Goal: Task Accomplishment & Management: Use online tool/utility

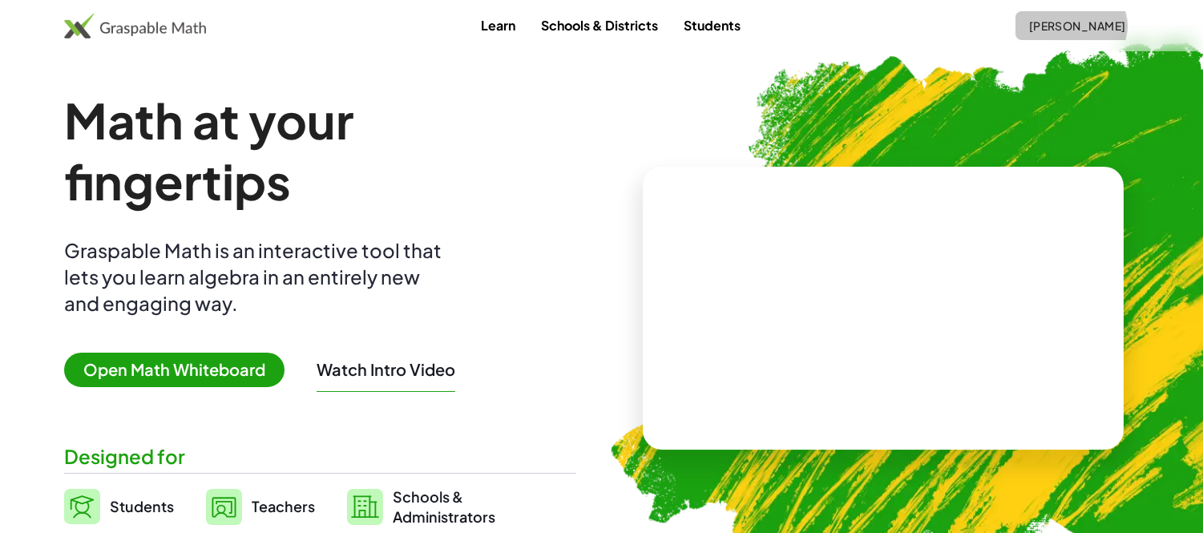
click at [1090, 16] on button "[PERSON_NAME]" at bounding box center [1076, 25] width 123 height 29
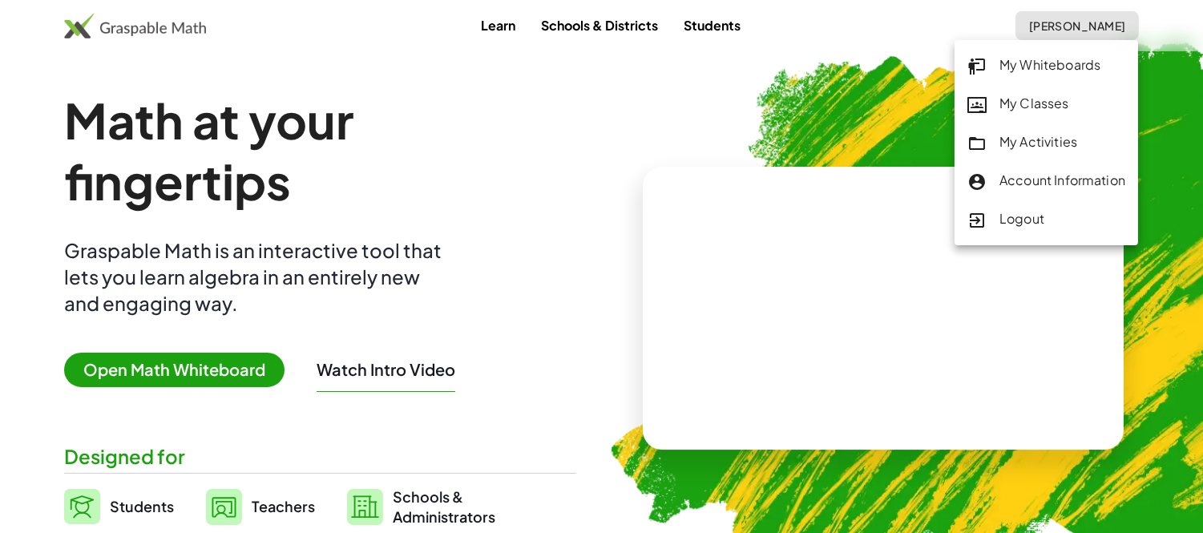
click at [1018, 111] on div "My Classes" at bounding box center [1046, 104] width 158 height 21
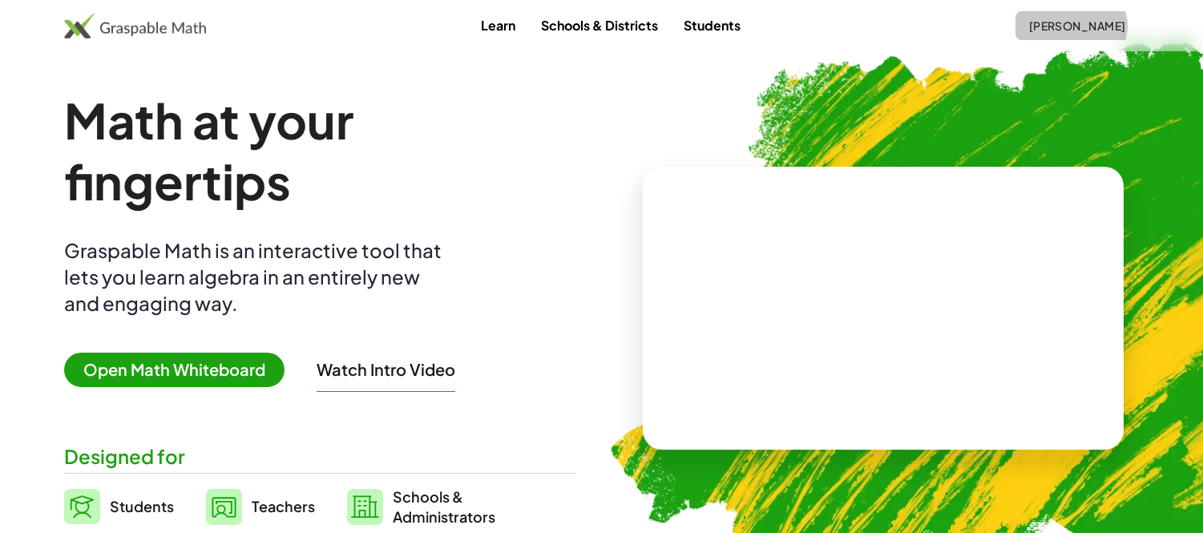
click at [1044, 22] on span "[PERSON_NAME]" at bounding box center [1077, 25] width 98 height 14
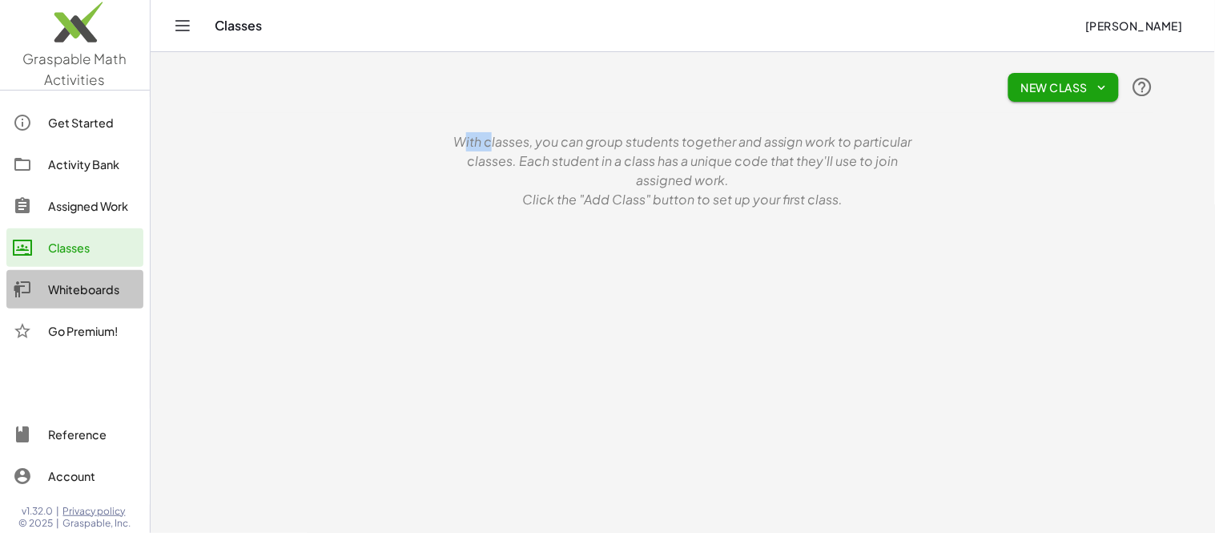
click at [99, 298] on div "Whiteboards" at bounding box center [92, 289] width 89 height 19
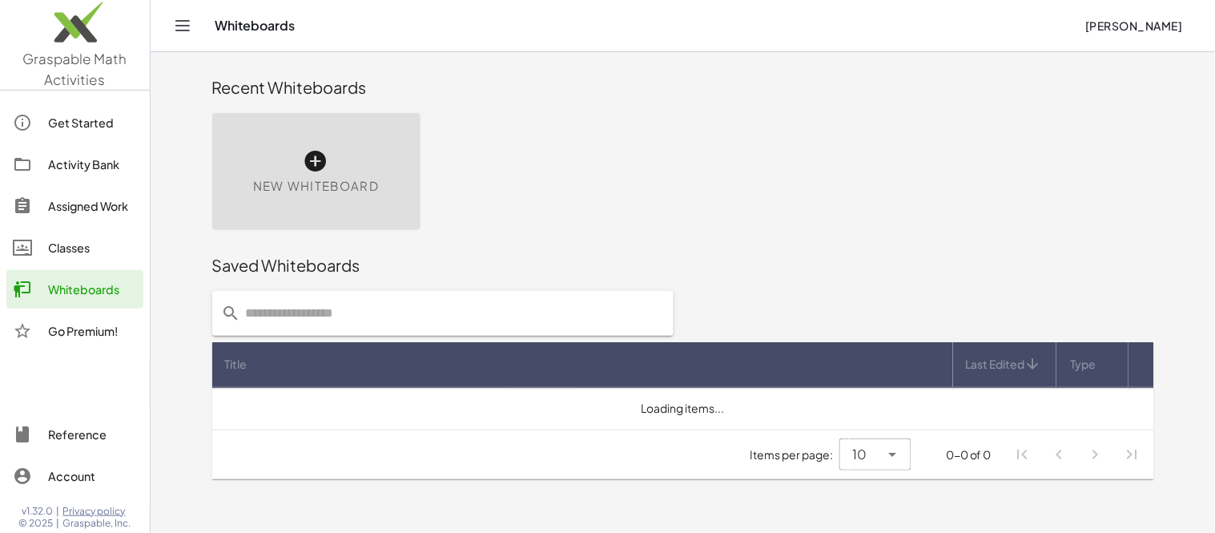
click at [292, 197] on div "New Whiteboard" at bounding box center [316, 171] width 208 height 117
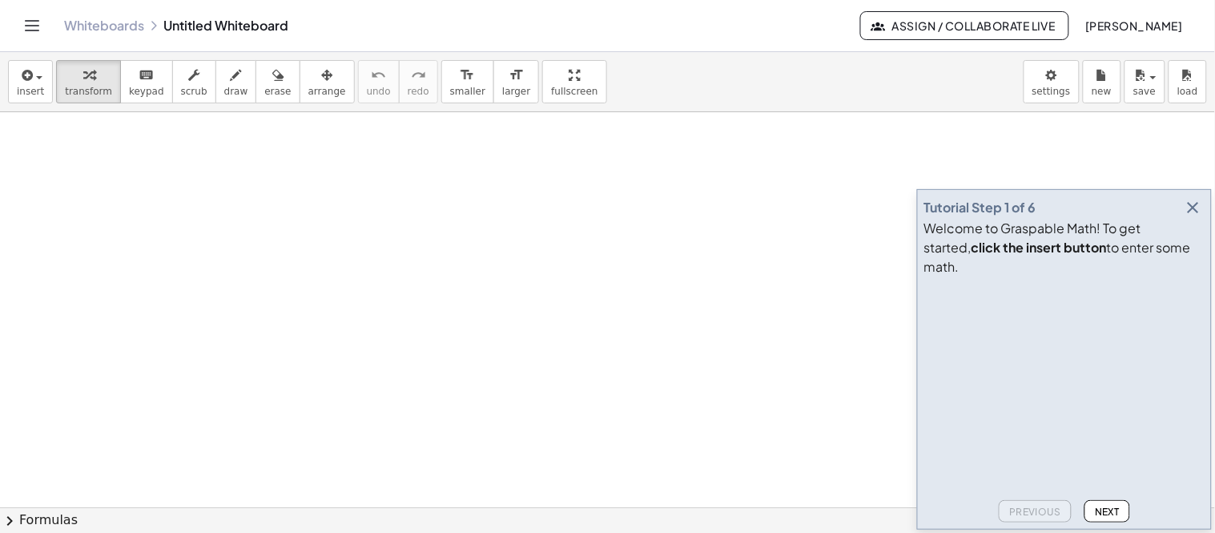
click at [1195, 217] on icon "button" at bounding box center [1193, 207] width 19 height 19
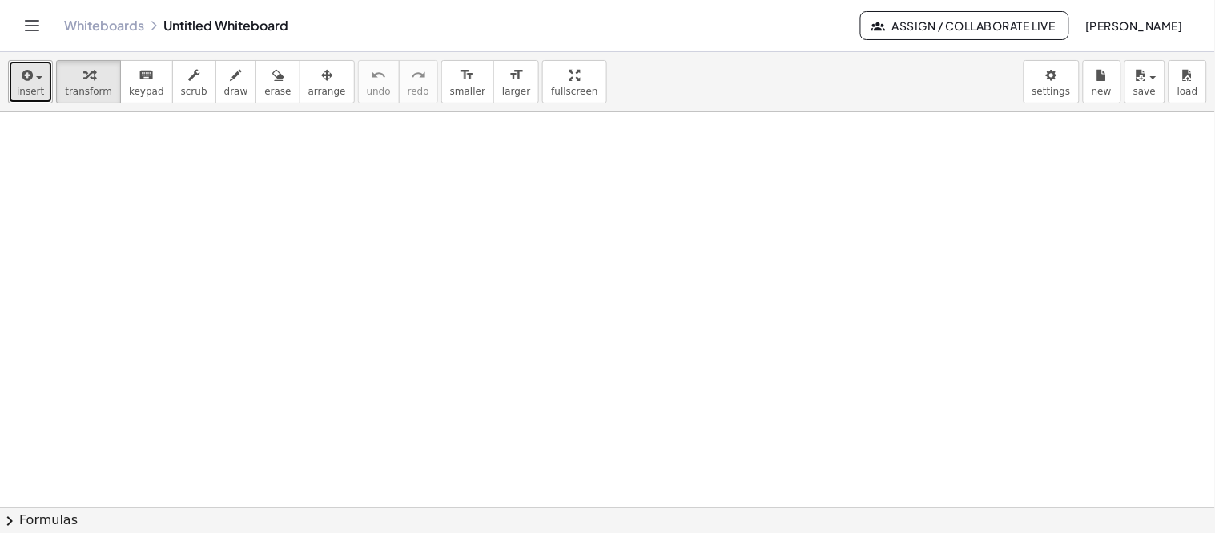
click at [11, 91] on button "insert" at bounding box center [30, 81] width 45 height 43
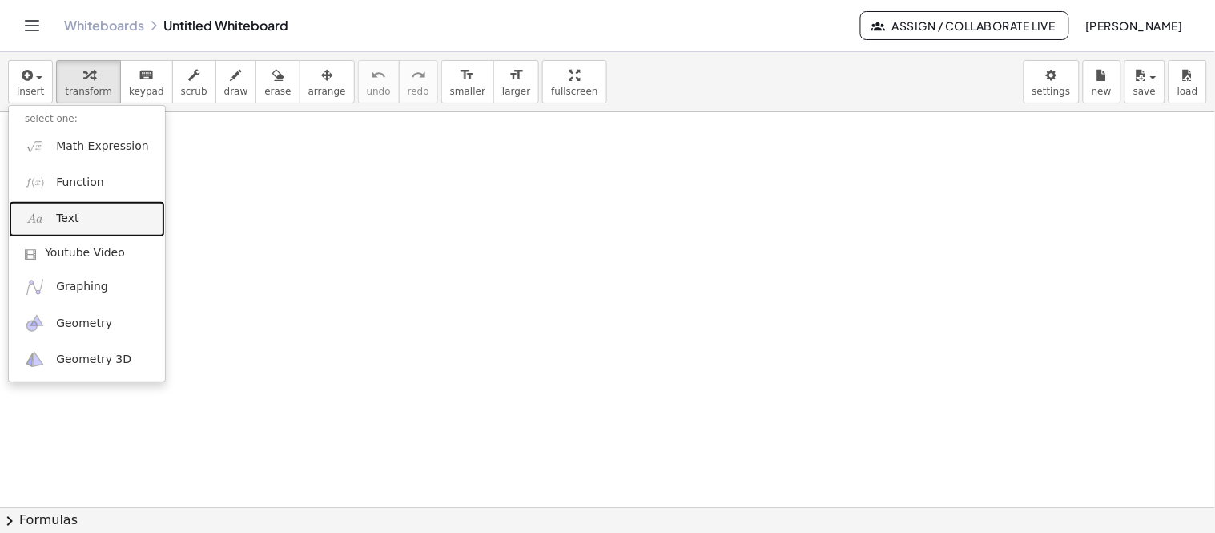
click at [54, 212] on link "Text" at bounding box center [87, 219] width 156 height 36
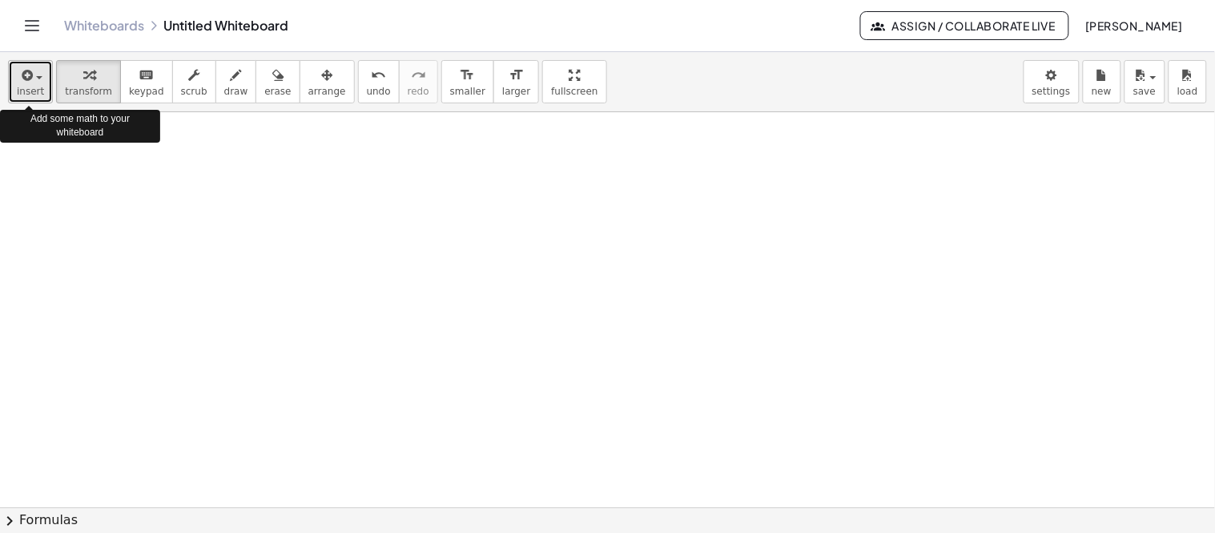
click at [44, 77] on button "insert" at bounding box center [30, 81] width 45 height 43
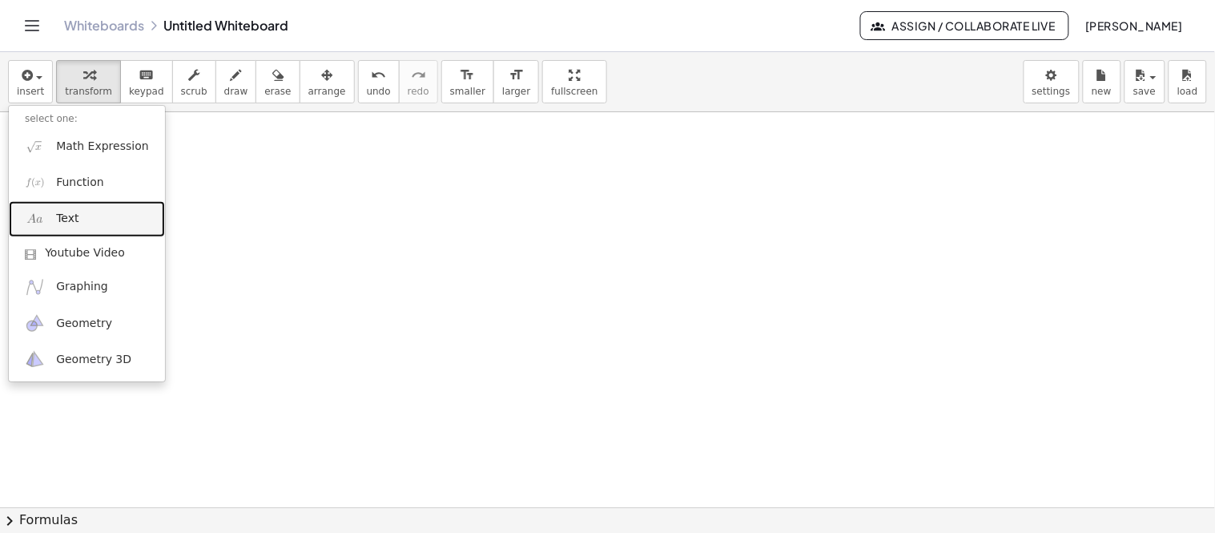
click at [101, 213] on link "Text" at bounding box center [87, 219] width 156 height 36
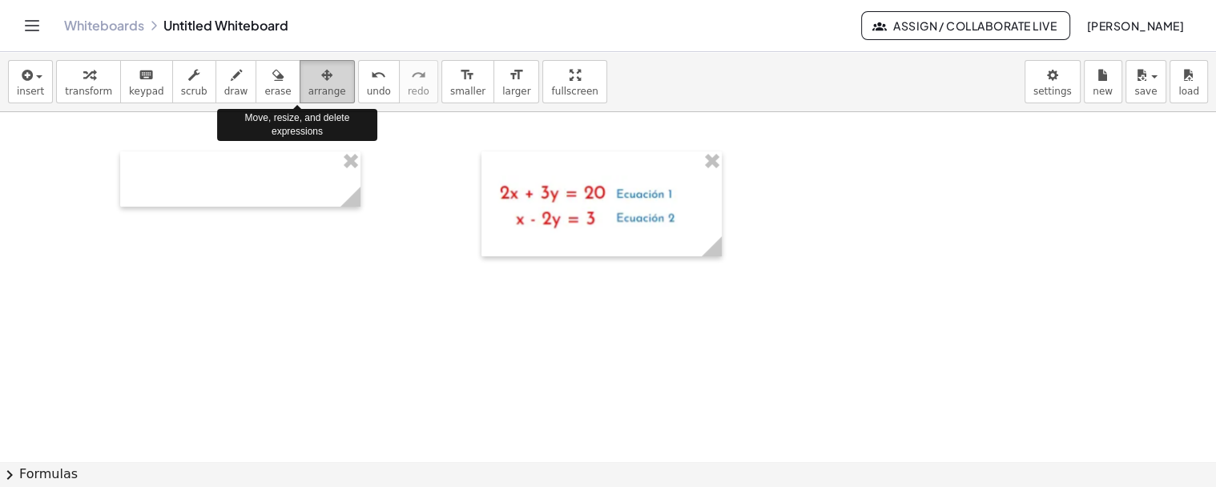
click at [308, 93] on span "arrange" at bounding box center [327, 91] width 38 height 11
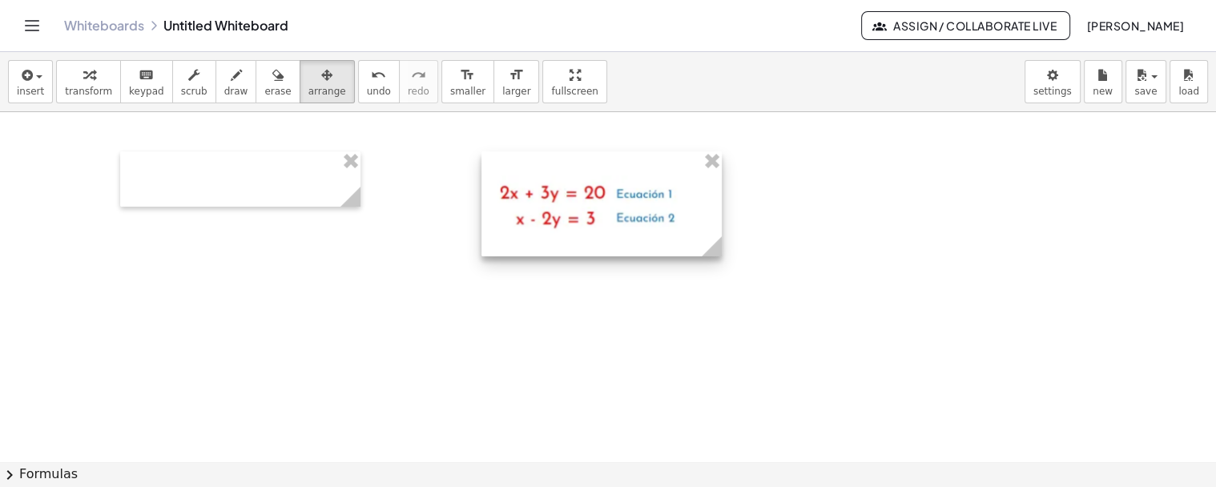
click at [619, 204] on div at bounding box center [602, 203] width 240 height 105
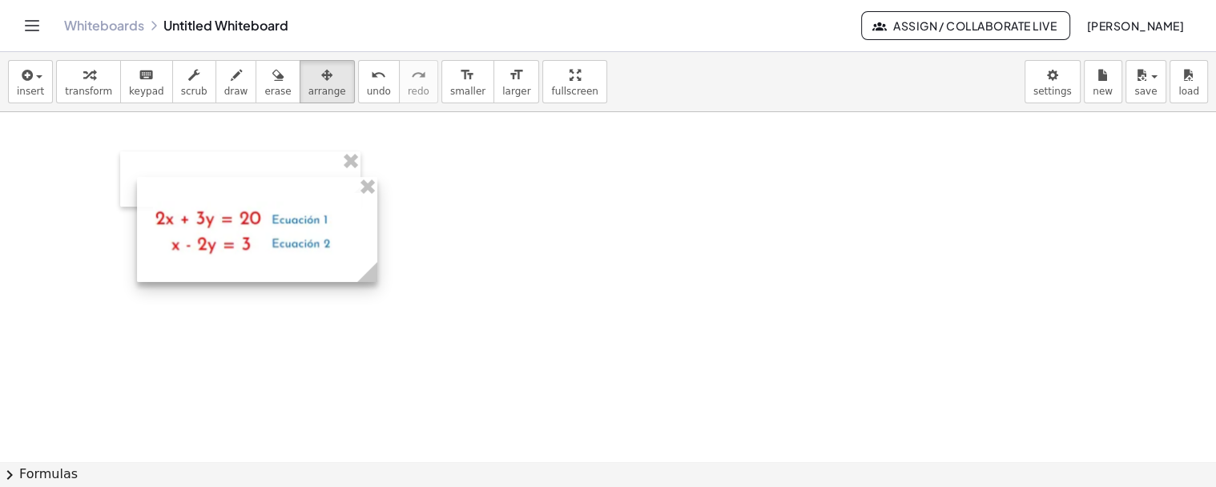
drag, startPoint x: 619, startPoint y: 204, endPoint x: 251, endPoint y: 235, distance: 369.0
click at [251, 235] on div at bounding box center [257, 229] width 240 height 105
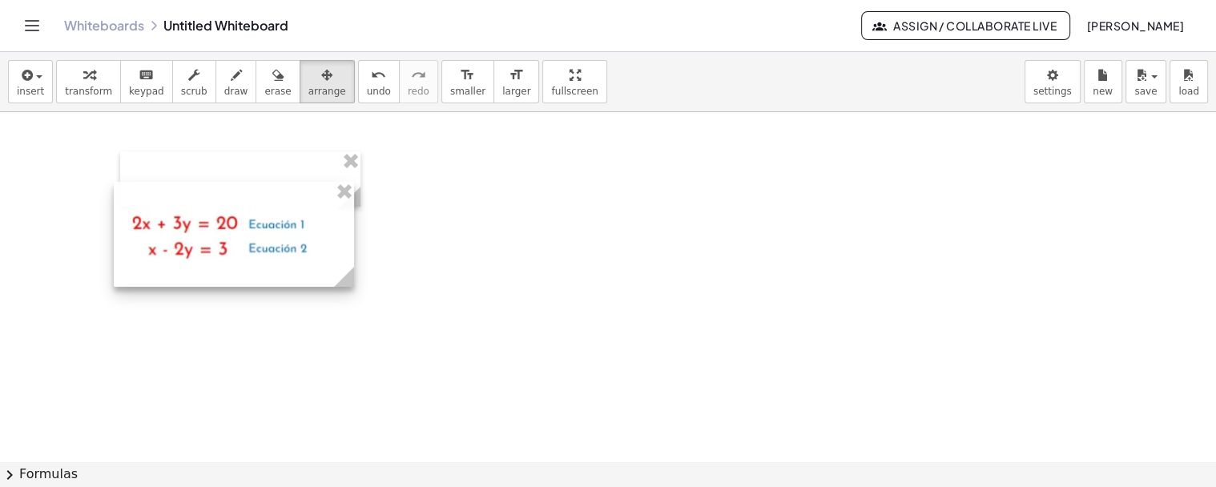
drag, startPoint x: 251, startPoint y: 235, endPoint x: 258, endPoint y: 241, distance: 9.6
click at [255, 245] on div at bounding box center [234, 234] width 240 height 105
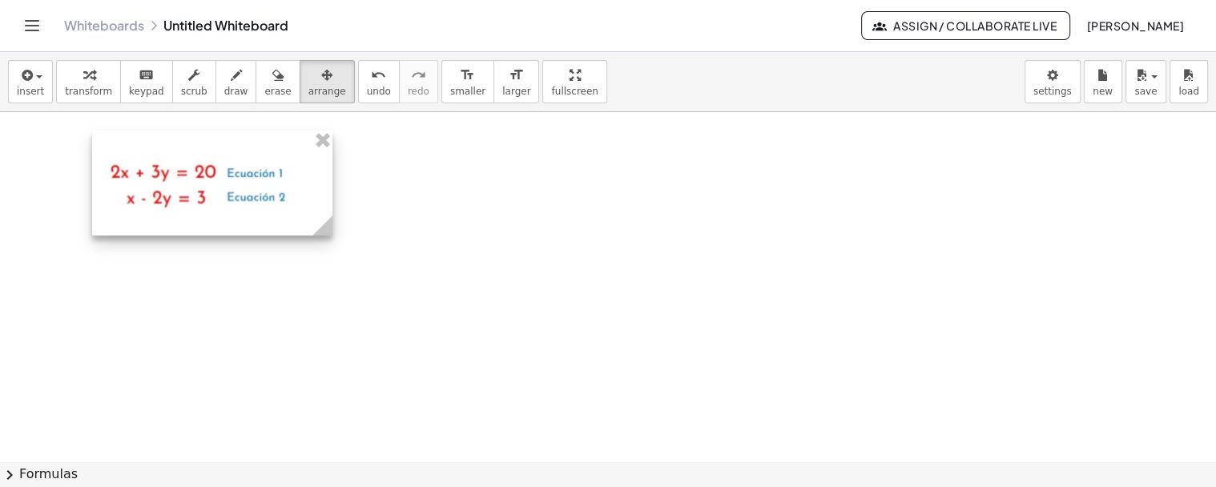
drag, startPoint x: 272, startPoint y: 260, endPoint x: 247, endPoint y: 199, distance: 66.1
click at [247, 199] on div at bounding box center [212, 183] width 240 height 105
drag, startPoint x: 247, startPoint y: 199, endPoint x: 239, endPoint y: 180, distance: 20.1
click at [247, 199] on div at bounding box center [212, 183] width 240 height 105
click at [181, 86] on span "scrub" at bounding box center [194, 91] width 26 height 11
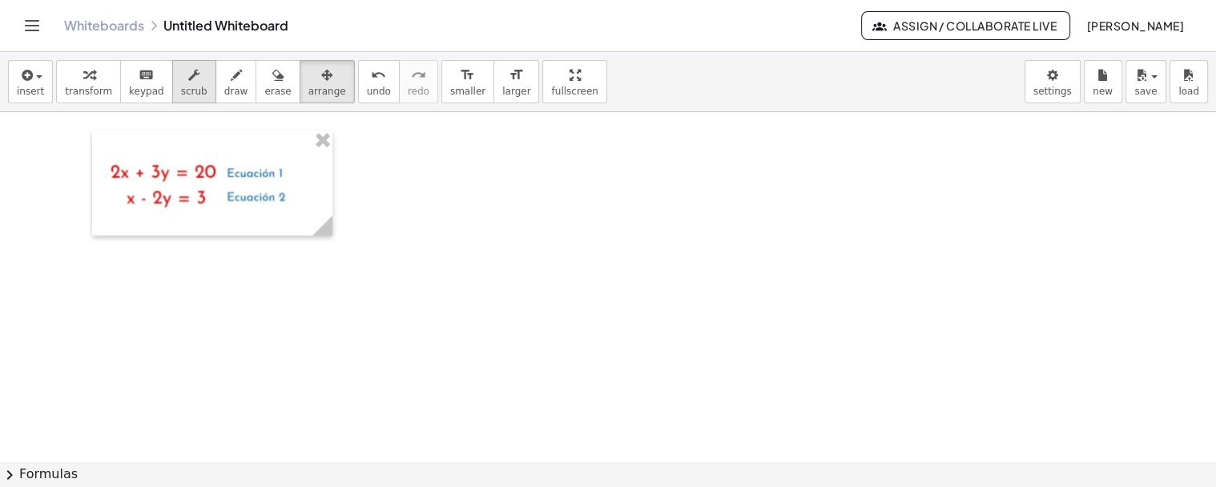
click at [181, 86] on span "scrub" at bounding box center [194, 91] width 26 height 11
click at [312, 191] on img at bounding box center [212, 183] width 208 height 73
click at [313, 192] on img at bounding box center [212, 183] width 208 height 73
click at [323, 185] on div at bounding box center [212, 183] width 240 height 105
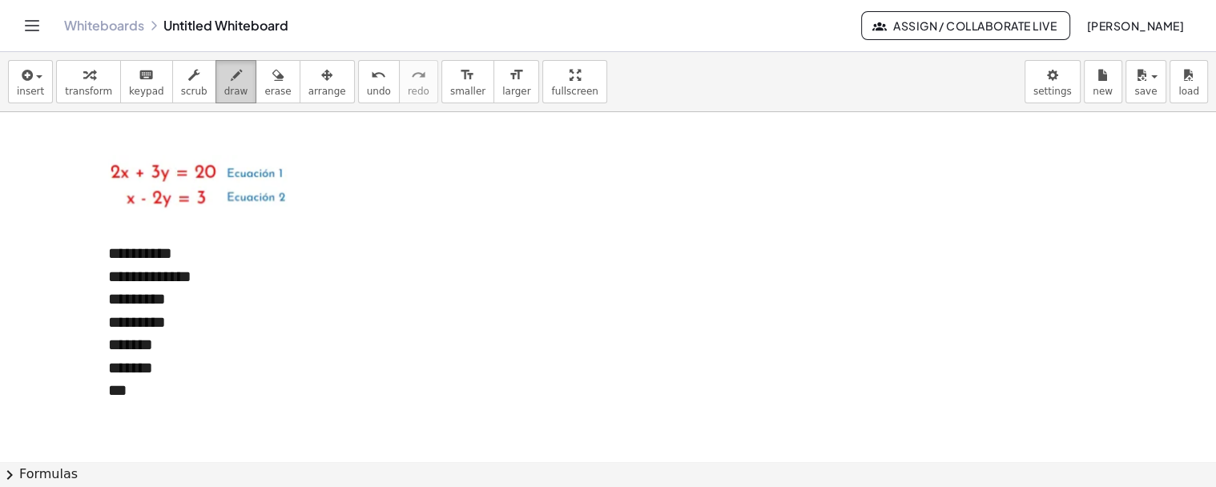
click at [231, 79] on icon "button" at bounding box center [236, 75] width 11 height 19
drag, startPoint x: 131, startPoint y: 405, endPoint x: 147, endPoint y: 393, distance: 20.0
drag, startPoint x: 136, startPoint y: 413, endPoint x: 147, endPoint y: 398, distance: 18.9
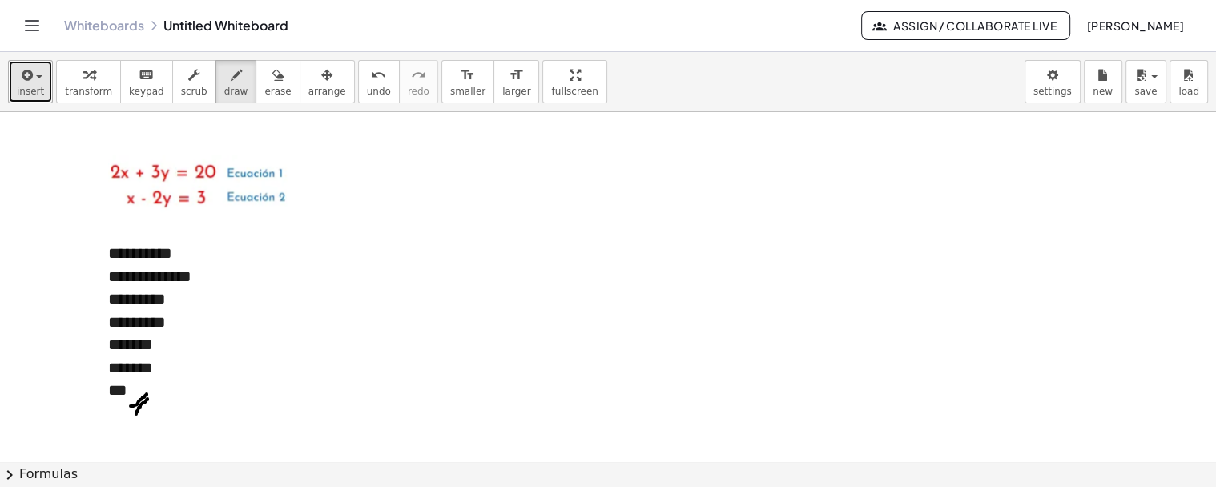
click at [41, 83] on button "insert" at bounding box center [30, 81] width 45 height 43
click at [25, 94] on span "insert" at bounding box center [30, 91] width 27 height 11
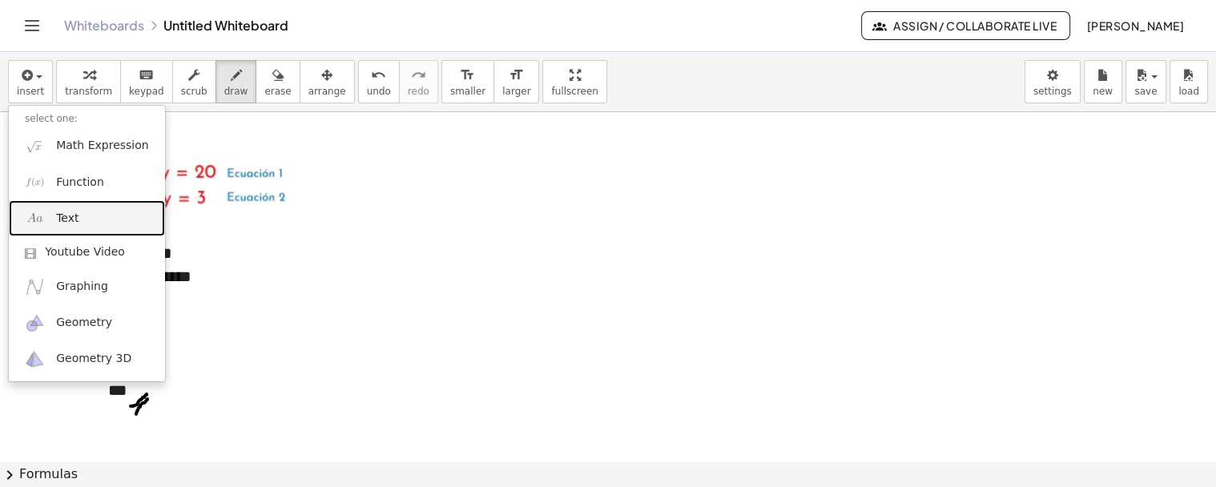
click at [66, 225] on span "Text" at bounding box center [67, 219] width 22 height 16
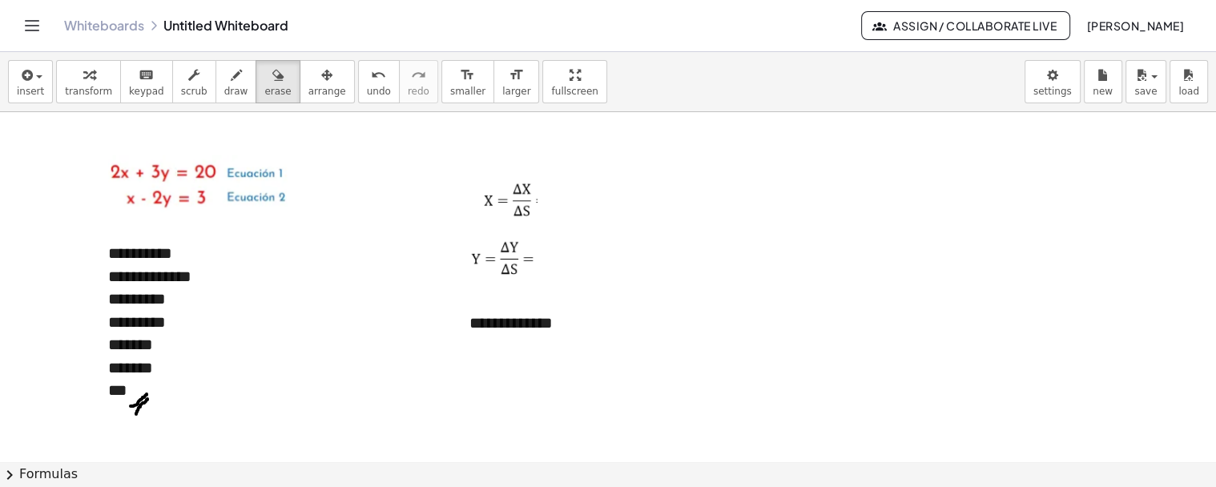
drag, startPoint x: 265, startPoint y: 82, endPoint x: 247, endPoint y: 120, distance: 42.6
click at [264, 82] on button "erase" at bounding box center [278, 81] width 44 height 43
drag, startPoint x: 146, startPoint y: 405, endPoint x: 131, endPoint y: 439, distance: 37.3
click at [224, 86] on span "draw" at bounding box center [236, 91] width 24 height 11
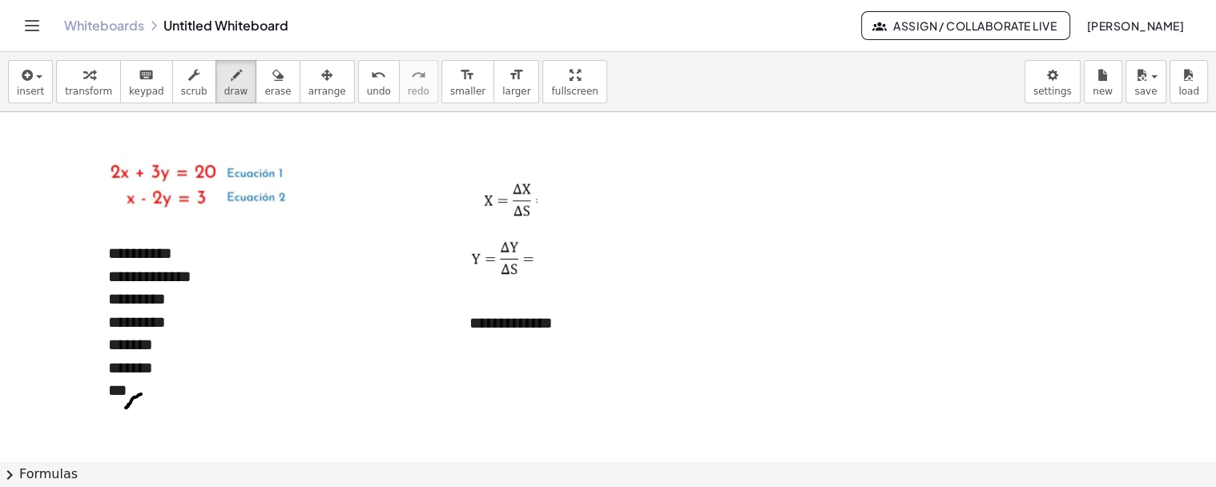
drag, startPoint x: 126, startPoint y: 407, endPoint x: 146, endPoint y: 390, distance: 26.2
drag, startPoint x: 127, startPoint y: 402, endPoint x: 137, endPoint y: 397, distance: 11.5
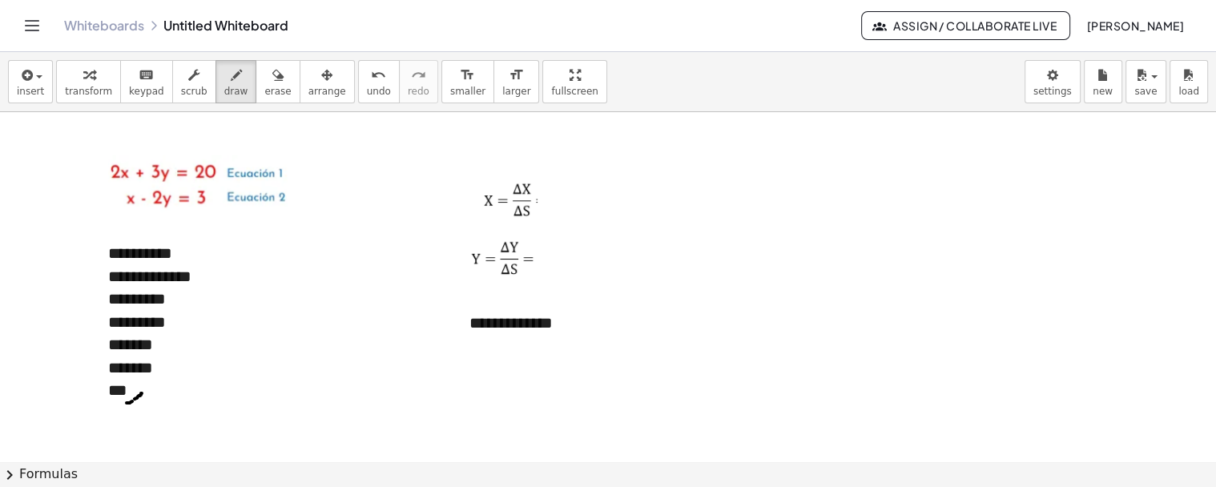
drag, startPoint x: 133, startPoint y: 409, endPoint x: 142, endPoint y: 397, distance: 14.9
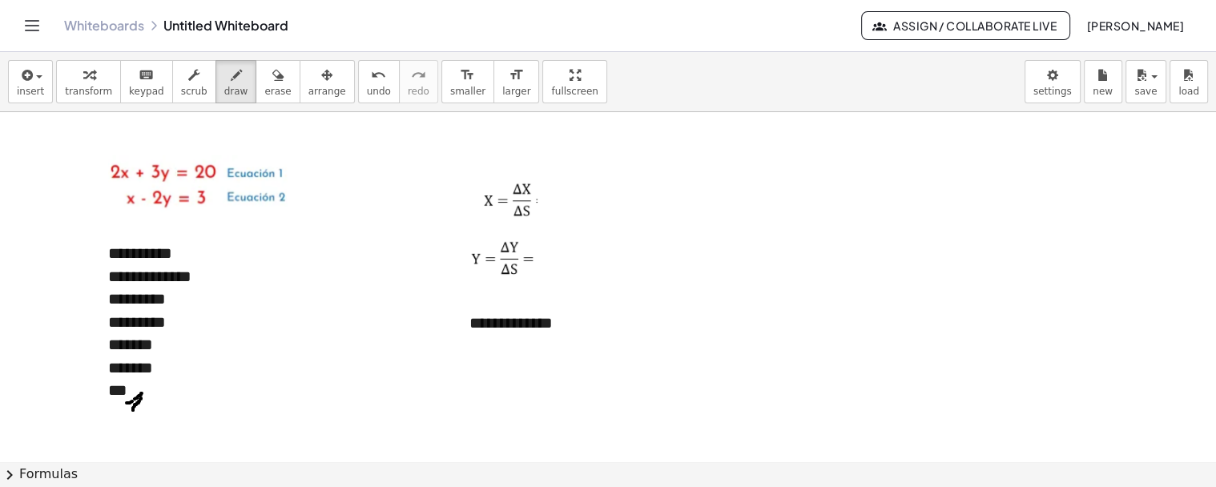
click at [83, 80] on icon "button" at bounding box center [88, 75] width 11 height 19
click at [184, 78] on div "button" at bounding box center [194, 74] width 26 height 19
click at [593, 330] on div "**********" at bounding box center [574, 323] width 208 height 23
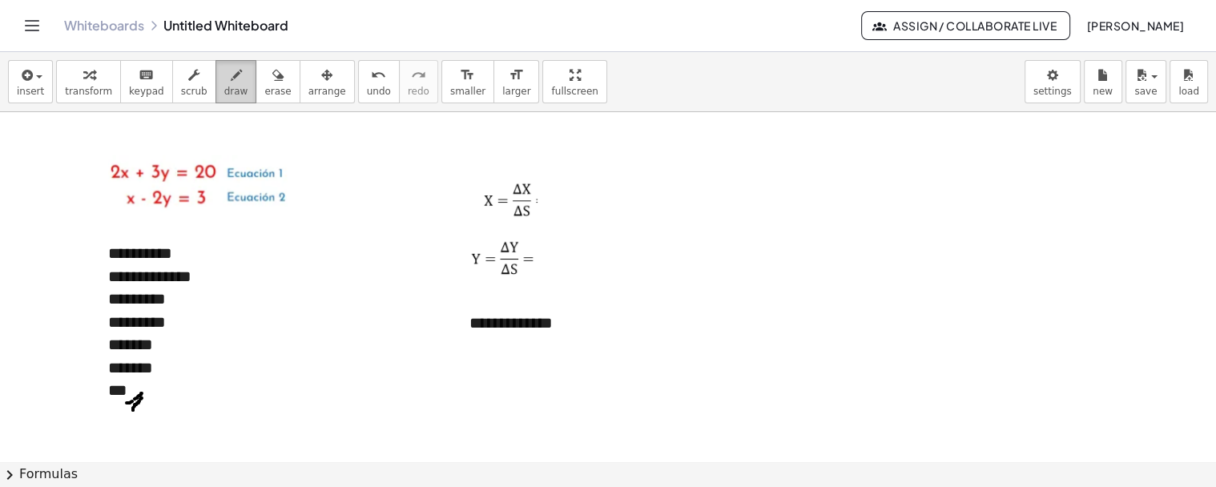
click at [220, 62] on button "draw" at bounding box center [237, 81] width 42 height 43
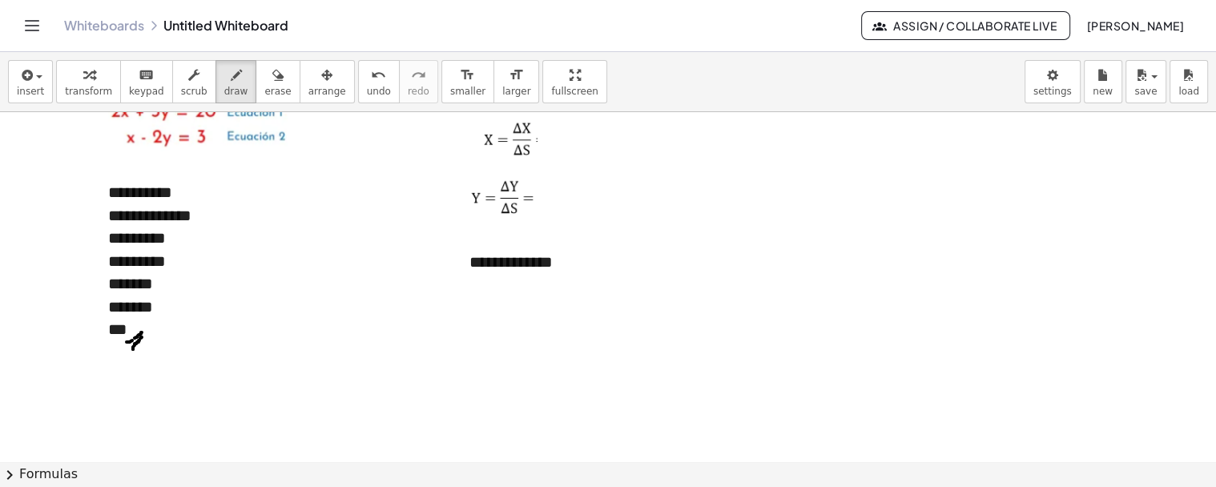
scroll to position [89, 0]
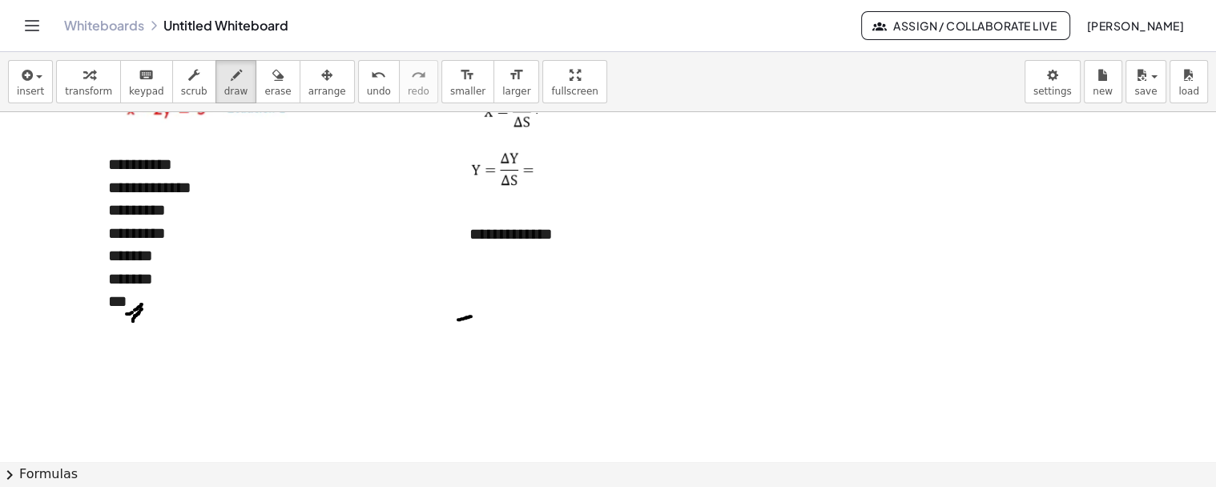
drag, startPoint x: 458, startPoint y: 319, endPoint x: 474, endPoint y: 315, distance: 16.5
click at [474, 315] on div at bounding box center [608, 418] width 1216 height 790
drag, startPoint x: 458, startPoint y: 316, endPoint x: 470, endPoint y: 314, distance: 12.3
click at [470, 314] on div at bounding box center [608, 418] width 1216 height 790
drag, startPoint x: 483, startPoint y: 303, endPoint x: 478, endPoint y: 314, distance: 12.2
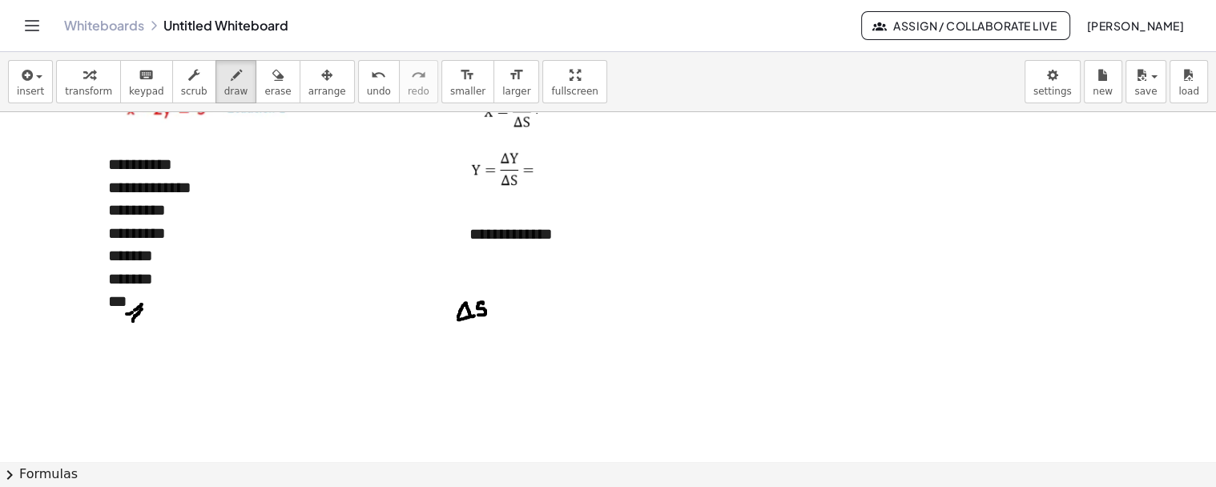
click at [478, 314] on div at bounding box center [608, 418] width 1216 height 790
click at [498, 305] on div at bounding box center [608, 418] width 1216 height 790
drag, startPoint x: 497, startPoint y: 309, endPoint x: 489, endPoint y: 308, distance: 8.1
click at [489, 308] on div at bounding box center [608, 418] width 1216 height 790
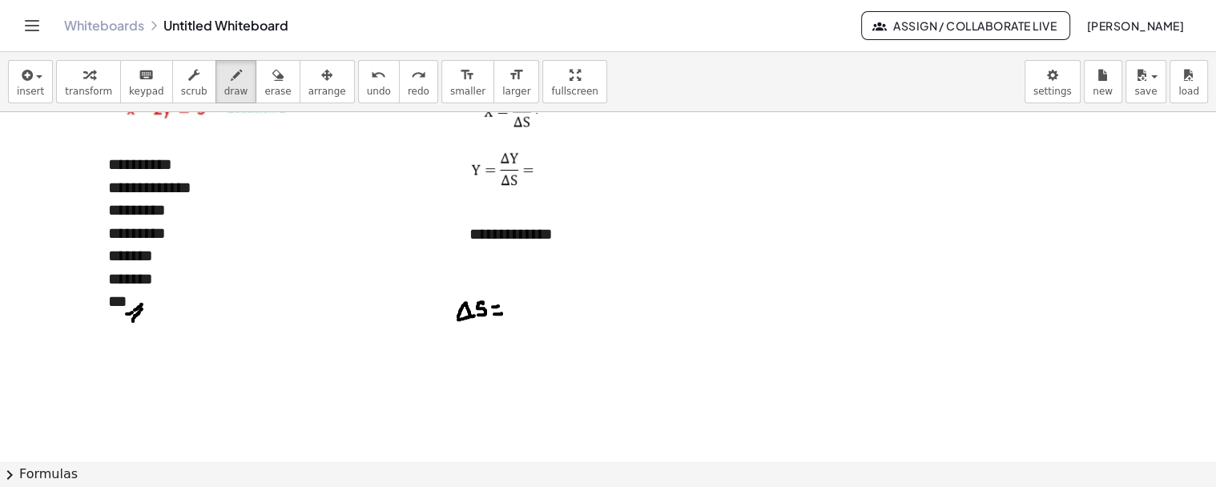
click at [502, 312] on div at bounding box center [608, 418] width 1216 height 790
drag, startPoint x: 514, startPoint y: 277, endPoint x: 513, endPoint y: 337, distance: 59.3
click at [513, 337] on div at bounding box center [608, 418] width 1216 height 790
drag, startPoint x: 586, startPoint y: 276, endPoint x: 582, endPoint y: 329, distance: 52.2
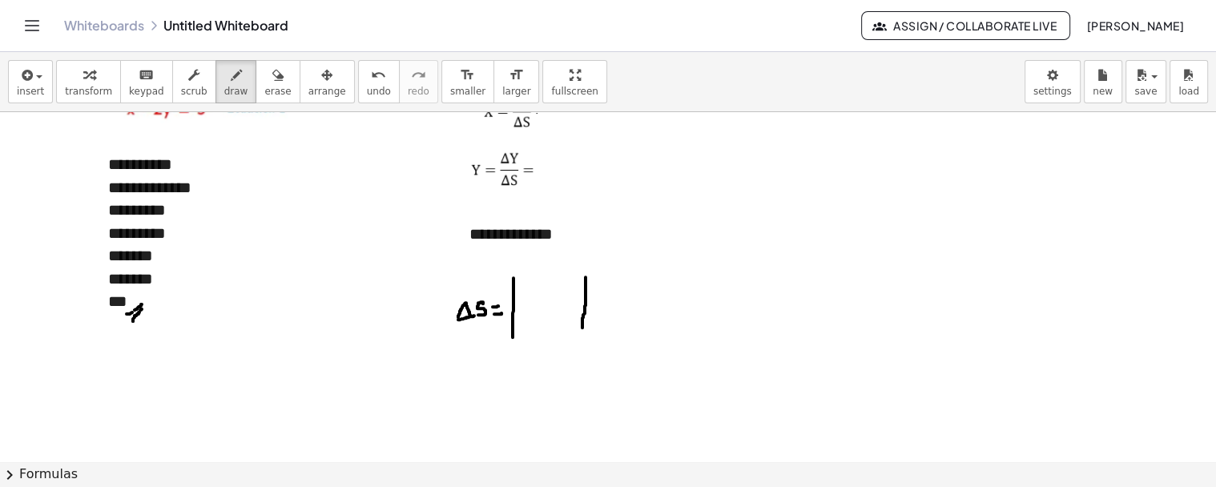
click at [582, 329] on div at bounding box center [608, 418] width 1216 height 790
drag, startPoint x: 570, startPoint y: 276, endPoint x: 569, endPoint y: 337, distance: 60.9
click at [569, 337] on div at bounding box center [608, 418] width 1216 height 790
drag, startPoint x: 521, startPoint y: 258, endPoint x: 529, endPoint y: 267, distance: 11.9
click at [529, 267] on div at bounding box center [608, 418] width 1216 height 790
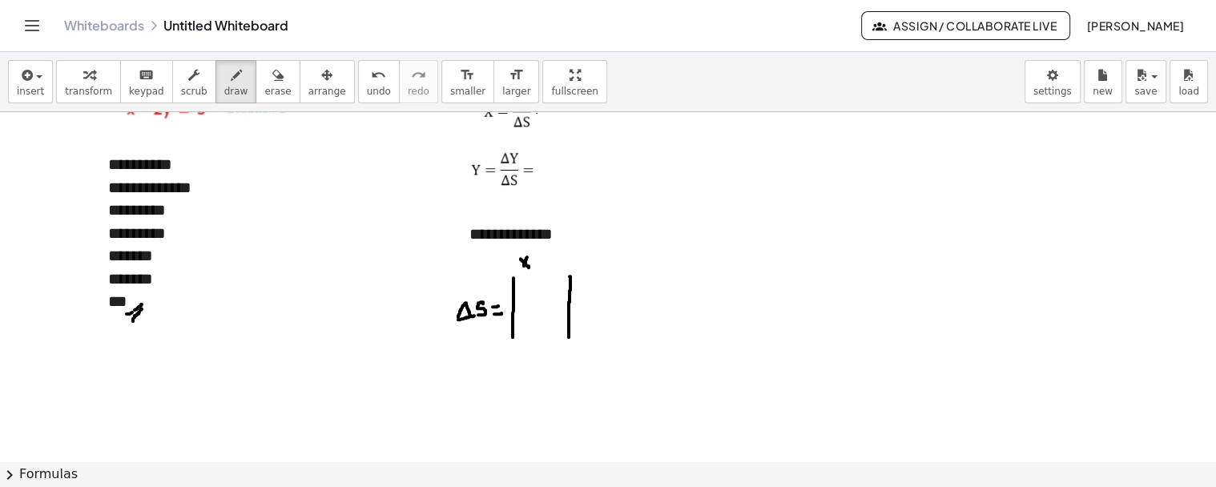
drag, startPoint x: 524, startPoint y: 265, endPoint x: 527, endPoint y: 256, distance: 9.4
click at [527, 256] on div at bounding box center [608, 418] width 1216 height 790
drag, startPoint x: 550, startPoint y: 257, endPoint x: 554, endPoint y: 264, distance: 8.7
click at [554, 264] on div at bounding box center [608, 418] width 1216 height 790
drag, startPoint x: 559, startPoint y: 258, endPoint x: 554, endPoint y: 268, distance: 11.1
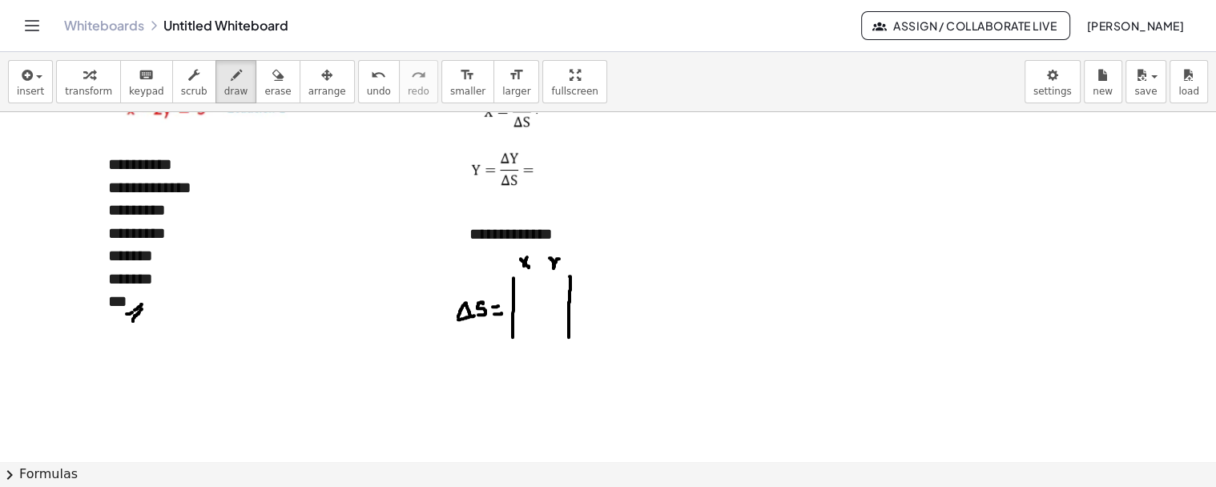
click at [554, 268] on div at bounding box center [608, 418] width 1216 height 790
drag, startPoint x: 179, startPoint y: 91, endPoint x: 506, endPoint y: 258, distance: 367.6
click at [181, 95] on span "scrub" at bounding box center [194, 91] width 26 height 11
click at [522, 282] on div at bounding box center [574, 279] width 208 height 23
click at [522, 284] on div at bounding box center [574, 279] width 208 height 23
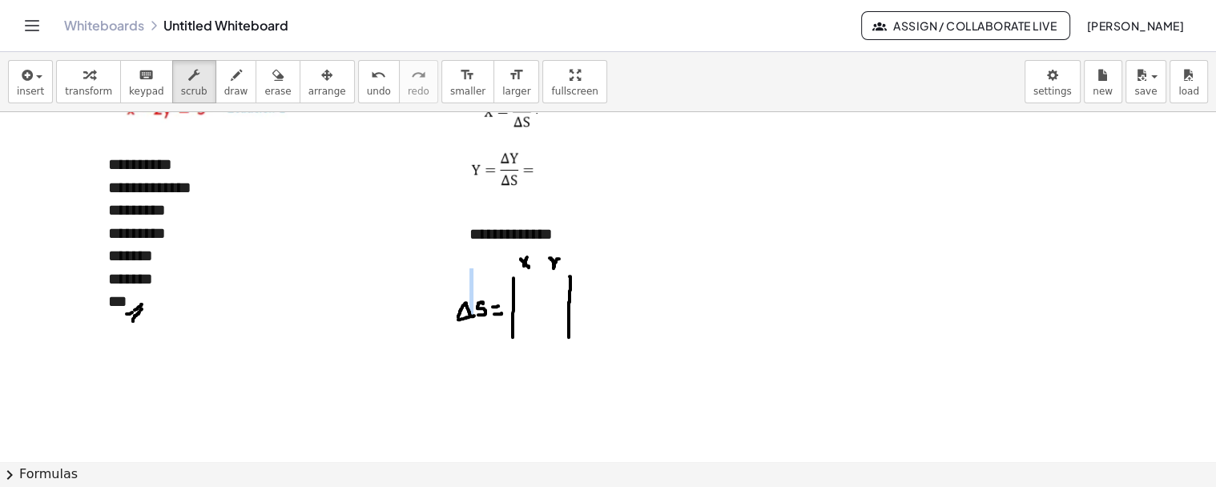
click at [529, 293] on div at bounding box center [574, 303] width 208 height 23
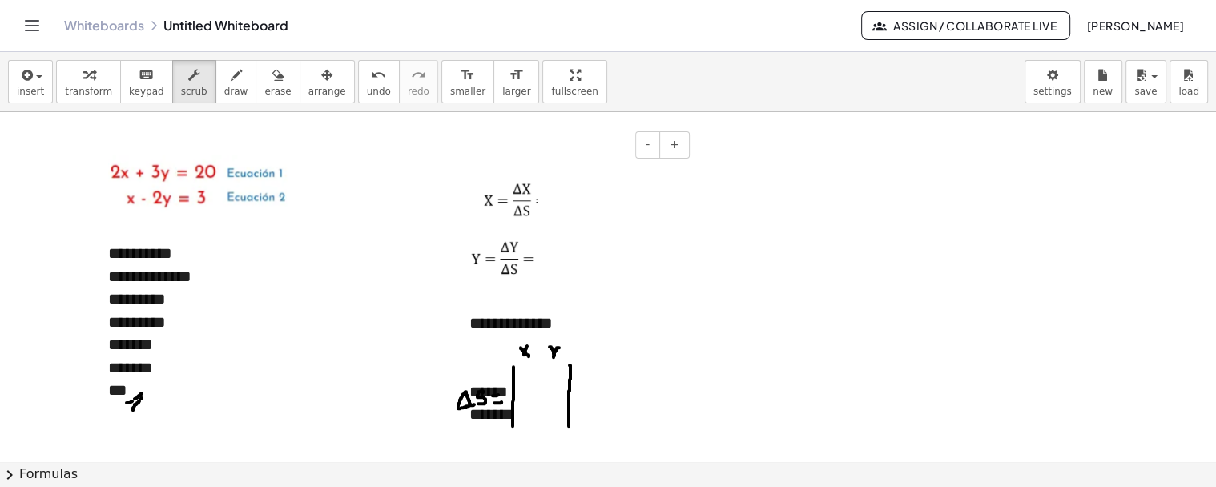
click at [549, 413] on div "*******" at bounding box center [574, 414] width 208 height 23
drag, startPoint x: 227, startPoint y: 83, endPoint x: 418, endPoint y: 240, distance: 247.7
click at [227, 84] on button "draw" at bounding box center [237, 81] width 42 height 43
drag, startPoint x: 531, startPoint y: 394, endPoint x: 546, endPoint y: 407, distance: 19.9
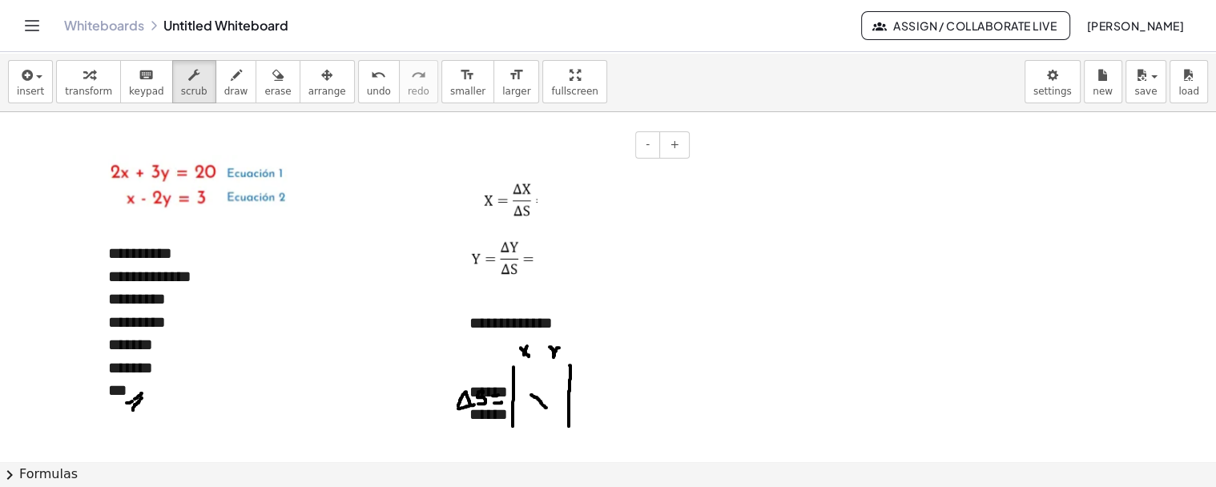
drag, startPoint x: 170, startPoint y: 88, endPoint x: 598, endPoint y: 409, distance: 534.6
click at [598, 409] on div "**********" at bounding box center [608, 269] width 1216 height 435
click at [598, 409] on div "******" at bounding box center [574, 414] width 208 height 23
click at [591, 398] on div "******" at bounding box center [574, 392] width 208 height 23
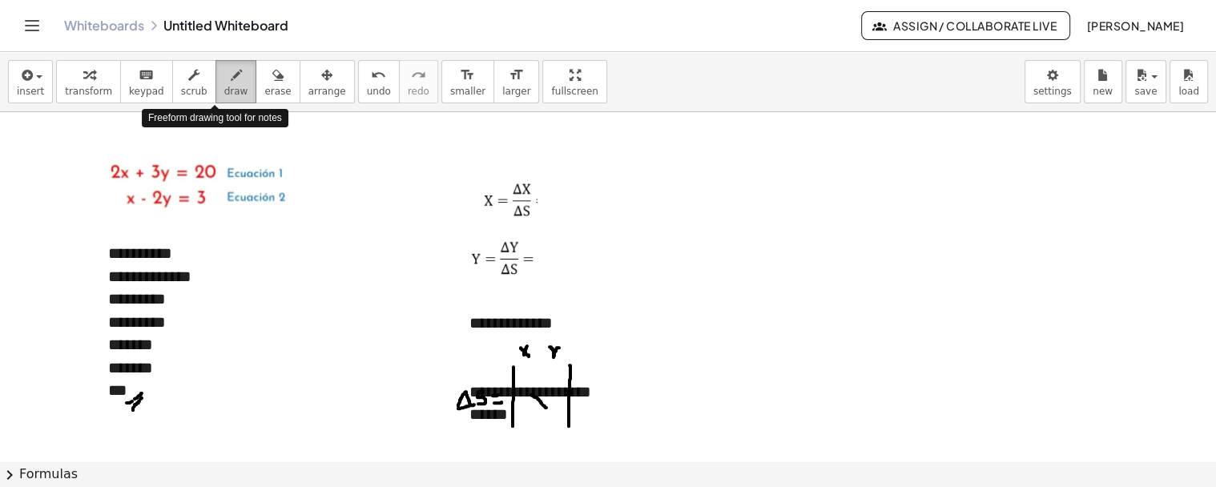
click at [224, 87] on span "draw" at bounding box center [236, 91] width 24 height 11
drag, startPoint x: 530, startPoint y: 413, endPoint x: 538, endPoint y: 409, distance: 9.0
drag, startPoint x: 538, startPoint y: 409, endPoint x: 555, endPoint y: 394, distance: 22.8
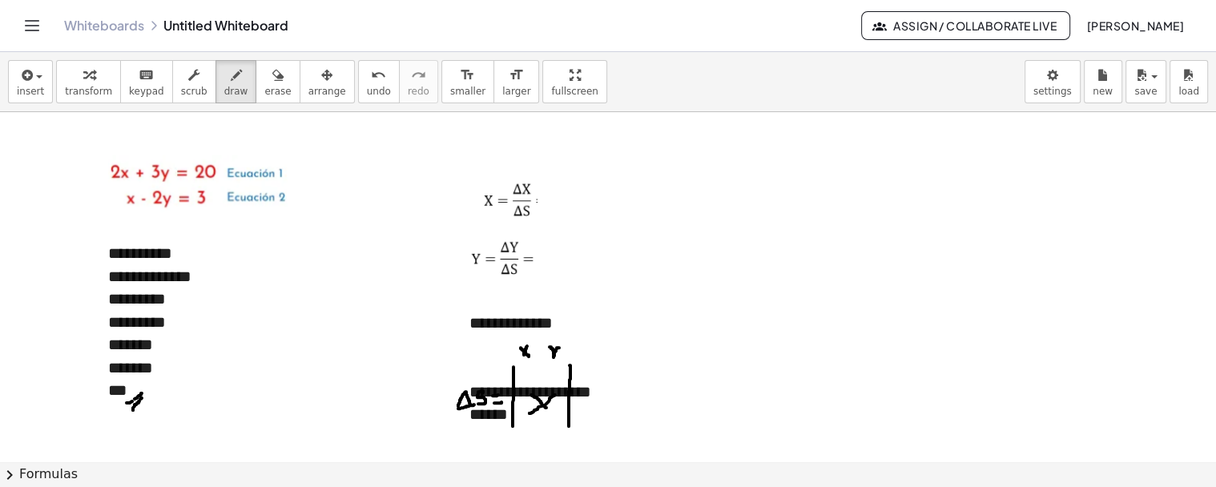
drag, startPoint x: 182, startPoint y: 80, endPoint x: 202, endPoint y: 100, distance: 28.3
click at [182, 81] on div "button" at bounding box center [194, 74] width 26 height 19
click at [652, 397] on div "**********" at bounding box center [574, 392] width 208 height 23
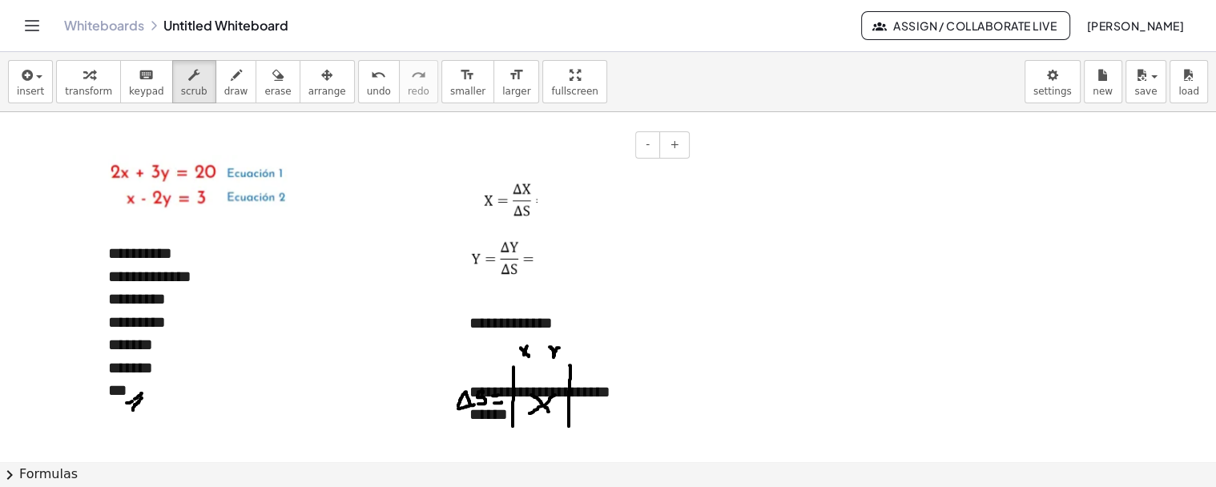
click at [559, 415] on div "******" at bounding box center [574, 414] width 208 height 23
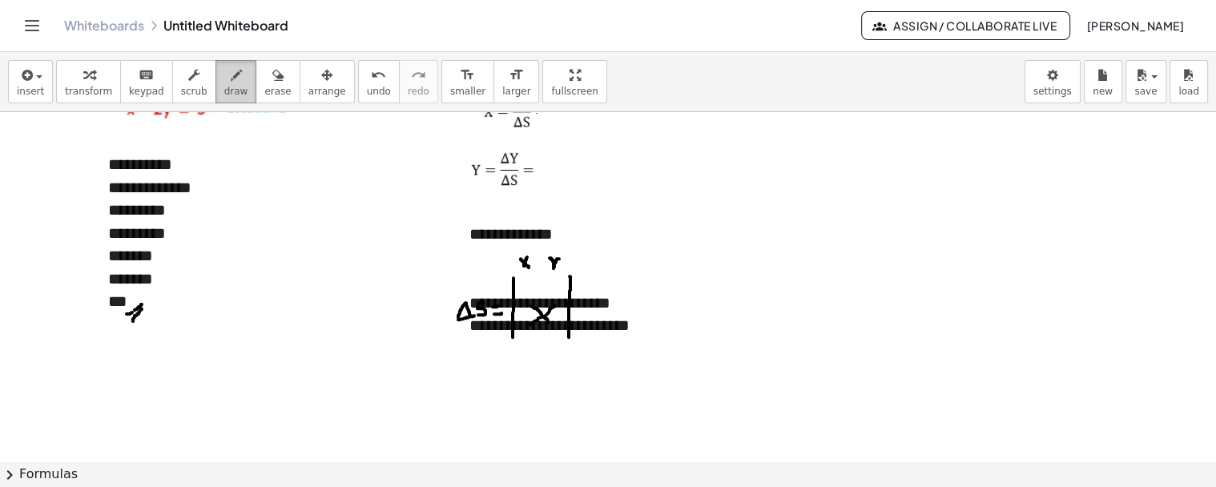
click at [231, 80] on icon "button" at bounding box center [236, 75] width 11 height 19
drag, startPoint x: 475, startPoint y: 402, endPoint x: 469, endPoint y: 421, distance: 20.3
click at [469, 421] on div at bounding box center [608, 418] width 1216 height 790
drag, startPoint x: 473, startPoint y: 402, endPoint x: 484, endPoint y: 422, distance: 23.0
click at [484, 422] on div at bounding box center [608, 418] width 1216 height 790
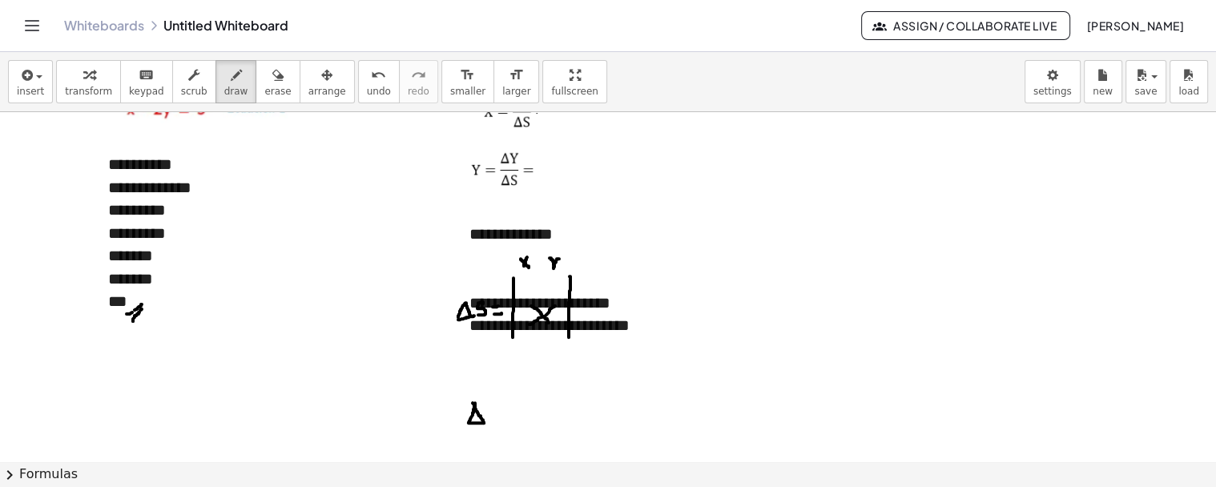
drag, startPoint x: 483, startPoint y: 422, endPoint x: 469, endPoint y: 422, distance: 14.4
click at [469, 422] on div at bounding box center [608, 418] width 1216 height 790
drag, startPoint x: 486, startPoint y: 409, endPoint x: 498, endPoint y: 420, distance: 16.4
click at [498, 420] on div at bounding box center [608, 418] width 1216 height 790
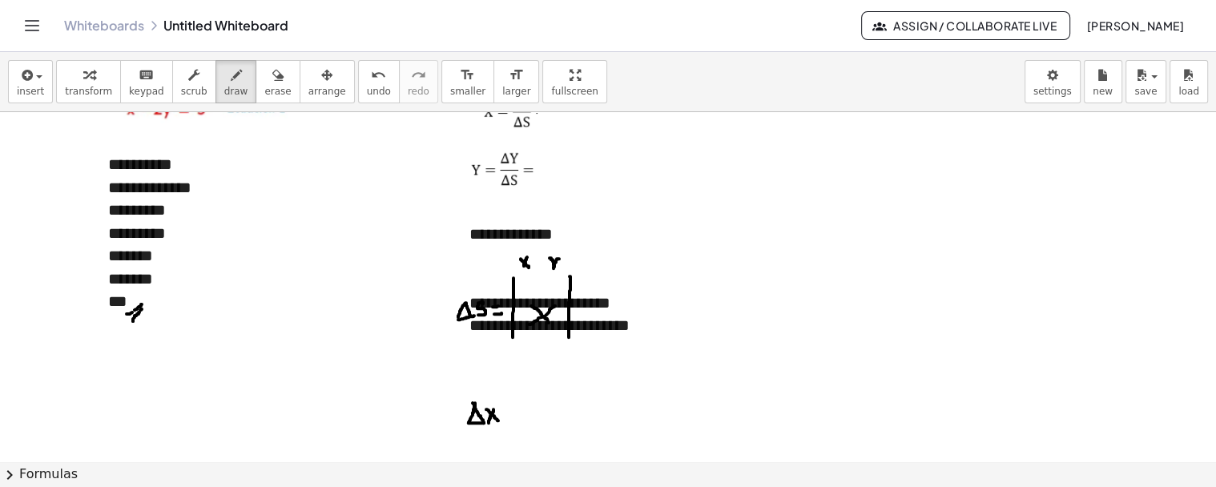
drag, startPoint x: 489, startPoint y: 422, endPoint x: 495, endPoint y: 405, distance: 18.0
click at [495, 405] on div at bounding box center [608, 418] width 1216 height 790
drag, startPoint x: 511, startPoint y: 365, endPoint x: 510, endPoint y: 425, distance: 60.1
click at [510, 425] on div at bounding box center [608, 418] width 1216 height 790
click at [511, 371] on div at bounding box center [608, 418] width 1216 height 790
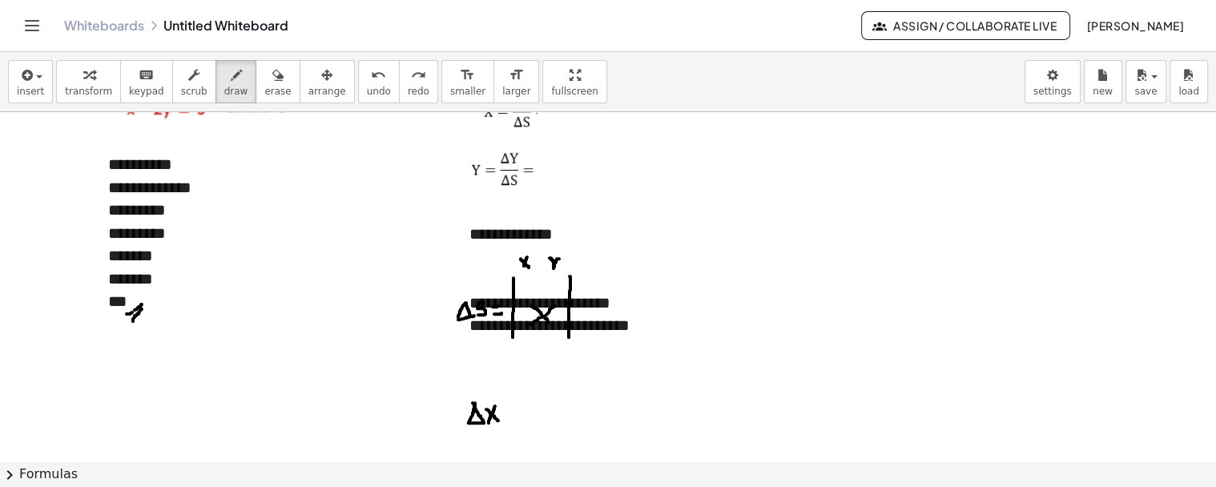
click at [511, 371] on div at bounding box center [608, 418] width 1216 height 790
drag, startPoint x: 511, startPoint y: 371, endPoint x: 514, endPoint y: 389, distance: 18.6
click at [514, 389] on div at bounding box center [608, 418] width 1216 height 790
drag, startPoint x: 510, startPoint y: 372, endPoint x: 507, endPoint y: 445, distance: 73.0
click at [507, 445] on div at bounding box center [608, 418] width 1216 height 790
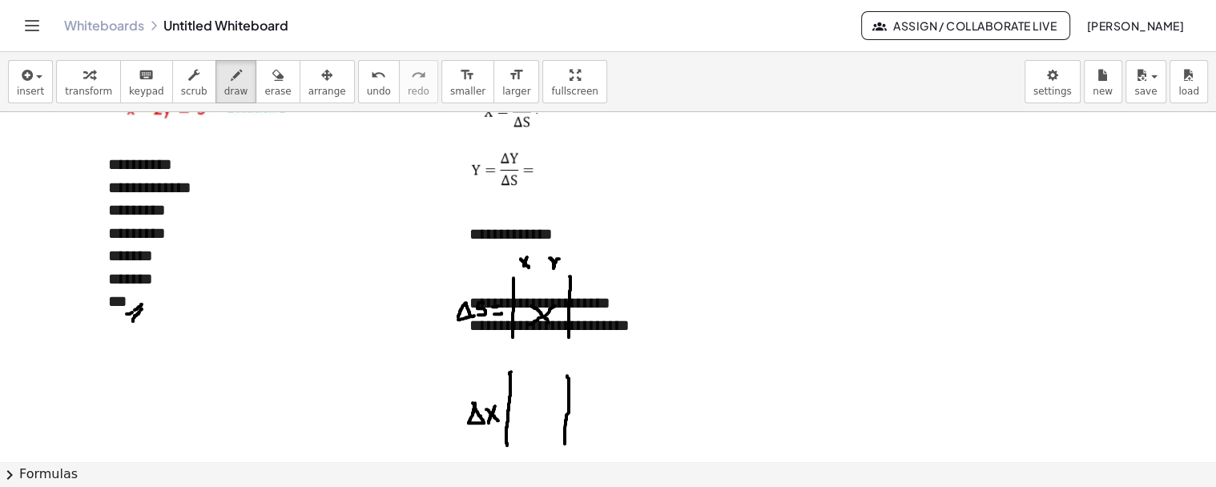
drag, startPoint x: 567, startPoint y: 375, endPoint x: 561, endPoint y: 430, distance: 55.7
click at [564, 443] on div at bounding box center [608, 418] width 1216 height 790
click at [525, 369] on div at bounding box center [608, 418] width 1216 height 790
click at [526, 369] on div at bounding box center [608, 418] width 1216 height 790
click at [523, 375] on div at bounding box center [608, 418] width 1216 height 790
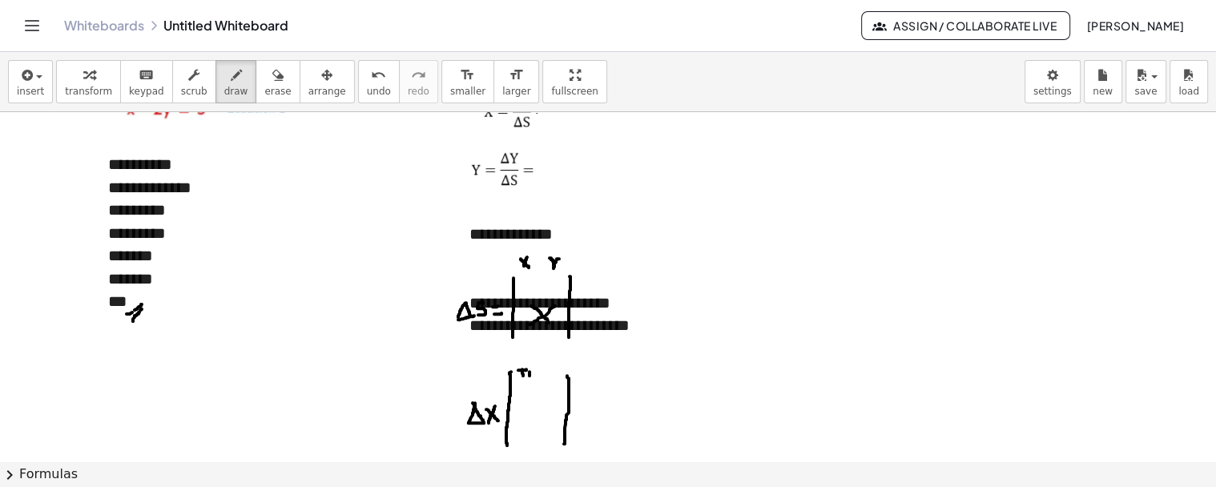
click at [530, 375] on div at bounding box center [608, 418] width 1216 height 790
drag, startPoint x: 549, startPoint y: 369, endPoint x: 557, endPoint y: 379, distance: 13.1
click at [557, 379] on div at bounding box center [608, 418] width 1216 height 790
drag, startPoint x: 561, startPoint y: 367, endPoint x: 554, endPoint y: 389, distance: 23.6
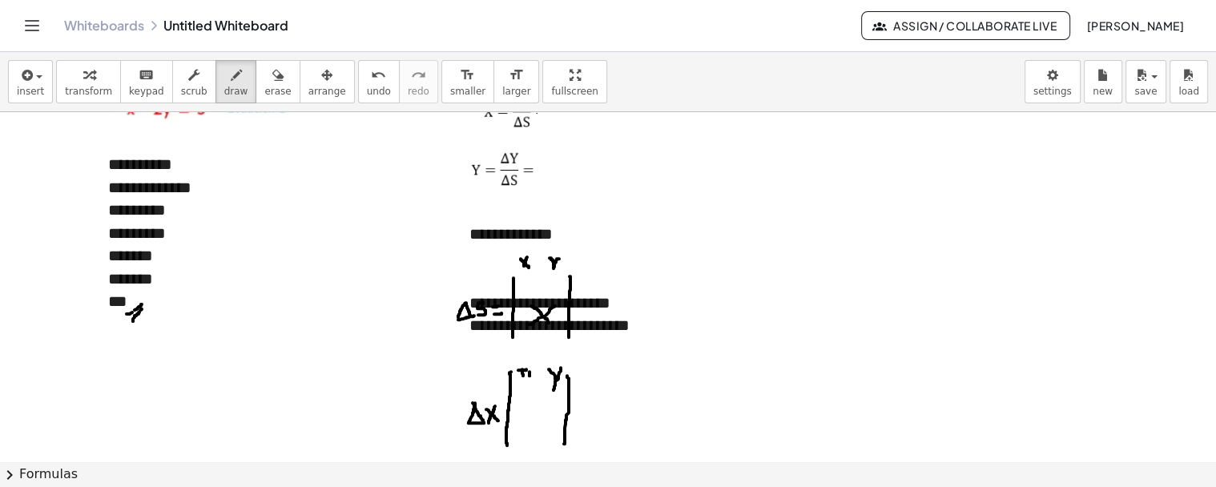
click at [554, 389] on div at bounding box center [608, 418] width 1216 height 790
click at [553, 369] on div at bounding box center [608, 418] width 1216 height 790
click at [554, 372] on div at bounding box center [608, 418] width 1216 height 790
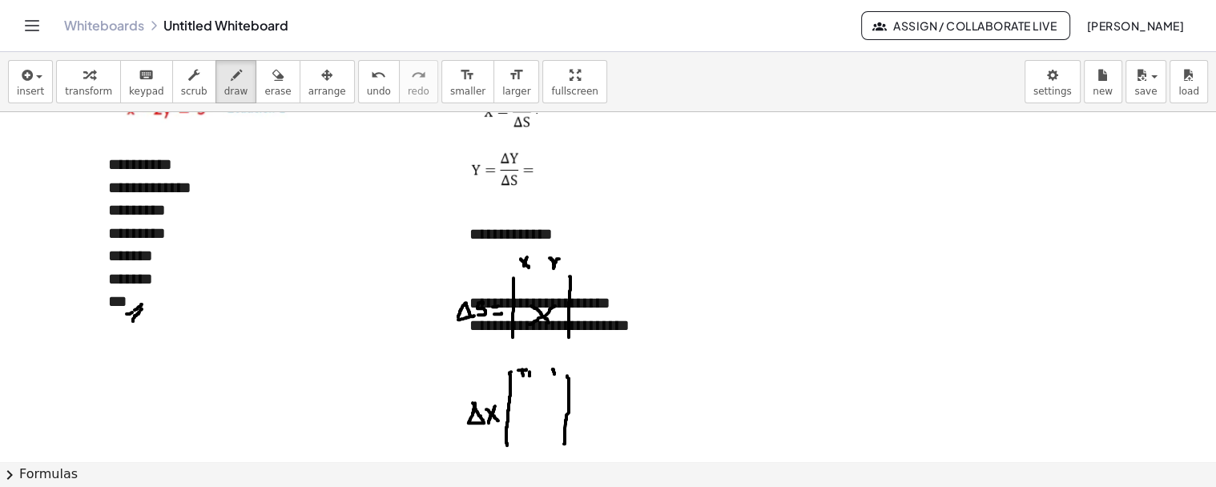
click at [554, 373] on div at bounding box center [608, 418] width 1216 height 790
drag, startPoint x: 558, startPoint y: 366, endPoint x: 554, endPoint y: 378, distance: 12.4
click at [554, 378] on div at bounding box center [608, 418] width 1216 height 790
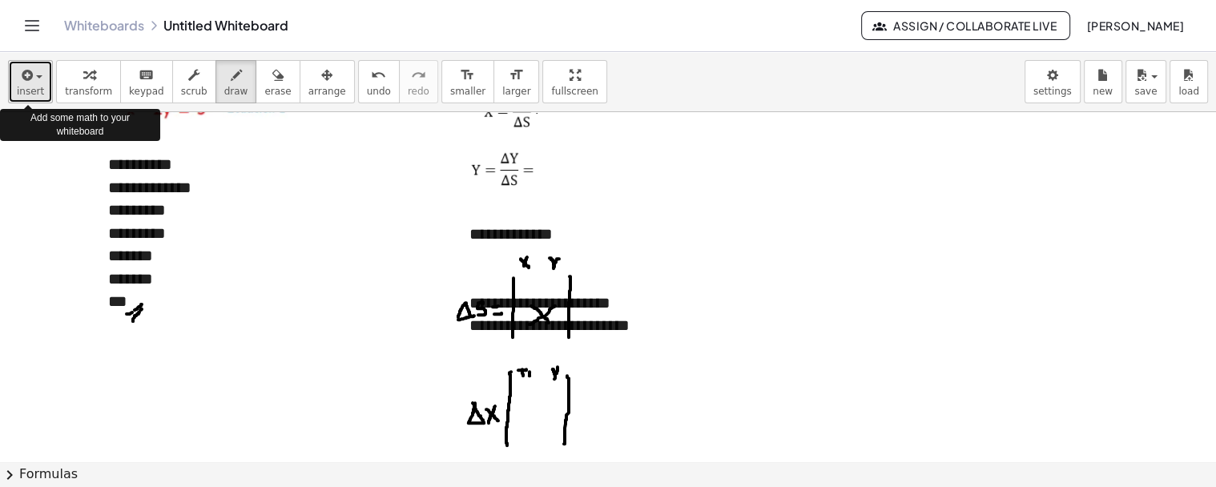
click at [38, 86] on span "insert" at bounding box center [30, 91] width 27 height 11
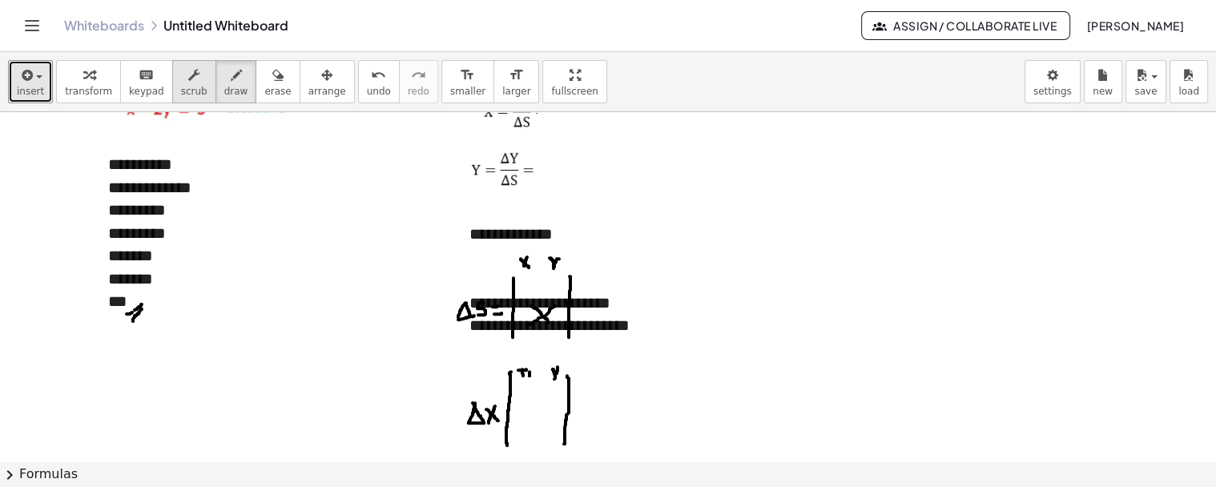
click at [172, 79] on button "scrub" at bounding box center [194, 81] width 44 height 43
click at [538, 394] on div at bounding box center [574, 394] width 208 height 23
click at [555, 397] on div "**" at bounding box center [574, 394] width 208 height 23
click at [537, 425] on div "*" at bounding box center [574, 417] width 208 height 23
click at [556, 394] on div "*****" at bounding box center [574, 394] width 208 height 23
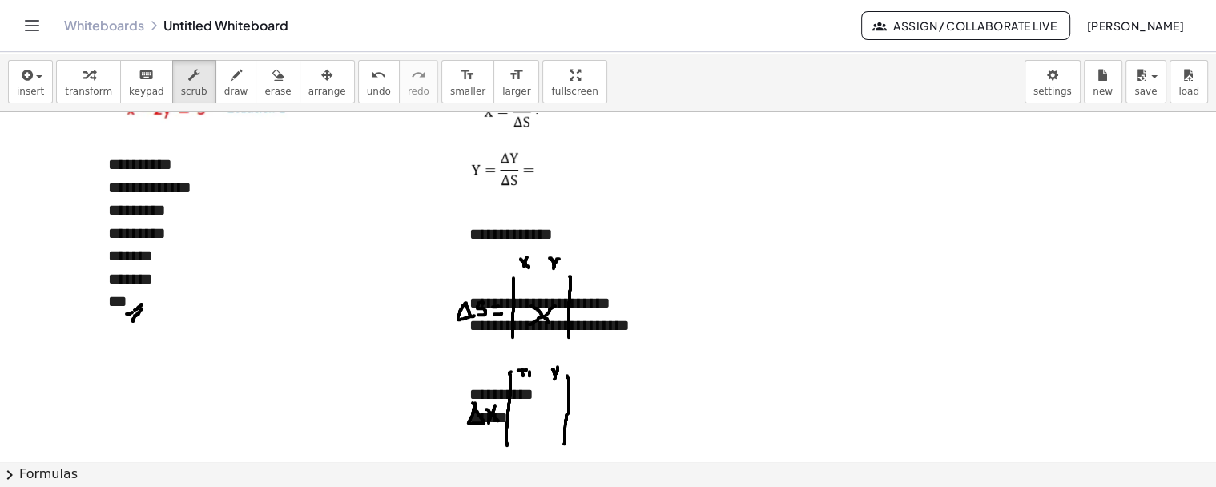
drag, startPoint x: 214, startPoint y: 83, endPoint x: 240, endPoint y: 131, distance: 55.6
click at [231, 83] on icon "button" at bounding box center [236, 75] width 11 height 19
drag, startPoint x: 537, startPoint y: 396, endPoint x: 539, endPoint y: 405, distance: 9.9
click at [538, 403] on div at bounding box center [608, 418] width 1216 height 790
drag, startPoint x: 539, startPoint y: 405, endPoint x: 543, endPoint y: 413, distance: 9.0
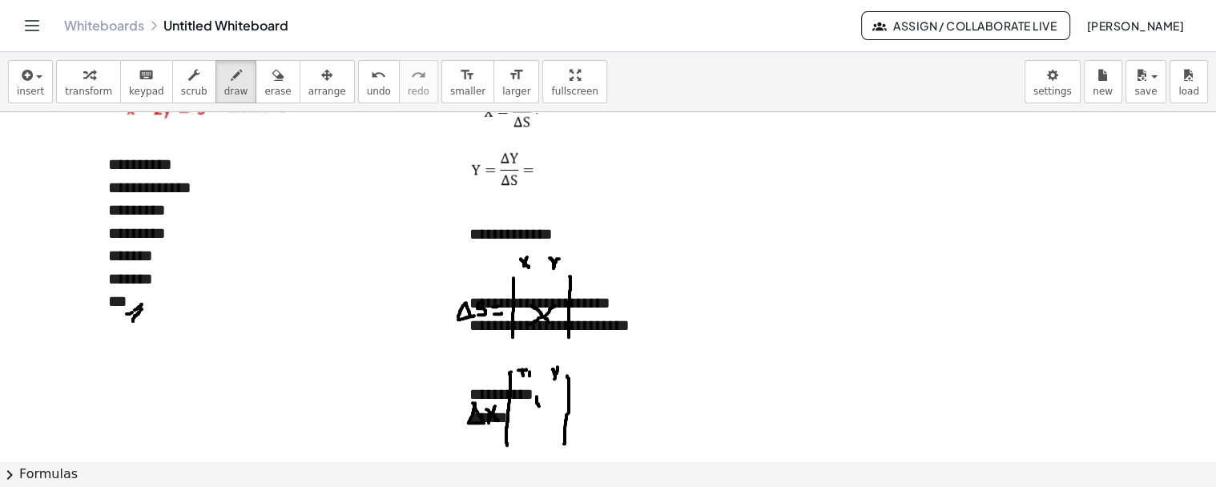
click at [540, 410] on div at bounding box center [608, 418] width 1216 height 790
click at [547, 419] on div at bounding box center [608, 418] width 1216 height 790
click at [538, 405] on div at bounding box center [608, 418] width 1216 height 790
click at [542, 411] on div at bounding box center [608, 418] width 1216 height 790
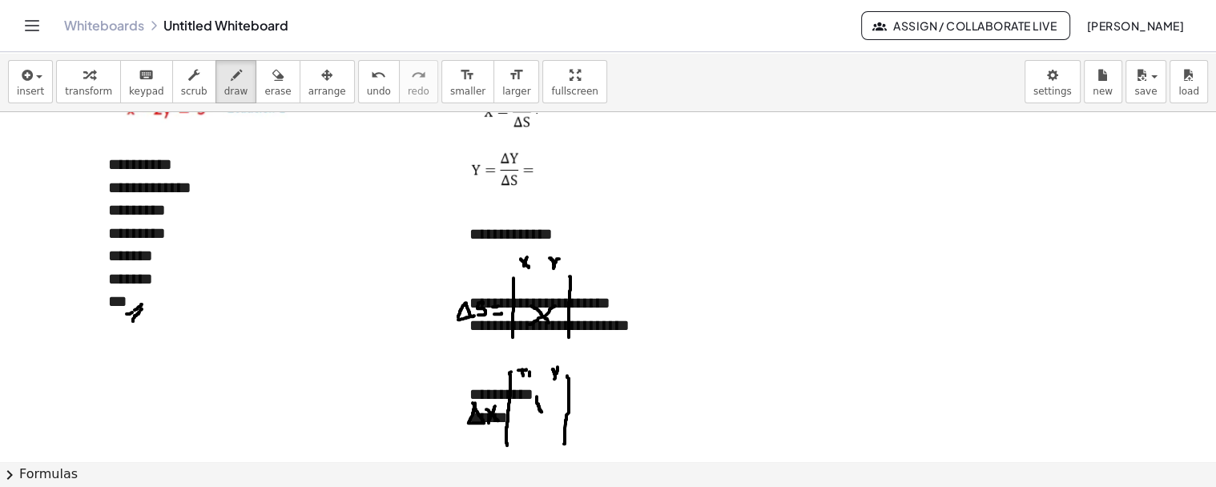
click at [545, 412] on div at bounding box center [608, 418] width 1216 height 790
click at [546, 413] on div at bounding box center [608, 418] width 1216 height 790
click at [547, 417] on div at bounding box center [608, 418] width 1216 height 790
drag, startPoint x: 540, startPoint y: 402, endPoint x: 546, endPoint y: 410, distance: 9.8
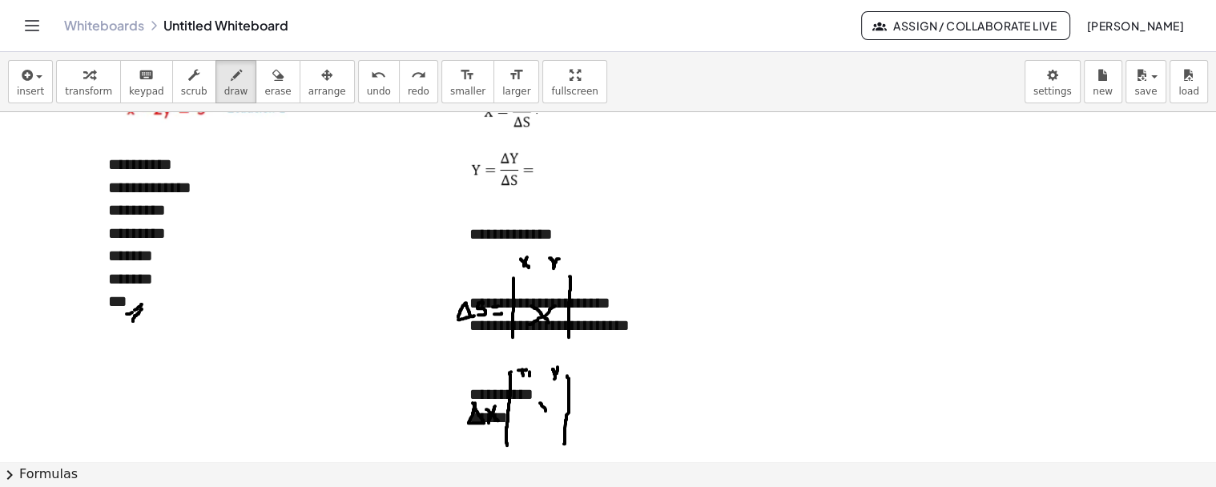
click at [546, 410] on div at bounding box center [608, 418] width 1216 height 790
click at [545, 412] on div at bounding box center [608, 418] width 1216 height 790
click at [550, 406] on div at bounding box center [608, 418] width 1216 height 790
click at [188, 75] on icon "button" at bounding box center [193, 75] width 11 height 19
click at [597, 395] on div "**********" at bounding box center [574, 394] width 208 height 23
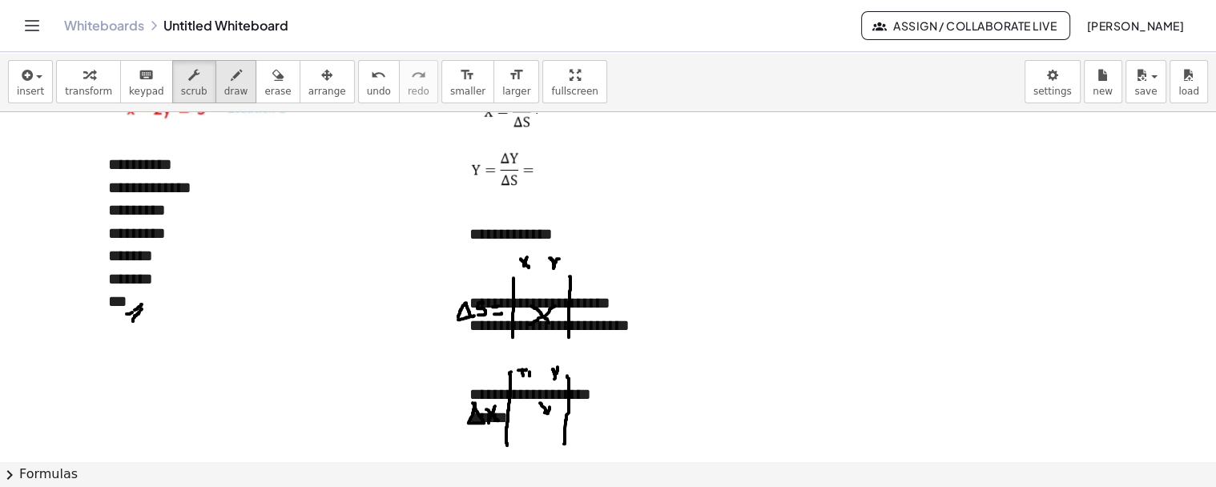
click at [224, 89] on span "draw" at bounding box center [236, 91] width 24 height 11
drag, startPoint x: 534, startPoint y: 415, endPoint x: 547, endPoint y: 402, distance: 18.1
click at [547, 403] on div at bounding box center [608, 418] width 1216 height 790
click at [548, 398] on div at bounding box center [608, 418] width 1216 height 790
click at [549, 401] on div at bounding box center [608, 418] width 1216 height 790
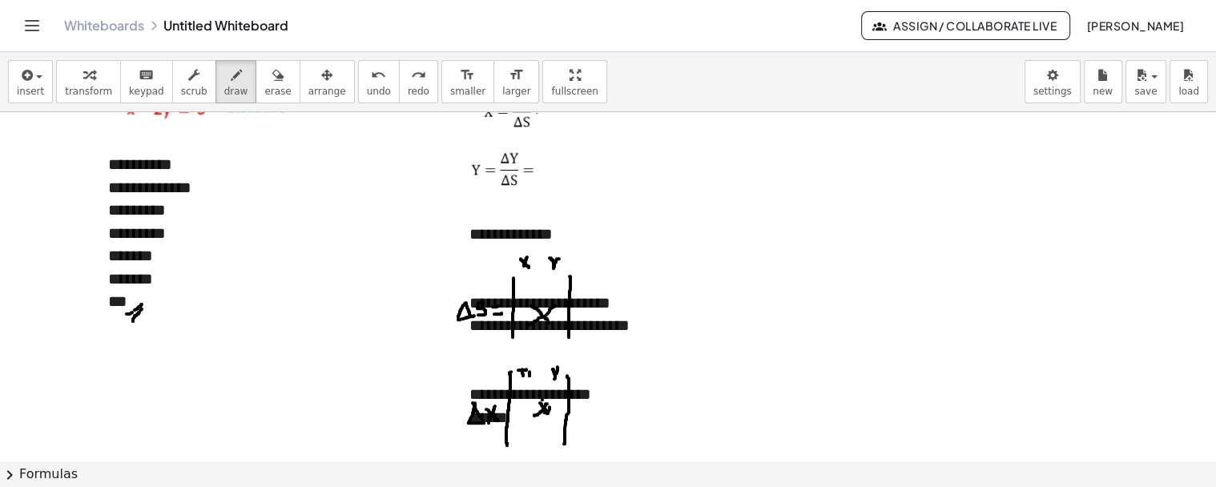
click at [542, 399] on div at bounding box center [608, 418] width 1216 height 790
click at [550, 399] on div at bounding box center [608, 418] width 1216 height 790
click at [550, 404] on div at bounding box center [608, 418] width 1216 height 790
drag, startPoint x: 167, startPoint y: 71, endPoint x: 639, endPoint y: 377, distance: 563.2
click at [181, 73] on div "button" at bounding box center [194, 74] width 26 height 19
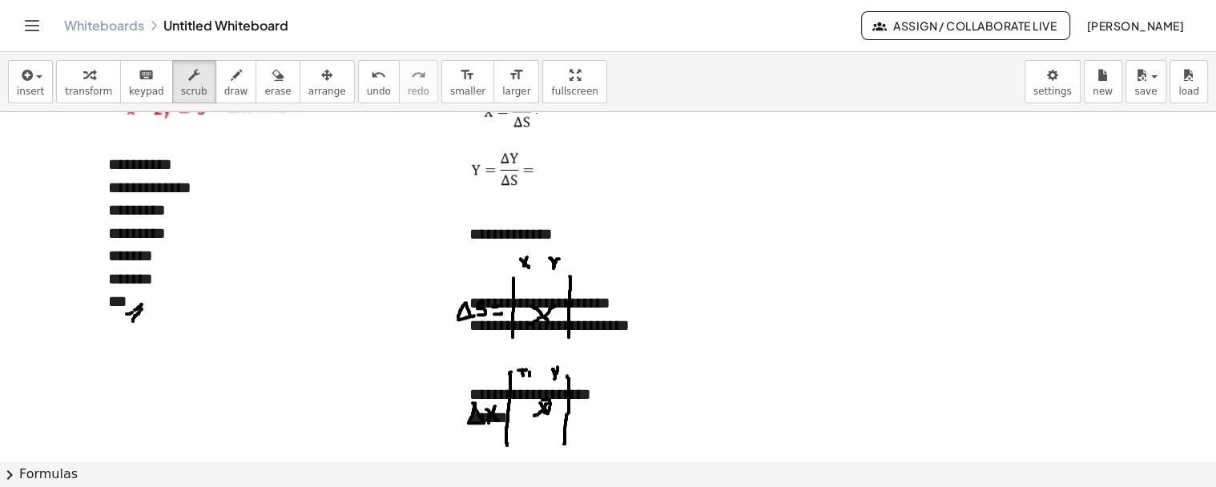
click at [660, 401] on div "**********" at bounding box center [574, 394] width 208 height 23
click at [562, 418] on div "******" at bounding box center [574, 417] width 208 height 23
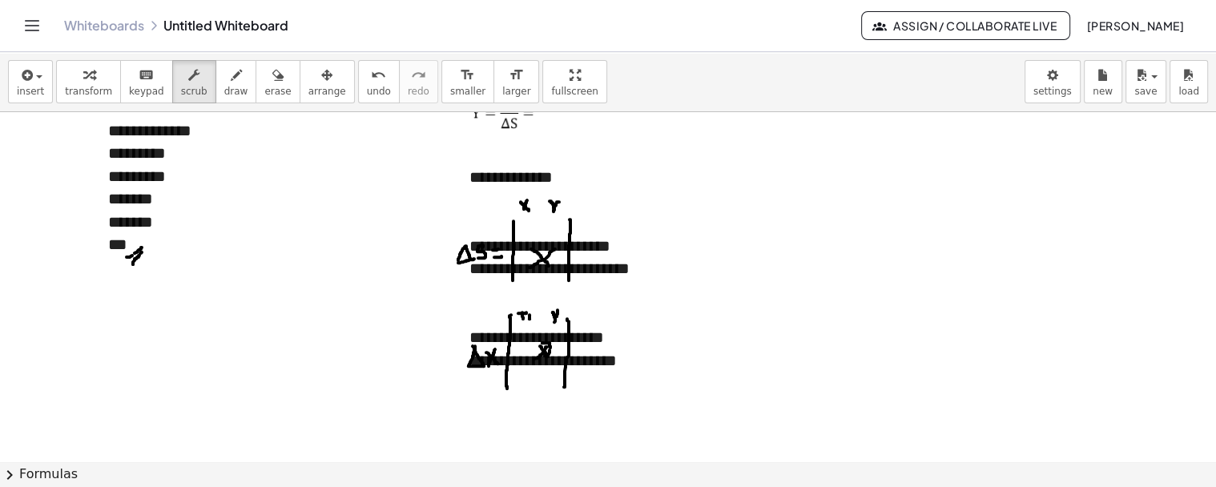
scroll to position [169, 0]
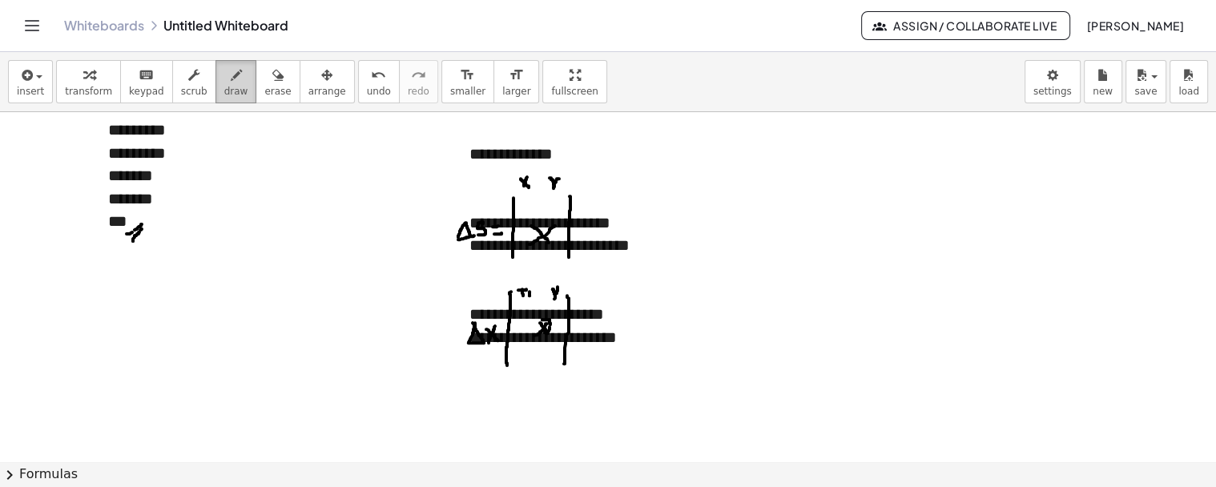
click at [224, 91] on span "draw" at bounding box center [236, 91] width 24 height 11
drag, startPoint x: 474, startPoint y: 414, endPoint x: 473, endPoint y: 437, distance: 23.2
click at [473, 437] on div at bounding box center [608, 338] width 1216 height 790
drag, startPoint x: 492, startPoint y: 422, endPoint x: 500, endPoint y: 430, distance: 11.3
click at [500, 430] on div at bounding box center [608, 338] width 1216 height 790
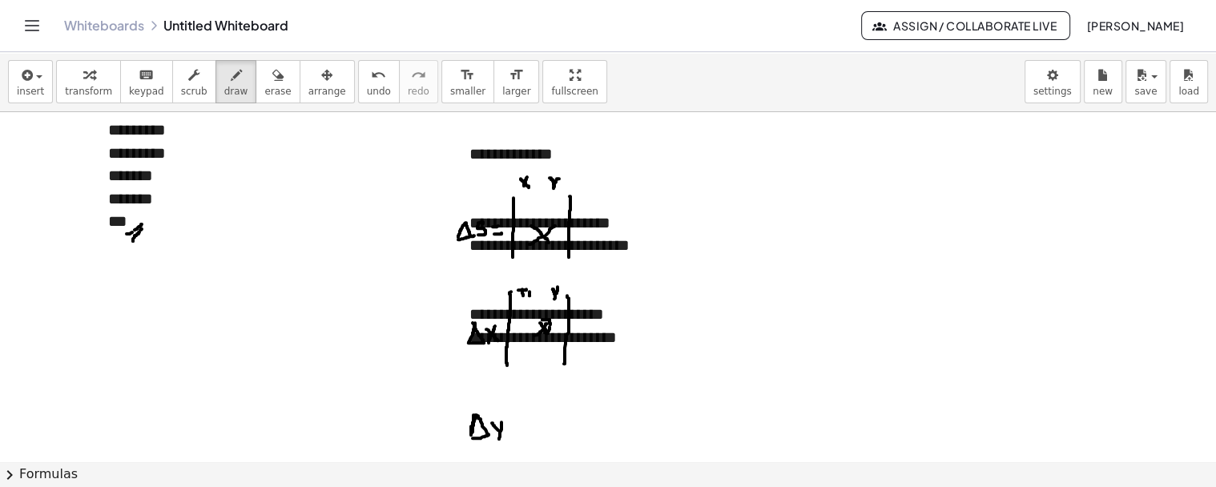
drag, startPoint x: 502, startPoint y: 421, endPoint x: 498, endPoint y: 439, distance: 17.9
click at [498, 439] on div at bounding box center [608, 338] width 1216 height 790
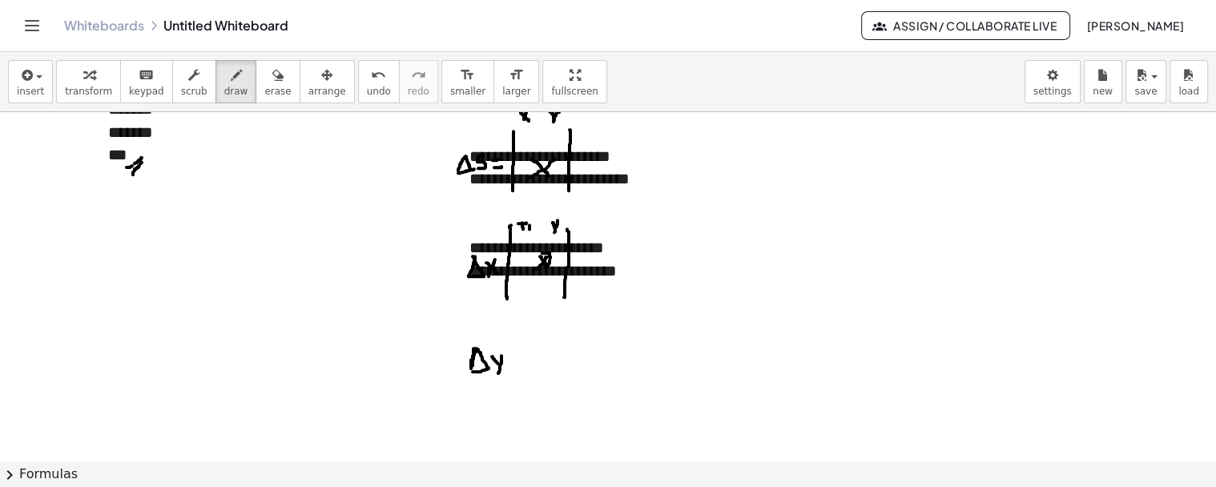
scroll to position [258, 0]
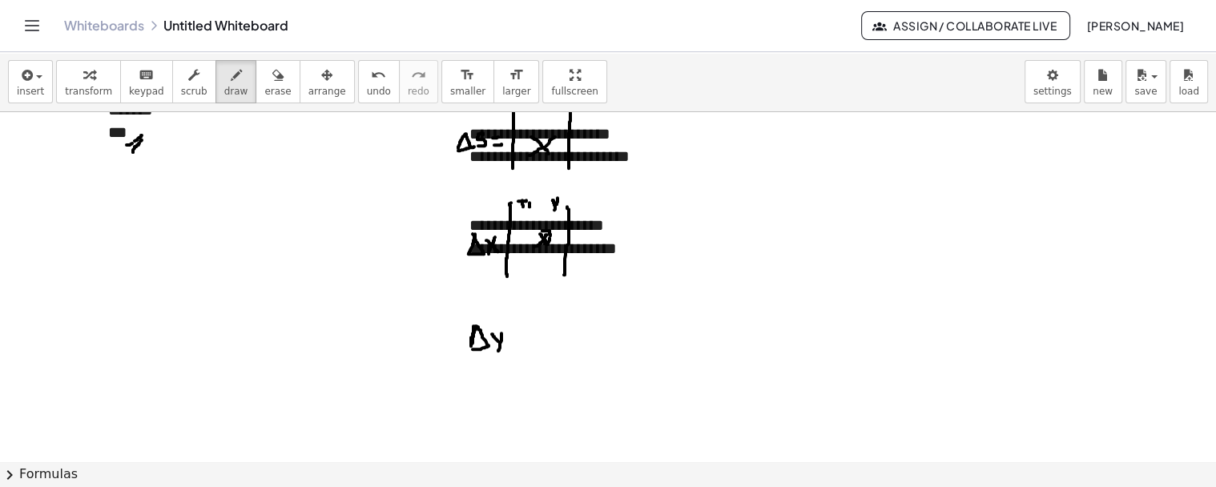
click at [517, 310] on div at bounding box center [608, 249] width 1216 height 790
click at [517, 311] on div at bounding box center [608, 249] width 1216 height 790
drag, startPoint x: 517, startPoint y: 312, endPoint x: 516, endPoint y: 364, distance: 51.3
click at [516, 364] on div at bounding box center [608, 249] width 1216 height 790
drag, startPoint x: 570, startPoint y: 306, endPoint x: 565, endPoint y: 345, distance: 38.8
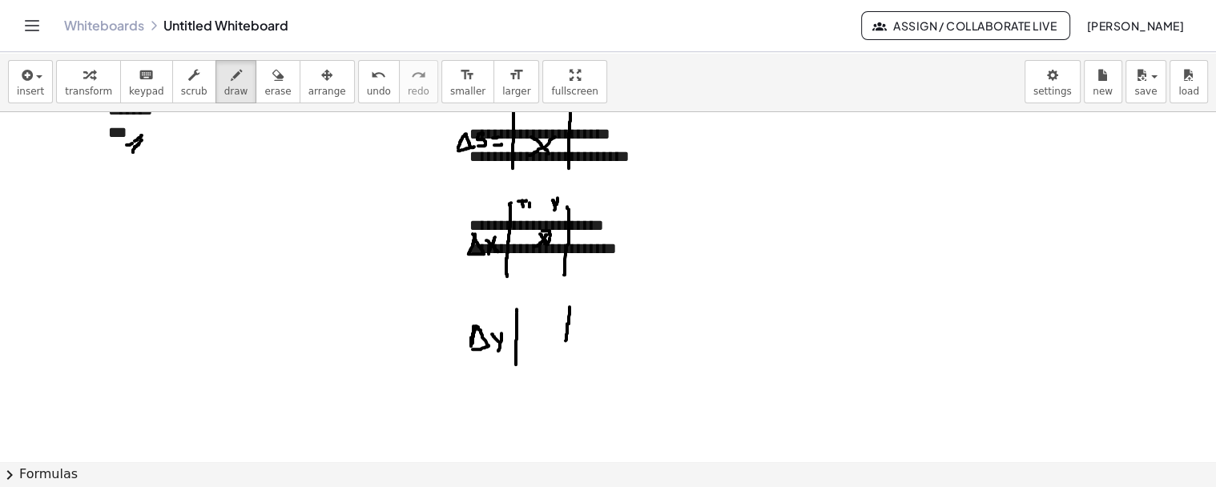
click at [565, 345] on div at bounding box center [608, 249] width 1216 height 790
drag, startPoint x: 566, startPoint y: 308, endPoint x: 569, endPoint y: 367, distance: 58.5
click at [569, 367] on div at bounding box center [608, 249] width 1216 height 790
click at [652, 397] on div at bounding box center [608, 249] width 1216 height 790
click at [569, 304] on div at bounding box center [608, 249] width 1216 height 790
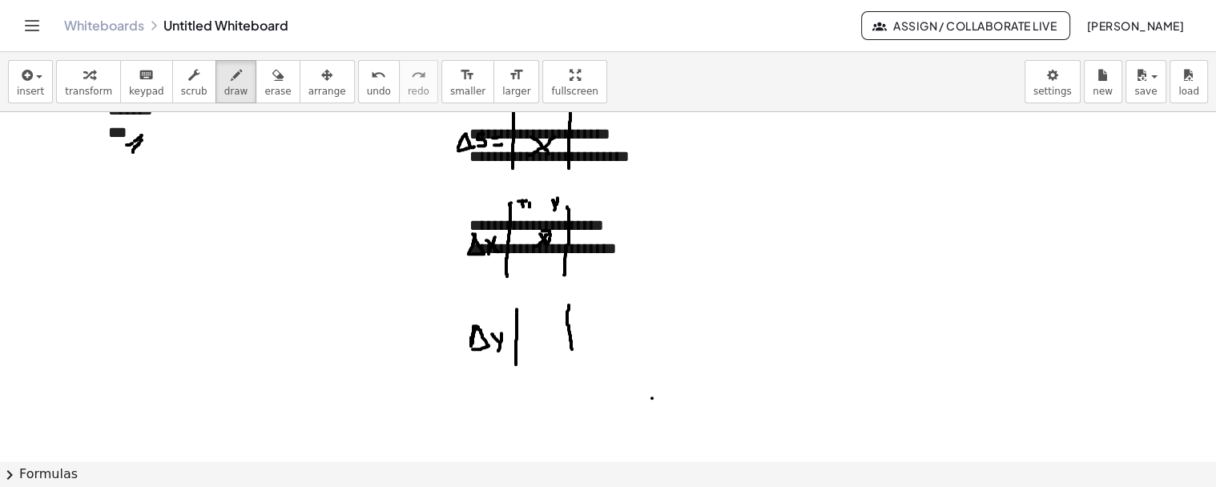
drag, startPoint x: 569, startPoint y: 304, endPoint x: 572, endPoint y: 349, distance: 45.0
click at [572, 349] on div at bounding box center [608, 249] width 1216 height 790
drag, startPoint x: 567, startPoint y: 305, endPoint x: 570, endPoint y: 364, distance: 58.6
click at [570, 364] on div at bounding box center [608, 249] width 1216 height 790
drag, startPoint x: 524, startPoint y: 306, endPoint x: 529, endPoint y: 313, distance: 8.7
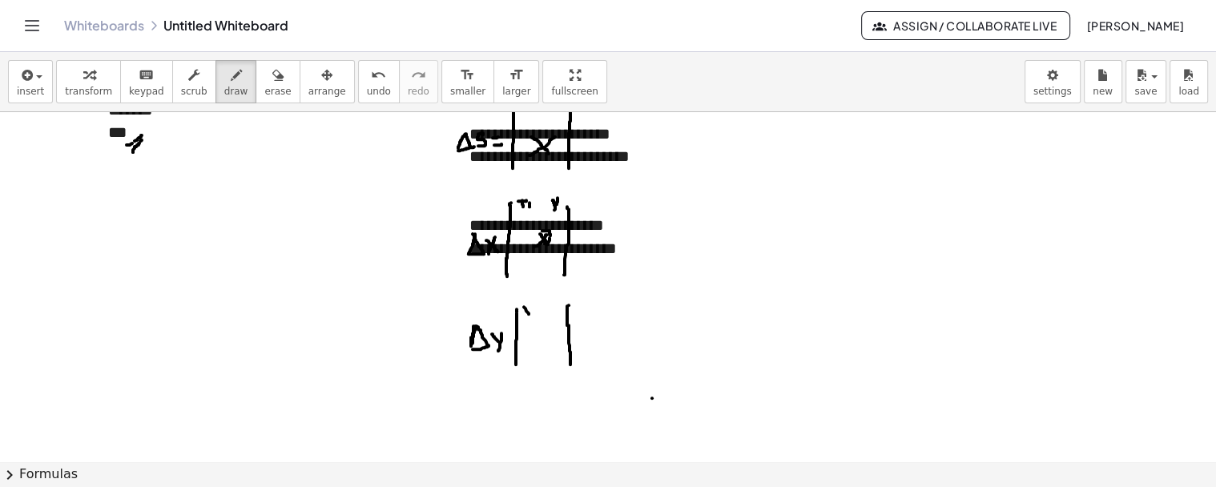
click at [529, 313] on div at bounding box center [608, 249] width 1216 height 790
drag, startPoint x: 525, startPoint y: 315, endPoint x: 530, endPoint y: 304, distance: 11.5
click at [530, 304] on div at bounding box center [608, 249] width 1216 height 790
click at [548, 306] on div at bounding box center [608, 249] width 1216 height 790
click at [554, 306] on div at bounding box center [608, 249] width 1216 height 790
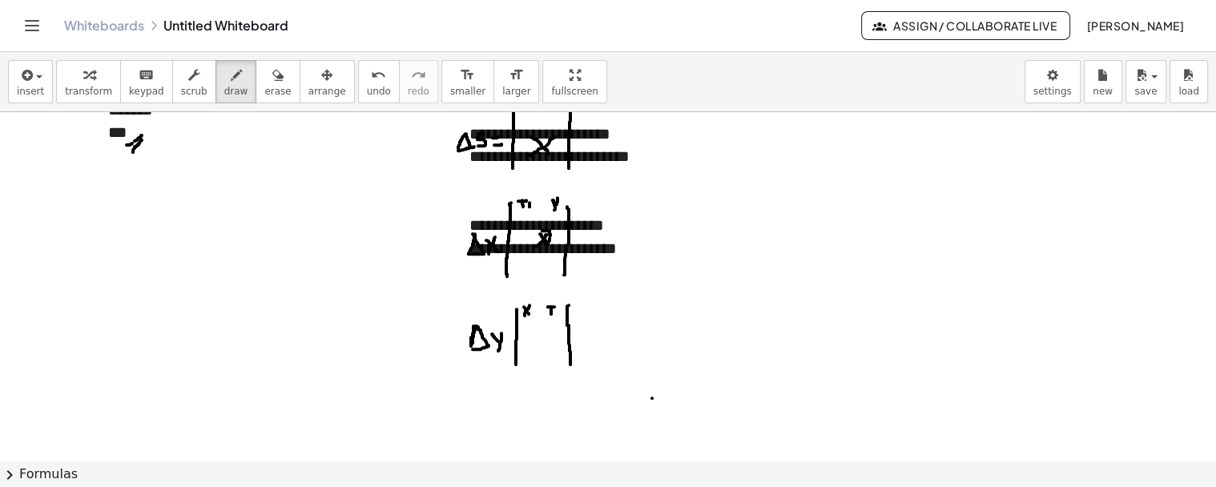
click at [551, 313] on div at bounding box center [608, 249] width 1216 height 790
click at [557, 313] on div at bounding box center [608, 249] width 1216 height 790
click at [558, 303] on div at bounding box center [608, 249] width 1216 height 790
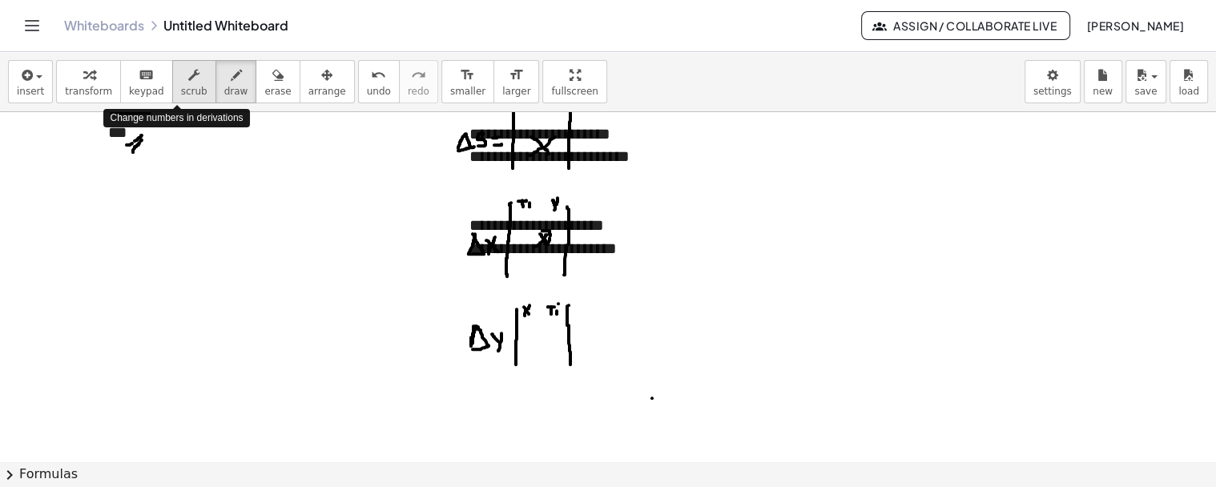
click at [184, 88] on span "scrub" at bounding box center [194, 91] width 26 height 11
click at [546, 333] on div at bounding box center [574, 340] width 208 height 23
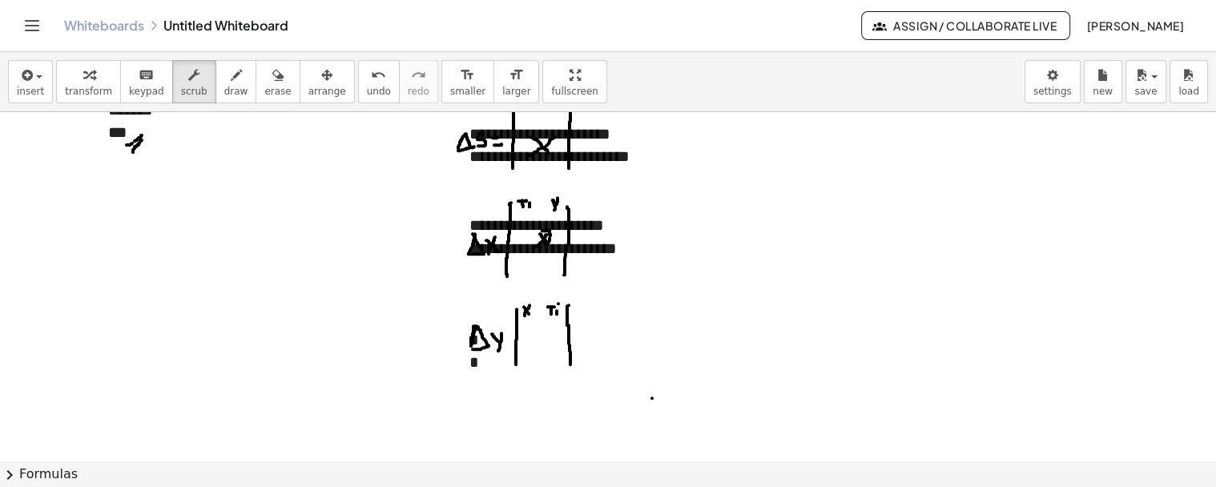
click at [546, 335] on div "*" at bounding box center [574, 340] width 208 height 23
click at [546, 335] on div "*******" at bounding box center [574, 340] width 208 height 23
click at [542, 369] on div "*" at bounding box center [574, 362] width 208 height 23
click at [231, 70] on icon "button" at bounding box center [236, 75] width 11 height 19
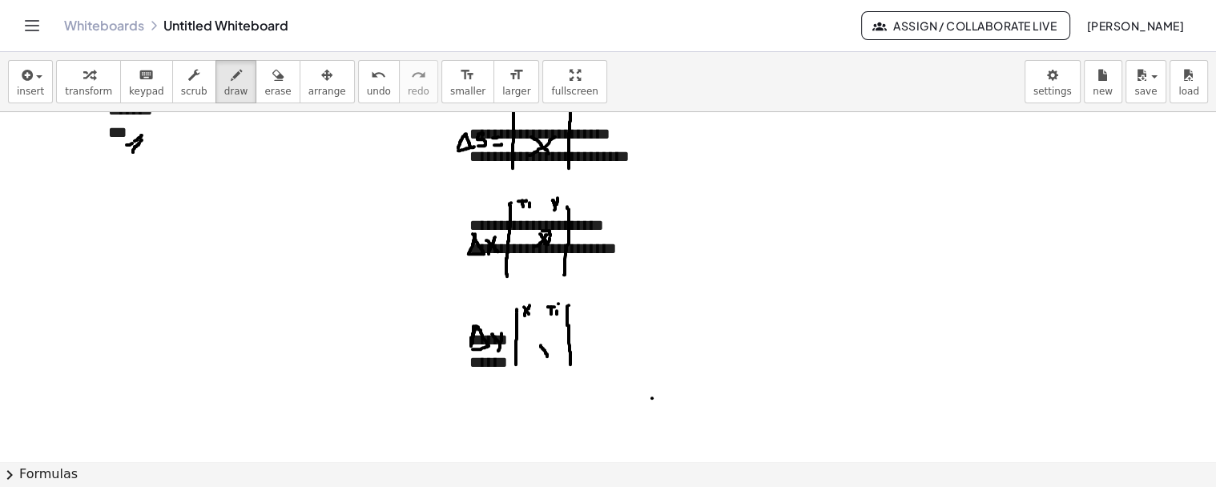
drag, startPoint x: 541, startPoint y: 345, endPoint x: 547, endPoint y: 356, distance: 12.9
click at [547, 356] on div at bounding box center [608, 249] width 1216 height 790
click at [550, 353] on div at bounding box center [608, 249] width 1216 height 790
drag, startPoint x: 537, startPoint y: 357, endPoint x: 546, endPoint y: 343, distance: 16.9
click at [546, 343] on div at bounding box center [608, 249] width 1216 height 790
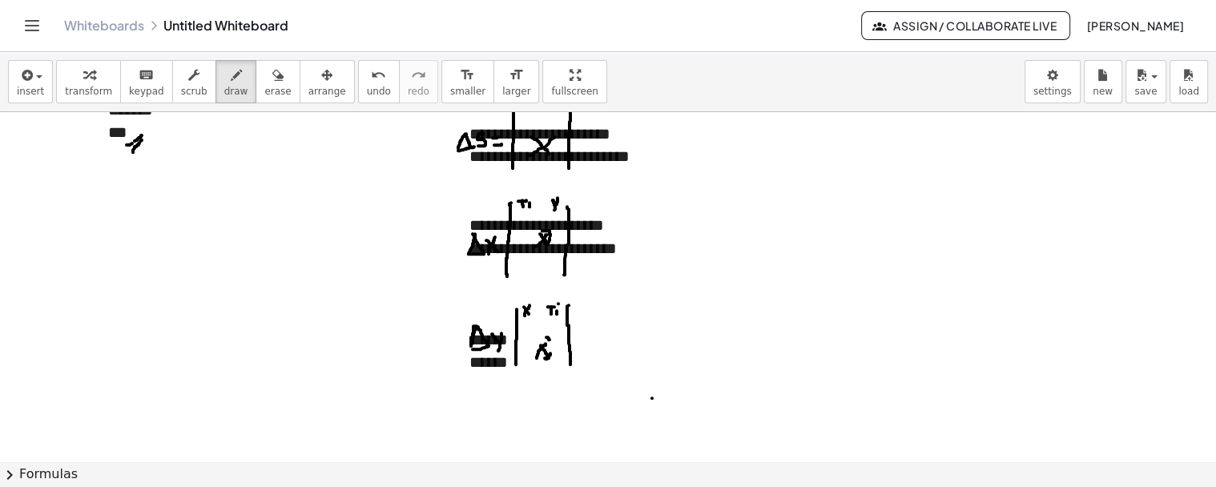
drag, startPoint x: 546, startPoint y: 337, endPoint x: 550, endPoint y: 345, distance: 8.6
click at [550, 345] on div at bounding box center [608, 249] width 1216 height 790
click at [542, 345] on div at bounding box center [608, 249] width 1216 height 790
click at [188, 82] on icon "button" at bounding box center [193, 75] width 11 height 19
click at [612, 319] on div at bounding box center [574, 316] width 208 height 23
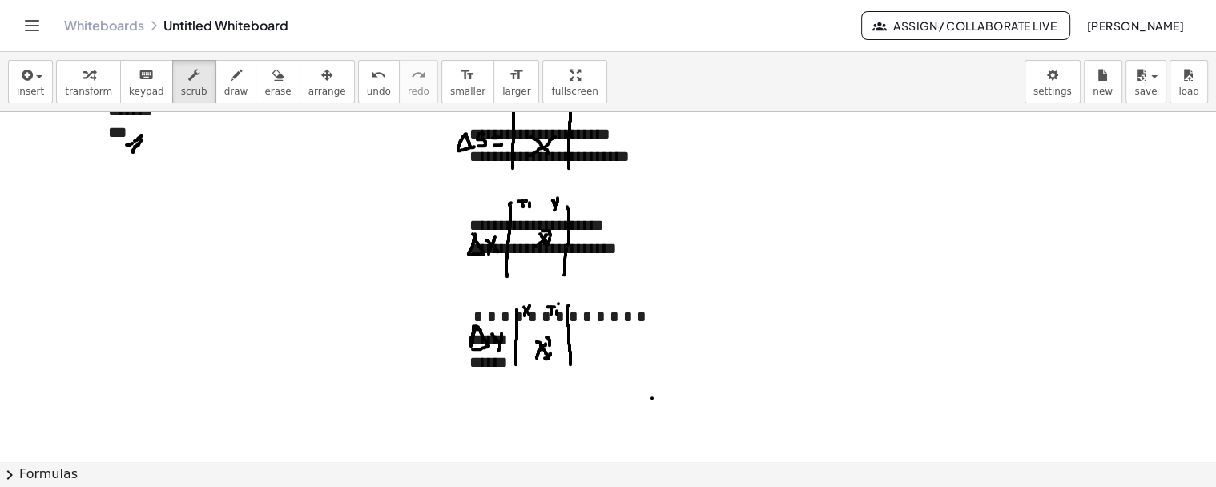
click at [564, 333] on div "******" at bounding box center [574, 340] width 208 height 23
click at [578, 357] on div "******" at bounding box center [574, 362] width 208 height 23
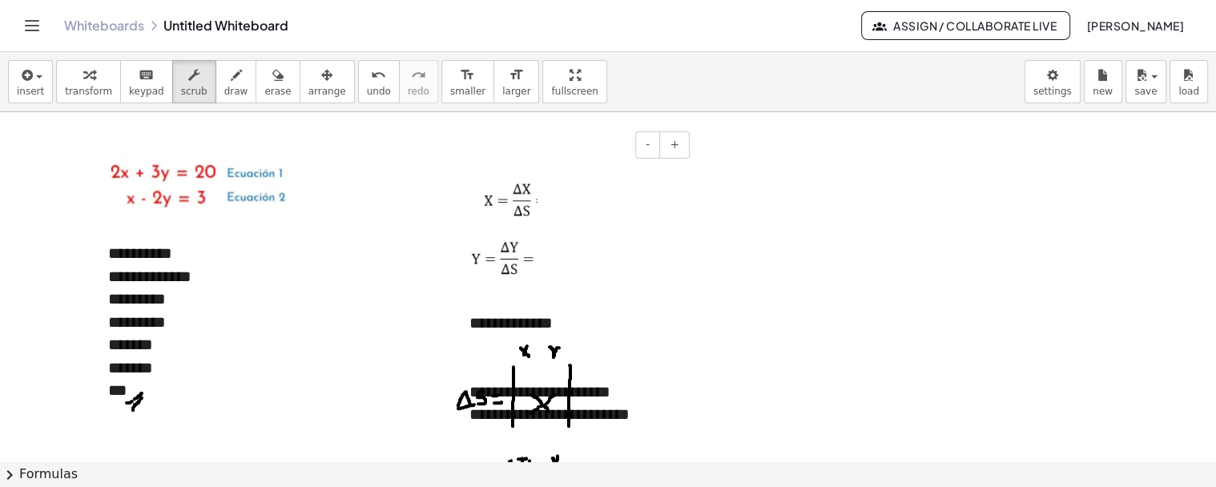
click at [542, 189] on div "**********" at bounding box center [573, 420] width 240 height 547
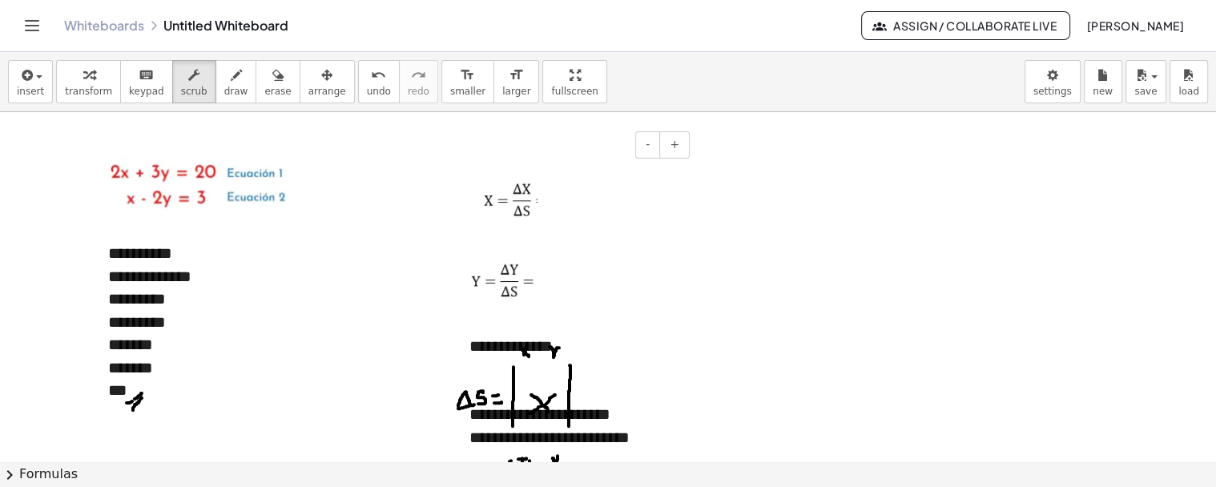
click at [550, 195] on div "**********" at bounding box center [573, 432] width 240 height 570
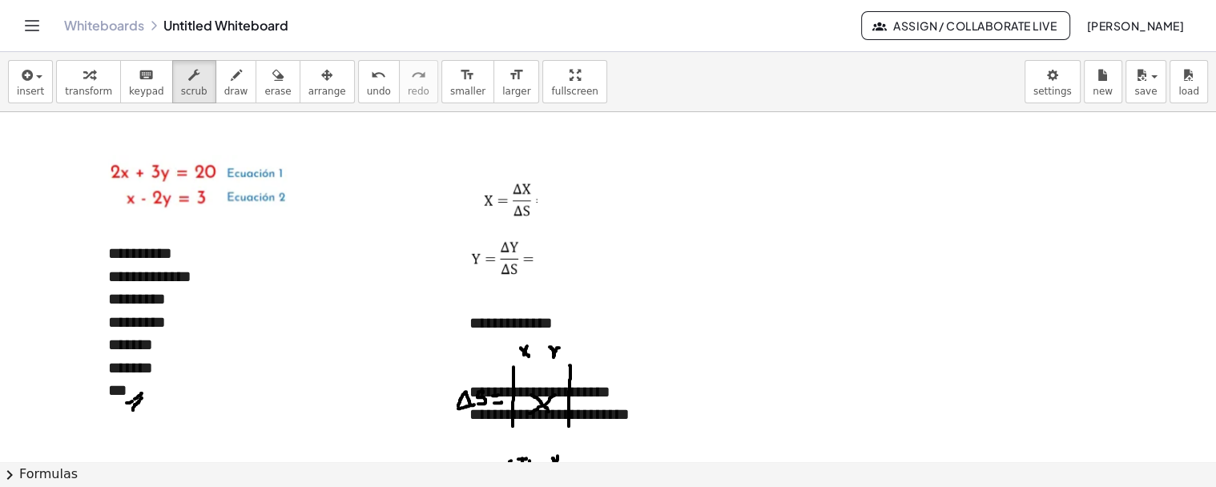
click at [26, 77] on icon "button" at bounding box center [25, 75] width 14 height 19
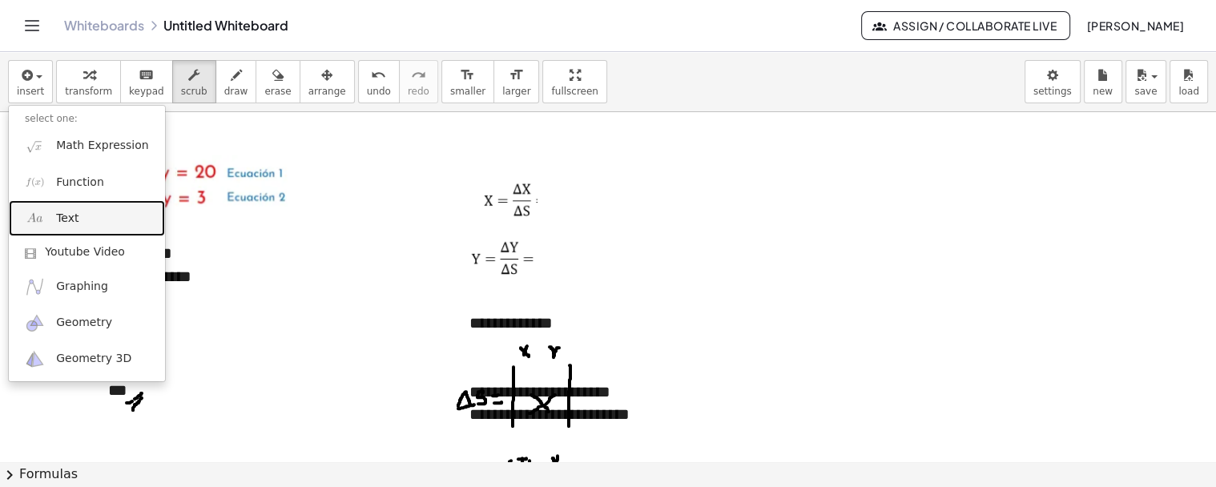
click at [75, 220] on span "Text" at bounding box center [67, 219] width 22 height 16
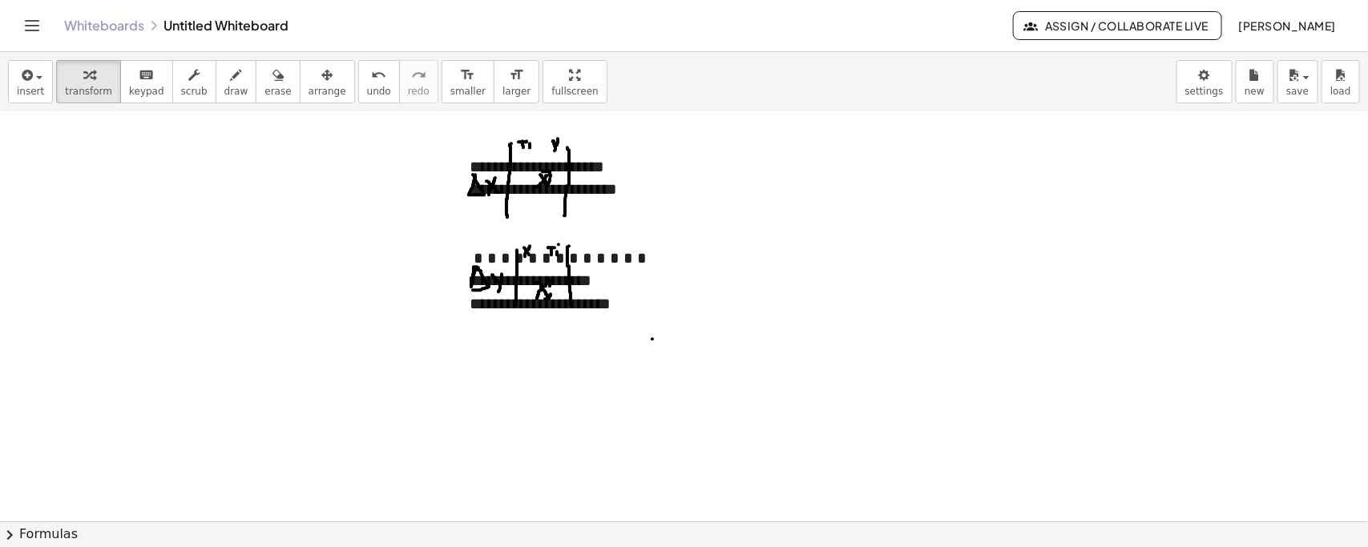
scroll to position [409, 0]
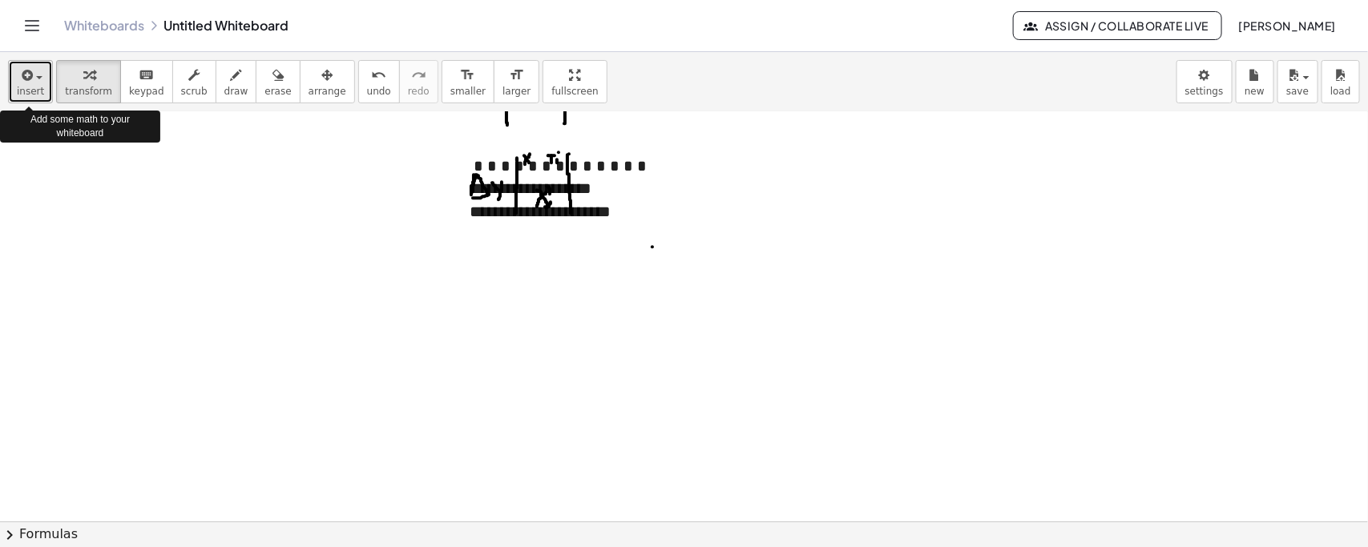
click at [33, 87] on span "insert" at bounding box center [30, 91] width 27 height 11
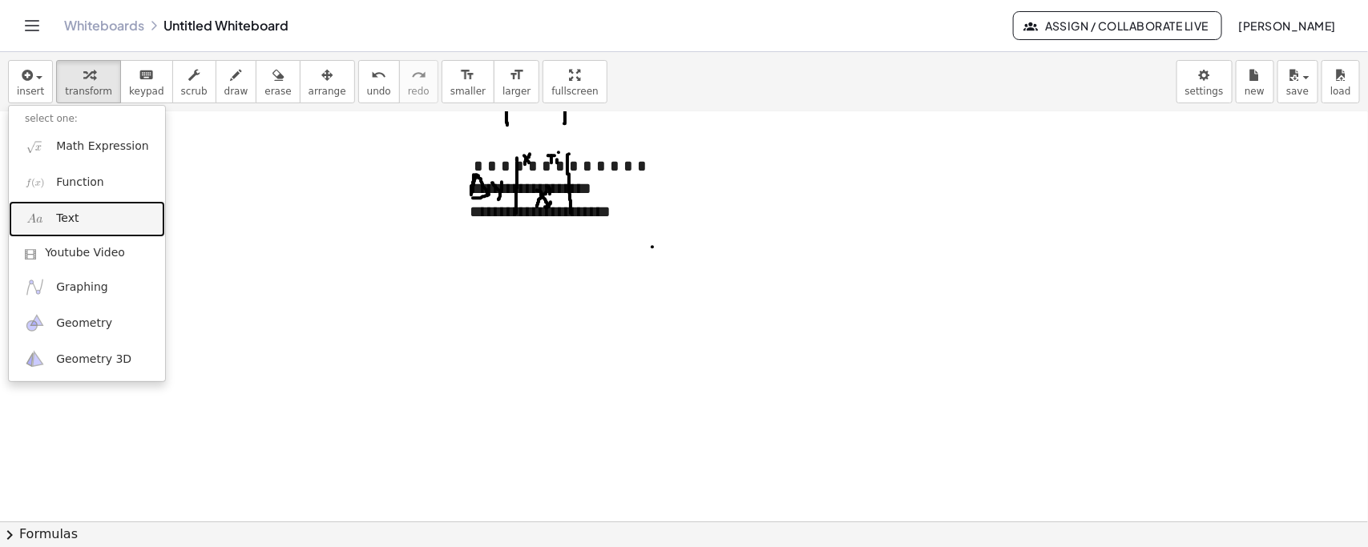
click at [49, 215] on link "Text" at bounding box center [87, 219] width 156 height 36
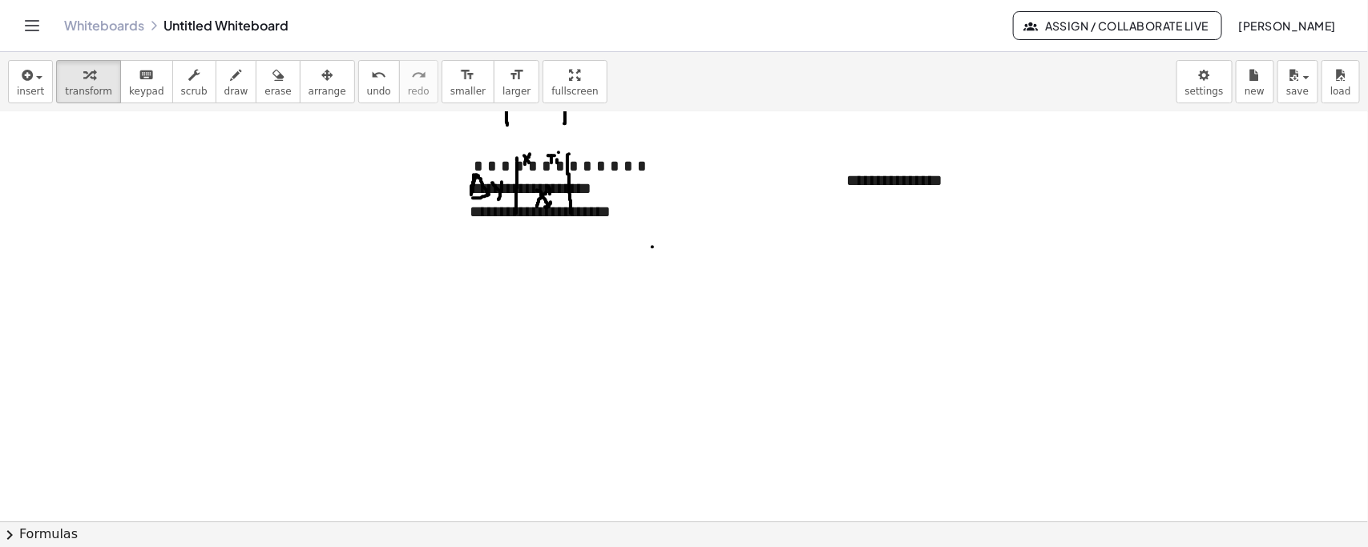
drag, startPoint x: 291, startPoint y: 87, endPoint x: 355, endPoint y: 110, distance: 68.2
click at [308, 87] on span "arrange" at bounding box center [327, 91] width 38 height 11
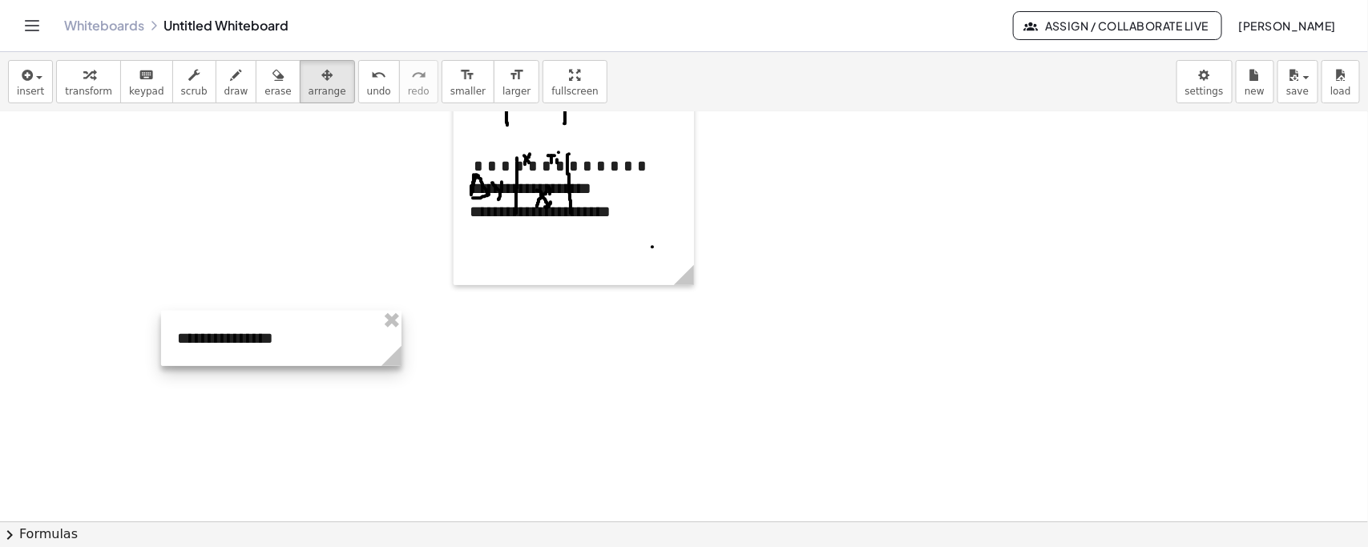
drag, startPoint x: 952, startPoint y: 192, endPoint x: 230, endPoint y: 298, distance: 729.6
click at [281, 350] on div at bounding box center [281, 338] width 240 height 55
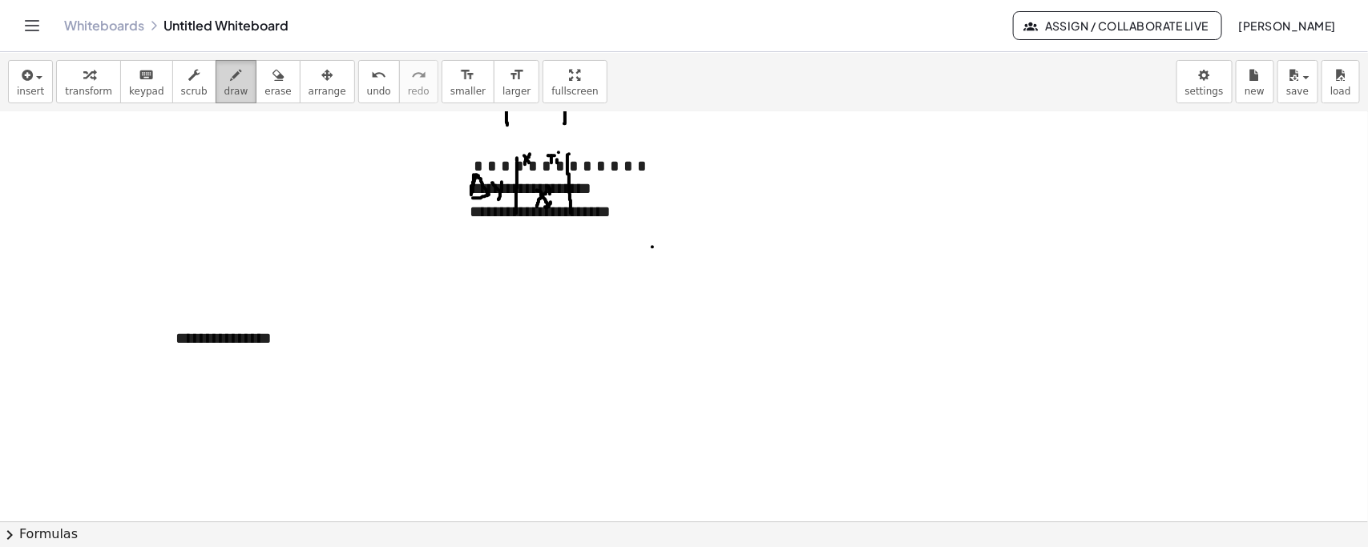
click at [222, 100] on button "draw" at bounding box center [237, 81] width 42 height 43
click at [297, 341] on div at bounding box center [684, 316] width 1368 height 1227
click at [186, 86] on span "scrub" at bounding box center [194, 91] width 26 height 11
click at [273, 341] on div "**********" at bounding box center [279, 338] width 240 height 55
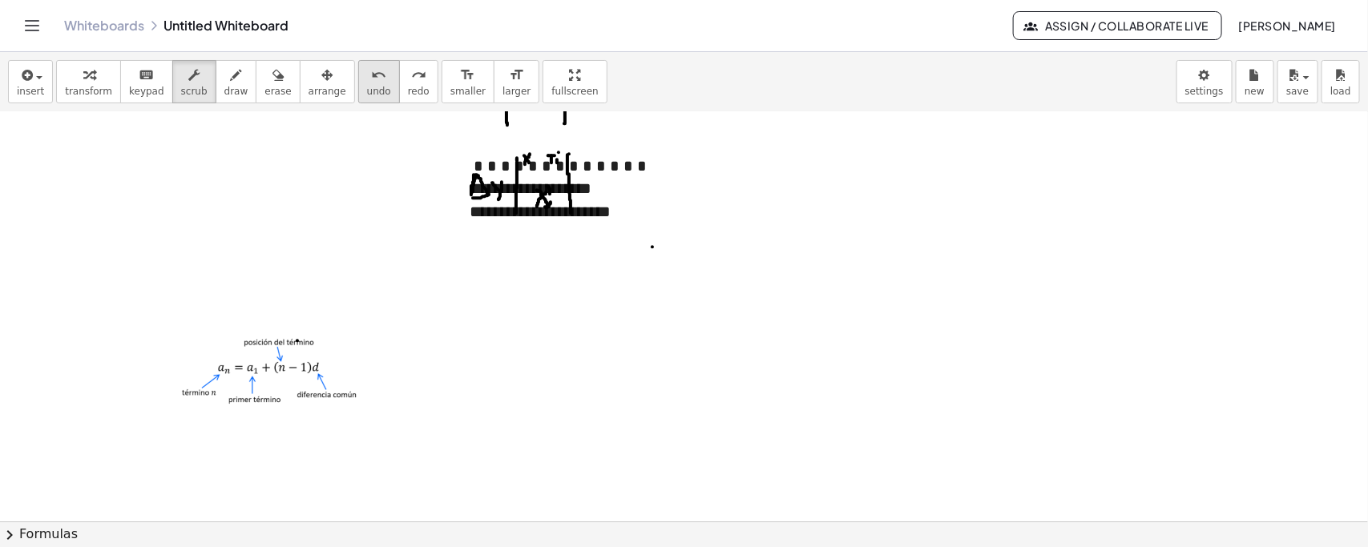
click at [358, 86] on button "undo undo" at bounding box center [379, 81] width 42 height 43
click at [311, 81] on div "button" at bounding box center [327, 74] width 38 height 19
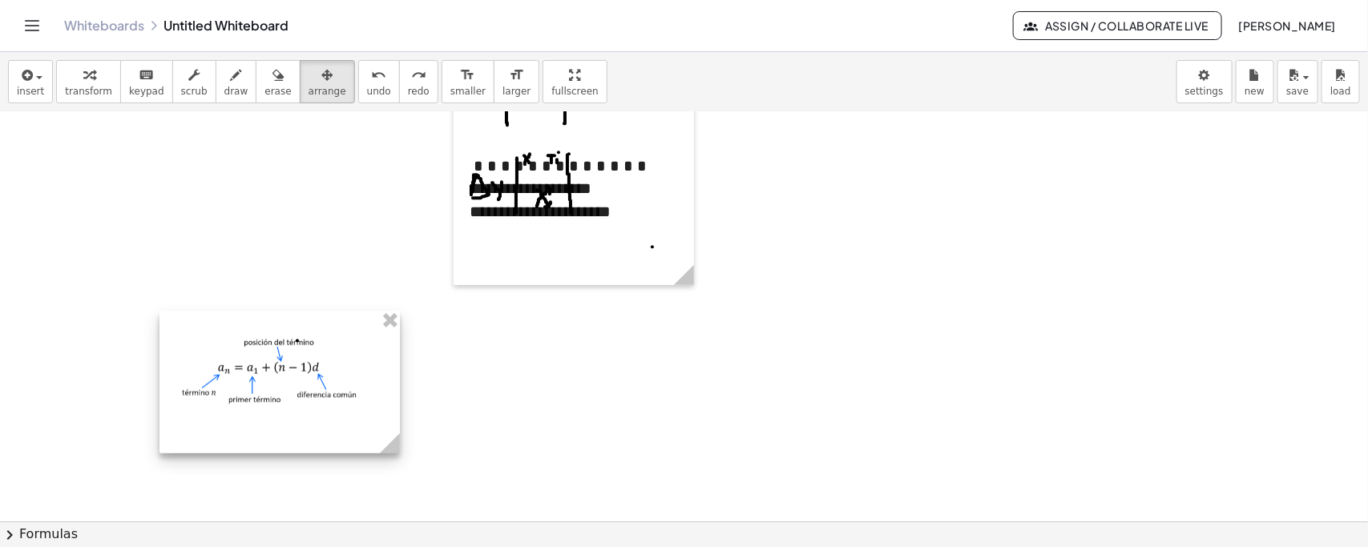
click at [386, 405] on div at bounding box center [279, 382] width 240 height 143
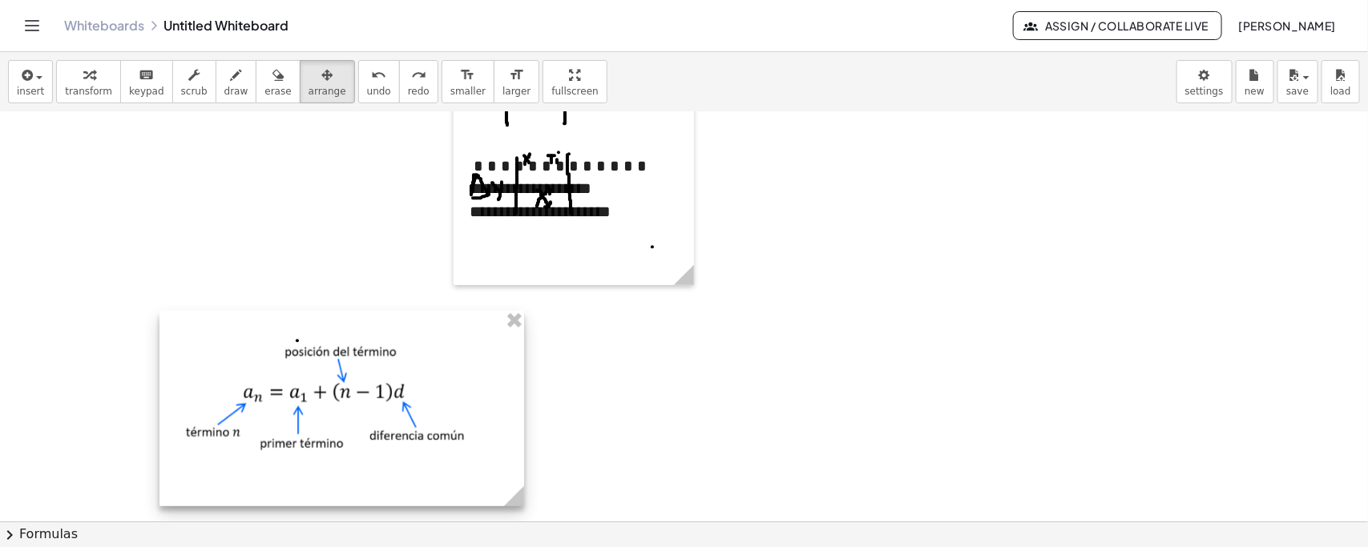
drag, startPoint x: 397, startPoint y: 454, endPoint x: 521, endPoint y: 487, distance: 128.5
click at [521, 487] on circle at bounding box center [517, 500] width 28 height 28
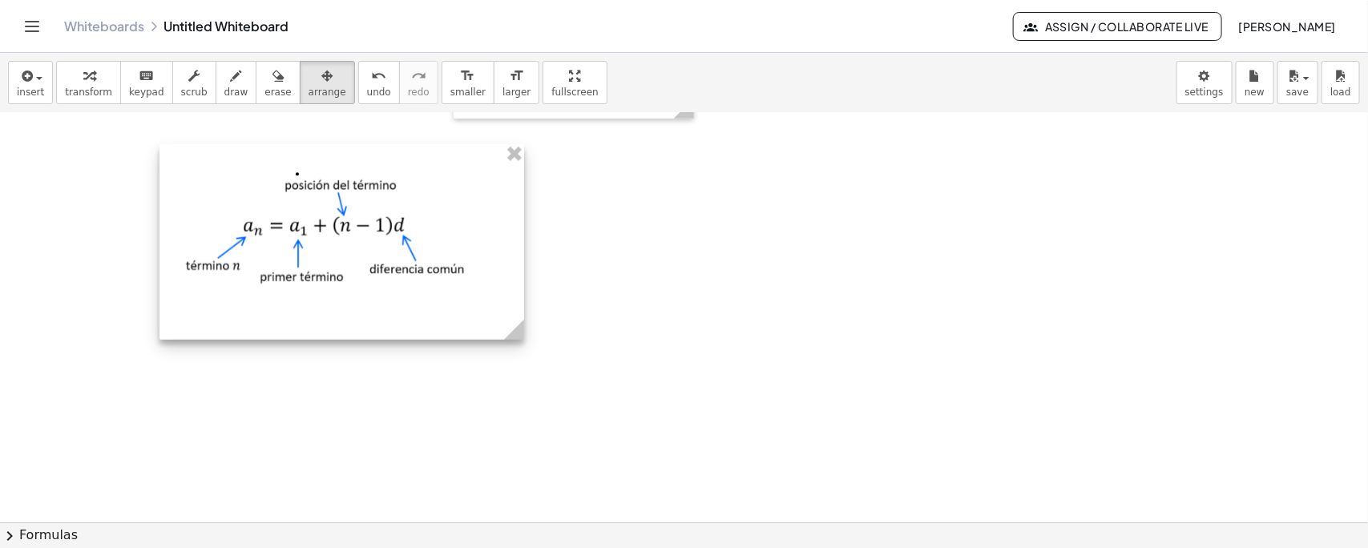
scroll to position [610, 0]
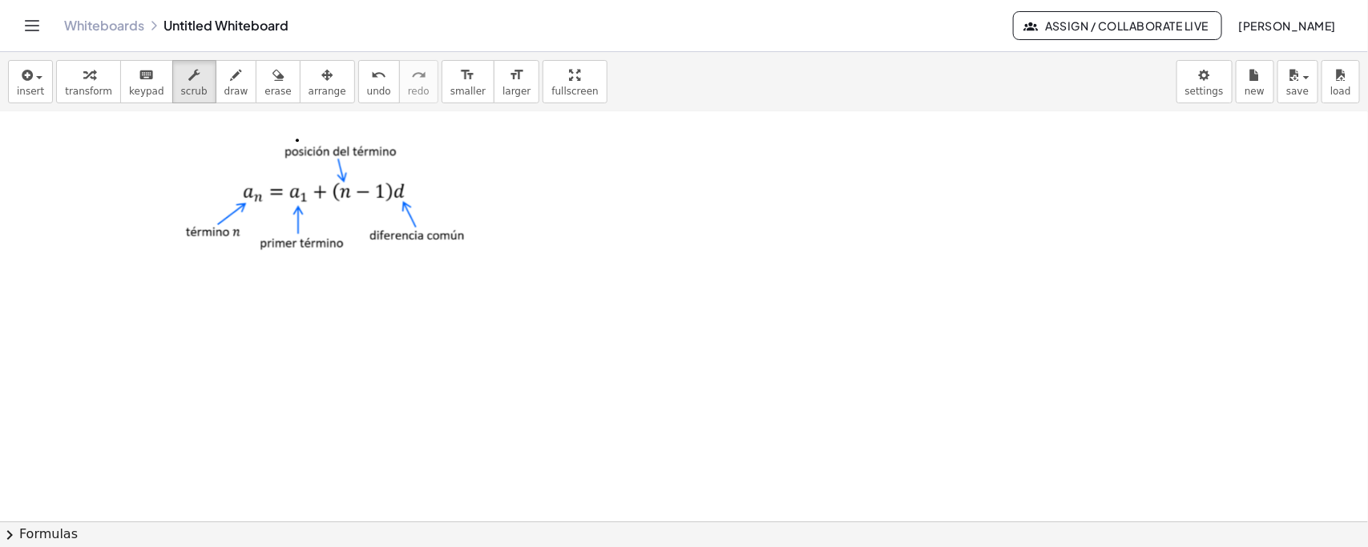
drag, startPoint x: 182, startPoint y: 92, endPoint x: 451, endPoint y: 215, distance: 295.8
click at [184, 93] on span "scrub" at bounding box center [194, 91] width 26 height 11
click at [513, 244] on div at bounding box center [341, 208] width 365 height 195
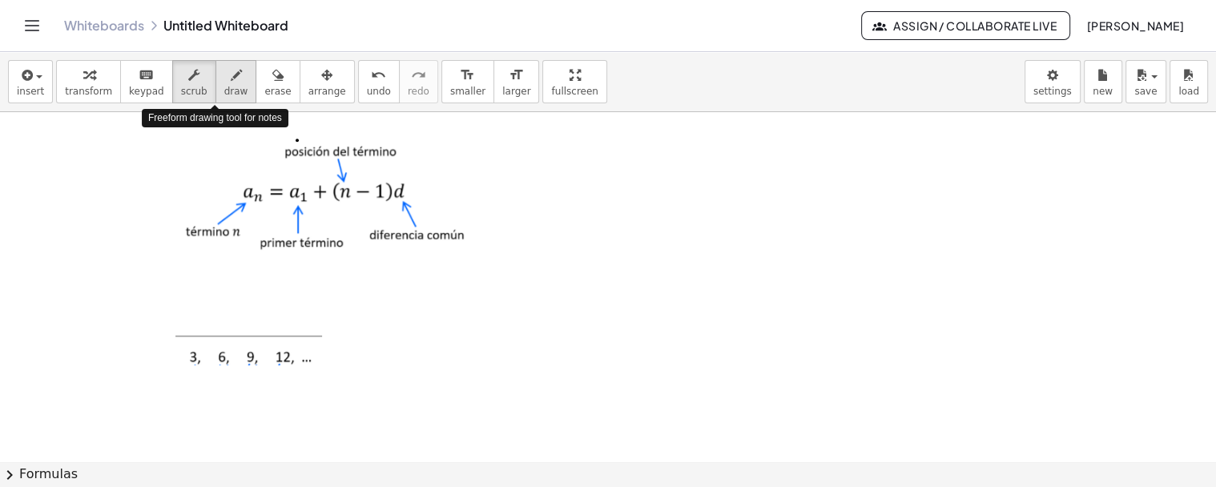
click at [231, 78] on icon "button" at bounding box center [236, 75] width 11 height 19
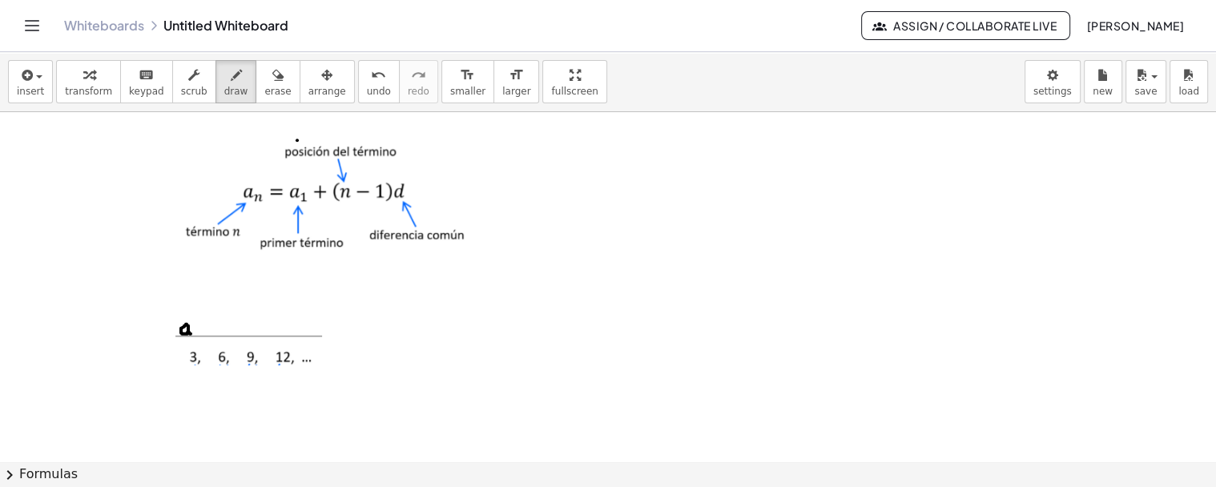
drag, startPoint x: 187, startPoint y: 323, endPoint x: 192, endPoint y: 333, distance: 11.1
click at [192, 333] on div at bounding box center [608, 115] width 1216 height 1227
click at [194, 332] on div at bounding box center [608, 115] width 1216 height 1227
click at [219, 322] on div at bounding box center [608, 115] width 1216 height 1227
drag, startPoint x: 228, startPoint y: 324, endPoint x: 228, endPoint y: 338, distance: 14.4
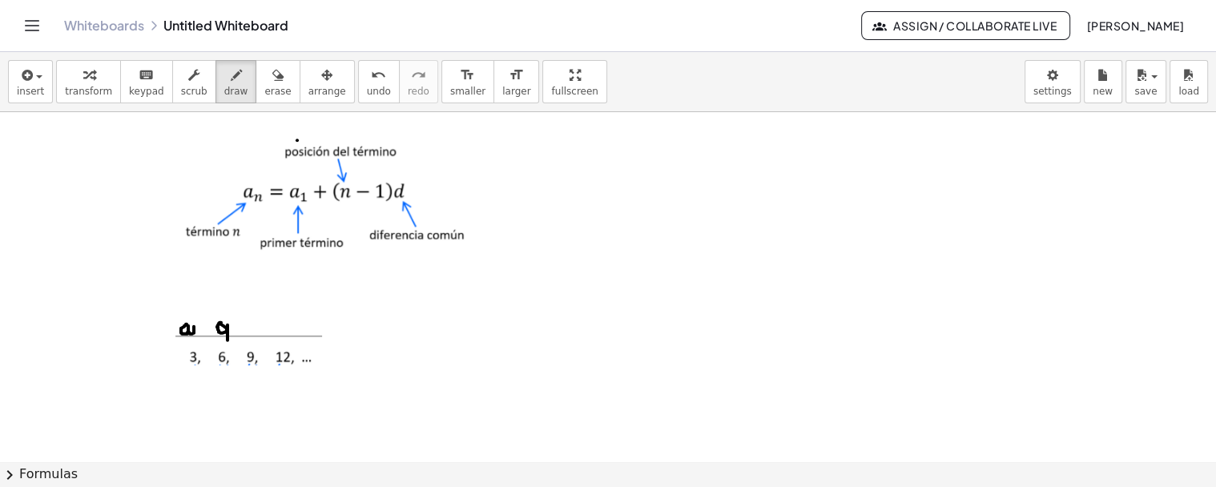
click at [228, 338] on div at bounding box center [608, 115] width 1216 height 1227
click at [228, 331] on div at bounding box center [608, 115] width 1216 height 1227
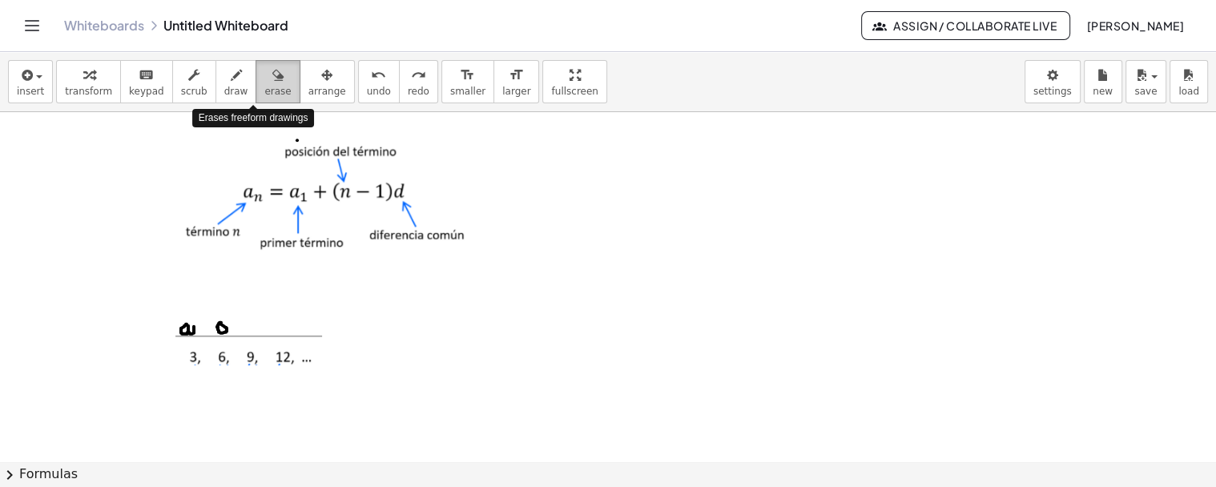
click at [264, 86] on span "erase" at bounding box center [277, 91] width 26 height 11
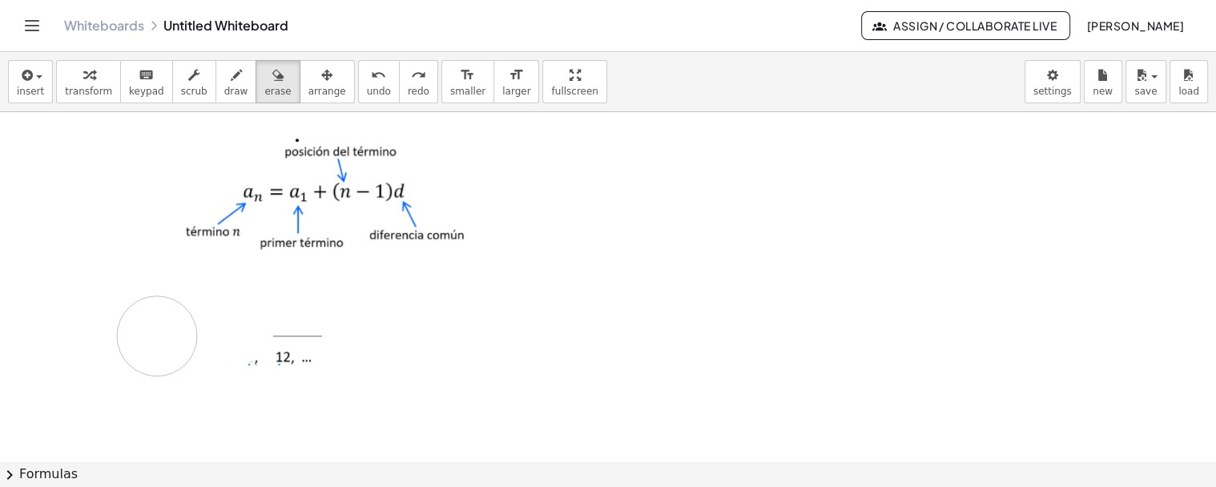
drag, startPoint x: 214, startPoint y: 326, endPoint x: 157, endPoint y: 335, distance: 57.6
click at [157, 335] on div at bounding box center [608, 115] width 1216 height 1227
click at [188, 77] on icon "button" at bounding box center [193, 75] width 11 height 19
click at [190, 309] on div at bounding box center [341, 301] width 333 height 23
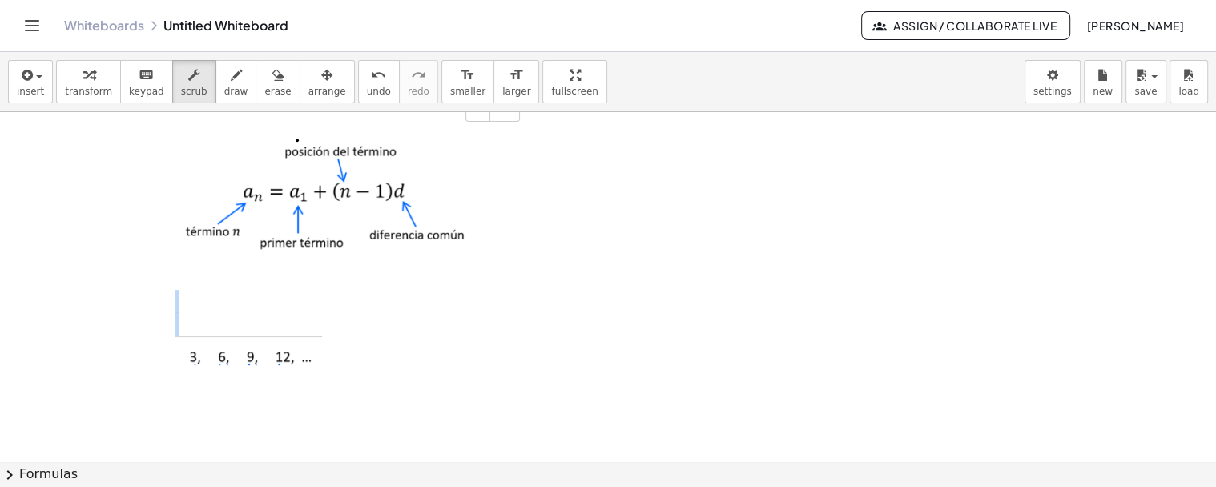
drag, startPoint x: 189, startPoint y: 324, endPoint x: 189, endPoint y: 314, distance: 9.6
click at [189, 323] on div at bounding box center [341, 323] width 333 height 23
click at [190, 320] on div at bounding box center [341, 323] width 333 height 23
click at [196, 324] on div at bounding box center [341, 323] width 333 height 23
click at [229, 307] on div at bounding box center [341, 301] width 333 height 23
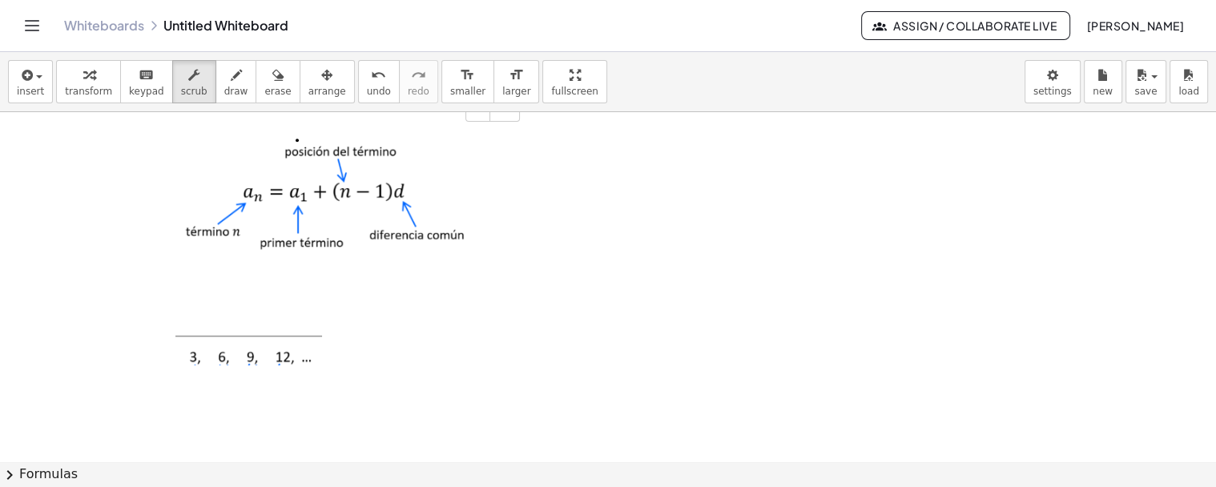
click at [183, 321] on div at bounding box center [341, 323] width 333 height 23
click at [224, 86] on span "draw" at bounding box center [236, 91] width 24 height 11
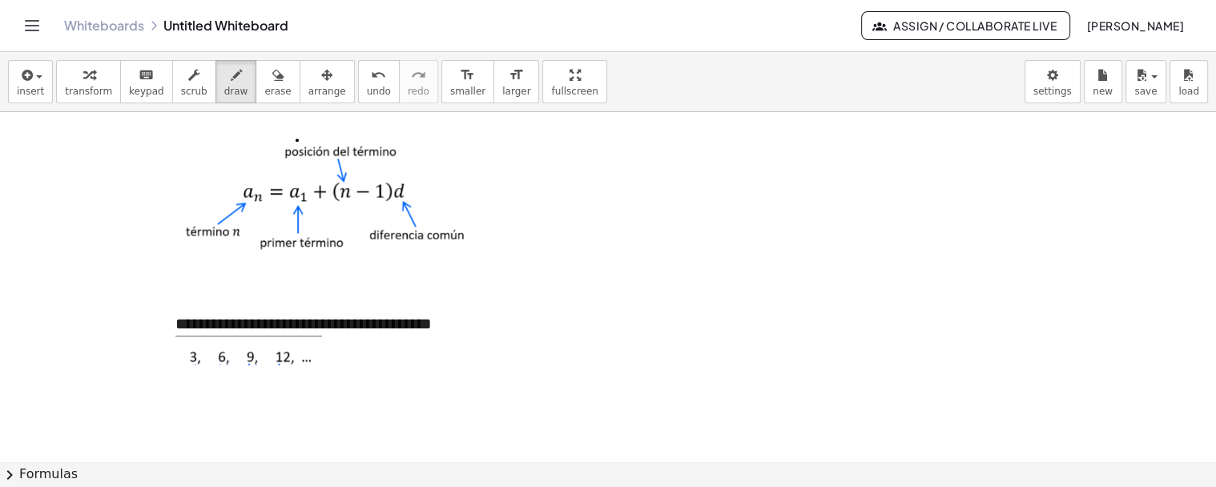
click at [335, 365] on div at bounding box center [608, 115] width 1216 height 1227
click at [188, 77] on icon "button" at bounding box center [193, 75] width 11 height 19
click at [361, 349] on div at bounding box center [341, 351] width 333 height 30
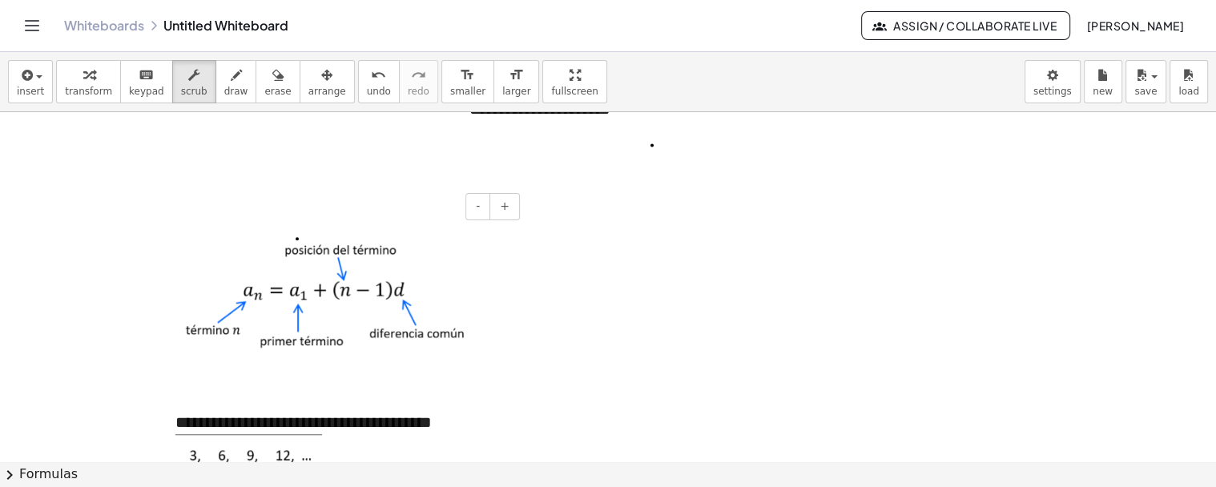
scroll to position [537, 0]
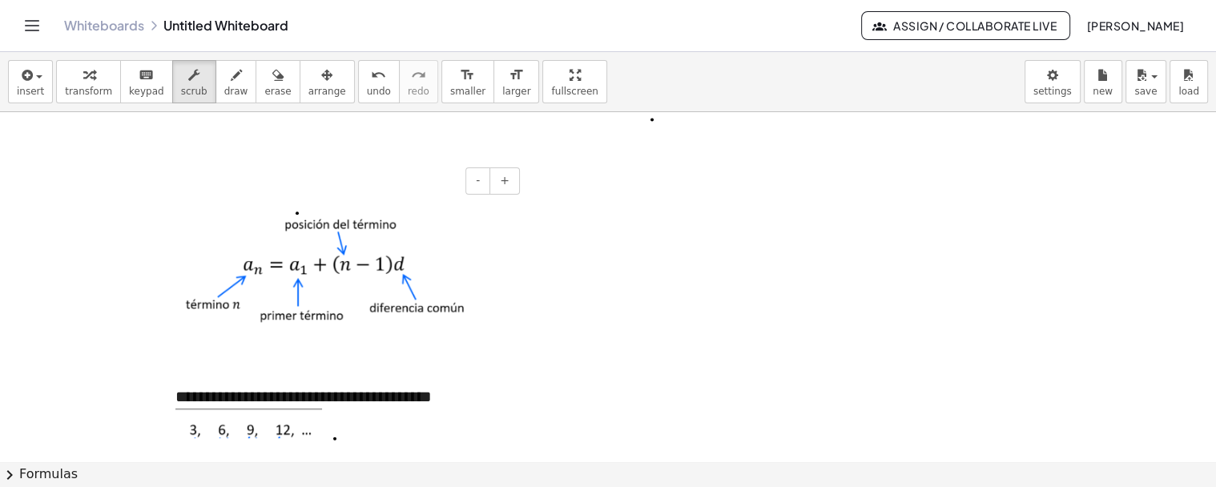
click at [338, 426] on div at bounding box center [341, 424] width 333 height 30
click at [292, 425] on img at bounding box center [248, 424] width 147 height 30
click at [339, 435] on div at bounding box center [341, 435] width 333 height 53
click at [335, 433] on div at bounding box center [341, 435] width 333 height 53
drag, startPoint x: 223, startPoint y: 86, endPoint x: 308, endPoint y: 470, distance: 393.2
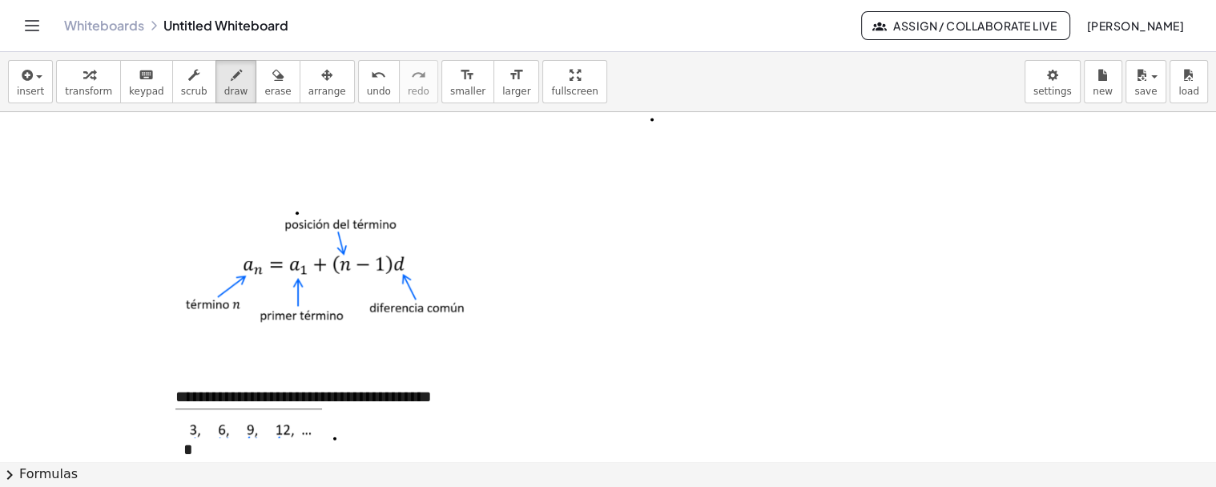
click at [224, 96] on span "draw" at bounding box center [236, 91] width 24 height 11
drag, startPoint x: 338, startPoint y: 417, endPoint x: 342, endPoint y: 426, distance: 9.7
click at [342, 426] on div at bounding box center [608, 188] width 1216 height 1227
drag, startPoint x: 345, startPoint y: 427, endPoint x: 339, endPoint y: 433, distance: 8.5
click at [339, 433] on div at bounding box center [608, 188] width 1216 height 1227
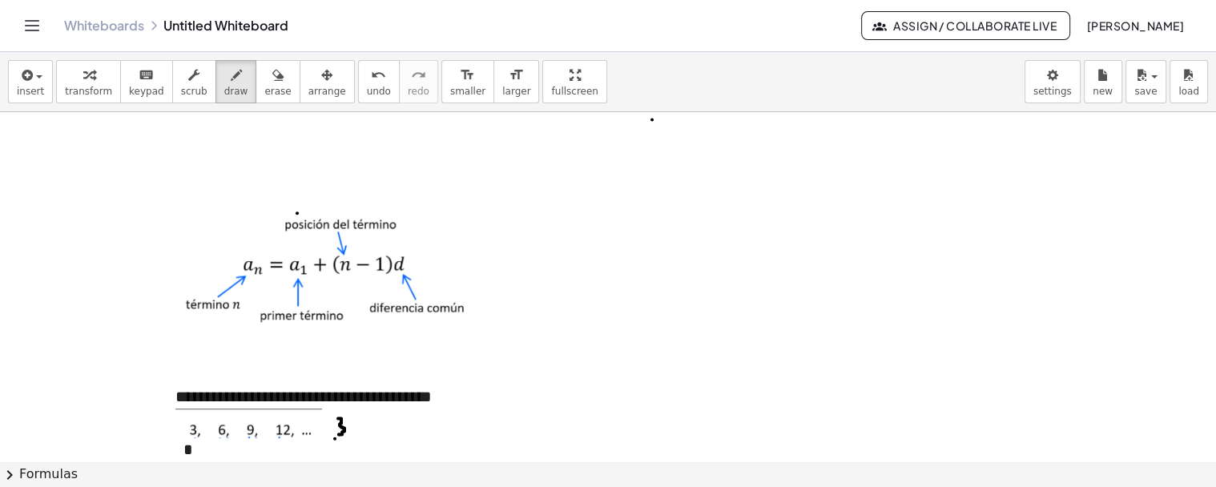
click at [338, 433] on div at bounding box center [608, 188] width 1216 height 1227
click at [337, 433] on div at bounding box center [608, 188] width 1216 height 1227
click at [337, 430] on div at bounding box center [608, 188] width 1216 height 1227
drag, startPoint x: 354, startPoint y: 418, endPoint x: 463, endPoint y: 452, distance: 114.0
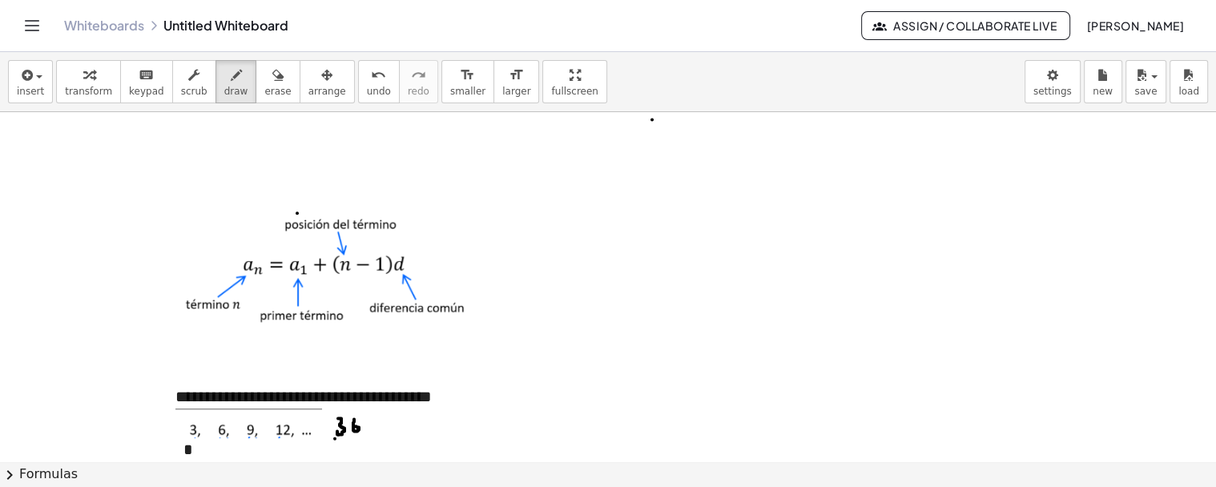
click at [353, 425] on div at bounding box center [608, 188] width 1216 height 1227
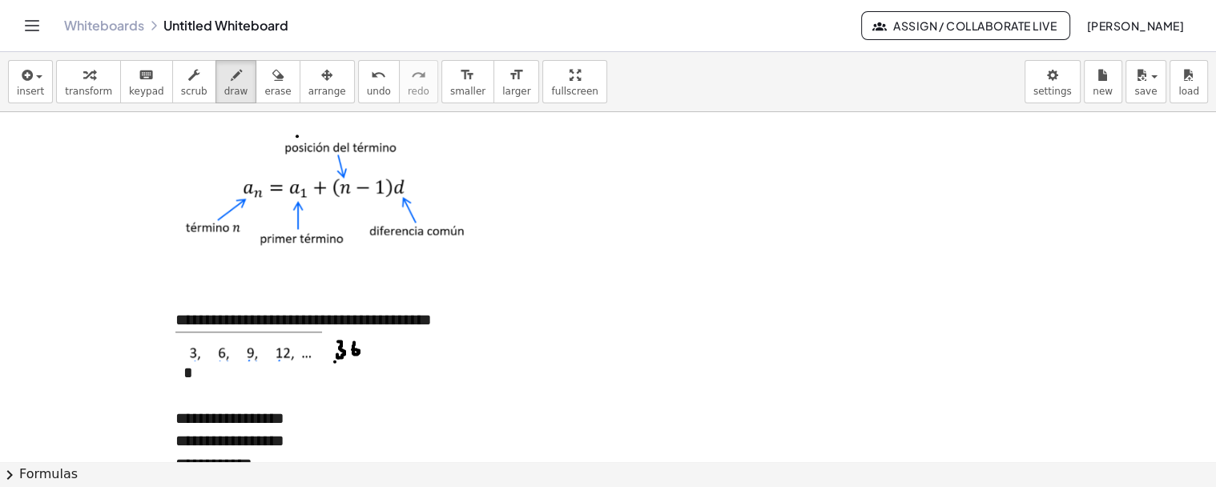
scroll to position [715, 0]
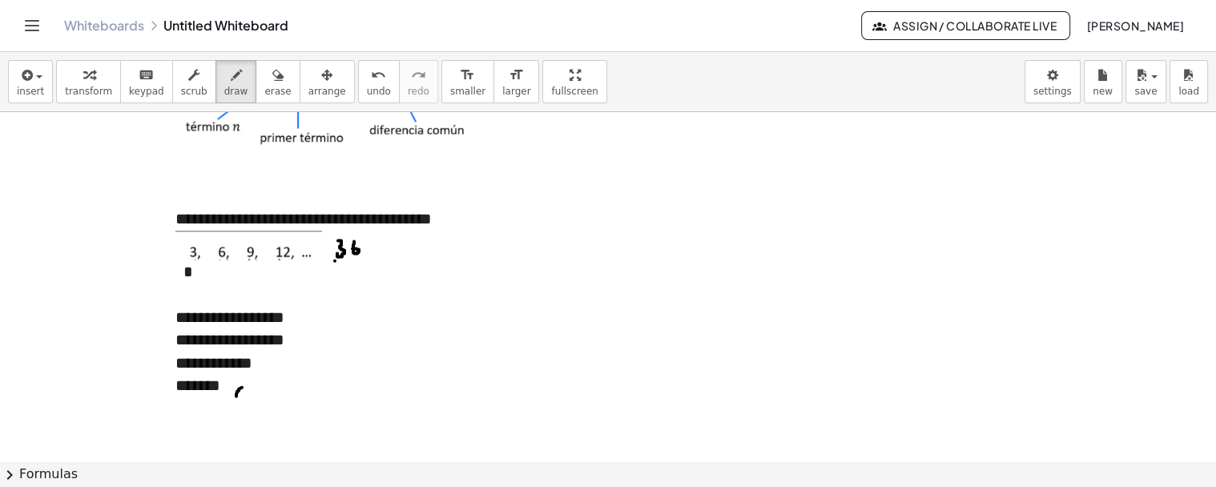
drag, startPoint x: 236, startPoint y: 395, endPoint x: 243, endPoint y: 385, distance: 12.2
click at [243, 385] on div at bounding box center [608, 10] width 1216 height 1227
drag, startPoint x: 173, startPoint y: 399, endPoint x: 230, endPoint y: 395, distance: 57.0
click at [230, 395] on div at bounding box center [608, 10] width 1216 height 1227
click at [232, 395] on div at bounding box center [608, 10] width 1216 height 1227
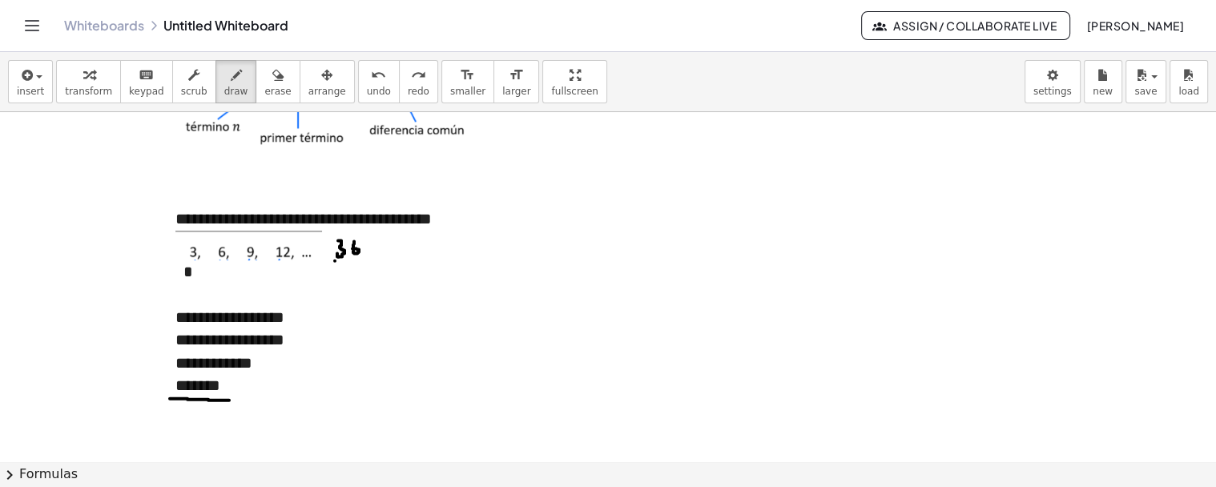
drag, startPoint x: 170, startPoint y: 397, endPoint x: 229, endPoint y: 399, distance: 59.3
click at [229, 399] on div at bounding box center [608, 10] width 1216 height 1227
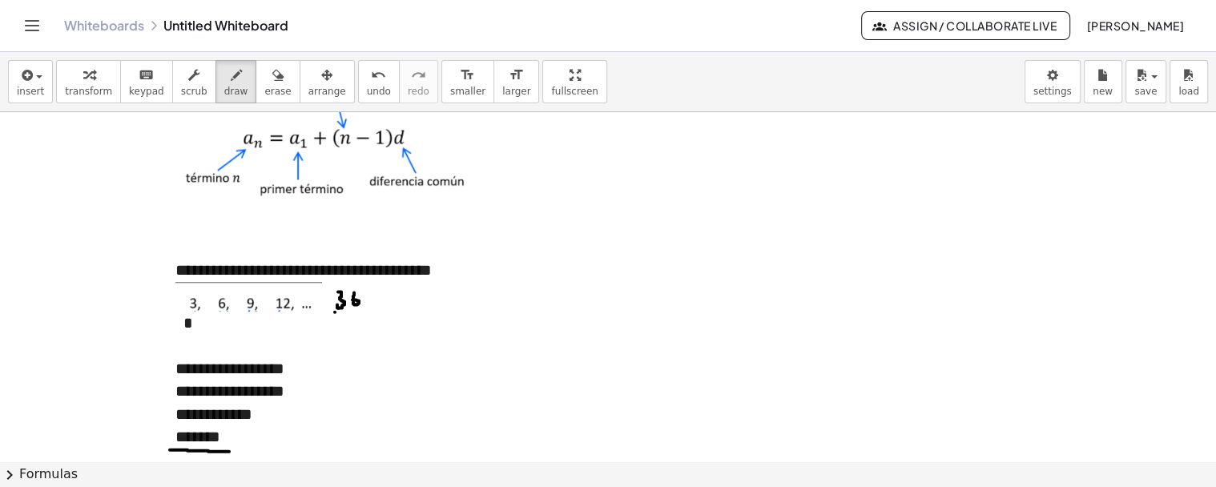
scroll to position [626, 0]
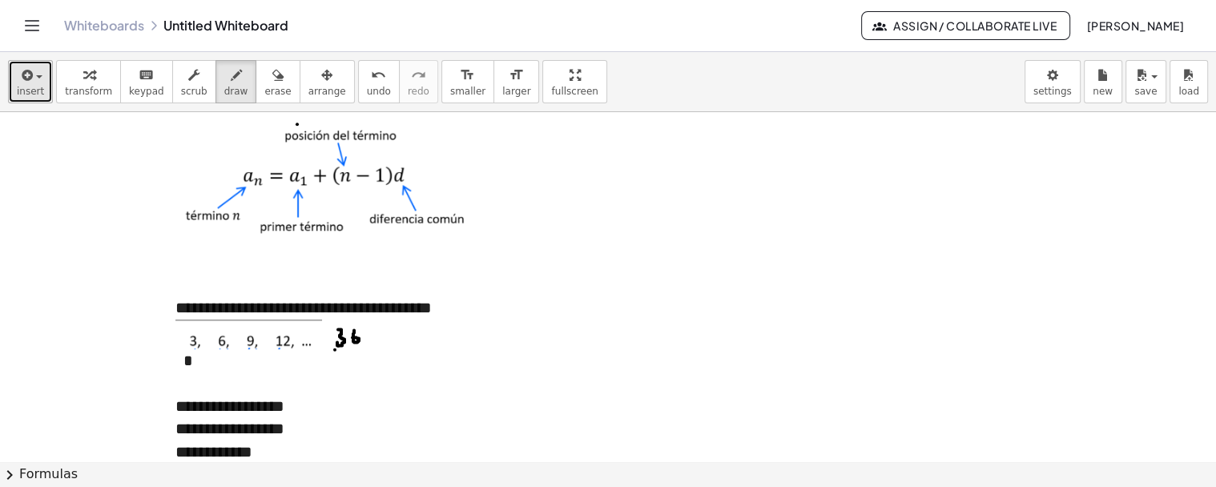
click at [28, 87] on span "insert" at bounding box center [30, 91] width 27 height 11
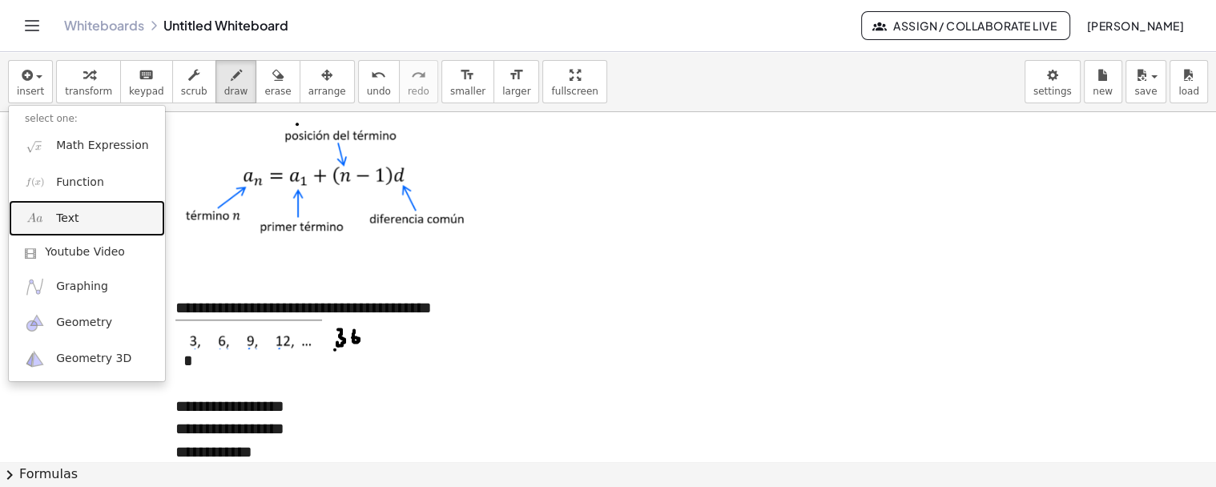
click at [107, 207] on link "Text" at bounding box center [87, 218] width 156 height 36
click at [107, 207] on div at bounding box center [608, 99] width 1216 height 1227
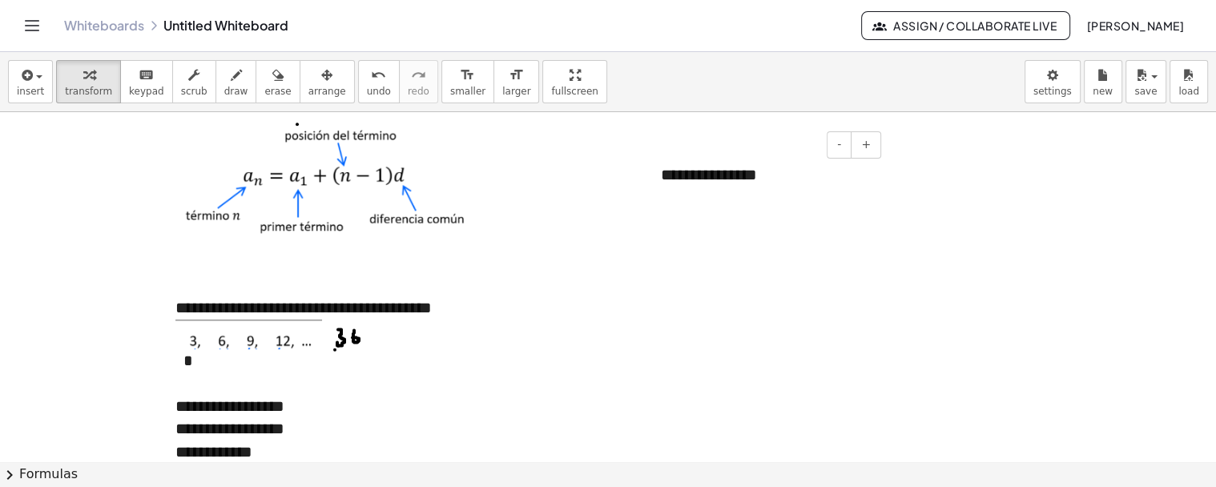
click at [720, 179] on div "**********" at bounding box center [765, 174] width 240 height 55
drag, startPoint x: 758, startPoint y: 173, endPoint x: 654, endPoint y: 179, distance: 104.3
click at [654, 179] on div "**********" at bounding box center [765, 174] width 240 height 55
click at [639, 161] on div at bounding box center [608, 99] width 1216 height 1227
click at [689, 185] on img at bounding box center [744, 179] width 167 height 32
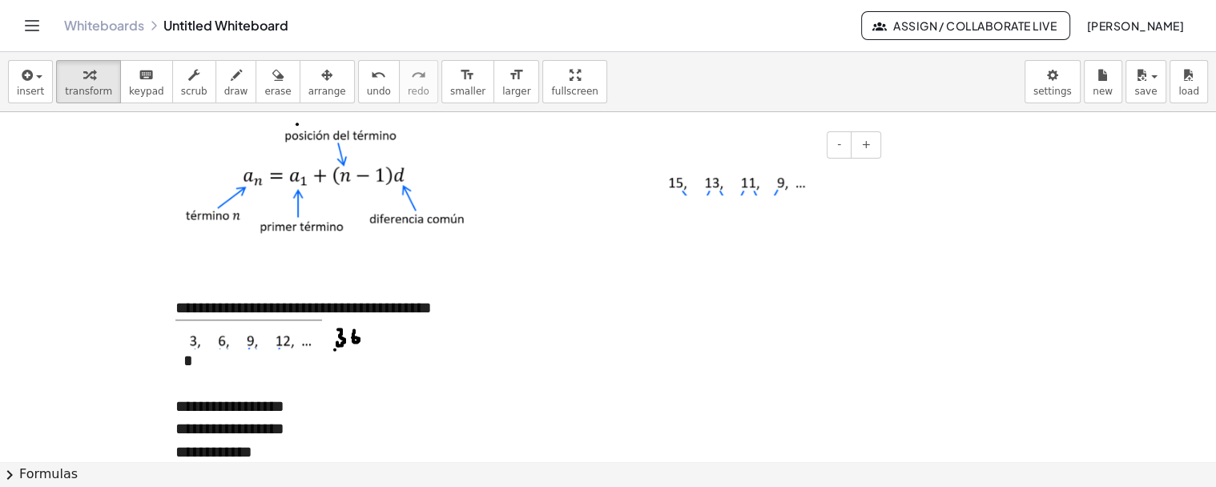
click at [807, 187] on img at bounding box center [744, 179] width 167 height 32
click at [853, 179] on div at bounding box center [765, 179] width 240 height 64
click at [723, 272] on div "**********" at bounding box center [765, 275] width 208 height 23
click at [772, 276] on div "**********" at bounding box center [765, 275] width 208 height 23
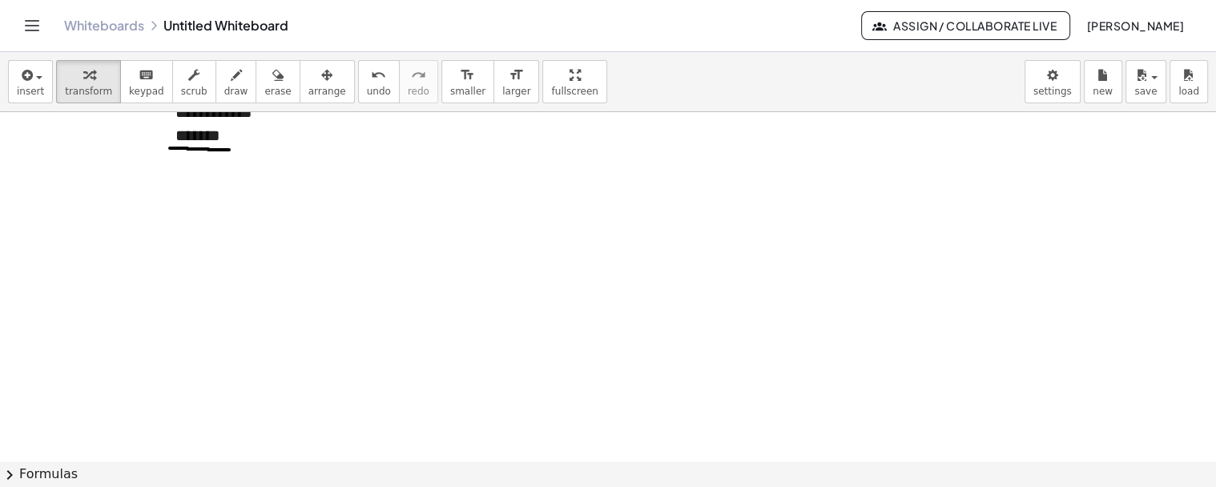
scroll to position [965, 0]
click at [37, 86] on span "insert" at bounding box center [30, 91] width 27 height 11
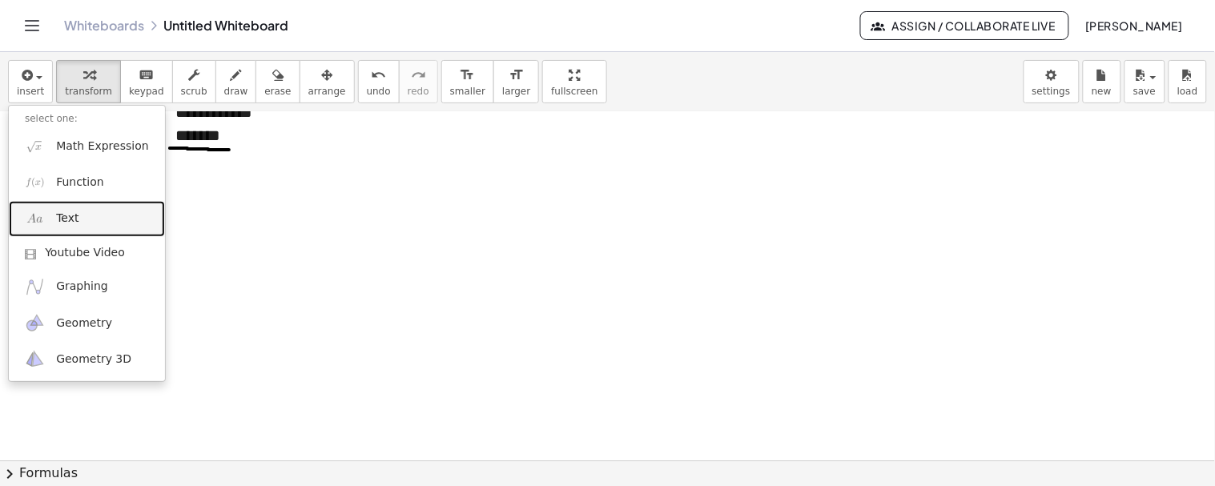
click at [54, 206] on link "Text" at bounding box center [87, 219] width 156 height 36
click at [54, 206] on div at bounding box center [607, 22] width 1215 height 1751
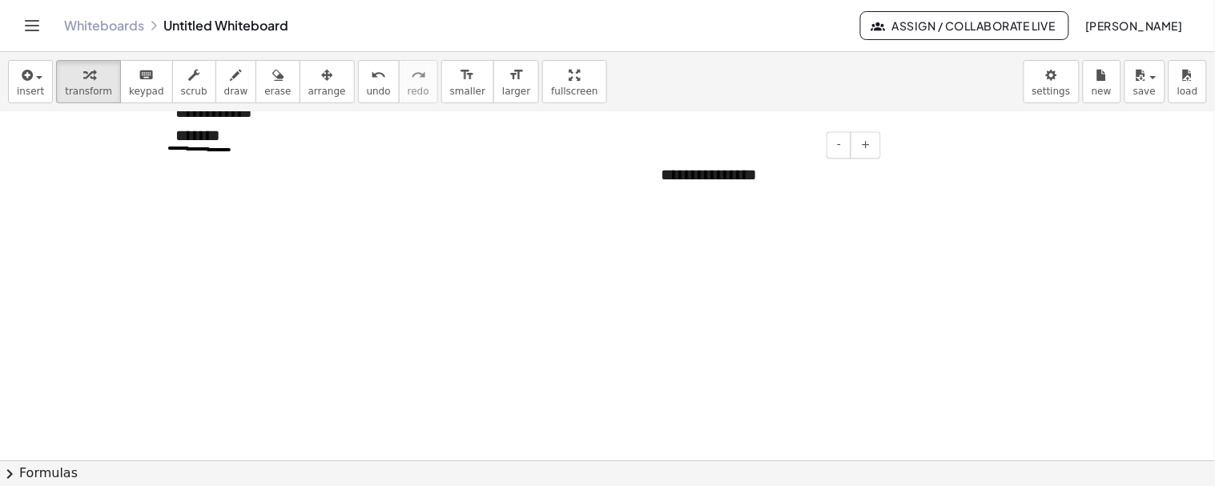
click at [761, 178] on div "**********" at bounding box center [765, 174] width 240 height 55
click at [668, 171] on img at bounding box center [709, 175] width 96 height 24
click at [659, 178] on div at bounding box center [653, 175] width 16 height 56
click at [660, 170] on div at bounding box center [653, 175] width 16 height 56
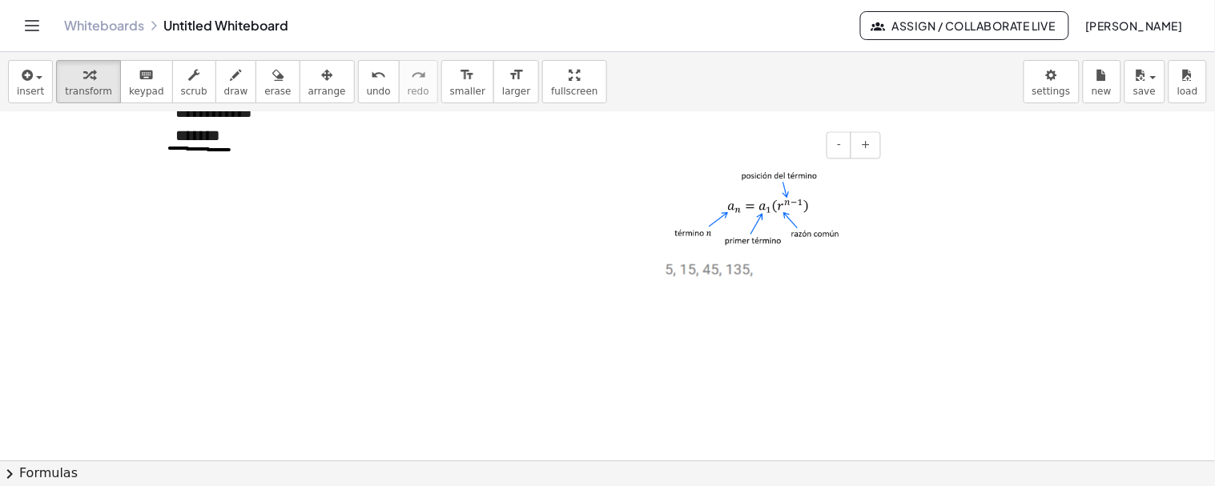
click at [801, 179] on img at bounding box center [765, 209] width 208 height 93
click at [772, 266] on div at bounding box center [765, 221] width 240 height 149
click at [231, 79] on icon "button" at bounding box center [236, 75] width 11 height 19
click at [761, 272] on div at bounding box center [608, 22] width 1216 height 1751
click at [770, 271] on div at bounding box center [608, 22] width 1216 height 1751
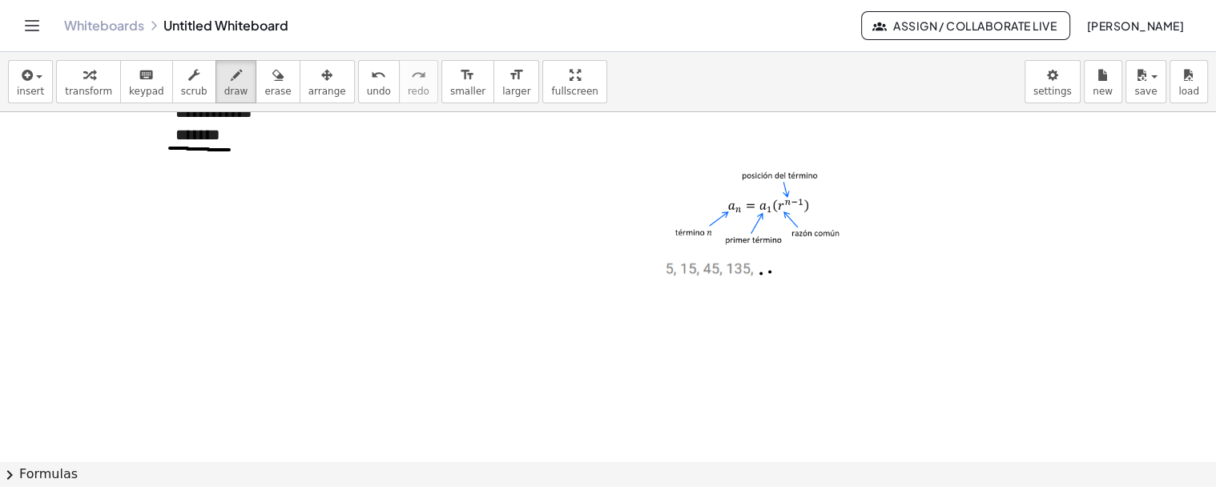
click at [779, 271] on div at bounding box center [608, 22] width 1216 height 1751
click at [184, 77] on div "button" at bounding box center [194, 74] width 26 height 19
click at [806, 272] on div at bounding box center [765, 232] width 240 height 171
click at [676, 293] on div at bounding box center [765, 291] width 208 height 23
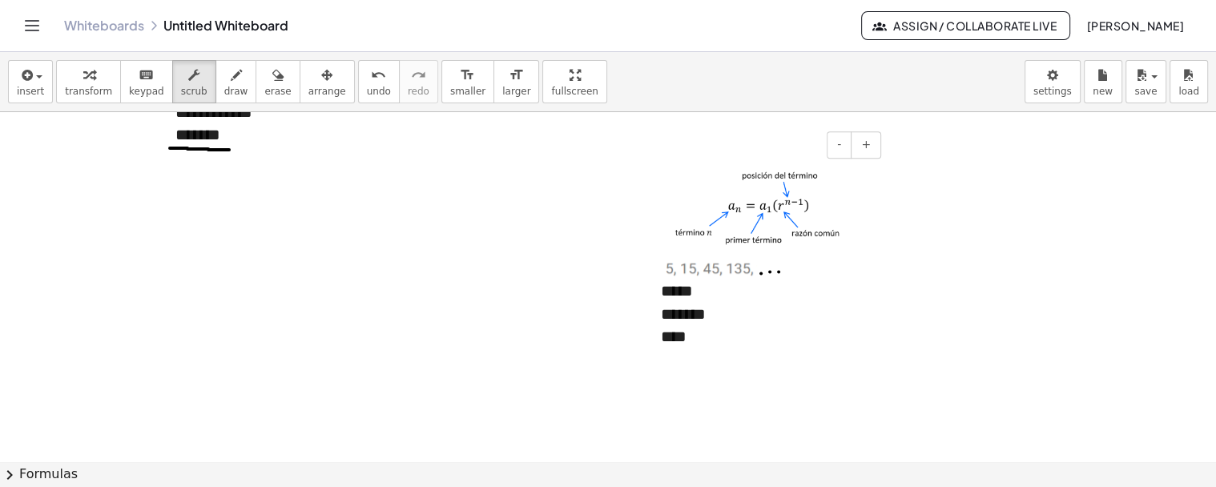
click at [702, 290] on div "*****" at bounding box center [765, 291] width 208 height 23
click at [700, 329] on div "****" at bounding box center [765, 336] width 208 height 23
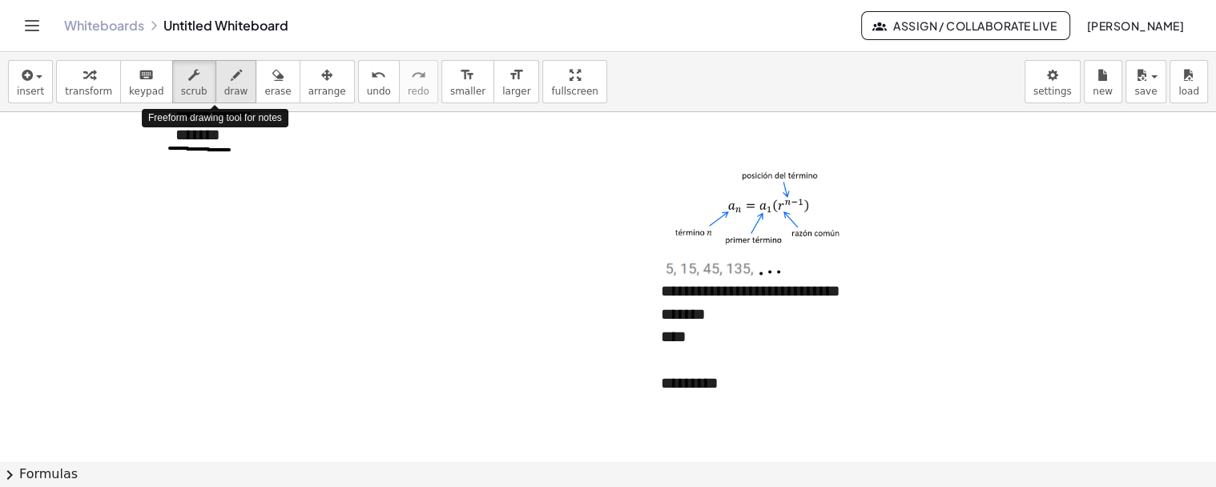
click at [231, 74] on icon "button" at bounding box center [236, 75] width 11 height 19
click at [731, 369] on div at bounding box center [608, 22] width 1216 height 1751
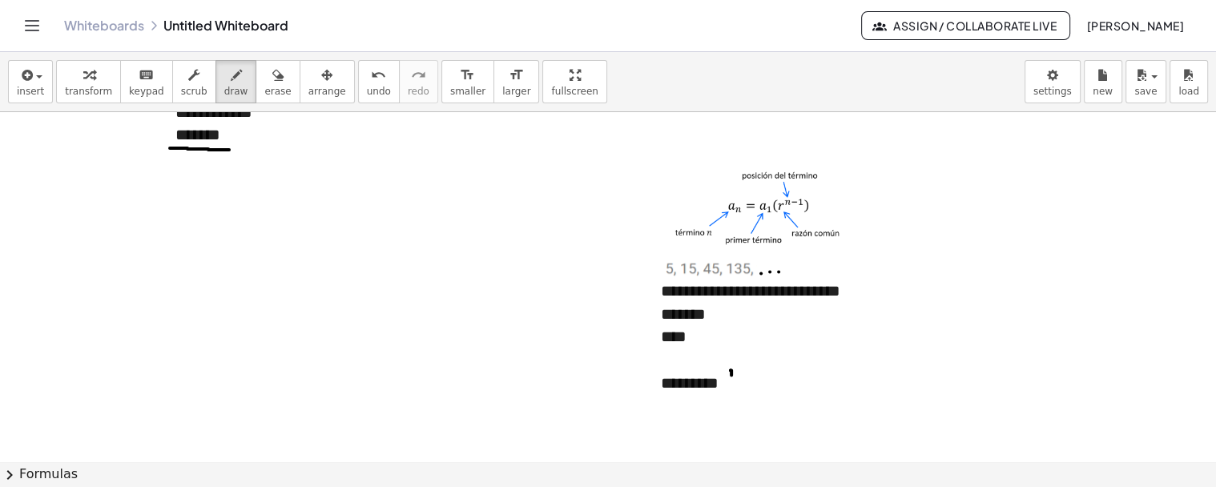
click at [732, 375] on div at bounding box center [608, 22] width 1216 height 1751
click at [735, 369] on div at bounding box center [608, 22] width 1216 height 1751
click at [736, 370] on div at bounding box center [608, 22] width 1216 height 1751
click at [736, 369] on div at bounding box center [608, 22] width 1216 height 1751
drag, startPoint x: 739, startPoint y: 366, endPoint x: 741, endPoint y: 375, distance: 9.1
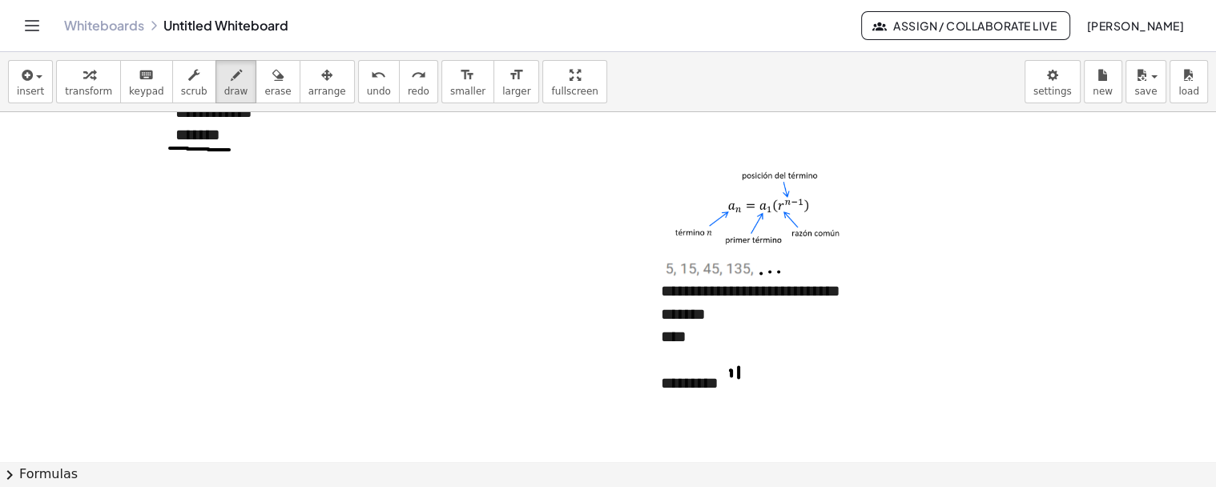
click at [741, 375] on div at bounding box center [608, 22] width 1216 height 1751
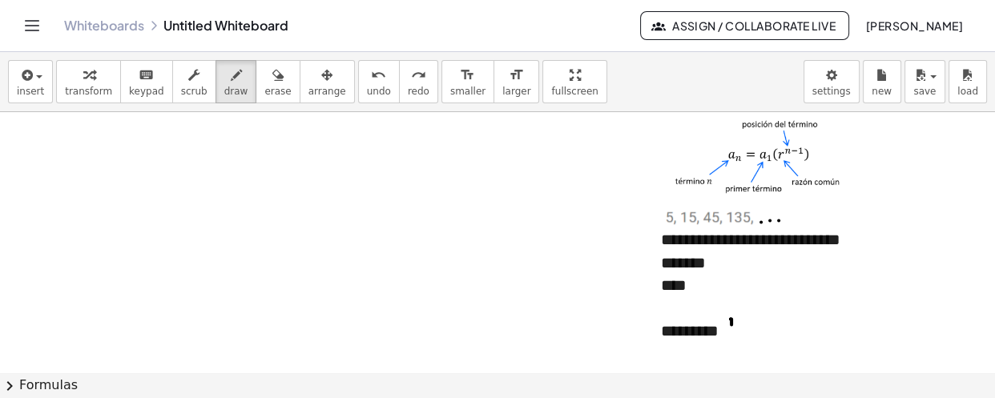
scroll to position [1038, 0]
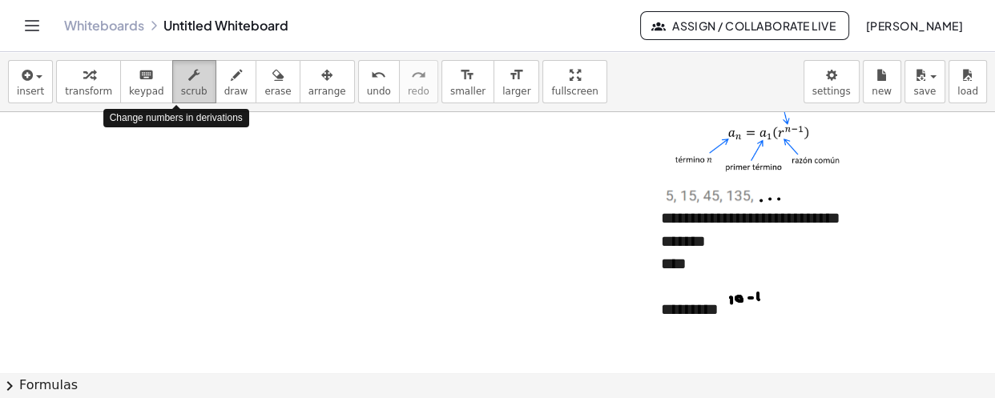
click at [181, 86] on span "scrub" at bounding box center [194, 91] width 26 height 11
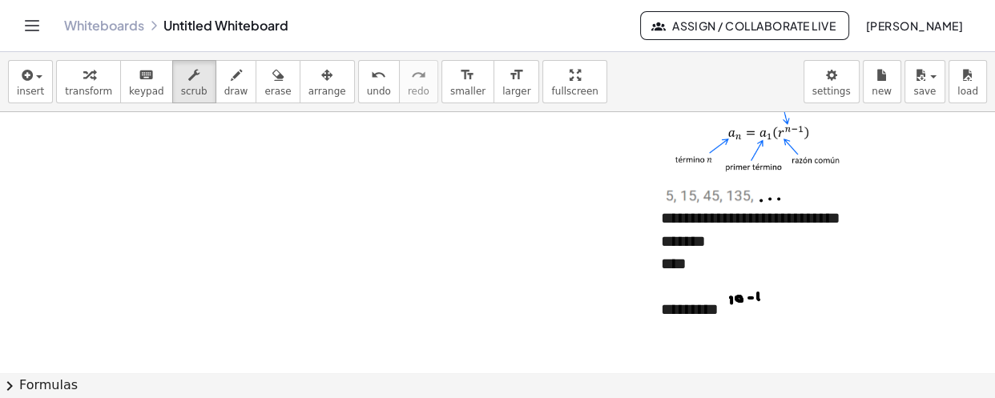
click at [741, 312] on div "*********" at bounding box center [765, 309] width 208 height 23
click at [224, 79] on div "button" at bounding box center [236, 74] width 24 height 19
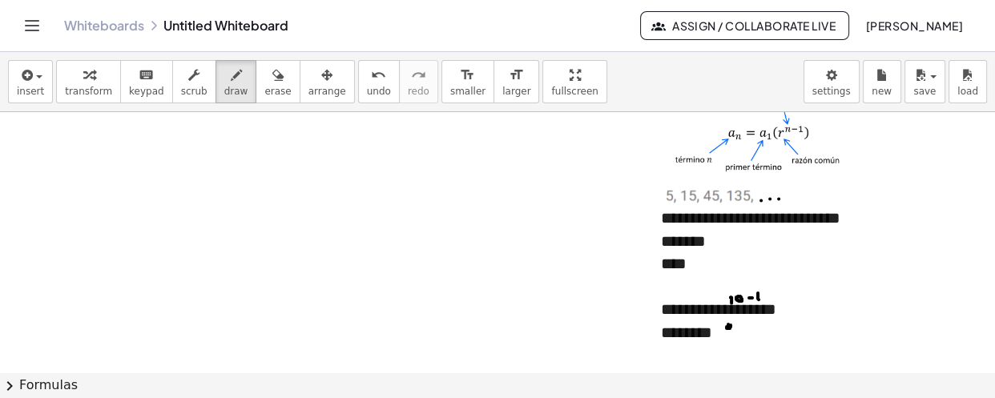
drag, startPoint x: 187, startPoint y: 91, endPoint x: 208, endPoint y: 99, distance: 22.6
click at [200, 95] on div "transform keyboard keypad scrub draw erase arrange" at bounding box center [205, 81] width 298 height 43
click at [740, 340] on div "********" at bounding box center [765, 332] width 208 height 23
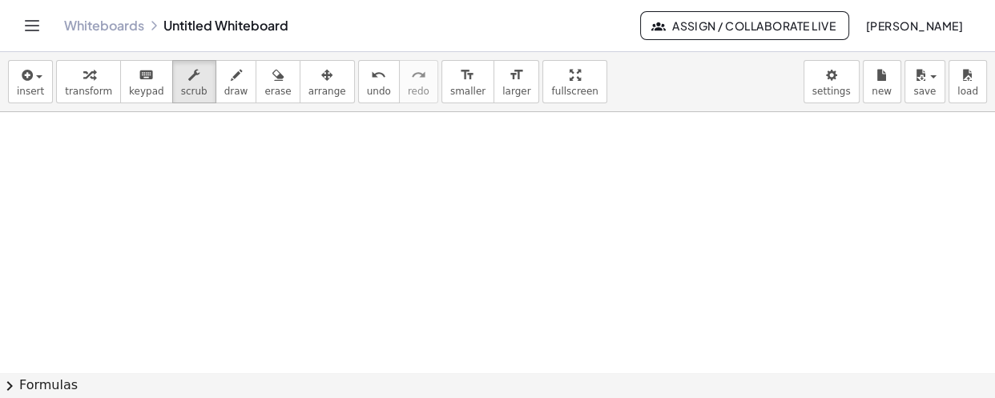
scroll to position [1479, 0]
click at [44, 87] on button "insert" at bounding box center [30, 81] width 45 height 43
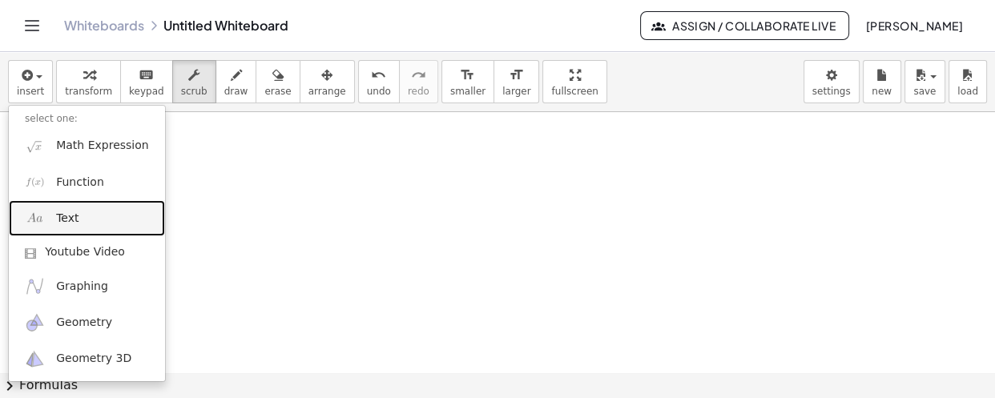
click at [52, 216] on link "Text" at bounding box center [87, 218] width 156 height 36
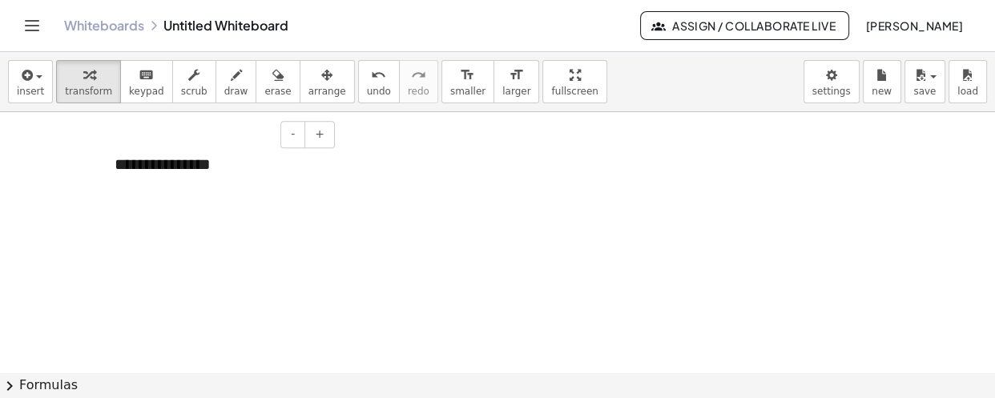
click at [201, 175] on div "**********" at bounding box center [219, 164] width 240 height 55
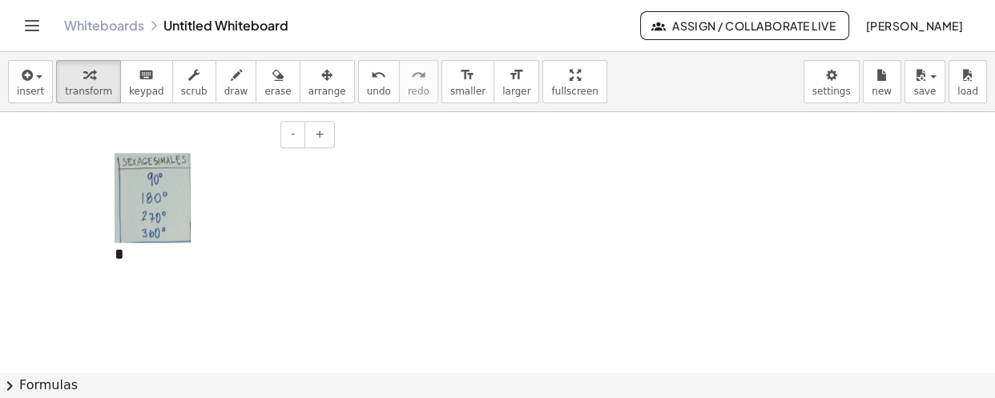
click at [216, 199] on div "*" at bounding box center [219, 209] width 240 height 145
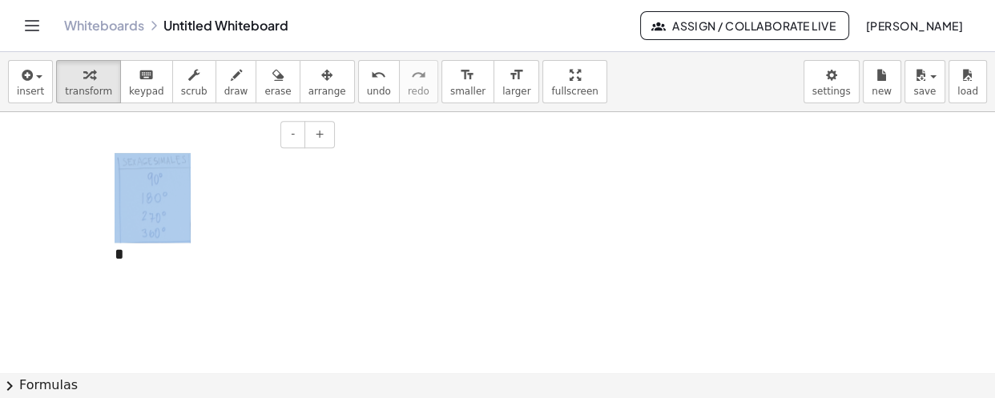
click at [216, 199] on div "*" at bounding box center [219, 209] width 240 height 145
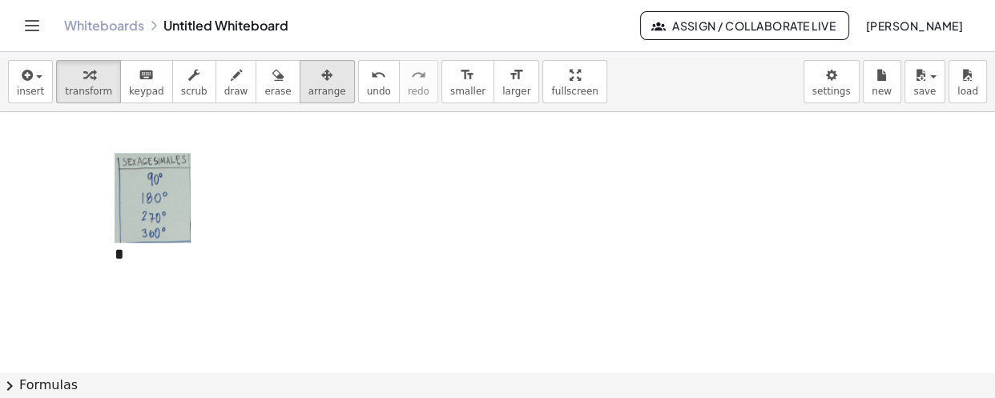
click at [308, 91] on span "arrange" at bounding box center [327, 91] width 38 height 11
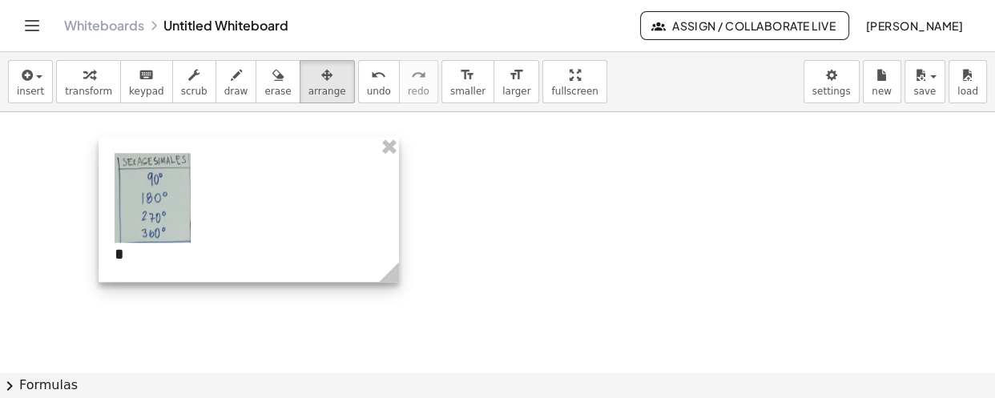
drag, startPoint x: 337, startPoint y: 280, endPoint x: 431, endPoint y: 308, distance: 97.6
drag, startPoint x: 431, startPoint y: 308, endPoint x: 496, endPoint y: 318, distance: 65.7
drag, startPoint x: 496, startPoint y: 318, endPoint x: 546, endPoint y: 328, distance: 51.4
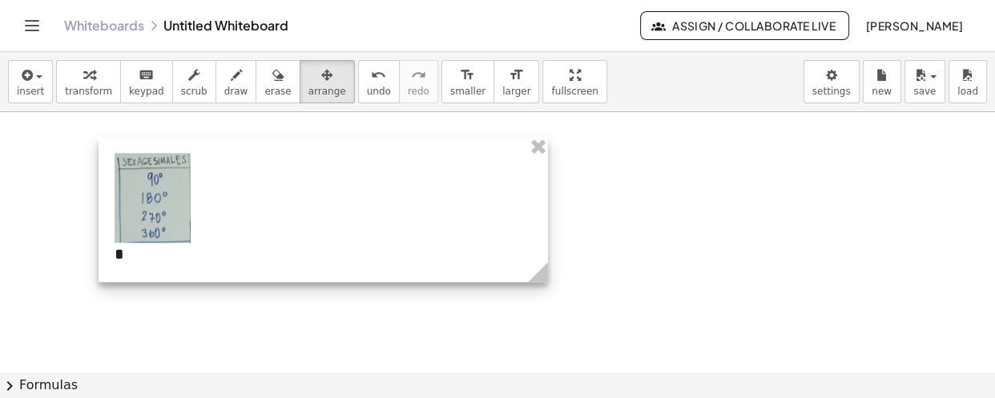
drag, startPoint x: 417, startPoint y: 282, endPoint x: 543, endPoint y: 288, distance: 126.0
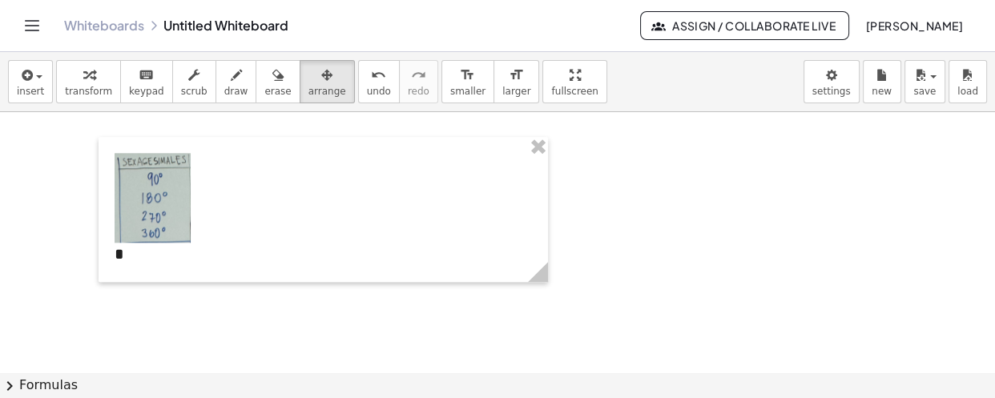
drag, startPoint x: 168, startPoint y: 87, endPoint x: 208, endPoint y: 158, distance: 80.7
click at [181, 90] on span "scrub" at bounding box center [194, 91] width 26 height 11
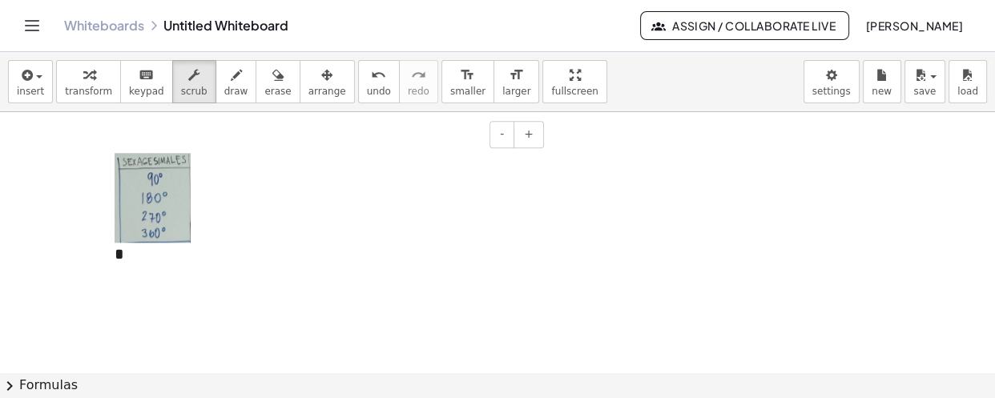
click at [216, 200] on div "*" at bounding box center [323, 209] width 449 height 145
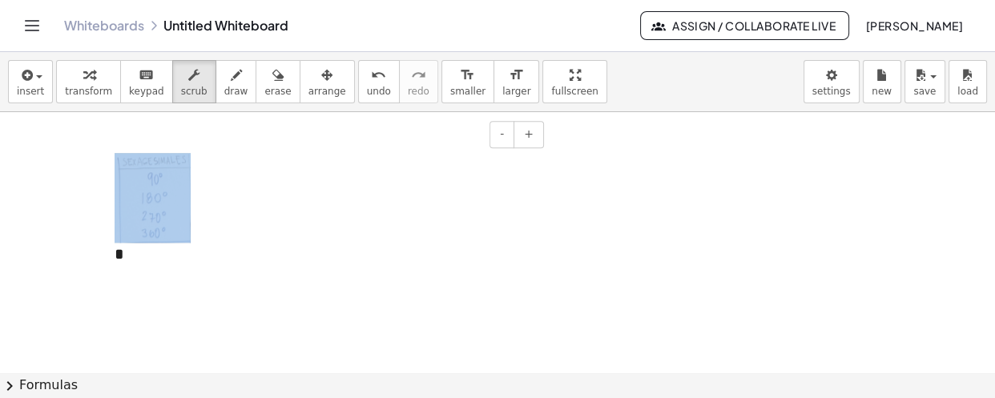
click at [216, 200] on div "*" at bounding box center [323, 209] width 449 height 145
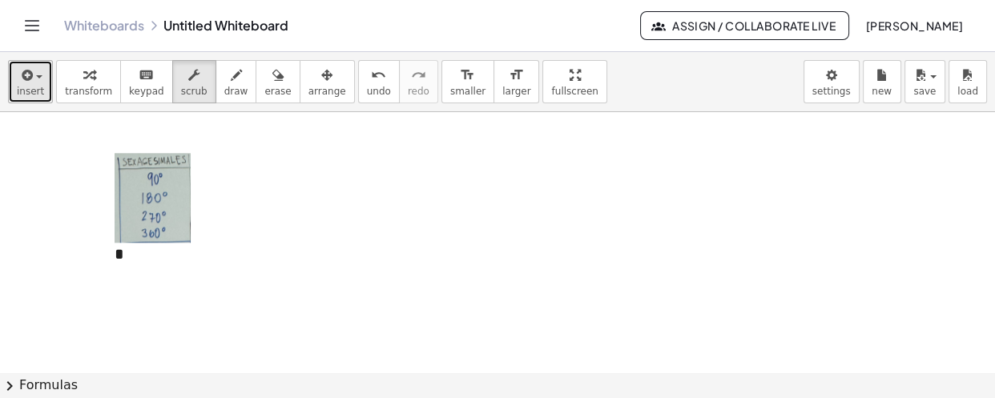
click at [39, 77] on button "insert" at bounding box center [30, 81] width 45 height 43
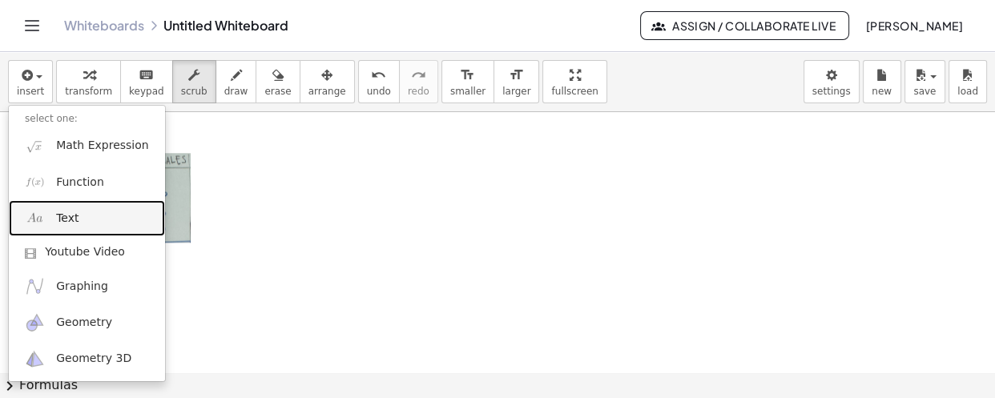
click at [69, 217] on span "Text" at bounding box center [67, 219] width 22 height 16
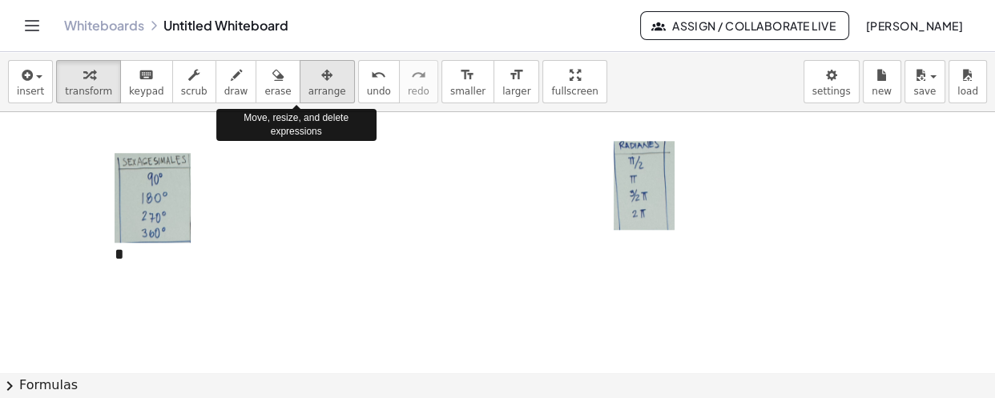
click at [308, 93] on span "arrange" at bounding box center [327, 91] width 38 height 11
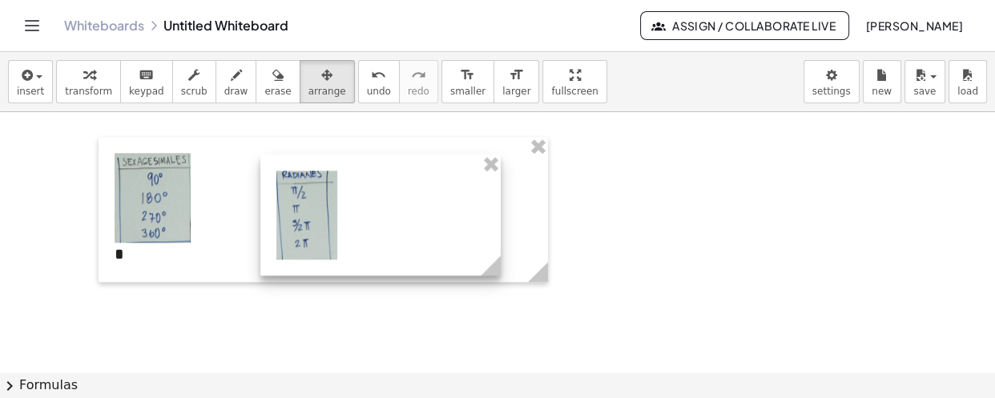
drag, startPoint x: 709, startPoint y: 170, endPoint x: 352, endPoint y: 191, distance: 358.0
click at [359, 194] on div at bounding box center [380, 215] width 240 height 121
drag, startPoint x: 352, startPoint y: 191, endPoint x: 324, endPoint y: 183, distance: 29.2
click at [349, 191] on div at bounding box center [380, 215] width 240 height 121
click at [324, 183] on div at bounding box center [380, 215] width 240 height 121
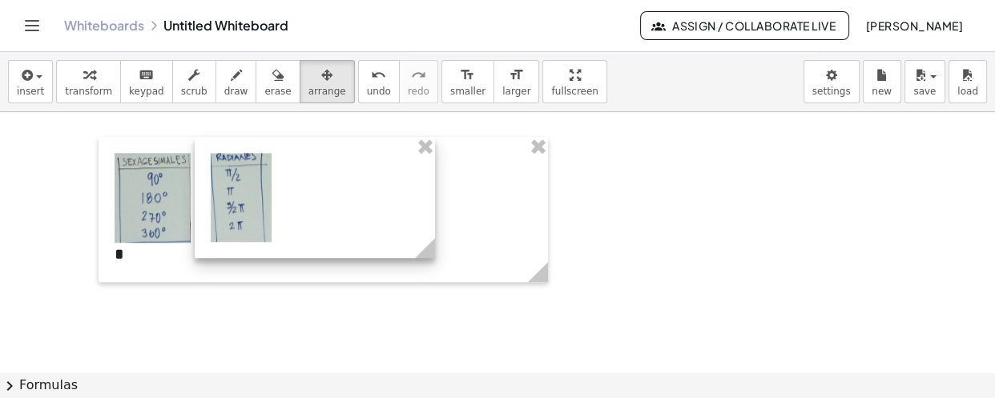
drag, startPoint x: 324, startPoint y: 183, endPoint x: 288, endPoint y: 176, distance: 36.0
click at [288, 176] on div at bounding box center [315, 197] width 240 height 121
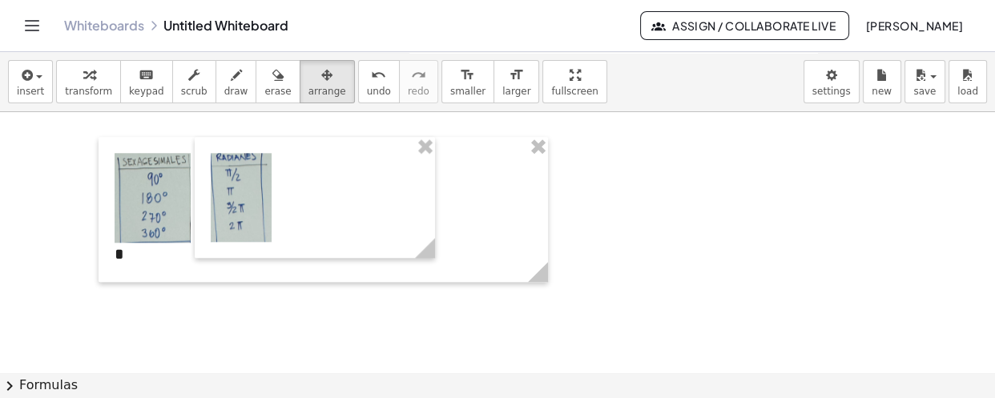
click at [315, 71] on button "arrange" at bounding box center [327, 81] width 55 height 43
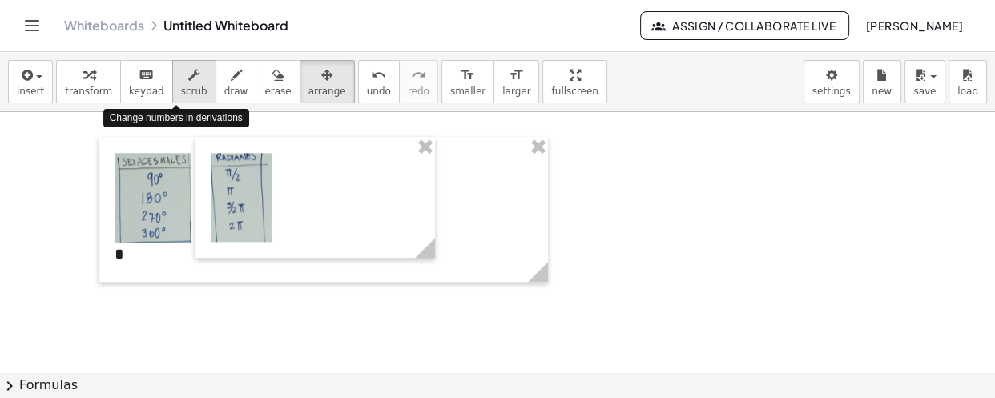
click at [182, 79] on div "button" at bounding box center [194, 74] width 26 height 19
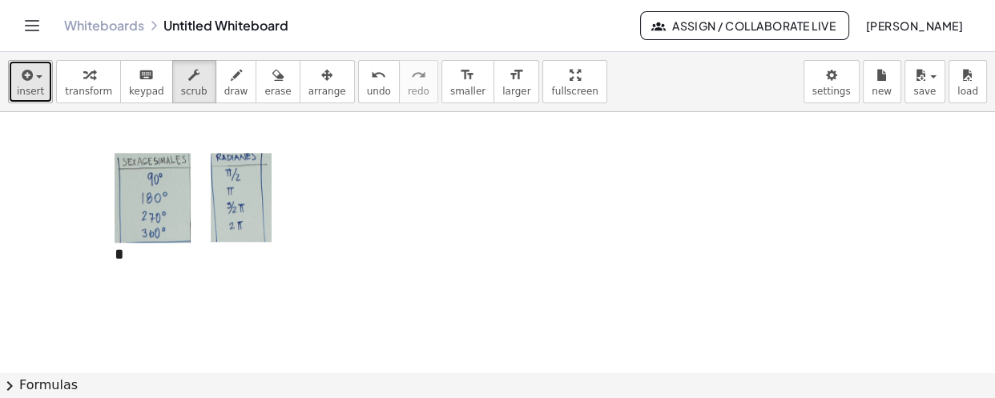
click at [40, 89] on button "insert" at bounding box center [30, 81] width 45 height 43
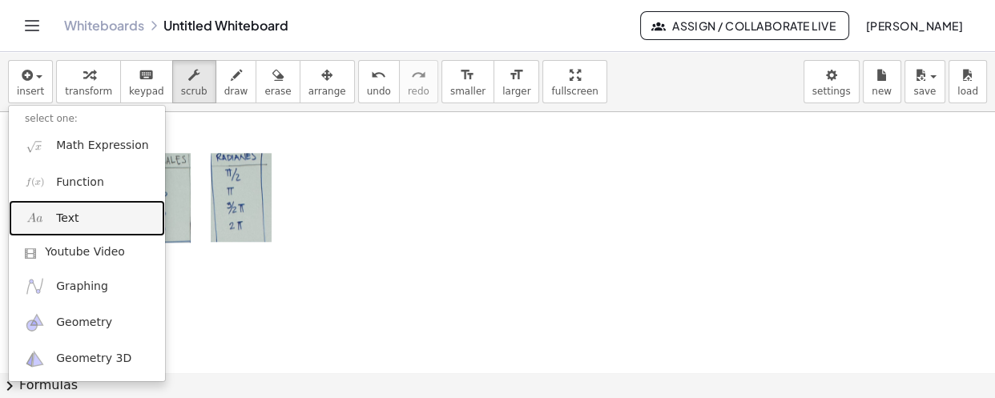
click at [71, 211] on span "Text" at bounding box center [67, 219] width 22 height 16
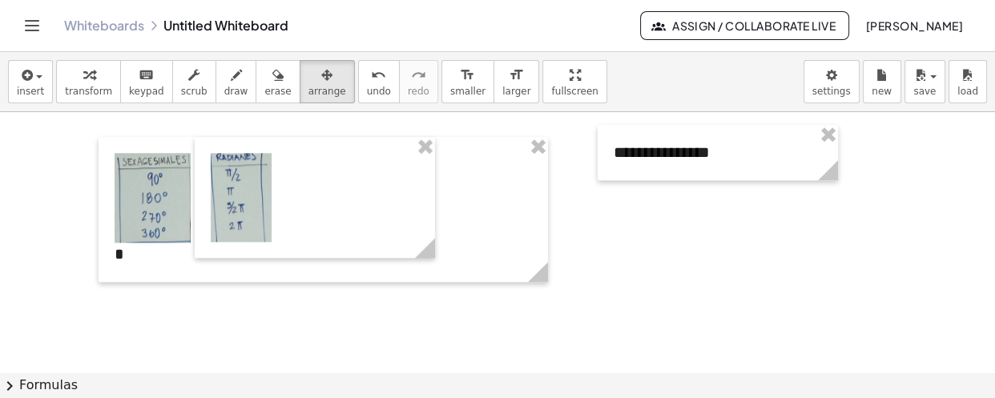
drag, startPoint x: 302, startPoint y: 69, endPoint x: 632, endPoint y: 175, distance: 346.6
click at [308, 70] on div "button" at bounding box center [327, 74] width 38 height 19
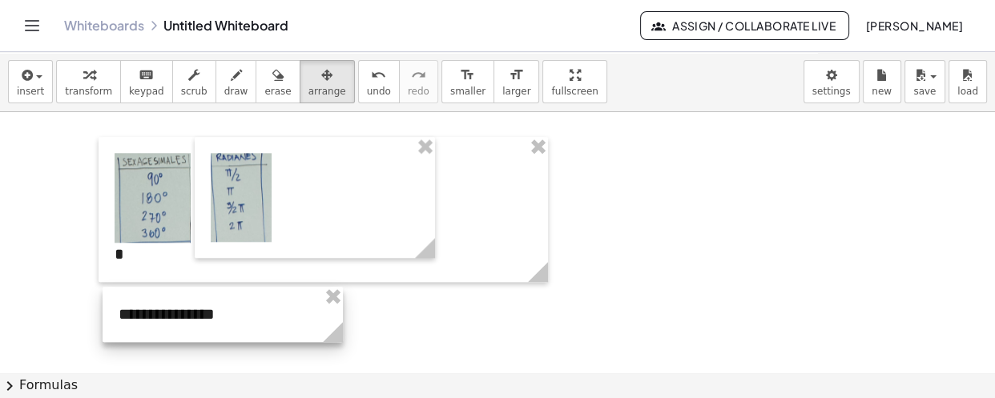
drag, startPoint x: 666, startPoint y: 183, endPoint x: 196, endPoint y: 319, distance: 488.7
click at [196, 319] on div at bounding box center [223, 314] width 240 height 55
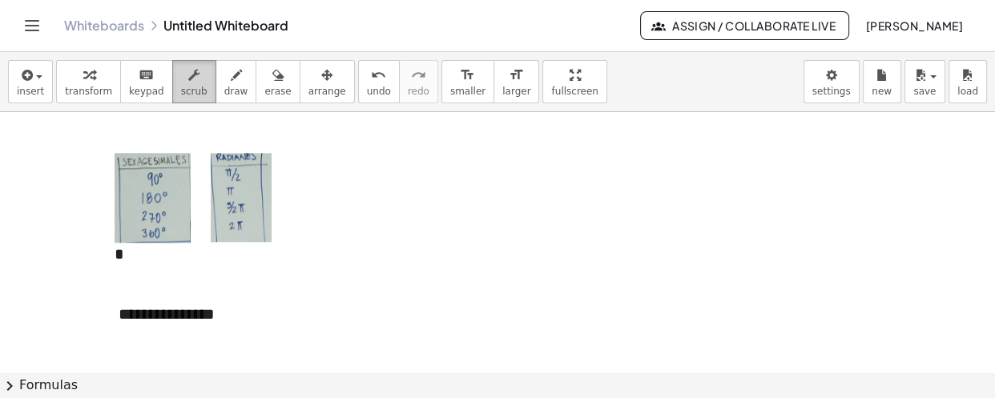
click at [181, 93] on span "scrub" at bounding box center [194, 91] width 26 height 11
click at [234, 316] on div "**********" at bounding box center [223, 314] width 240 height 55
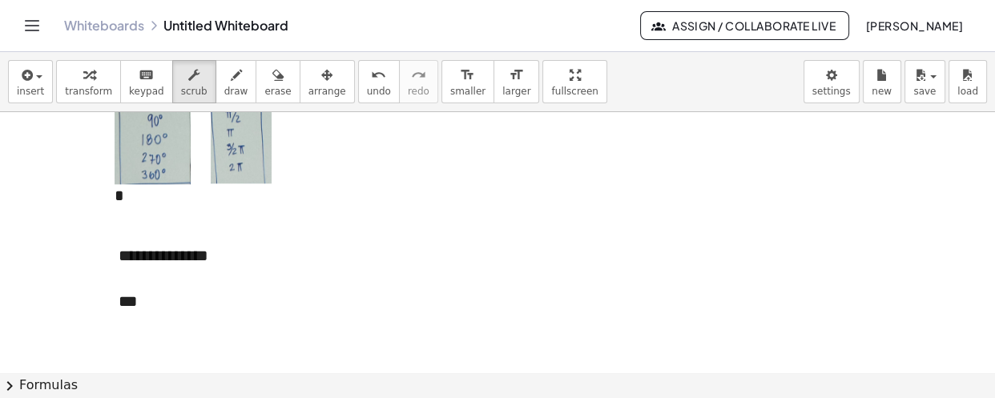
scroll to position [1559, 0]
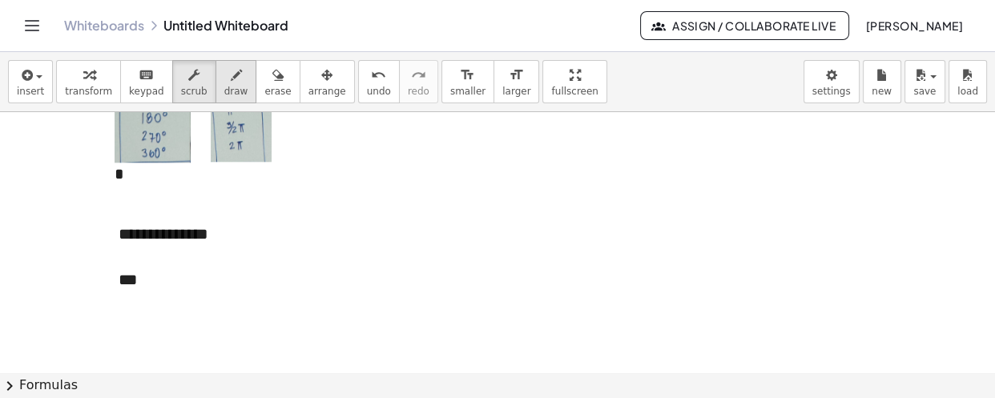
click at [224, 79] on div "button" at bounding box center [236, 74] width 24 height 19
click at [224, 80] on div "button" at bounding box center [236, 74] width 24 height 19
click at [181, 86] on span "scrub" at bounding box center [194, 91] width 26 height 11
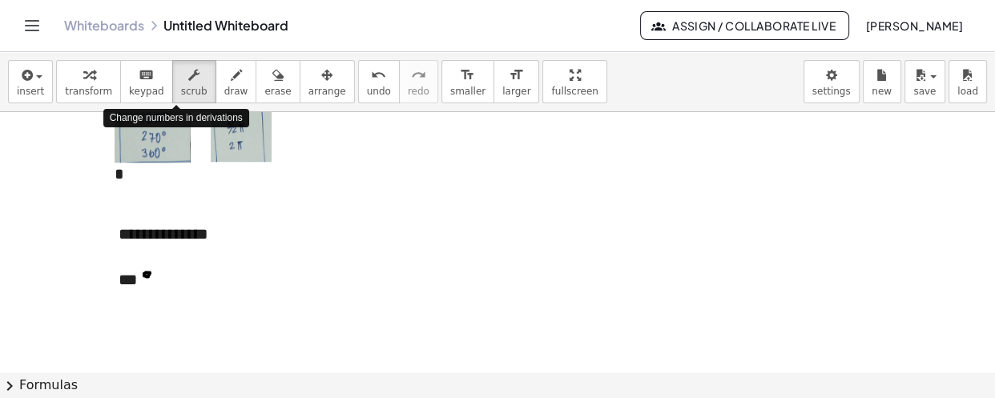
drag, startPoint x: 179, startPoint y: 86, endPoint x: 197, endPoint y: 240, distance: 155.7
click at [181, 88] on span "scrub" at bounding box center [194, 91] width 26 height 11
click at [176, 276] on div "***" at bounding box center [223, 279] width 208 height 23
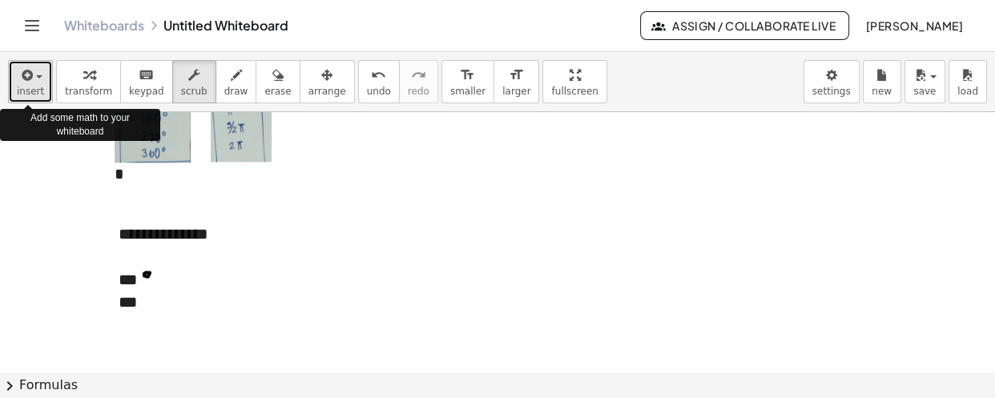
click at [43, 75] on button "insert" at bounding box center [30, 81] width 45 height 43
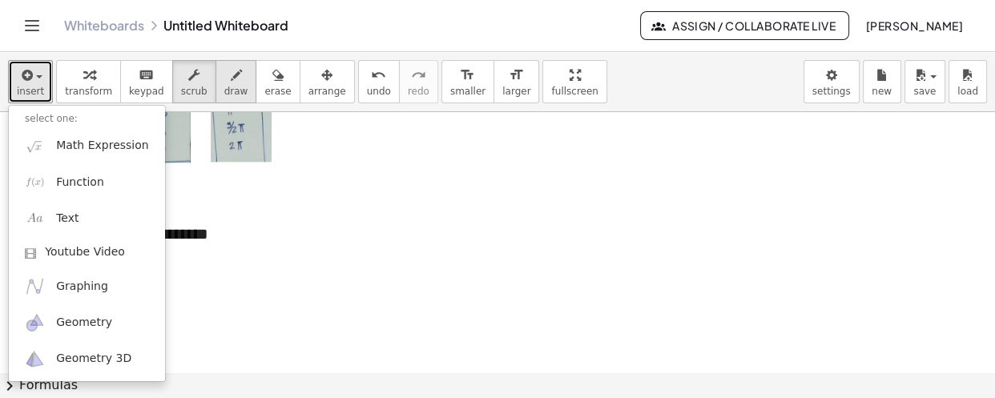
click at [231, 69] on icon "button" at bounding box center [236, 75] width 11 height 19
click at [231, 71] on icon "button" at bounding box center [236, 75] width 11 height 19
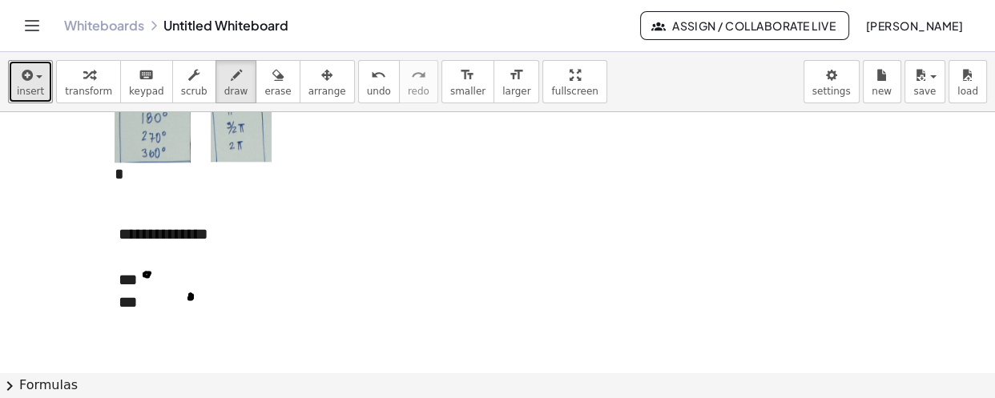
drag, startPoint x: 139, startPoint y: 287, endPoint x: 178, endPoint y: 288, distance: 38.5
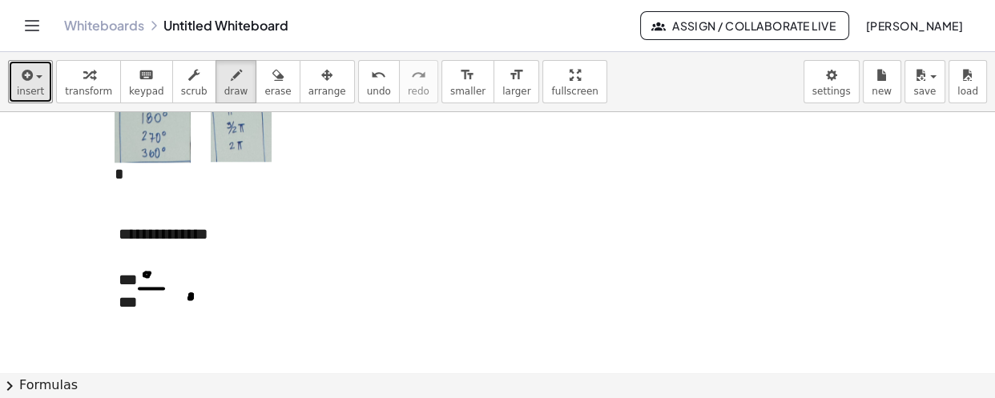
drag, startPoint x: 178, startPoint y: 288, endPoint x: 192, endPoint y: 288, distance: 14.4
drag, startPoint x: 192, startPoint y: 288, endPoint x: 205, endPoint y: 288, distance: 12.8
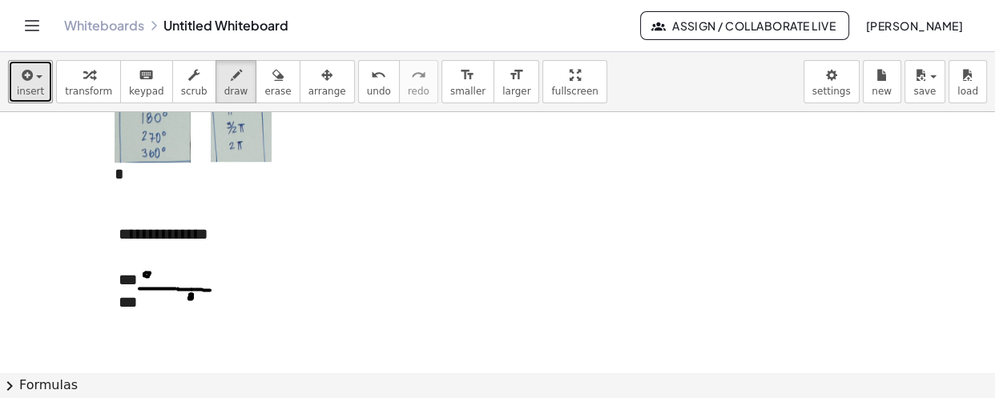
drag, startPoint x: 205, startPoint y: 288, endPoint x: 215, endPoint y: 289, distance: 9.6
click at [188, 79] on icon "button" at bounding box center [193, 75] width 11 height 19
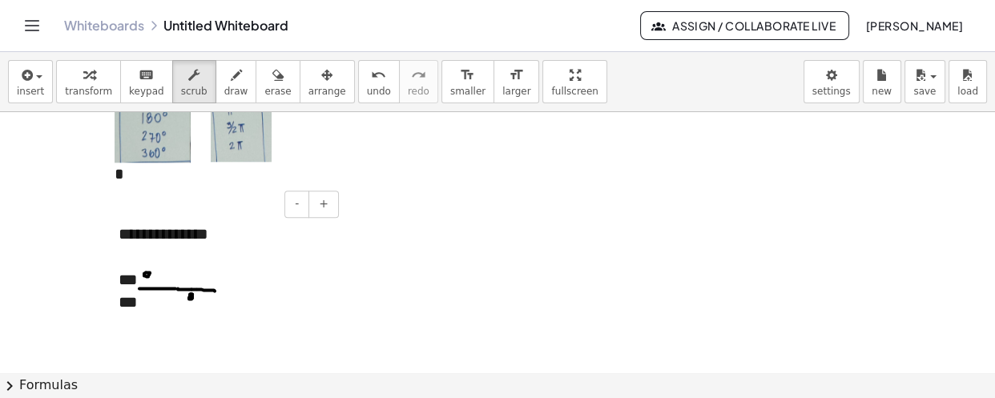
click at [182, 280] on div "***" at bounding box center [223, 279] width 208 height 23
click at [182, 278] on div "***" at bounding box center [223, 279] width 208 height 23
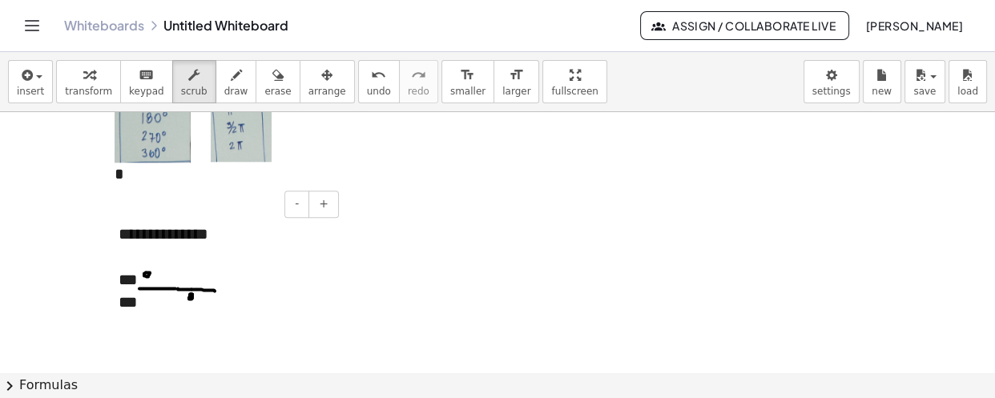
click at [182, 278] on div "***" at bounding box center [223, 279] width 208 height 23
click at [181, 274] on div "***" at bounding box center [223, 279] width 208 height 23
click at [178, 275] on div "***" at bounding box center [223, 279] width 208 height 23
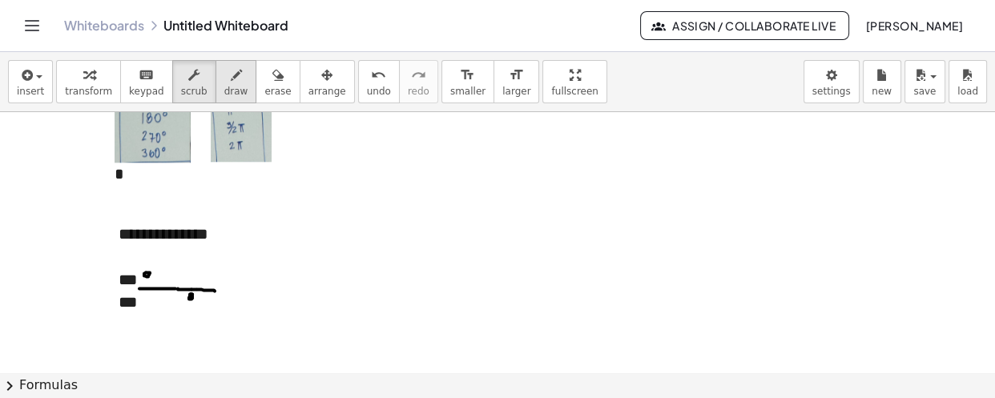
click at [231, 76] on icon "button" at bounding box center [236, 75] width 11 height 19
drag, startPoint x: 169, startPoint y: 274, endPoint x: 170, endPoint y: 287, distance: 12.8
drag, startPoint x: 164, startPoint y: 276, endPoint x: 173, endPoint y: 273, distance: 9.1
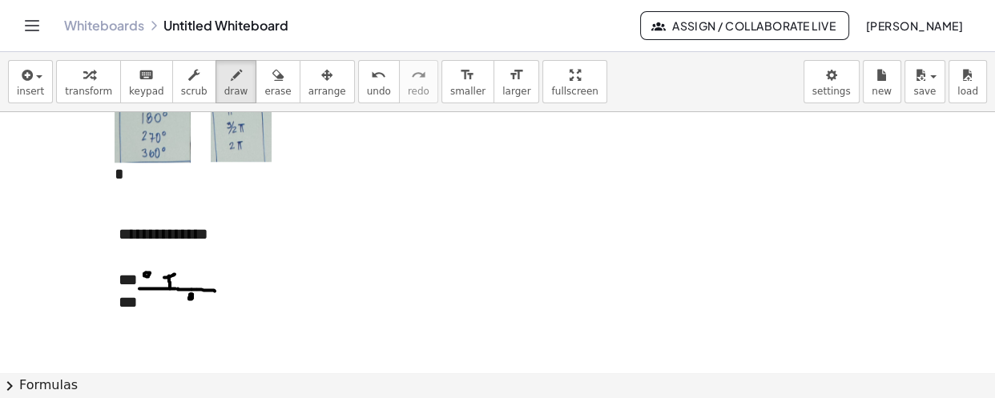
drag, startPoint x: 174, startPoint y: 272, endPoint x: 175, endPoint y: 281, distance: 9.6
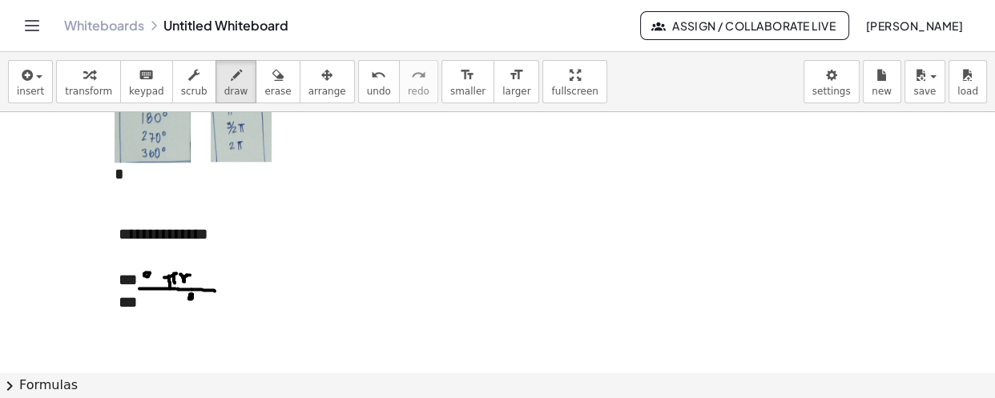
drag, startPoint x: 200, startPoint y: 272, endPoint x: 204, endPoint y: 280, distance: 8.7
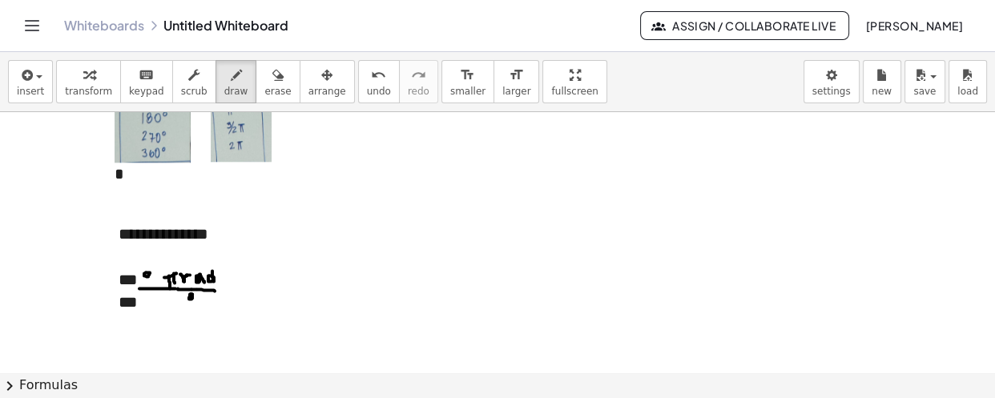
drag, startPoint x: 188, startPoint y: 297, endPoint x: 197, endPoint y: 292, distance: 10.4
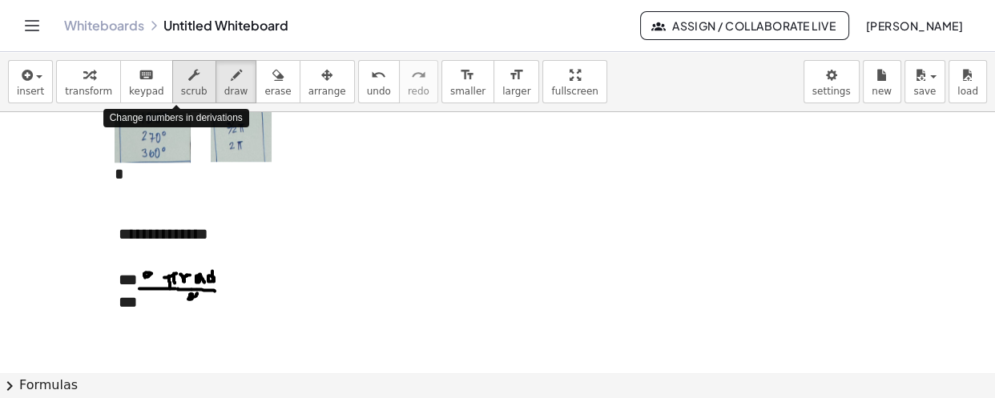
click at [188, 71] on icon "button" at bounding box center [193, 75] width 11 height 19
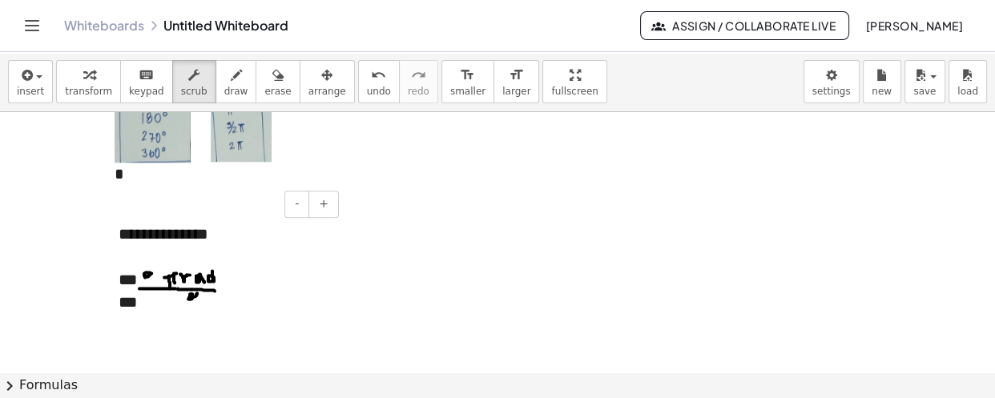
click at [248, 288] on div "***" at bounding box center [223, 279] width 208 height 23
click at [187, 307] on div "***" at bounding box center [223, 302] width 208 height 23
click at [231, 83] on icon "button" at bounding box center [236, 75] width 11 height 19
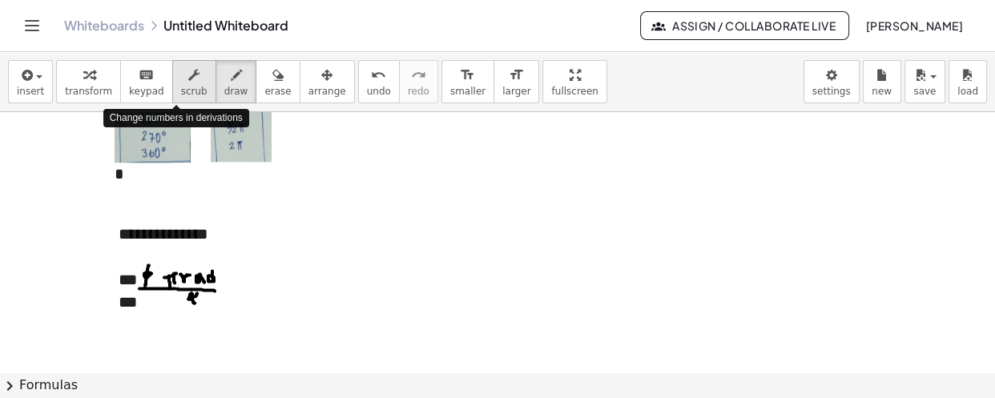
click at [181, 86] on span "scrub" at bounding box center [194, 91] width 26 height 11
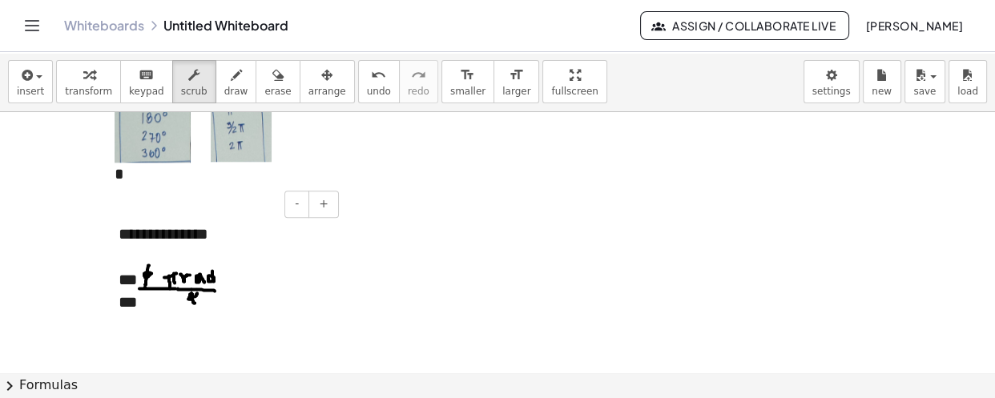
click at [153, 329] on div at bounding box center [223, 325] width 208 height 23
click at [153, 328] on div at bounding box center [223, 325] width 208 height 23
click at [231, 77] on icon "button" at bounding box center [236, 75] width 11 height 19
drag, startPoint x: 213, startPoint y: 77, endPoint x: 215, endPoint y: 163, distance: 85.7
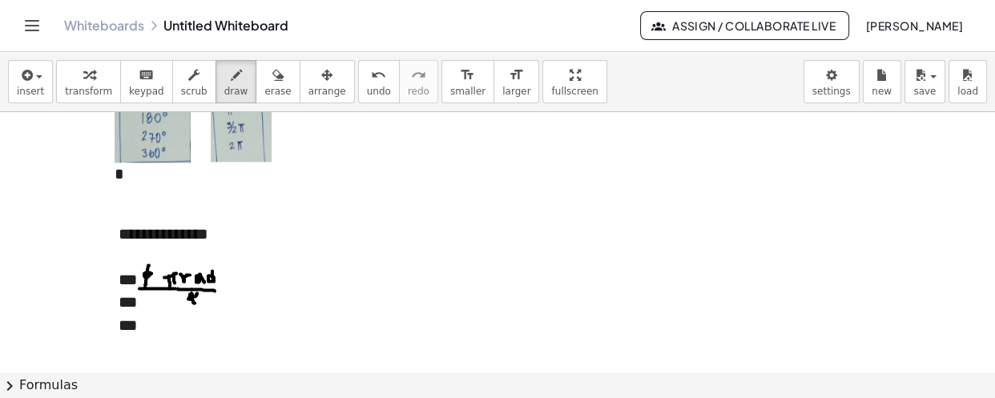
click at [231, 77] on icon "button" at bounding box center [236, 75] width 11 height 19
drag, startPoint x: 150, startPoint y: 320, endPoint x: 151, endPoint y: 330, distance: 10.5
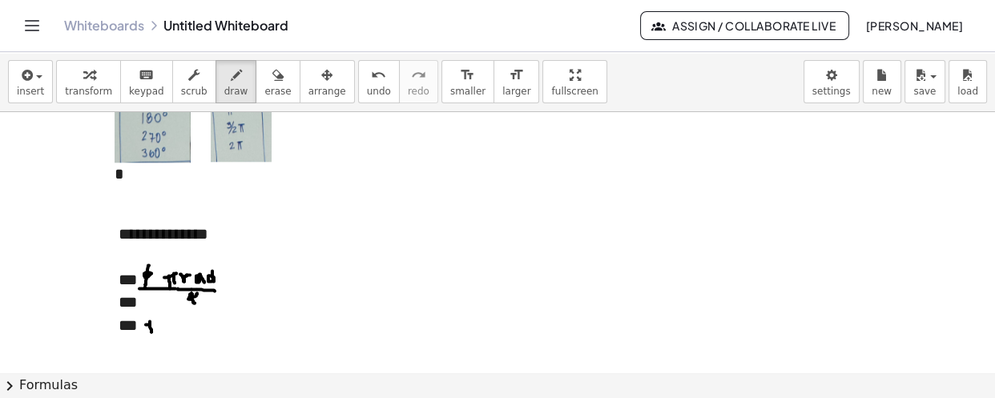
drag, startPoint x: 146, startPoint y: 323, endPoint x: 159, endPoint y: 322, distance: 13.6
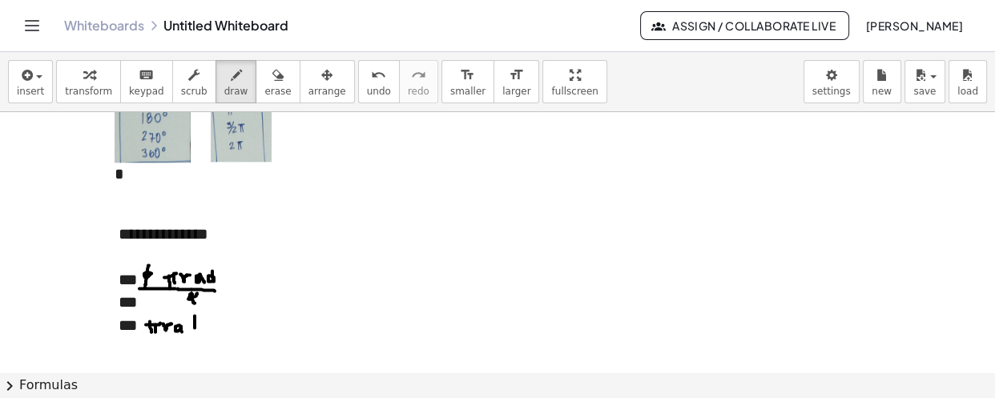
drag, startPoint x: 195, startPoint y: 314, endPoint x: 195, endPoint y: 326, distance: 12.0
drag, startPoint x: 191, startPoint y: 343, endPoint x: 204, endPoint y: 331, distance: 17.0
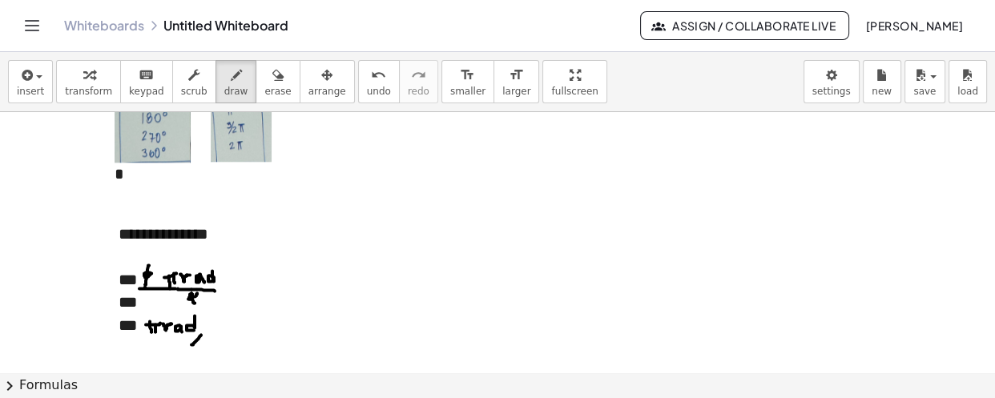
drag, startPoint x: 200, startPoint y: 345, endPoint x: 211, endPoint y: 336, distance: 14.8
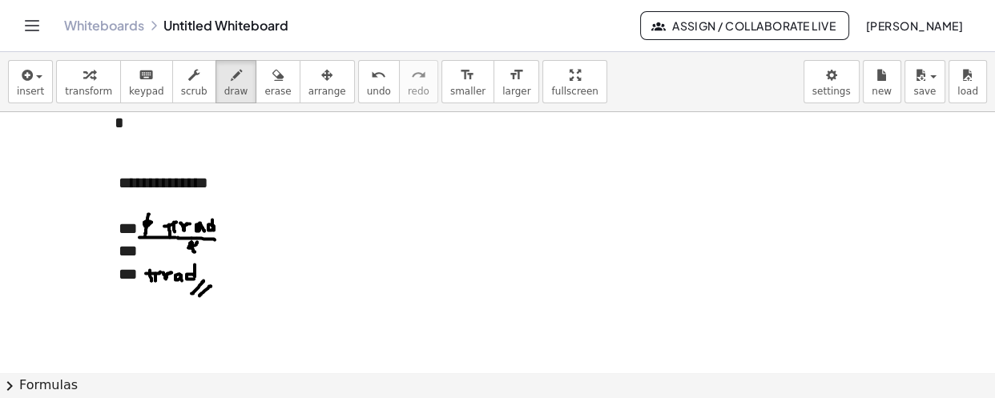
scroll to position [1632, 0]
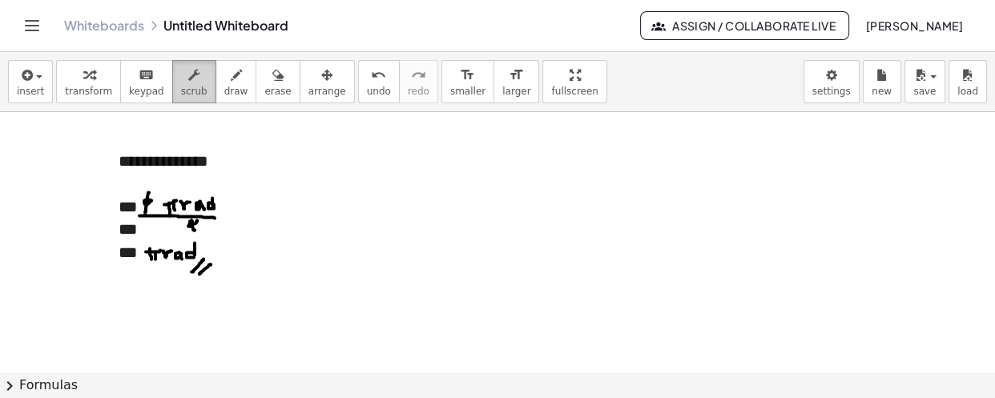
click at [191, 85] on button "scrub" at bounding box center [194, 81] width 44 height 43
click at [210, 248] on div "***" at bounding box center [223, 252] width 208 height 23
click at [211, 248] on div "***" at bounding box center [223, 252] width 208 height 23
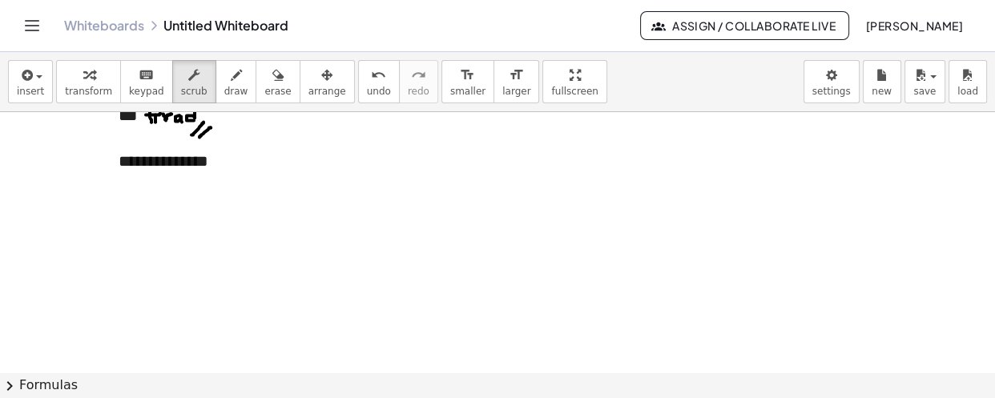
scroll to position [1700, 0]
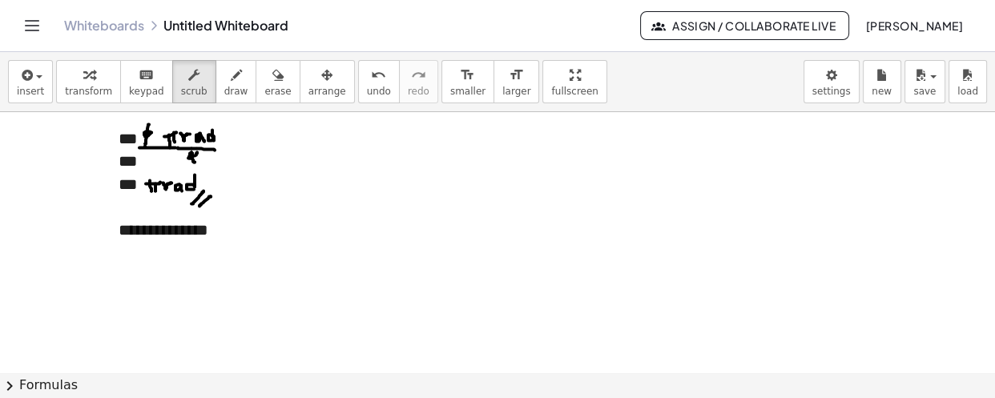
click at [235, 241] on div at bounding box center [223, 252] width 208 height 23
click at [233, 233] on div "**********" at bounding box center [223, 230] width 208 height 23
click at [224, 79] on div "button" at bounding box center [236, 74] width 24 height 19
click at [188, 79] on icon "button" at bounding box center [193, 75] width 11 height 19
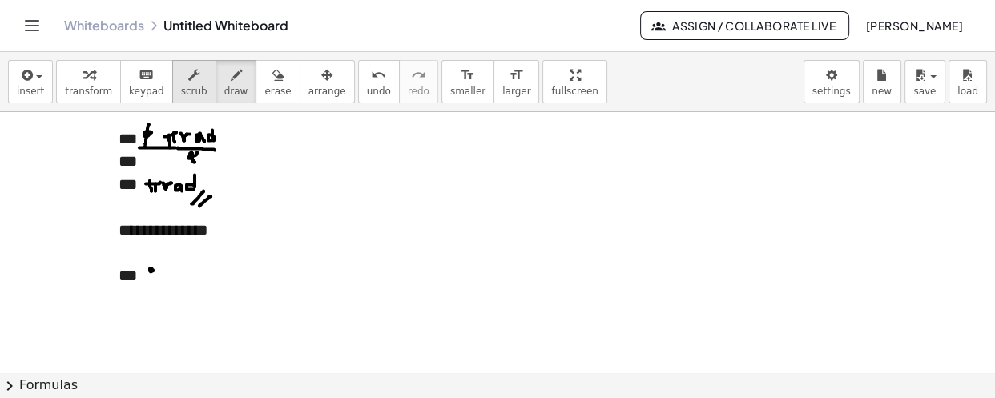
click at [188, 79] on icon "button" at bounding box center [193, 75] width 11 height 19
click at [153, 274] on div "***" at bounding box center [223, 275] width 208 height 23
click at [224, 81] on div "button" at bounding box center [236, 74] width 24 height 19
drag, startPoint x: 220, startPoint y: 81, endPoint x: 216, endPoint y: 255, distance: 173.9
click at [220, 84] on button "draw" at bounding box center [237, 81] width 42 height 43
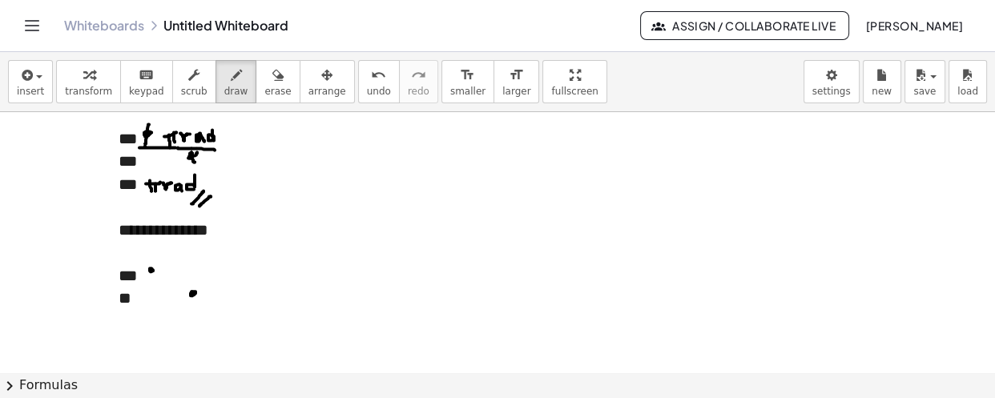
drag, startPoint x: 171, startPoint y: 266, endPoint x: 169, endPoint y: 275, distance: 9.0
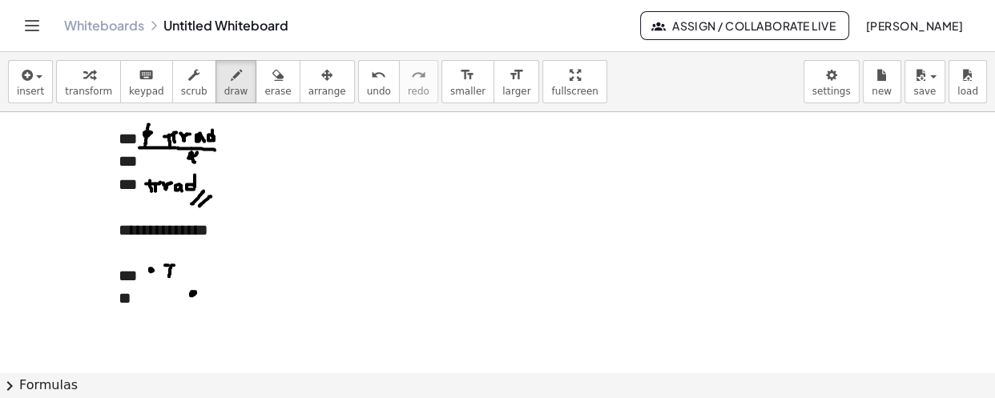
drag, startPoint x: 177, startPoint y: 264, endPoint x: 175, endPoint y: 272, distance: 9.0
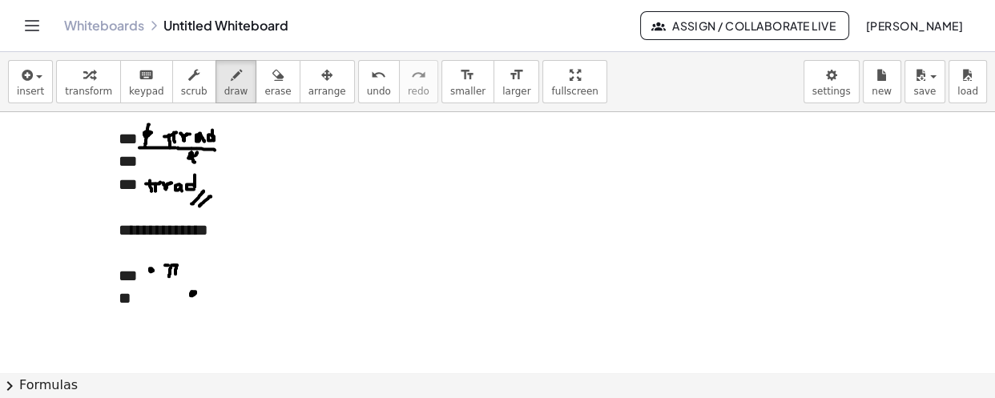
drag, startPoint x: 167, startPoint y: 273, endPoint x: 175, endPoint y: 272, distance: 8.1
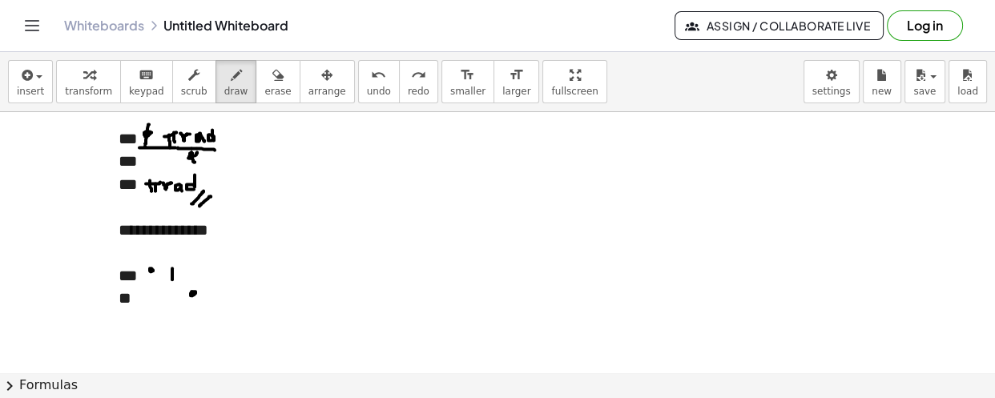
drag, startPoint x: 172, startPoint y: 267, endPoint x: 172, endPoint y: 278, distance: 11.2
drag, startPoint x: 167, startPoint y: 265, endPoint x: 175, endPoint y: 266, distance: 8.1
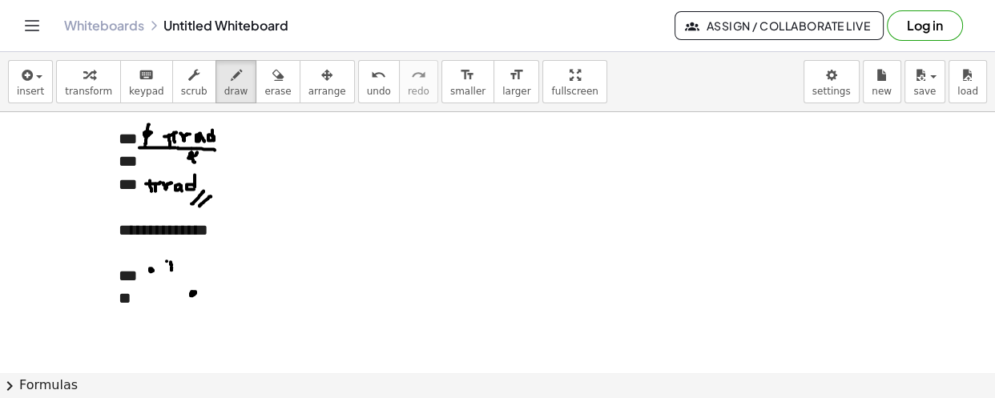
drag, startPoint x: 170, startPoint y: 260, endPoint x: 183, endPoint y: 259, distance: 12.8
drag, startPoint x: 179, startPoint y: 259, endPoint x: 178, endPoint y: 272, distance: 12.8
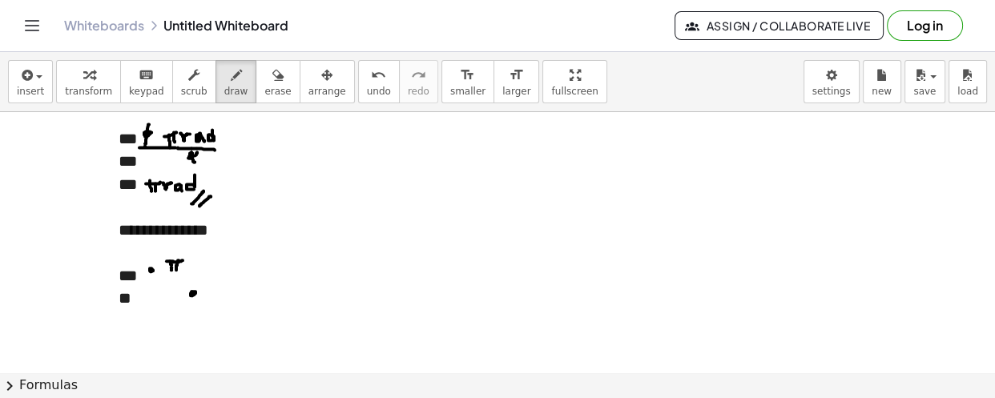
drag, startPoint x: 164, startPoint y: 272, endPoint x: 177, endPoint y: 272, distance: 12.8
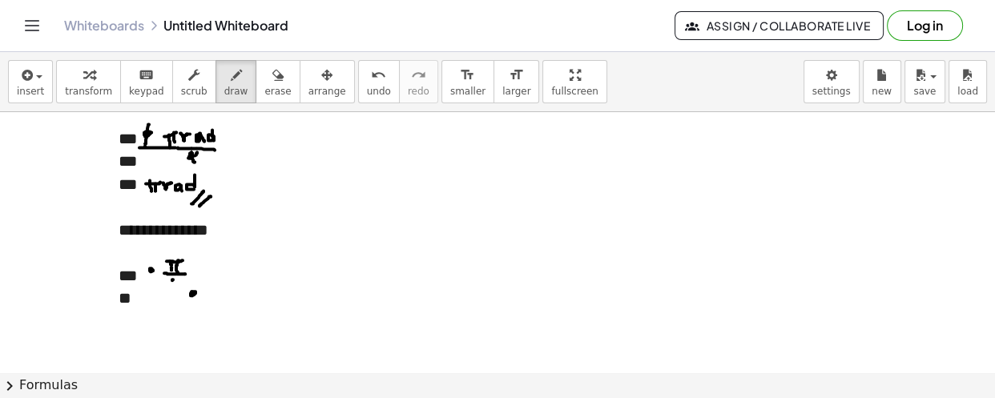
drag, startPoint x: 174, startPoint y: 277, endPoint x: 182, endPoint y: 281, distance: 9.0
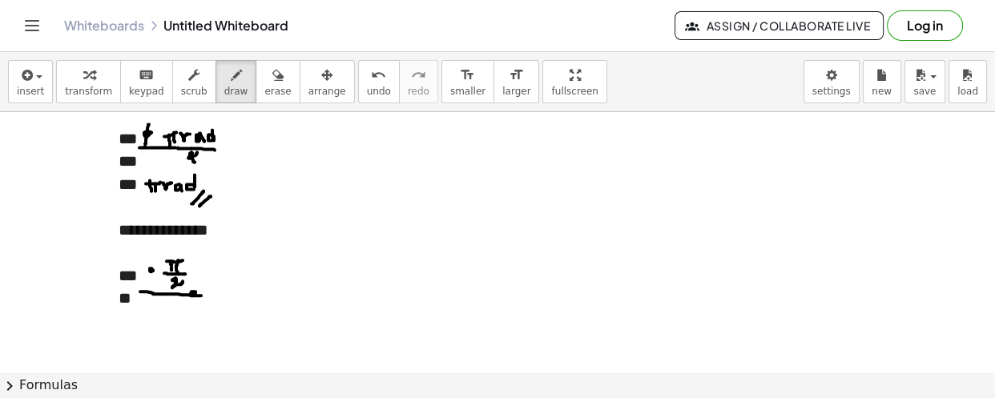
drag, startPoint x: 140, startPoint y: 290, endPoint x: 201, endPoint y: 294, distance: 61.0
drag, startPoint x: 148, startPoint y: 289, endPoint x: 202, endPoint y: 290, distance: 53.7
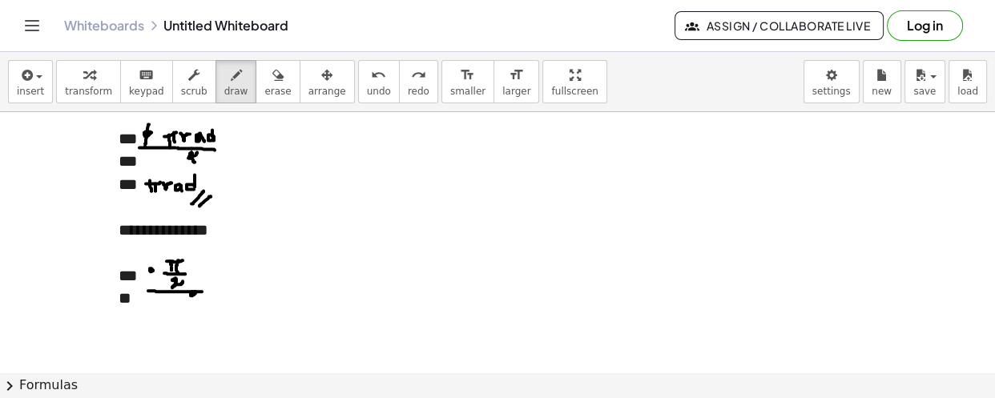
drag, startPoint x: 195, startPoint y: 264, endPoint x: 203, endPoint y: 265, distance: 8.1
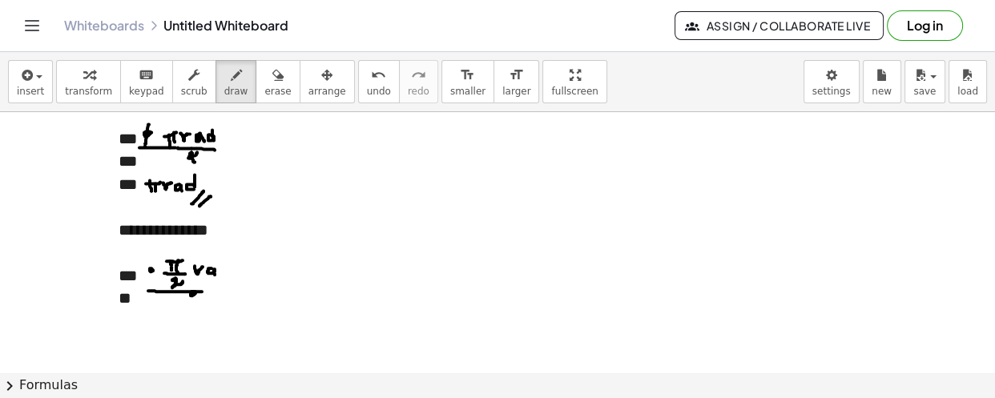
drag, startPoint x: 224, startPoint y: 259, endPoint x: 226, endPoint y: 269, distance: 10.7
drag, startPoint x: 224, startPoint y: 271, endPoint x: 201, endPoint y: 272, distance: 23.2
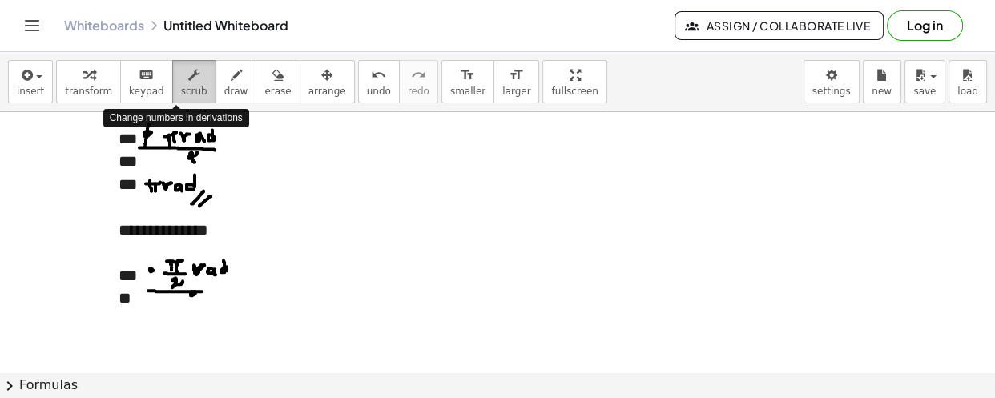
click at [181, 87] on span "scrub" at bounding box center [194, 91] width 26 height 11
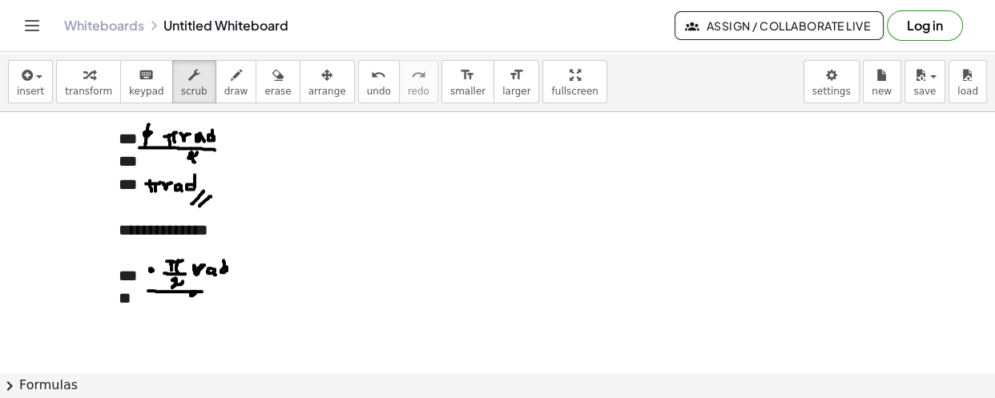
click at [220, 304] on div "**" at bounding box center [223, 298] width 208 height 23
click at [224, 86] on span "draw" at bounding box center [236, 91] width 24 height 11
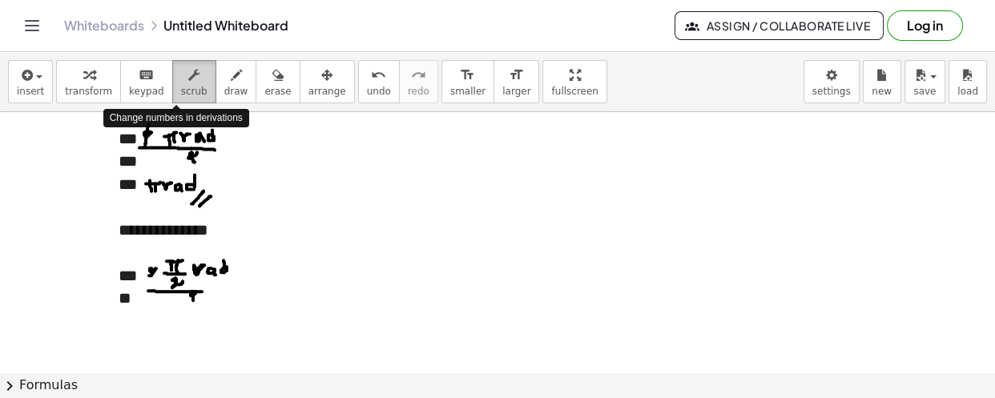
click at [188, 72] on icon "button" at bounding box center [193, 75] width 11 height 19
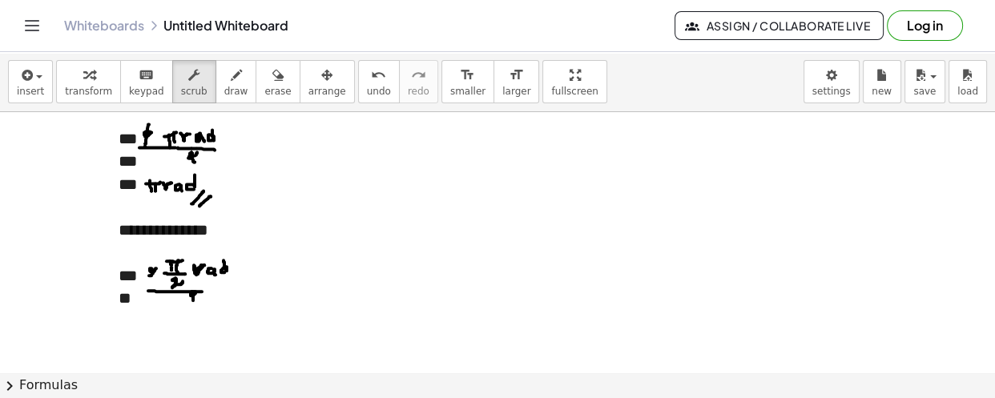
click at [228, 303] on div "**" at bounding box center [223, 298] width 208 height 23
click at [231, 79] on icon "button" at bounding box center [236, 75] width 11 height 19
click at [188, 71] on icon "button" at bounding box center [193, 75] width 11 height 19
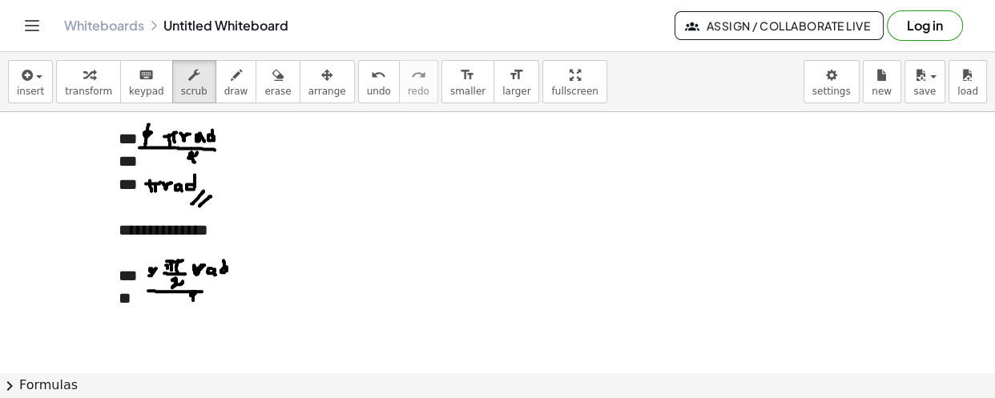
click at [191, 310] on div at bounding box center [223, 321] width 208 height 23
drag, startPoint x: 207, startPoint y: 79, endPoint x: 167, endPoint y: 191, distance: 118.1
click at [224, 81] on div "button" at bounding box center [236, 74] width 24 height 19
drag, startPoint x: 143, startPoint y: 316, endPoint x: 143, endPoint y: 328, distance: 12.0
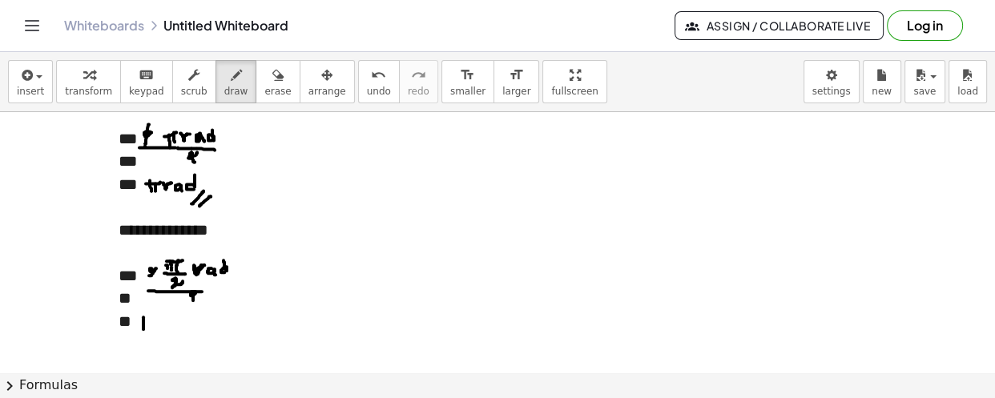
drag, startPoint x: 143, startPoint y: 328, endPoint x: 141, endPoint y: 318, distance: 9.9
drag, startPoint x: 140, startPoint y: 317, endPoint x: 151, endPoint y: 319, distance: 11.3
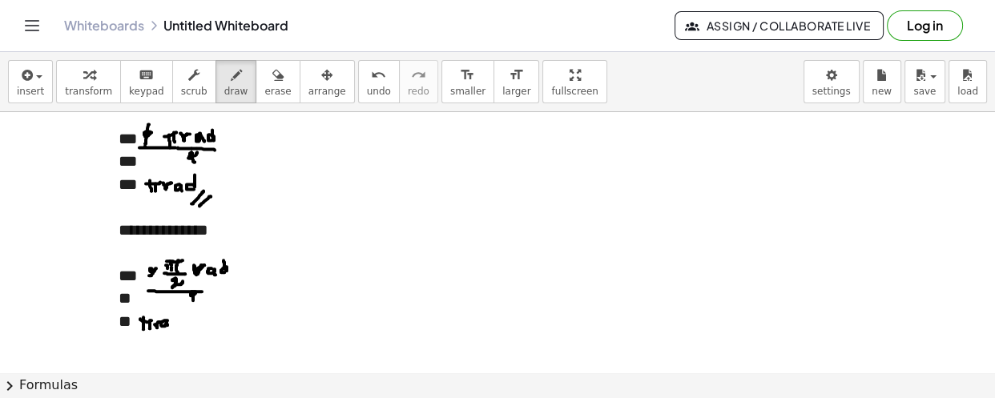
drag, startPoint x: 175, startPoint y: 312, endPoint x: 178, endPoint y: 322, distance: 10.1
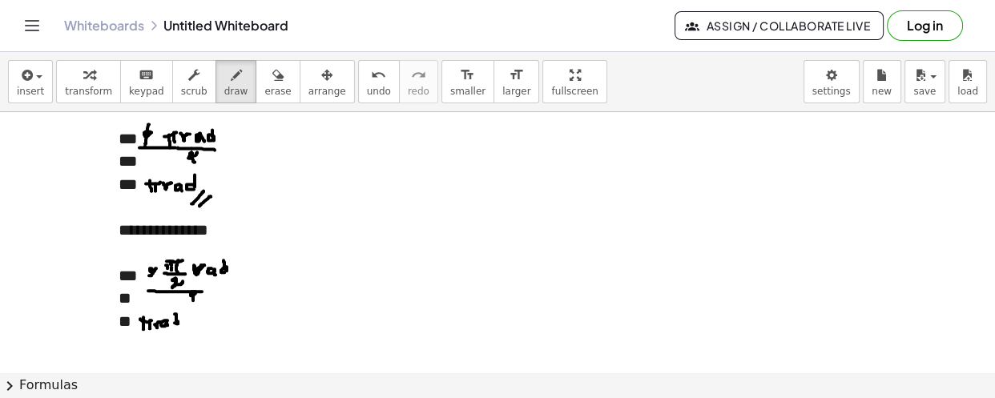
drag, startPoint x: 175, startPoint y: 323, endPoint x: 158, endPoint y: 332, distance: 19.7
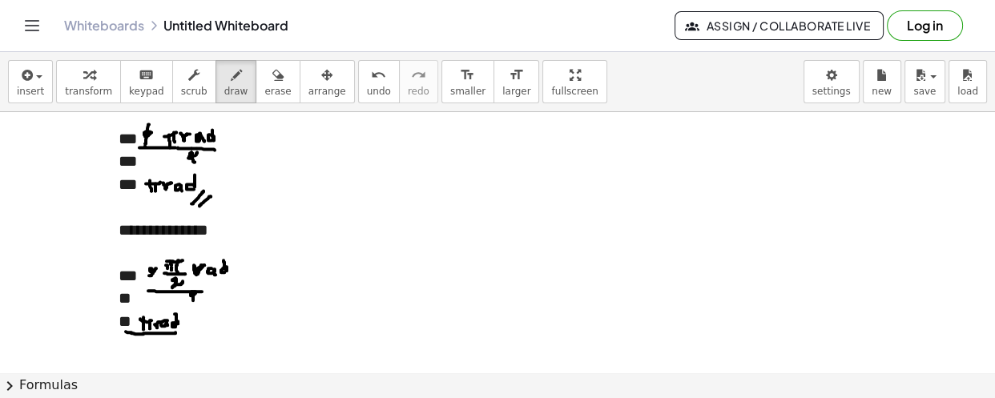
drag, startPoint x: 126, startPoint y: 330, endPoint x: 175, endPoint y: 331, distance: 49.7
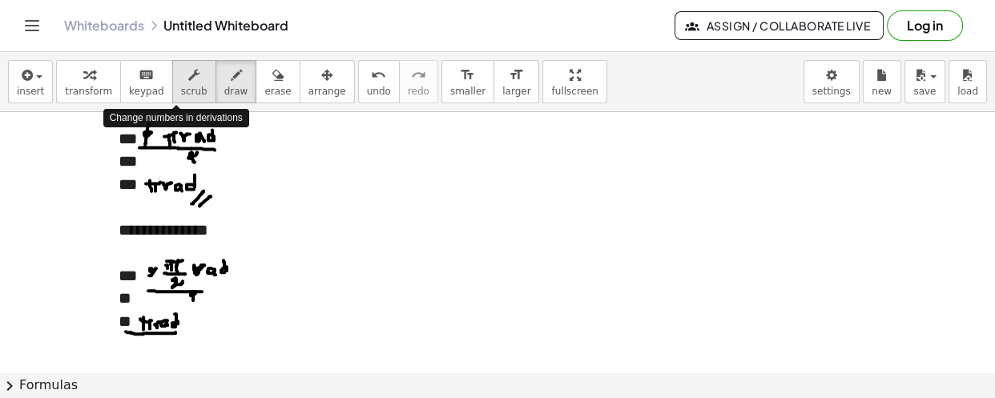
click at [181, 80] on div "button" at bounding box center [194, 74] width 26 height 19
drag, startPoint x: 167, startPoint y: 80, endPoint x: 158, endPoint y: 189, distance: 109.4
click at [181, 80] on div "button" at bounding box center [194, 74] width 26 height 19
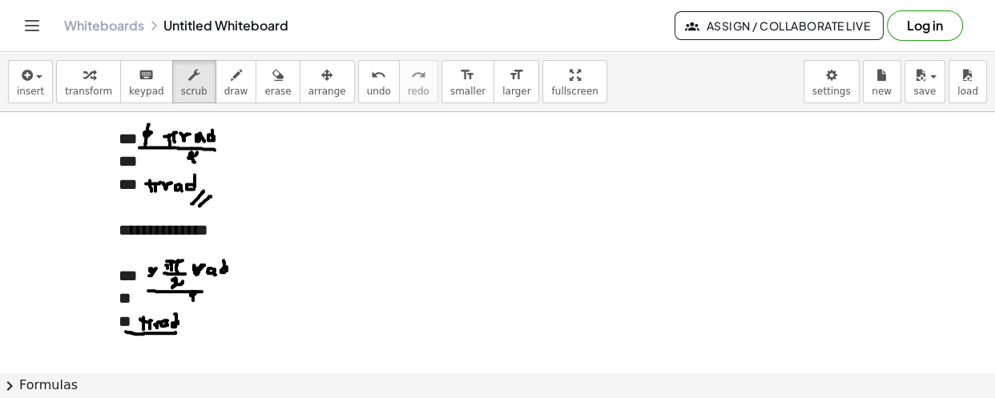
click at [183, 333] on div at bounding box center [223, 344] width 208 height 23
click at [151, 347] on div at bounding box center [223, 344] width 208 height 23
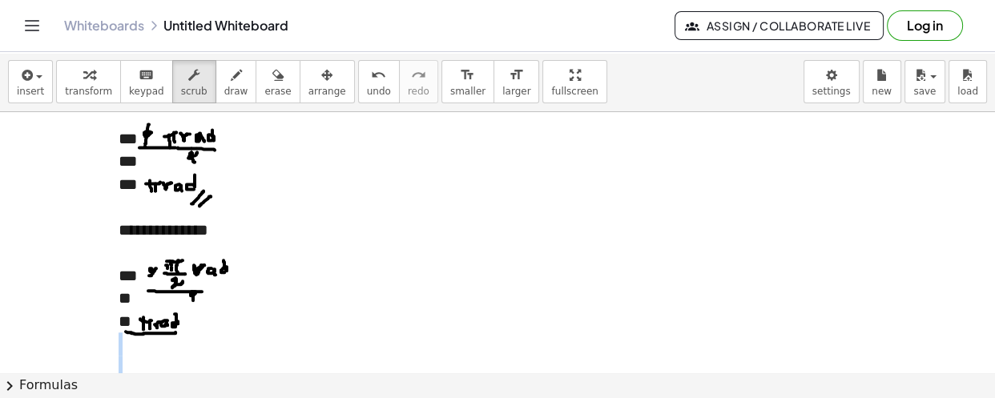
click at [151, 347] on div at bounding box center [223, 344] width 208 height 23
click at [151, 346] on div at bounding box center [223, 344] width 208 height 23
click at [121, 339] on div at bounding box center [223, 344] width 208 height 23
click at [134, 345] on div at bounding box center [223, 344] width 208 height 23
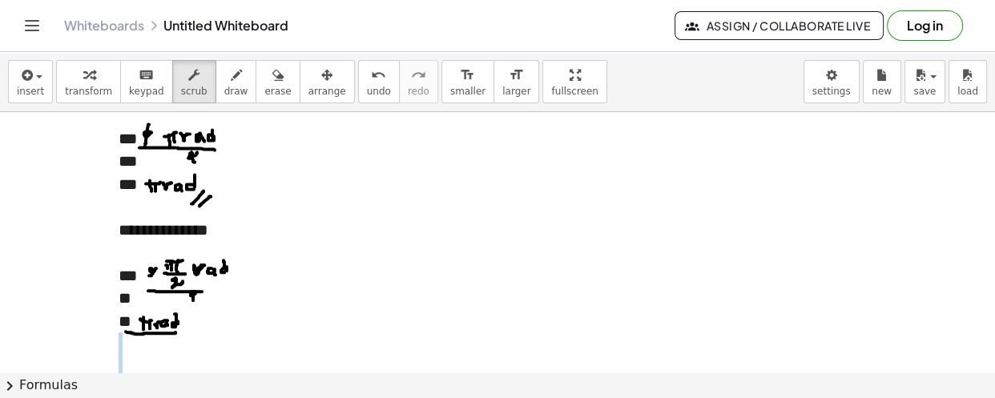
click at [151, 352] on div at bounding box center [223, 344] width 208 height 23
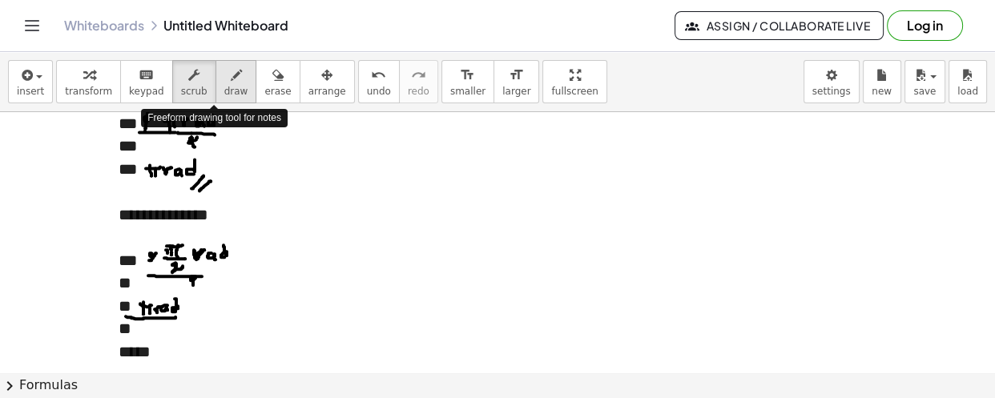
click at [224, 91] on span "draw" at bounding box center [236, 91] width 24 height 11
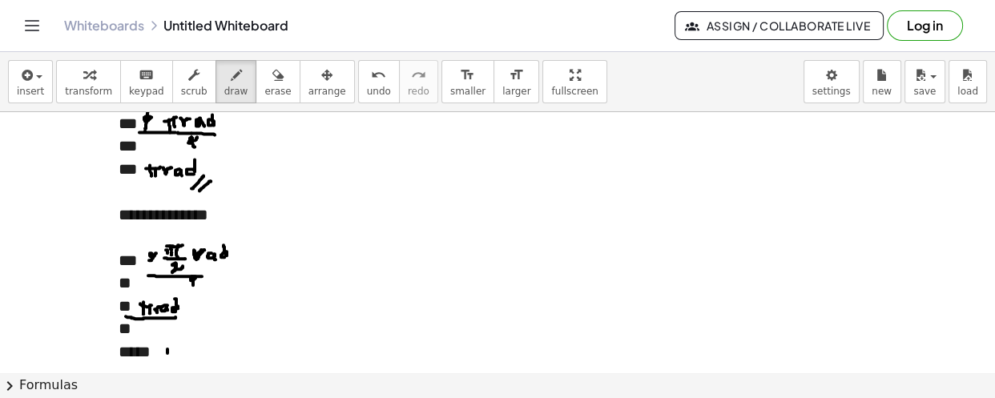
drag, startPoint x: 167, startPoint y: 348, endPoint x: 168, endPoint y: 356, distance: 8.1
drag, startPoint x: 166, startPoint y: 349, endPoint x: 175, endPoint y: 350, distance: 9.6
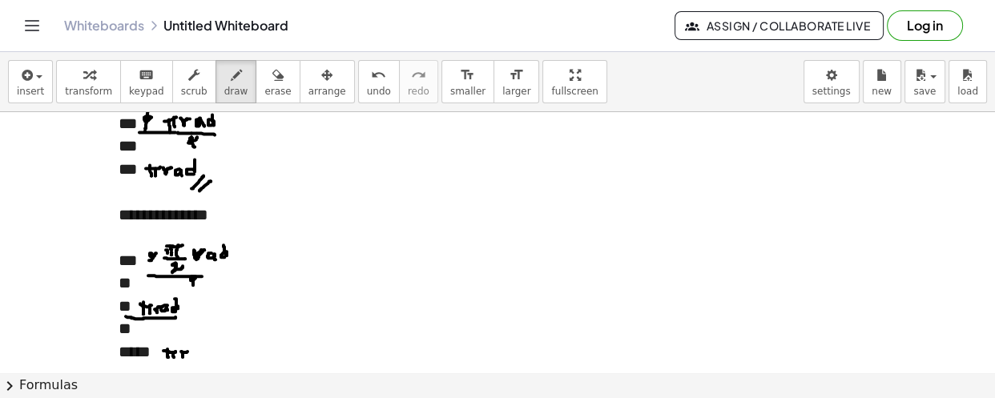
drag, startPoint x: 206, startPoint y: 344, endPoint x: 208, endPoint y: 353, distance: 9.7
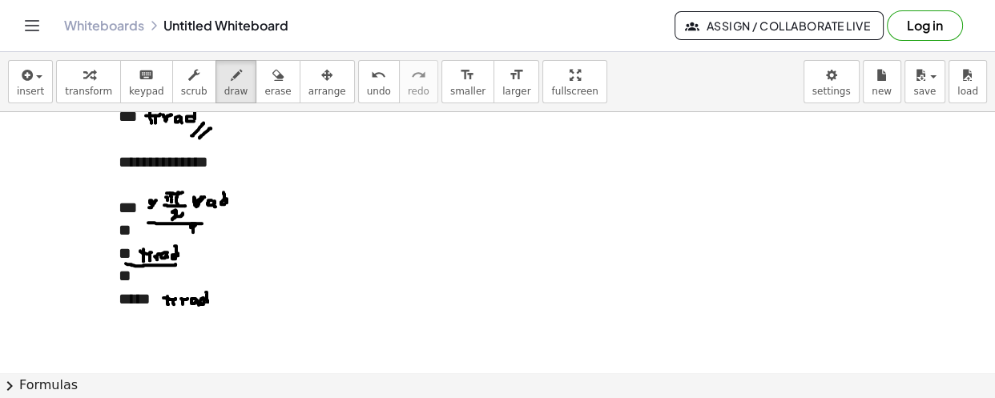
scroll to position [1788, 0]
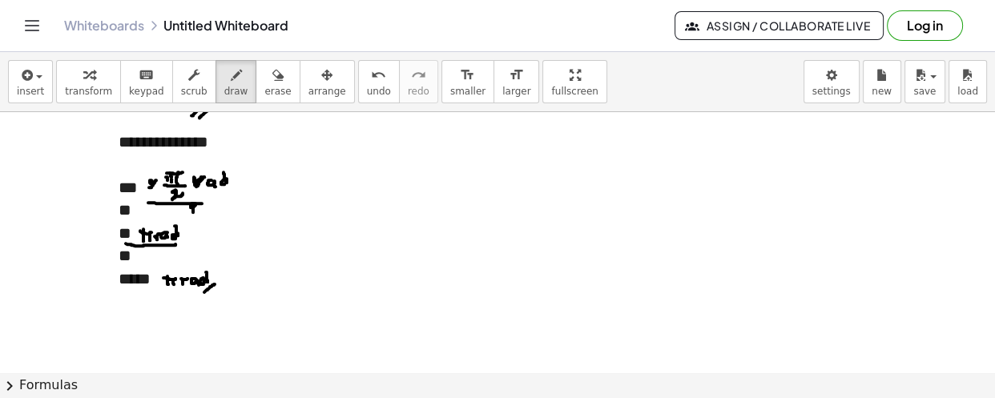
drag, startPoint x: 206, startPoint y: 289, endPoint x: 218, endPoint y: 280, distance: 15.4
drag, startPoint x: 209, startPoint y: 292, endPoint x: 223, endPoint y: 284, distance: 15.8
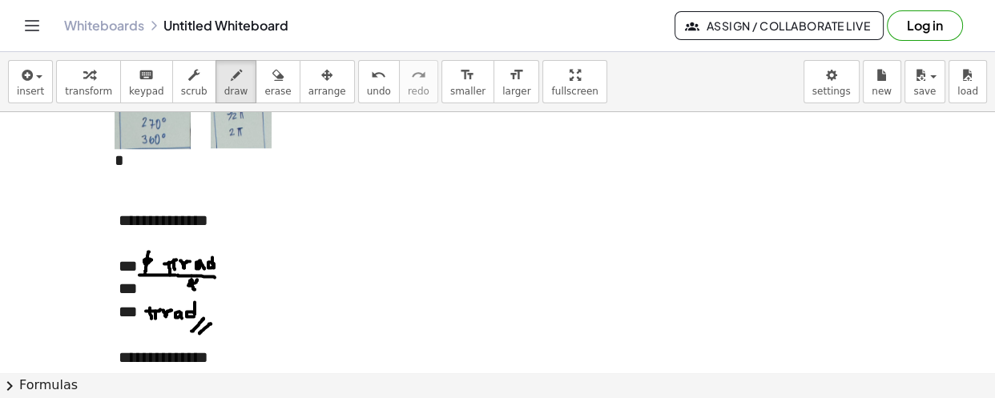
scroll to position [1570, 0]
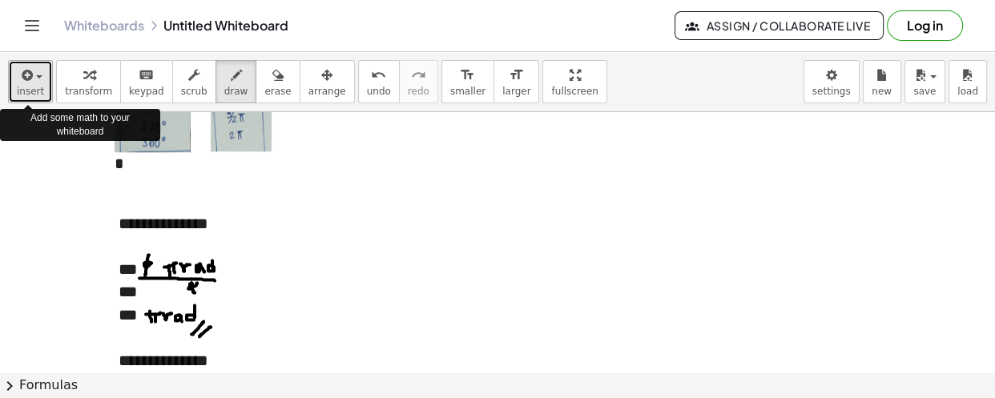
click at [34, 73] on div "button" at bounding box center [30, 74] width 27 height 19
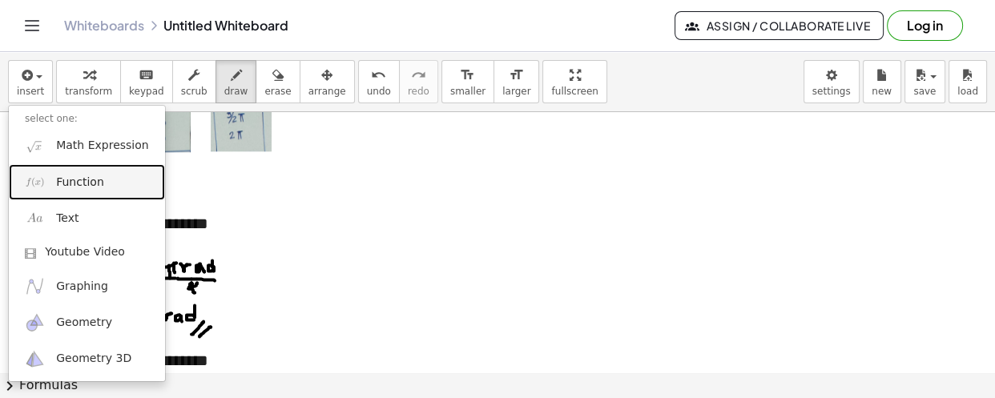
click at [83, 187] on span "Function" at bounding box center [80, 183] width 48 height 16
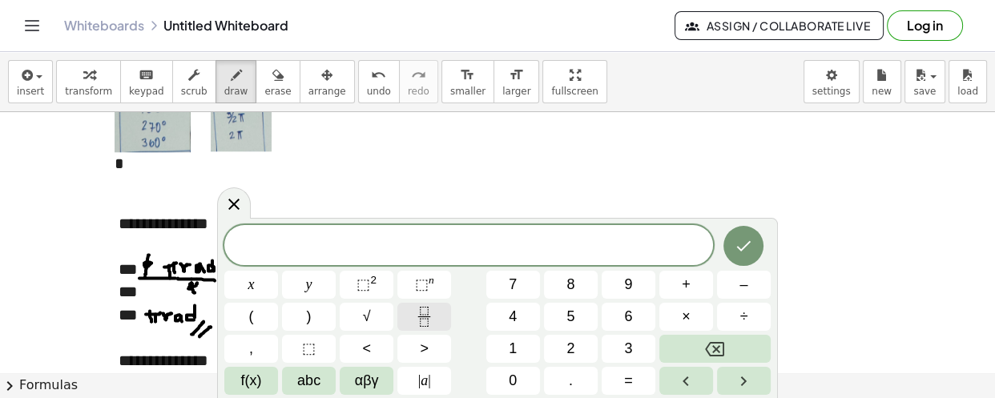
click at [416, 312] on icon "Fraction" at bounding box center [424, 317] width 20 height 20
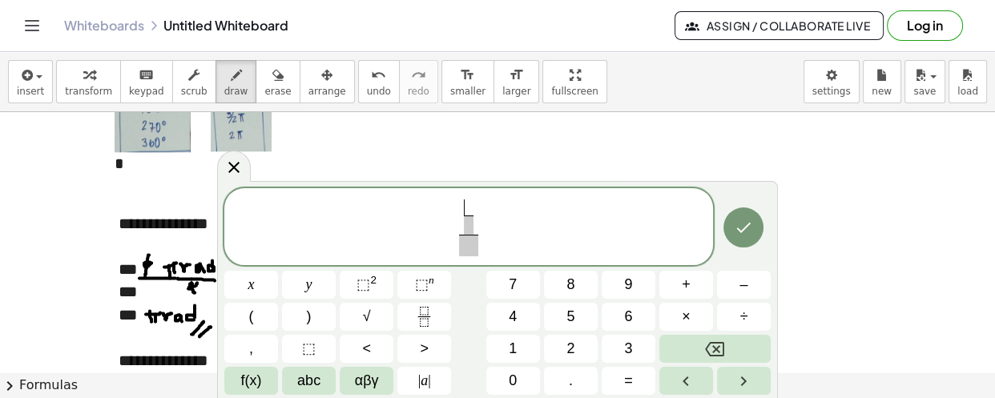
click at [488, 222] on span "​ ​ ​" at bounding box center [468, 228] width 489 height 60
click at [478, 220] on span "​ ​ ​" at bounding box center [468, 228] width 27 height 57
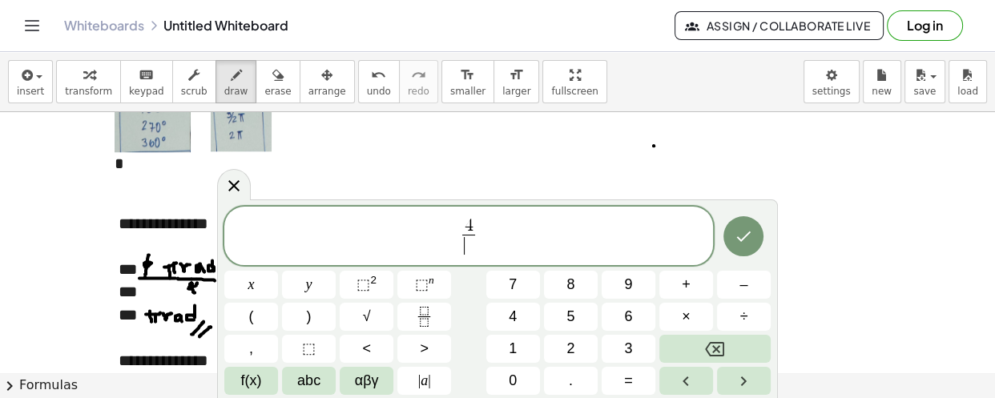
click at [469, 244] on span "​" at bounding box center [468, 246] width 12 height 22
click at [484, 240] on span "4 9 ​ ​" at bounding box center [468, 237] width 489 height 42
click at [323, 384] on button "abc" at bounding box center [309, 381] width 54 height 28
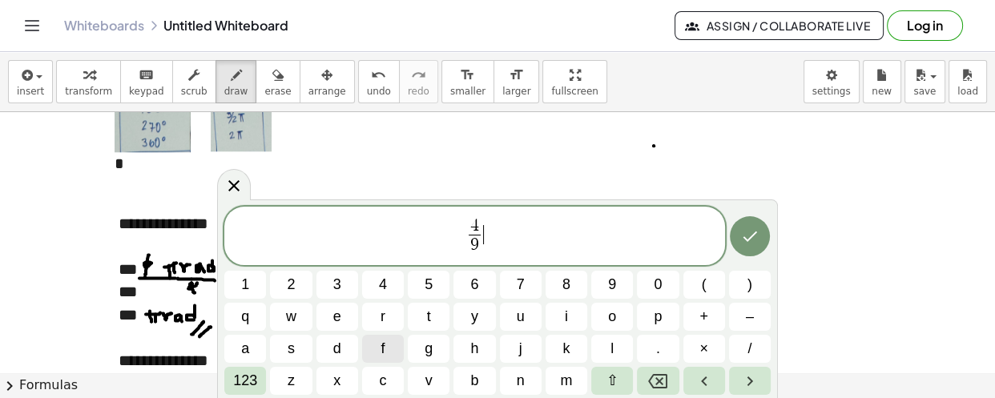
click at [323, 384] on button "x" at bounding box center [337, 381] width 42 height 28
click at [643, 391] on button "Backspace" at bounding box center [658, 381] width 42 height 28
click at [494, 233] on span "4 9 ​ ​" at bounding box center [474, 237] width 501 height 42
click at [246, 383] on span "123" at bounding box center [245, 381] width 24 height 22
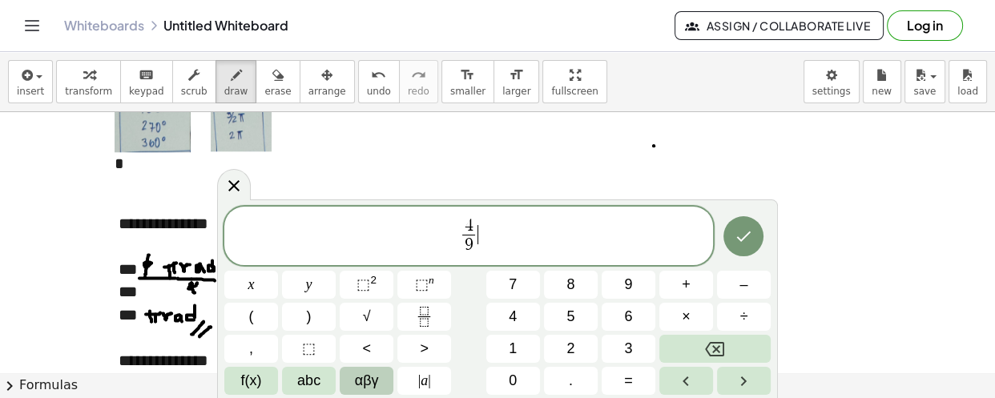
click at [361, 379] on span "αβγ" at bounding box center [367, 381] width 24 height 22
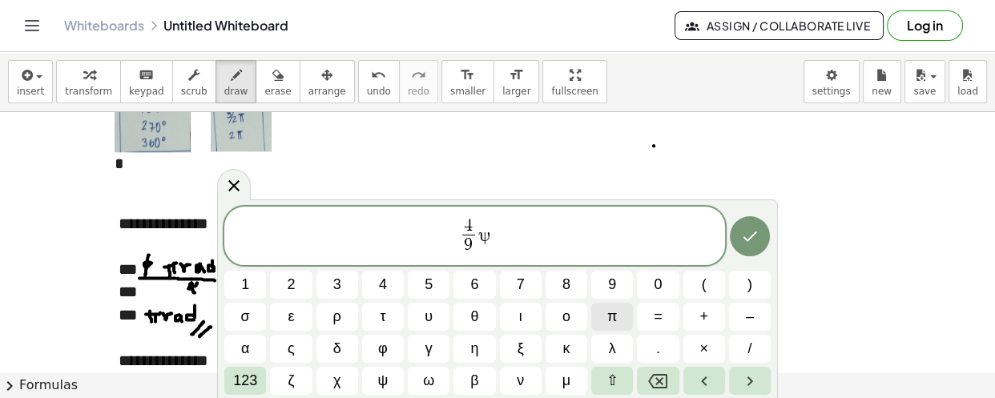
click at [604, 320] on button "π" at bounding box center [612, 317] width 42 height 28
click at [749, 237] on icon "Done" at bounding box center [749, 236] width 19 height 19
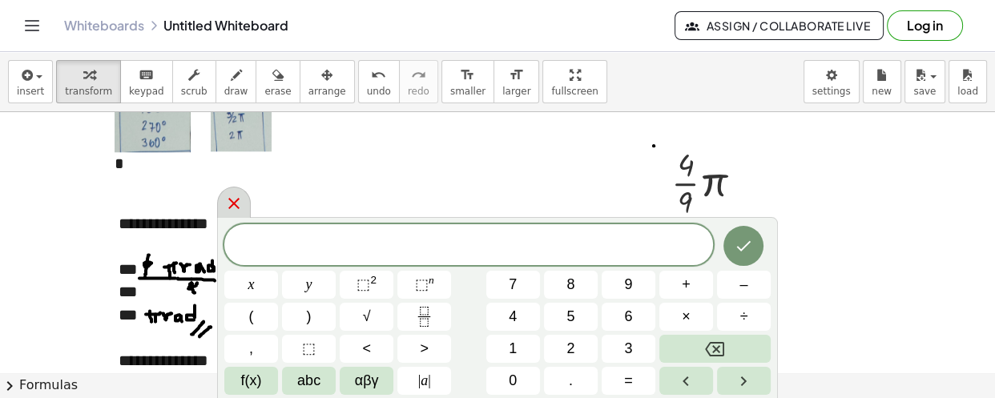
click at [232, 198] on icon at bounding box center [233, 203] width 19 height 19
click at [0, 0] on div "- +" at bounding box center [0, 0] width 0 height 0
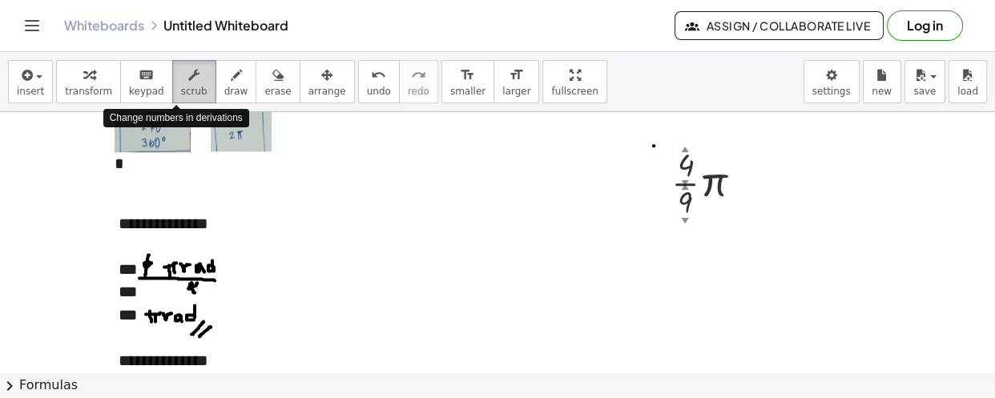
click at [181, 87] on span "scrub" at bounding box center [194, 91] width 26 height 11
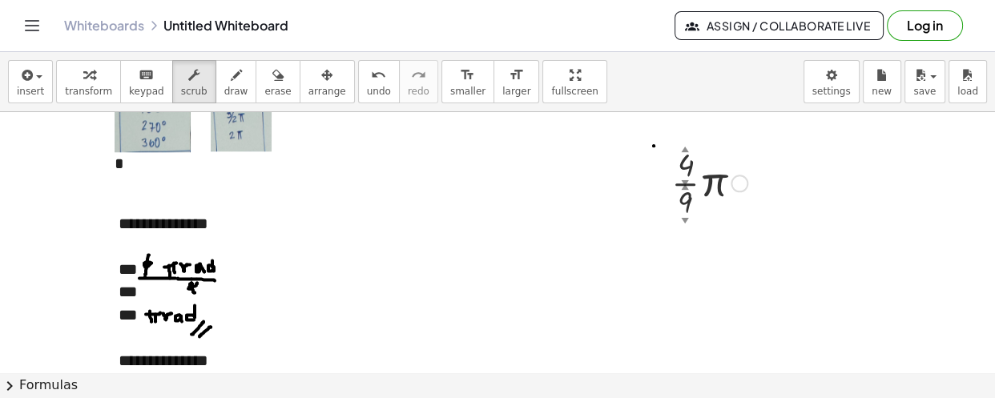
click at [686, 181] on div "▲" at bounding box center [684, 185] width 7 height 10
click at [696, 170] on div at bounding box center [709, 182] width 92 height 80
click at [683, 216] on div "▼" at bounding box center [684, 219] width 7 height 10
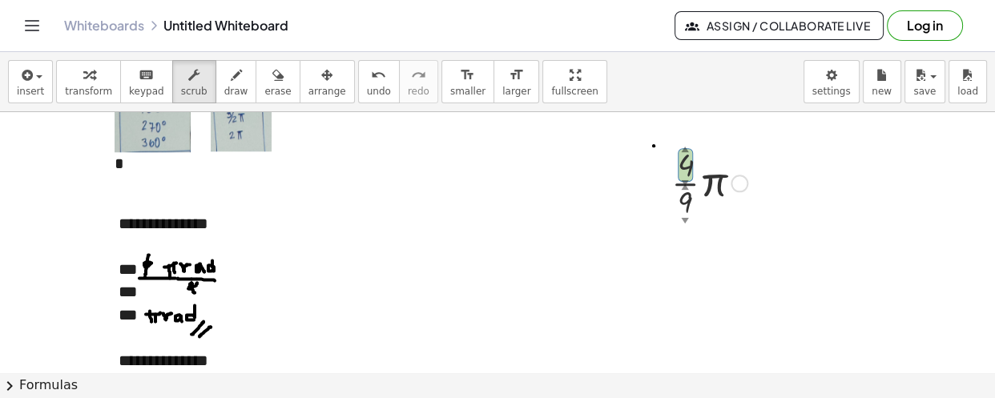
click at [683, 216] on div "▼" at bounding box center [684, 219] width 7 height 10
click at [300, 83] on button "arrange" at bounding box center [327, 81] width 55 height 43
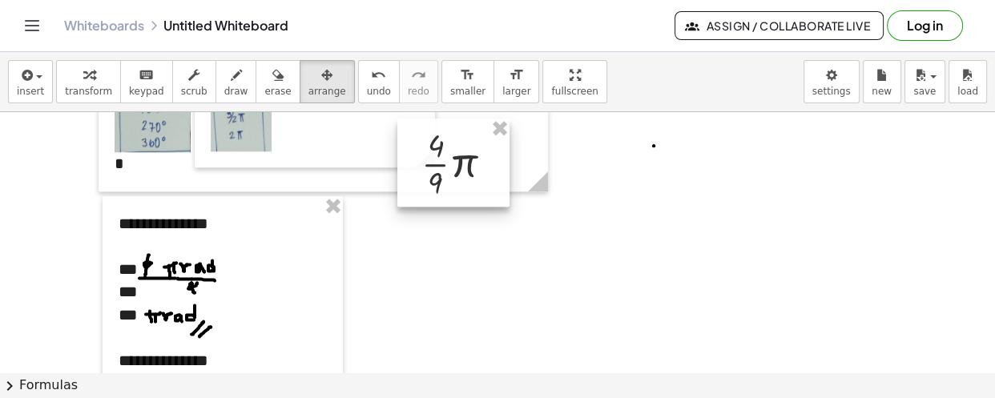
drag, startPoint x: 673, startPoint y: 163, endPoint x: 423, endPoint y: 143, distance: 250.7
click at [423, 143] on div at bounding box center [453, 163] width 112 height 88
click at [231, 78] on icon "button" at bounding box center [236, 75] width 11 height 19
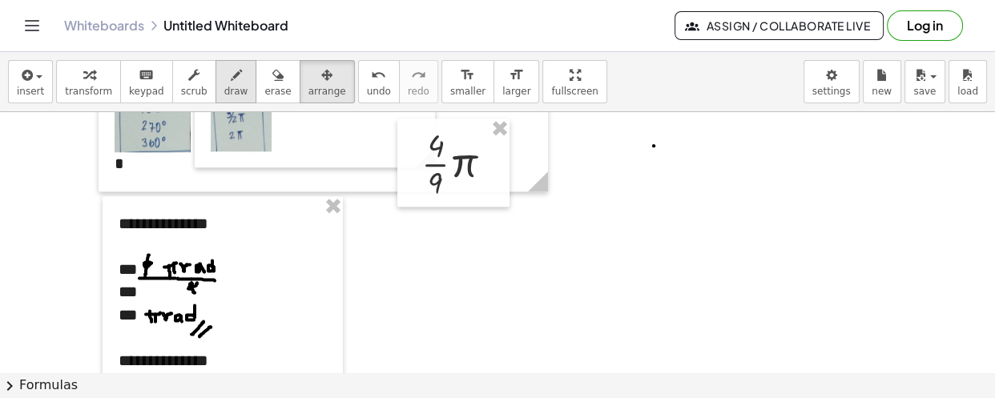
click at [231, 78] on icon "button" at bounding box center [236, 75] width 11 height 19
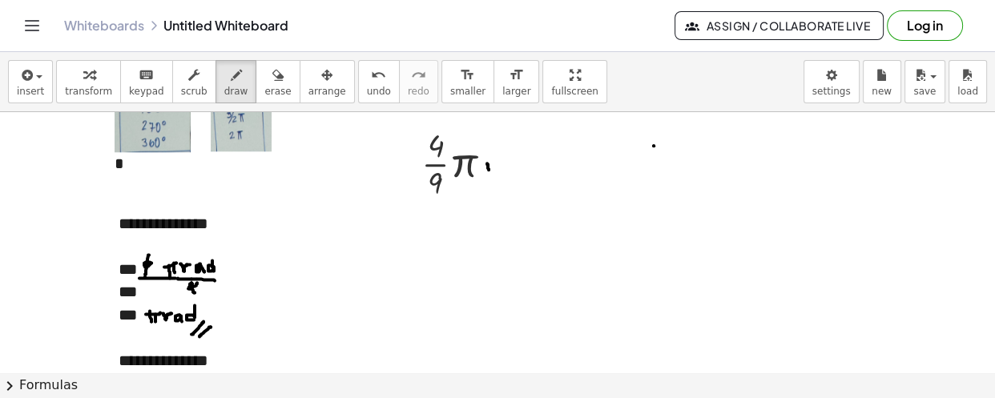
drag, startPoint x: 487, startPoint y: 162, endPoint x: 490, endPoint y: 171, distance: 9.1
drag, startPoint x: 490, startPoint y: 170, endPoint x: 496, endPoint y: 160, distance: 11.6
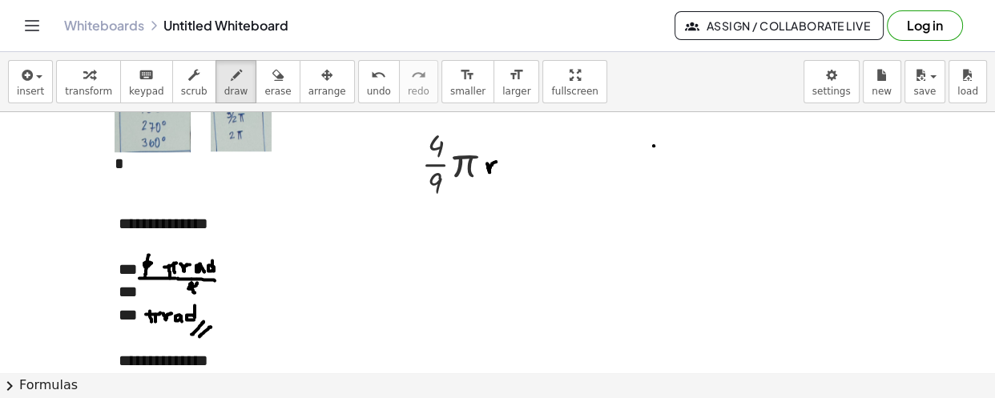
drag, startPoint x: 510, startPoint y: 161, endPoint x: 504, endPoint y: 171, distance: 11.6
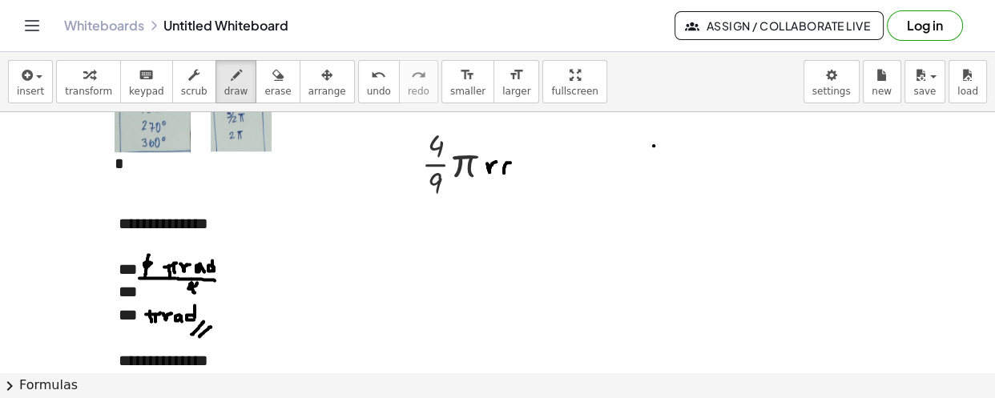
drag, startPoint x: 510, startPoint y: 162, endPoint x: 512, endPoint y: 170, distance: 8.2
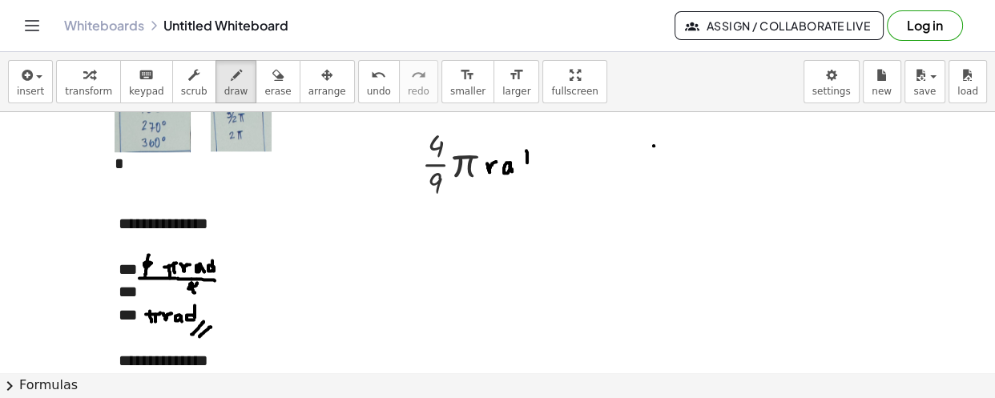
drag, startPoint x: 526, startPoint y: 149, endPoint x: 528, endPoint y: 167, distance: 18.5
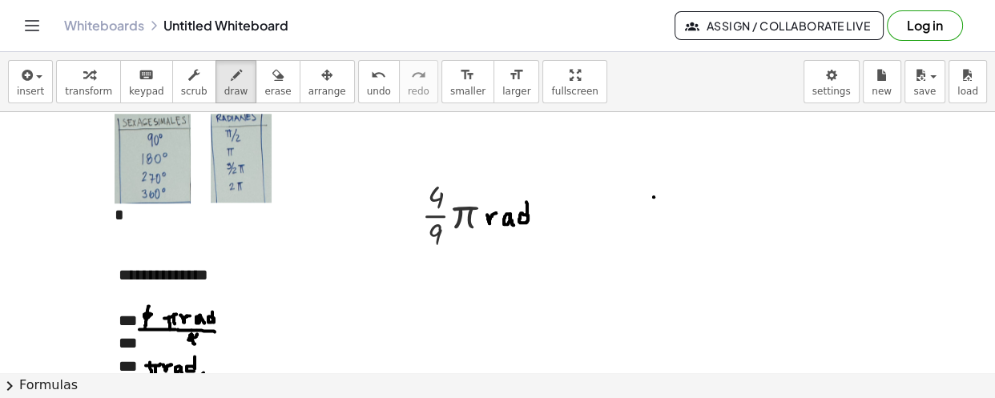
scroll to position [1497, 0]
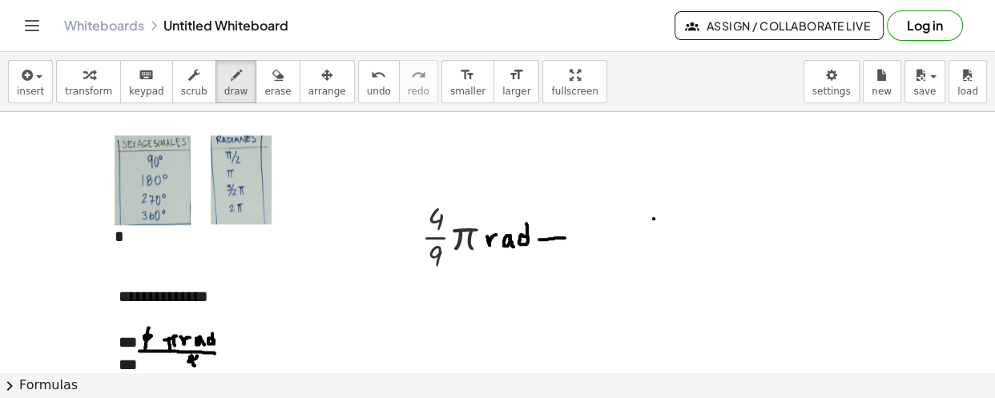
drag, startPoint x: 539, startPoint y: 238, endPoint x: 577, endPoint y: 238, distance: 37.7
drag, startPoint x: 577, startPoint y: 238, endPoint x: 600, endPoint y: 235, distance: 23.5
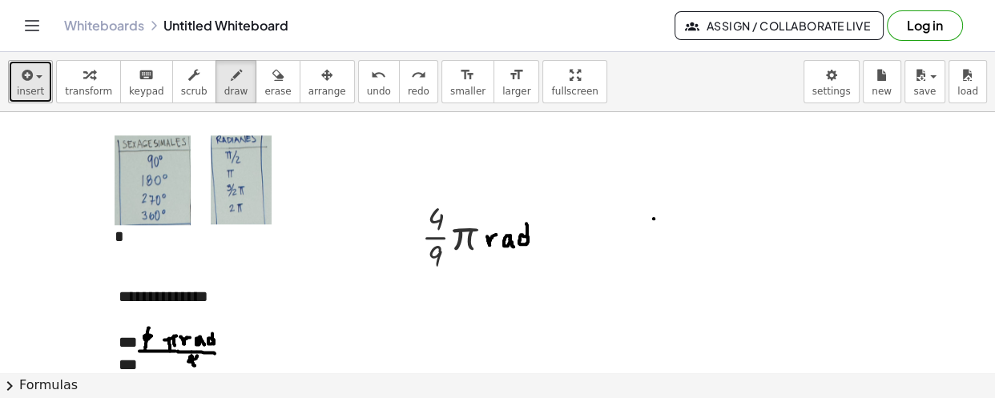
click at [34, 91] on span "insert" at bounding box center [30, 91] width 27 height 11
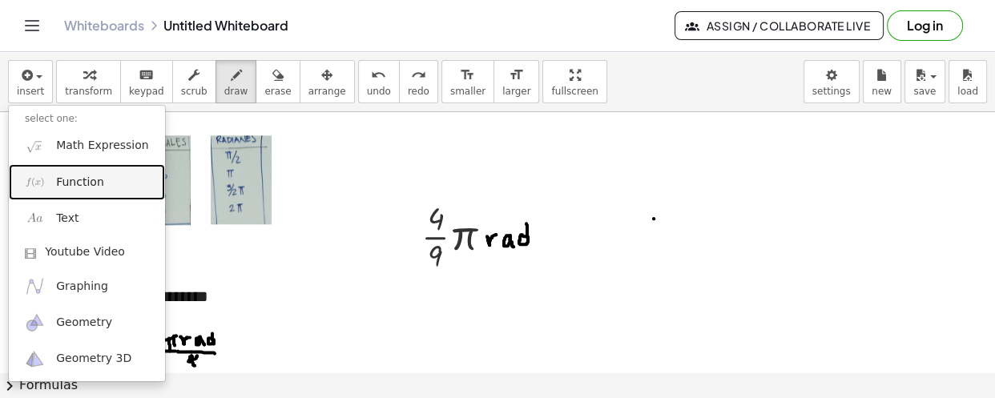
click at [79, 188] on span "Function" at bounding box center [80, 183] width 48 height 16
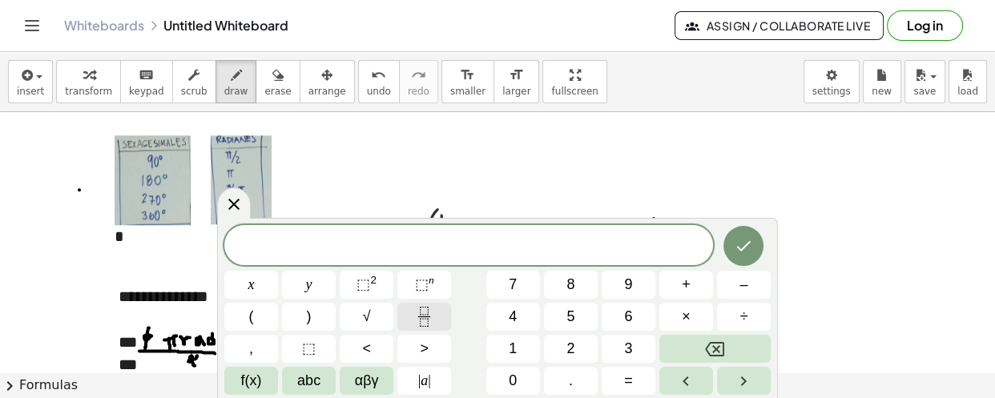
click at [432, 320] on icon "Fraction" at bounding box center [424, 317] width 20 height 20
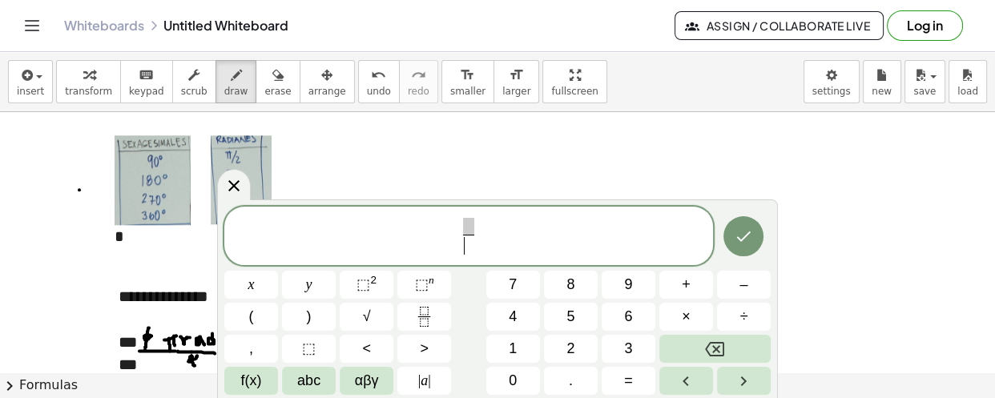
click at [469, 248] on span "​" at bounding box center [468, 246] width 11 height 22
click at [368, 387] on span "αβγ" at bounding box center [367, 381] width 24 height 22
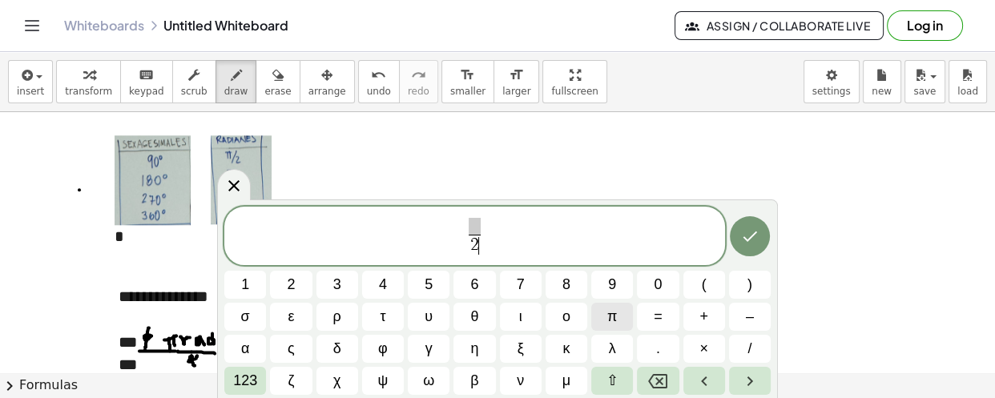
click at [608, 316] on span "π" at bounding box center [612, 317] width 10 height 22
click at [478, 227] on span at bounding box center [474, 227] width 21 height 18
click at [568, 314] on span "ο" at bounding box center [566, 317] width 8 height 22
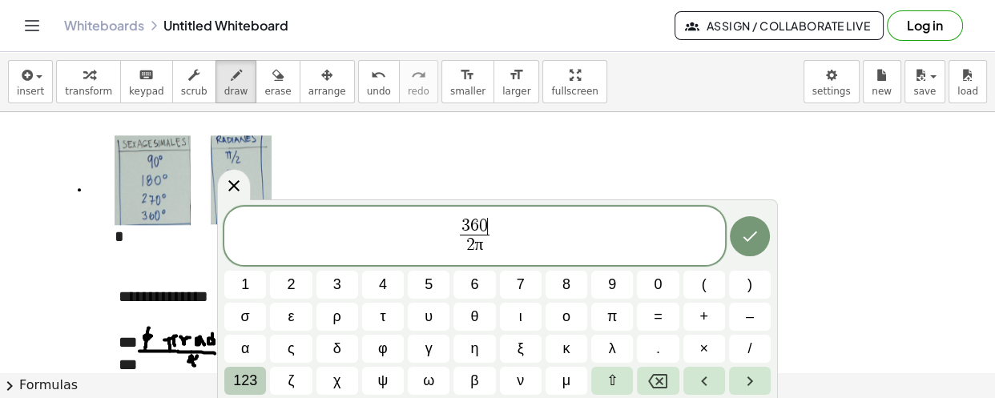
click at [243, 378] on span "123" at bounding box center [245, 381] width 24 height 22
click at [333, 360] on span "δ" at bounding box center [337, 349] width 8 height 22
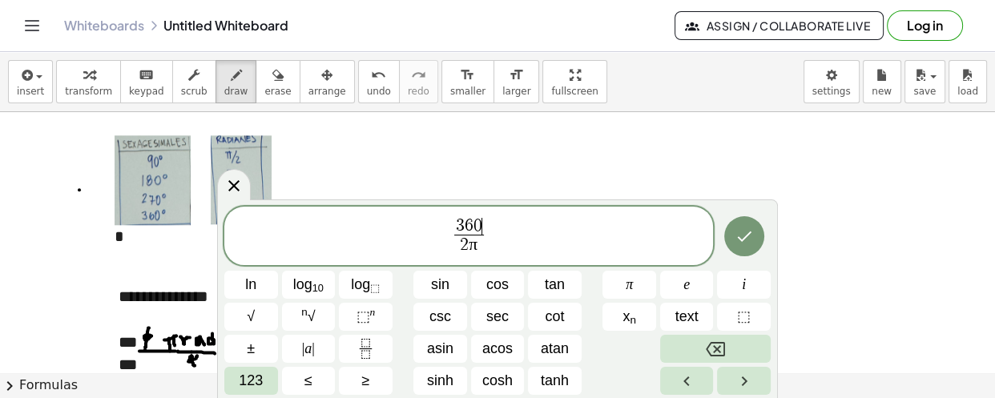
click at [243, 378] on span "123" at bounding box center [251, 381] width 24 height 22
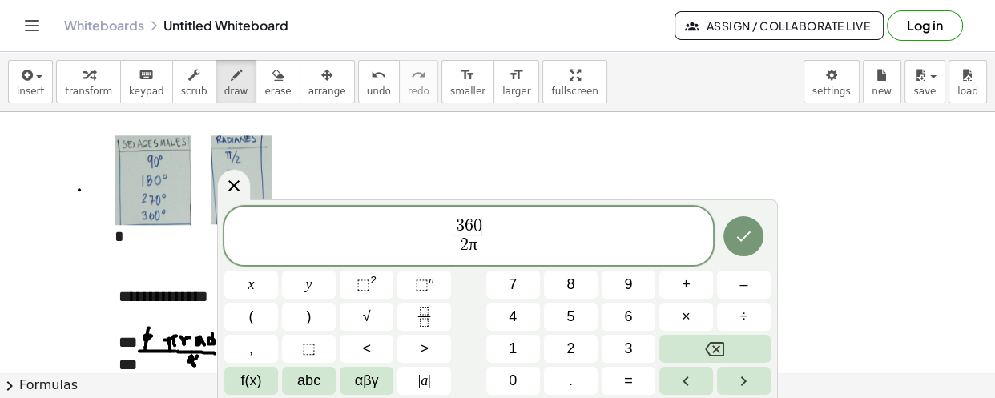
click at [243, 378] on span "f(x)" at bounding box center [251, 381] width 21 height 22
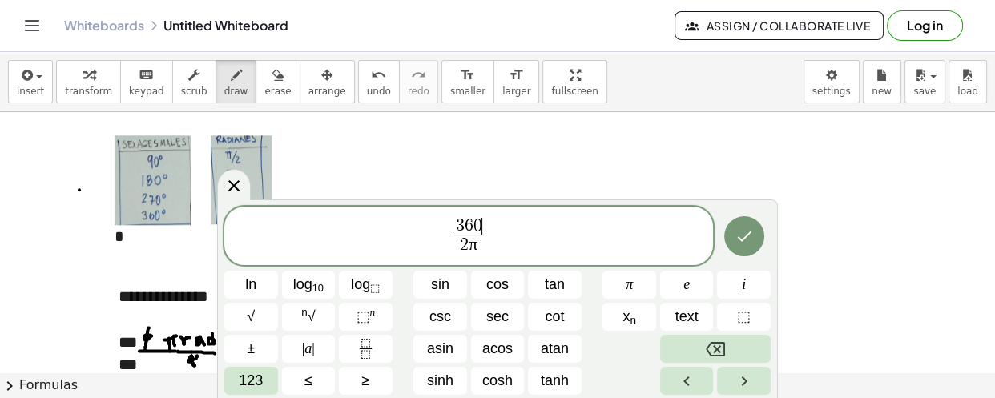
click at [243, 378] on span "123" at bounding box center [251, 381] width 24 height 22
click at [304, 378] on span "≤" at bounding box center [308, 381] width 8 height 22
click at [243, 378] on span "123" at bounding box center [251, 381] width 24 height 22
click at [304, 378] on span "≤" at bounding box center [308, 381] width 8 height 22
click at [241, 375] on span "123" at bounding box center [251, 381] width 24 height 22
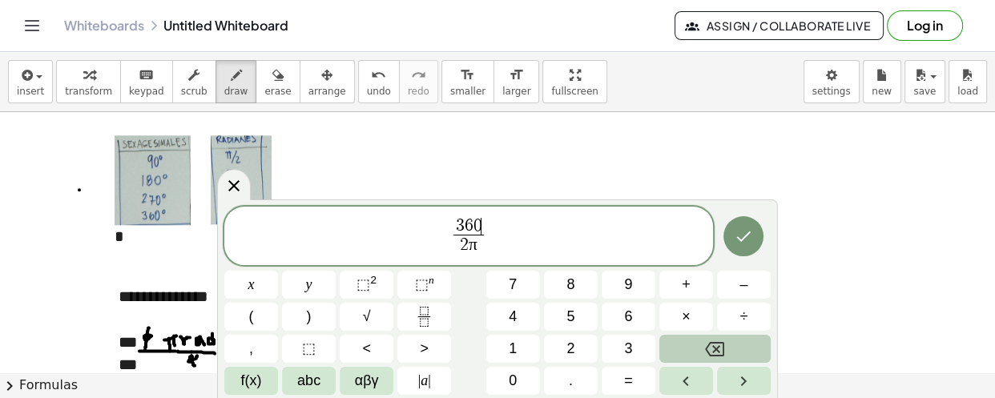
click at [773, 249] on div "3 6 0 ​ 2 π ​ x y ⬚ 2 ⬚ n 7 8 9 + – ( ) √ 4 5 6 × ÷ , ⬚ < > 1 2 3 f(x) abc αβγ …" at bounding box center [497, 300] width 561 height 200
click at [747, 244] on icon "Done" at bounding box center [743, 236] width 19 height 19
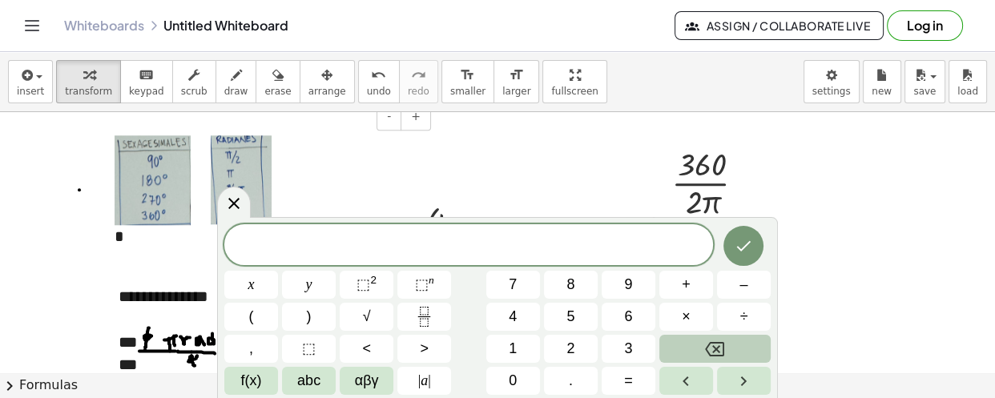
click at [424, 152] on div at bounding box center [315, 179] width 240 height 121
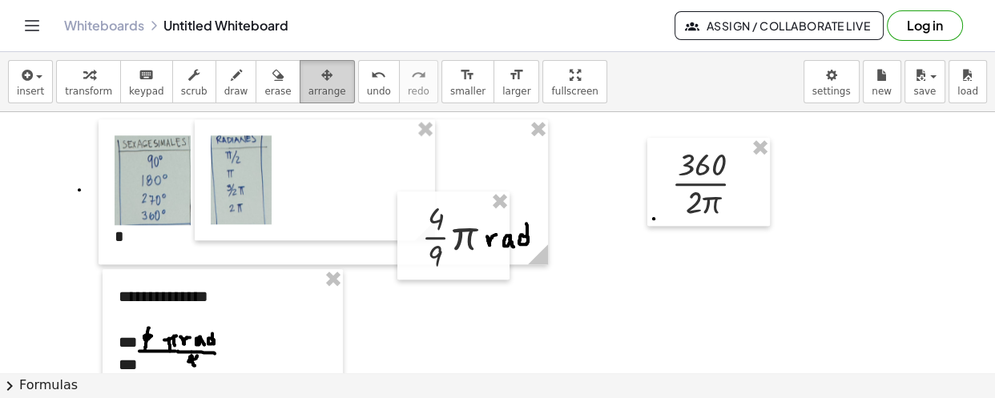
click at [308, 80] on div "button" at bounding box center [327, 74] width 38 height 19
drag, startPoint x: 286, startPoint y: 80, endPoint x: 707, endPoint y: 208, distance: 440.3
click at [308, 80] on div "button" at bounding box center [327, 74] width 38 height 19
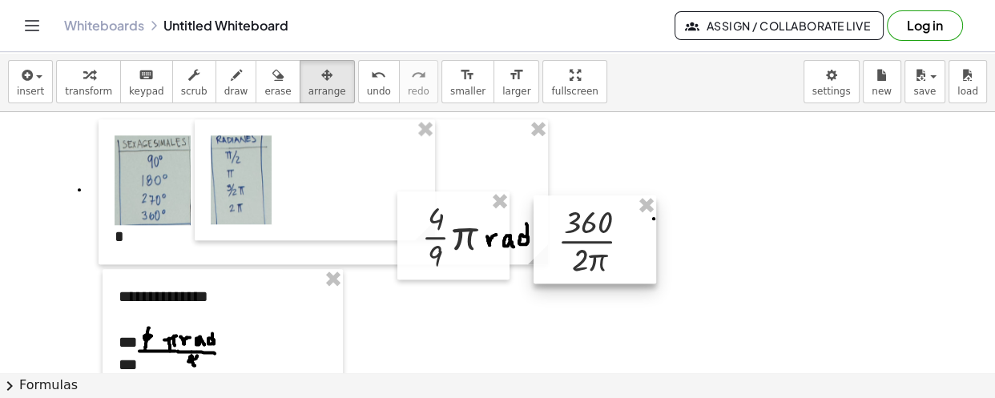
drag, startPoint x: 716, startPoint y: 190, endPoint x: 603, endPoint y: 248, distance: 127.6
click at [603, 248] on div at bounding box center [595, 239] width 123 height 88
click at [264, 87] on span "erase" at bounding box center [277, 91] width 26 height 11
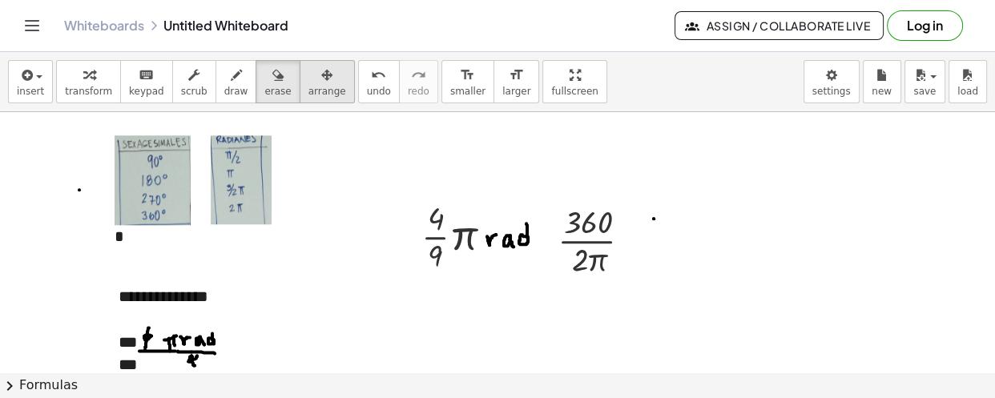
click at [321, 83] on icon "button" at bounding box center [326, 75] width 11 height 19
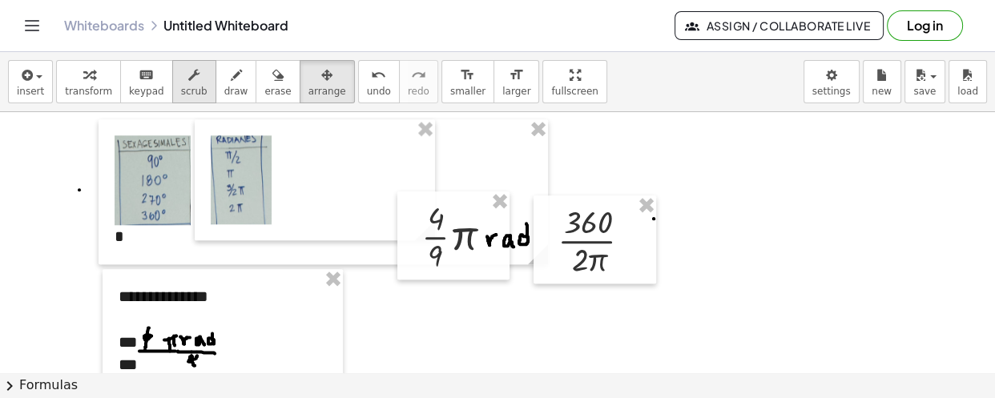
click at [188, 79] on icon "button" at bounding box center [193, 75] width 11 height 19
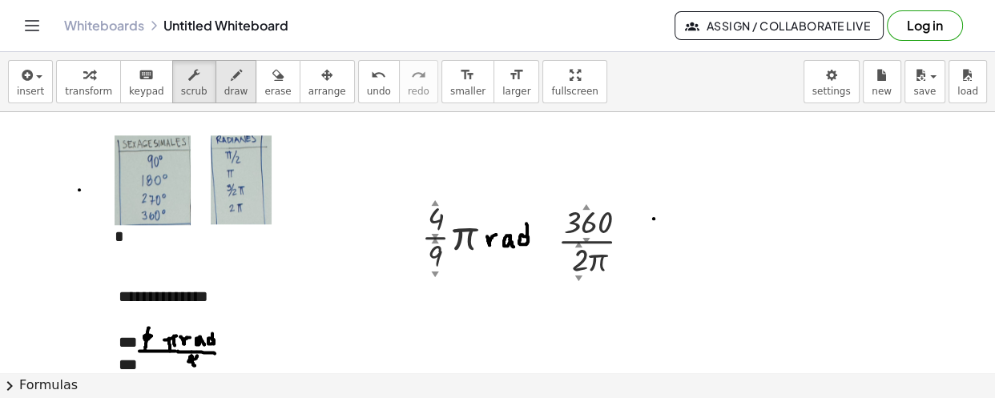
click at [224, 90] on span "draw" at bounding box center [236, 91] width 24 height 11
drag, startPoint x: 623, startPoint y: 205, endPoint x: 610, endPoint y: 234, distance: 31.9
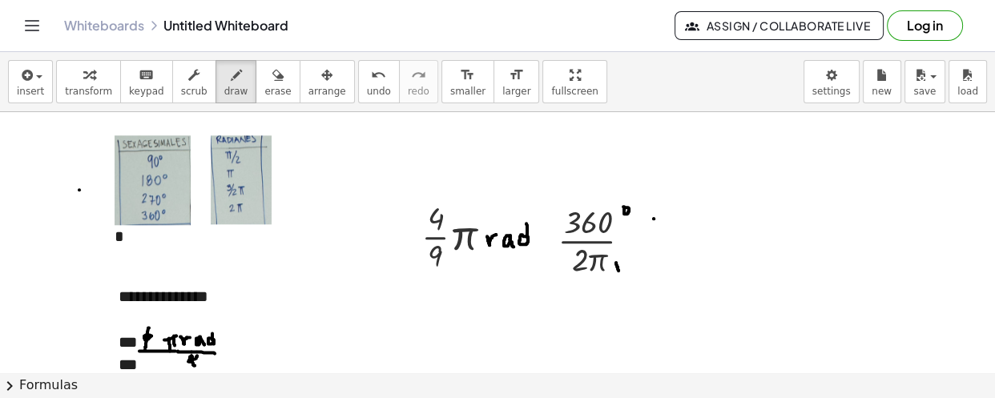
drag, startPoint x: 616, startPoint y: 261, endPoint x: 625, endPoint y: 255, distance: 10.9
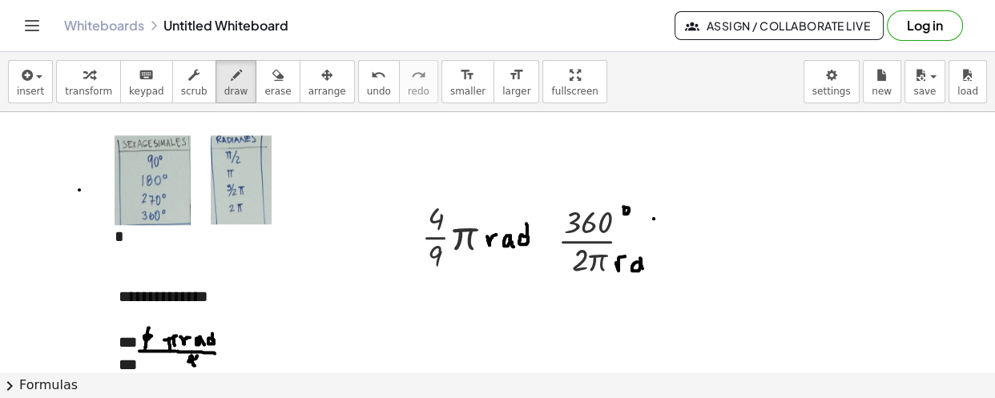
drag, startPoint x: 640, startPoint y: 256, endPoint x: 643, endPoint y: 267, distance: 10.7
drag, startPoint x: 658, startPoint y: 251, endPoint x: 659, endPoint y: 260, distance: 9.6
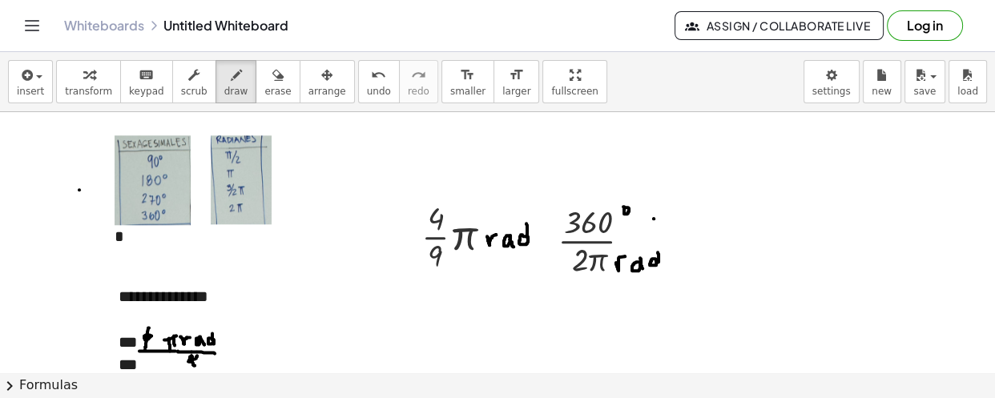
drag, startPoint x: 457, startPoint y: 244, endPoint x: 524, endPoint y: 232, distance: 68.5
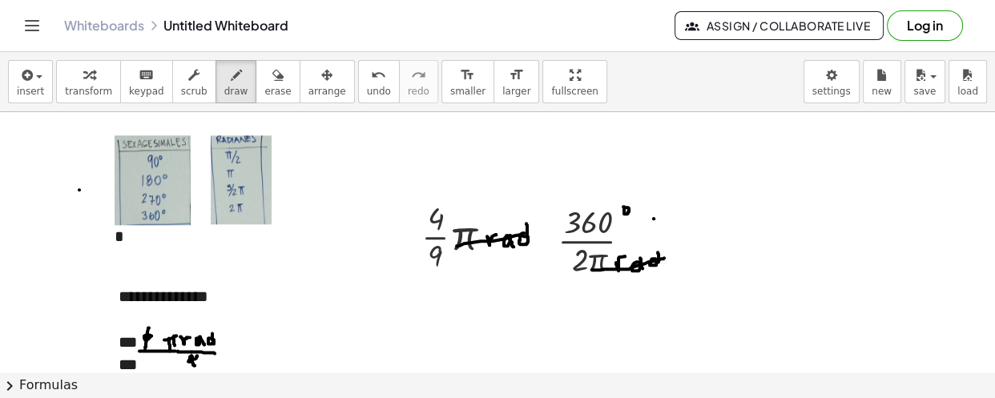
drag, startPoint x: 592, startPoint y: 268, endPoint x: 664, endPoint y: 256, distance: 73.1
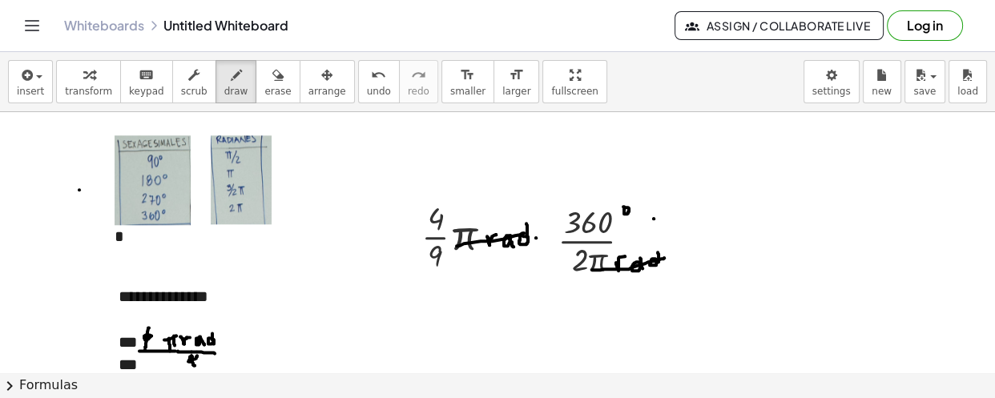
scroll to position [1570, 0]
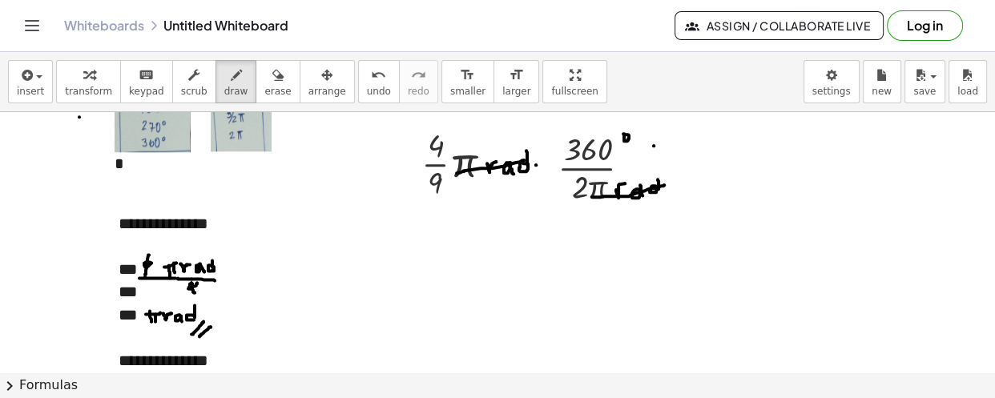
drag, startPoint x: 464, startPoint y: 170, endPoint x: 475, endPoint y: 152, distance: 20.9
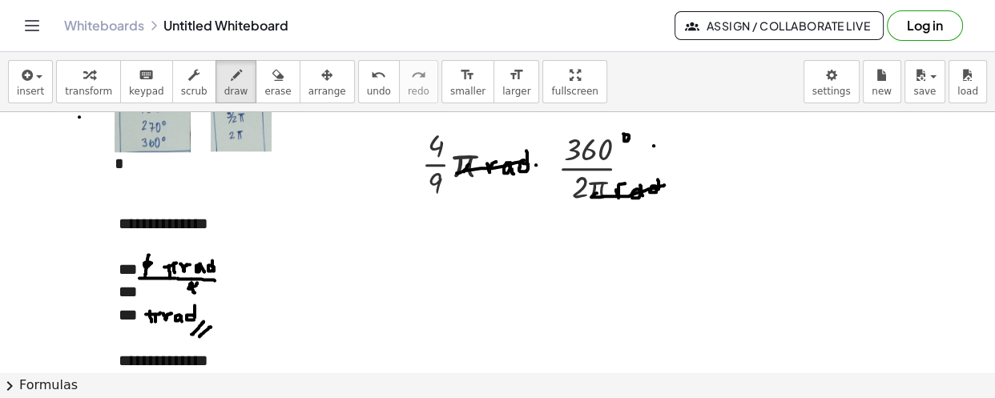
drag, startPoint x: 602, startPoint y: 186, endPoint x: 608, endPoint y: 180, distance: 8.5
click at [39, 82] on div "button" at bounding box center [30, 74] width 27 height 19
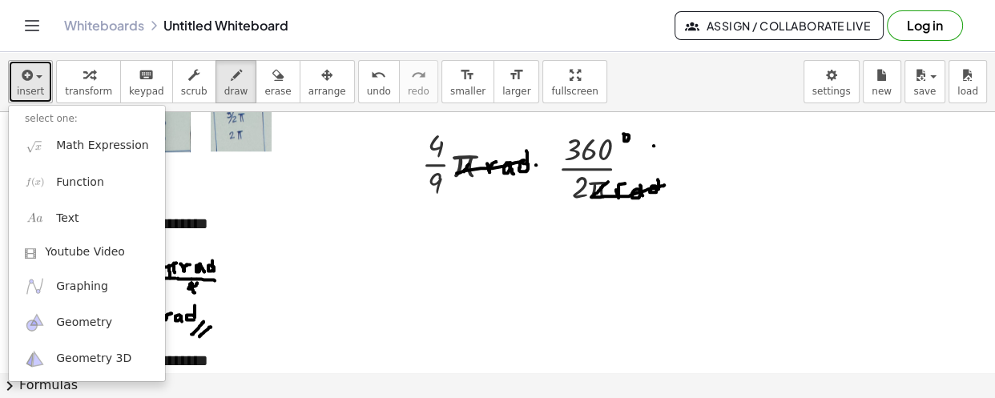
click at [39, 82] on div "button" at bounding box center [30, 74] width 27 height 19
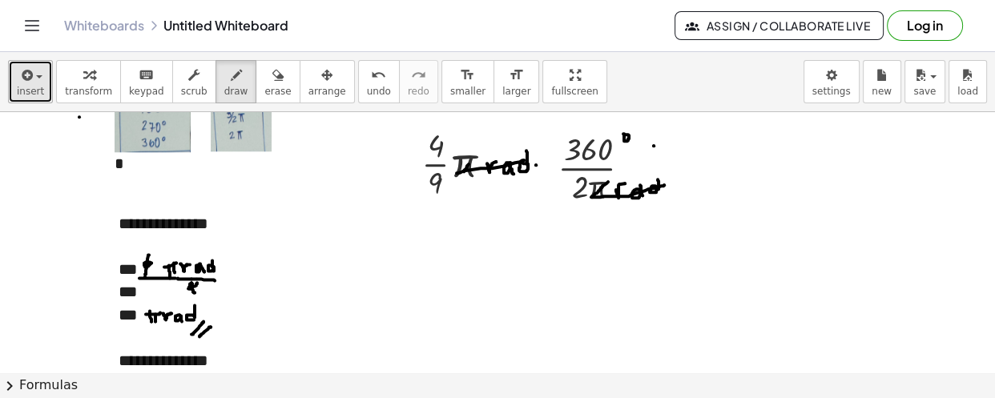
click at [30, 77] on icon "button" at bounding box center [25, 75] width 14 height 19
click at [35, 67] on div "button" at bounding box center [30, 74] width 27 height 19
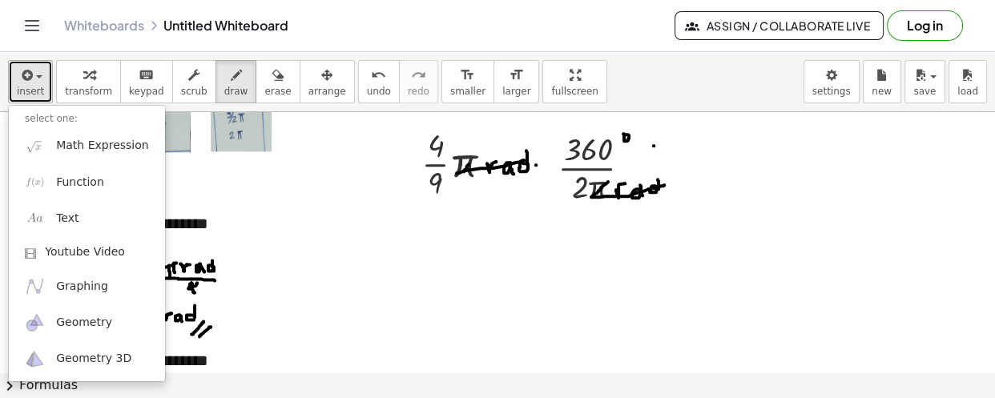
click at [35, 67] on div "button" at bounding box center [30, 74] width 27 height 19
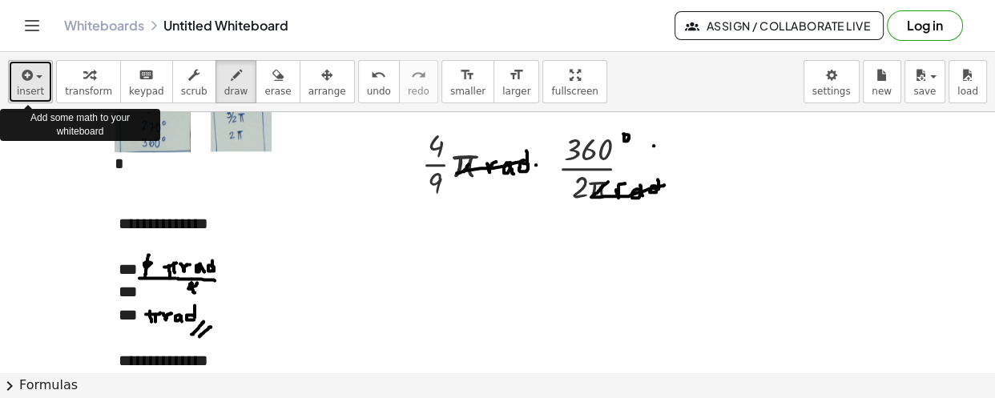
click at [34, 86] on span "insert" at bounding box center [30, 91] width 27 height 11
click at [38, 77] on span "button" at bounding box center [39, 76] width 6 height 3
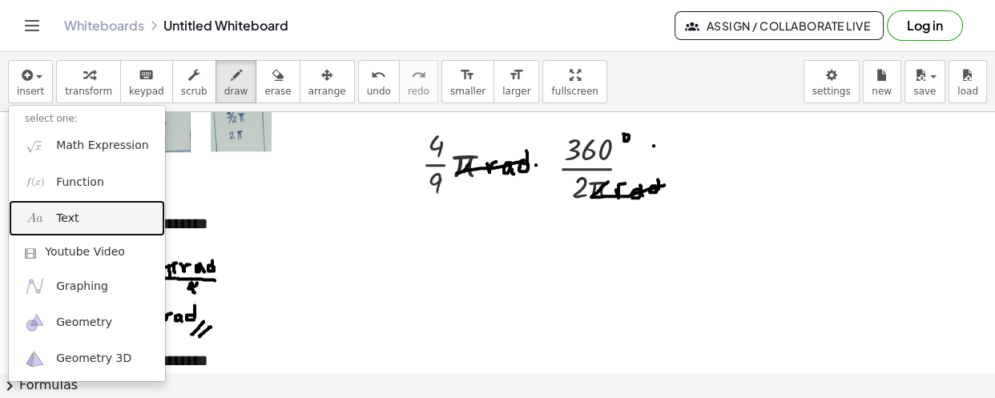
click at [66, 219] on span "Text" at bounding box center [67, 219] width 22 height 16
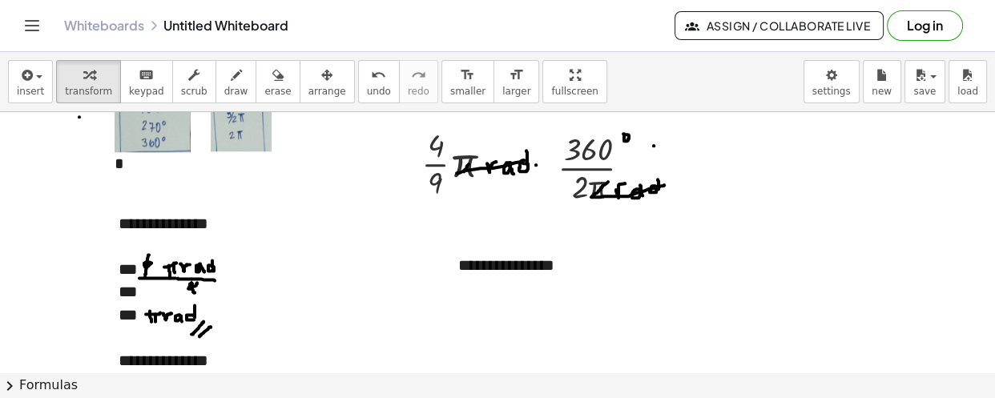
drag, startPoint x: 558, startPoint y: 264, endPoint x: 435, endPoint y: 261, distance: 123.4
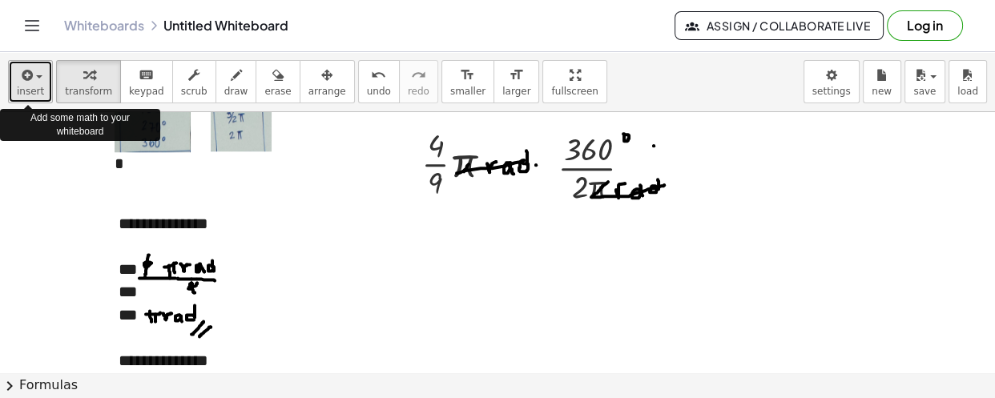
click at [33, 81] on span "button" at bounding box center [34, 76] width 3 height 11
click at [29, 75] on icon "button" at bounding box center [25, 75] width 14 height 19
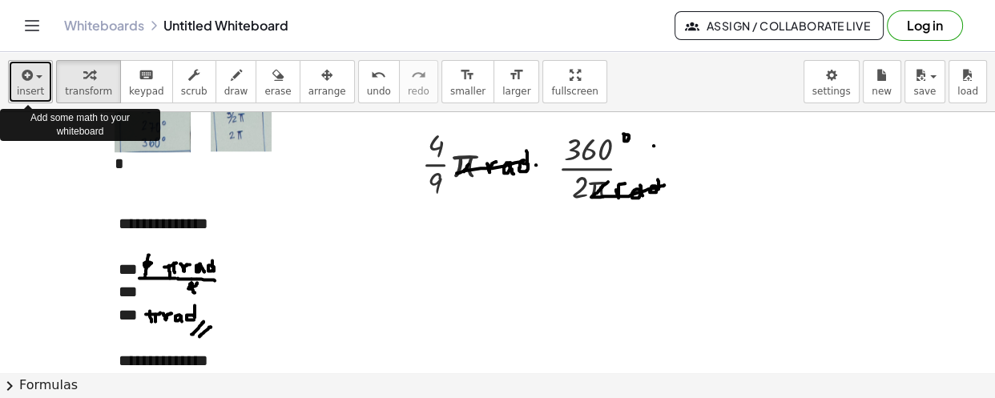
click at [29, 75] on icon "button" at bounding box center [25, 75] width 14 height 19
click at [38, 75] on span "button" at bounding box center [39, 76] width 6 height 3
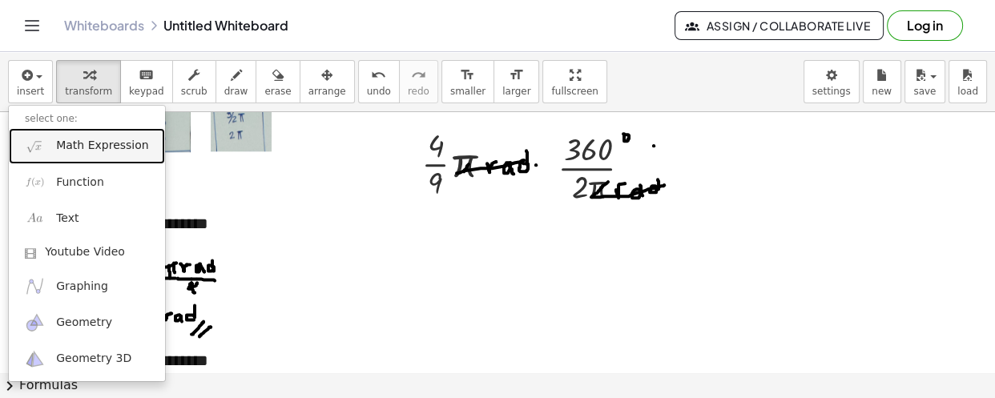
click at [57, 151] on span "Math Expression" at bounding box center [102, 146] width 92 height 16
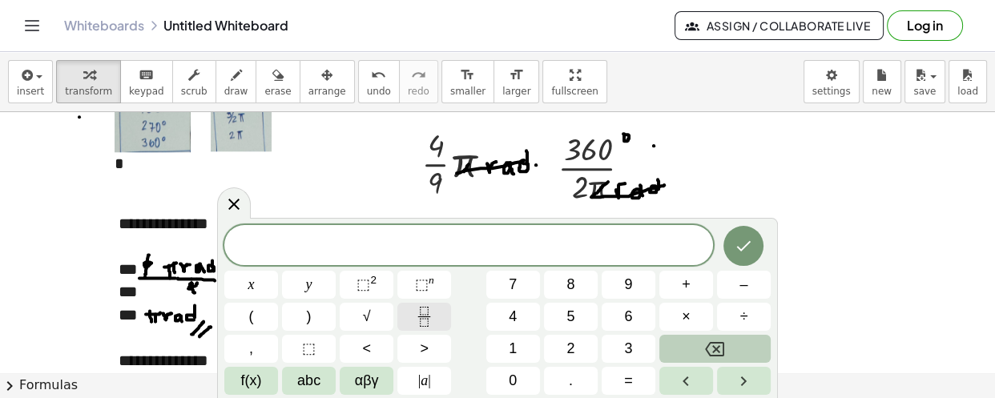
click at [429, 316] on icon "Fraction" at bounding box center [424, 317] width 20 height 20
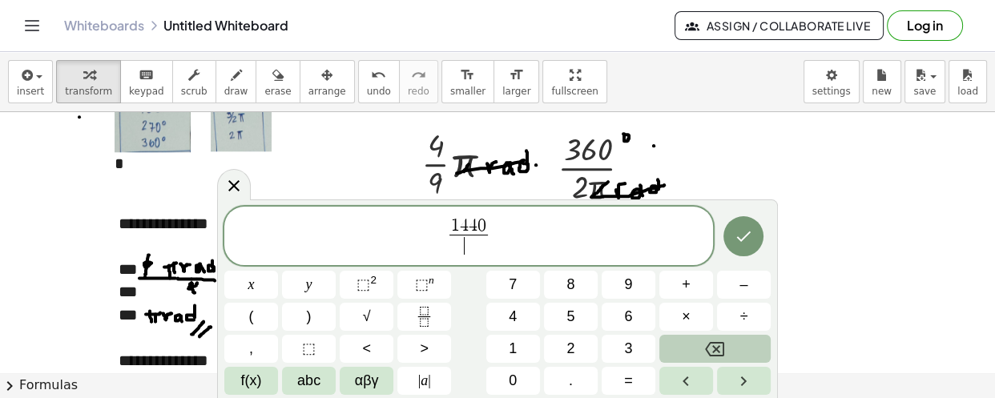
click at [466, 246] on span "​" at bounding box center [468, 246] width 38 height 22
click at [743, 240] on icon "Done" at bounding box center [744, 237] width 14 height 10
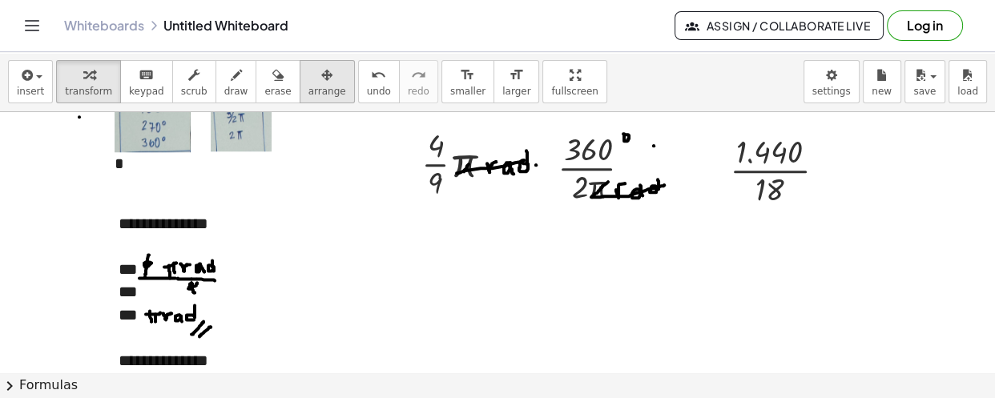
click at [321, 83] on icon "button" at bounding box center [326, 75] width 11 height 19
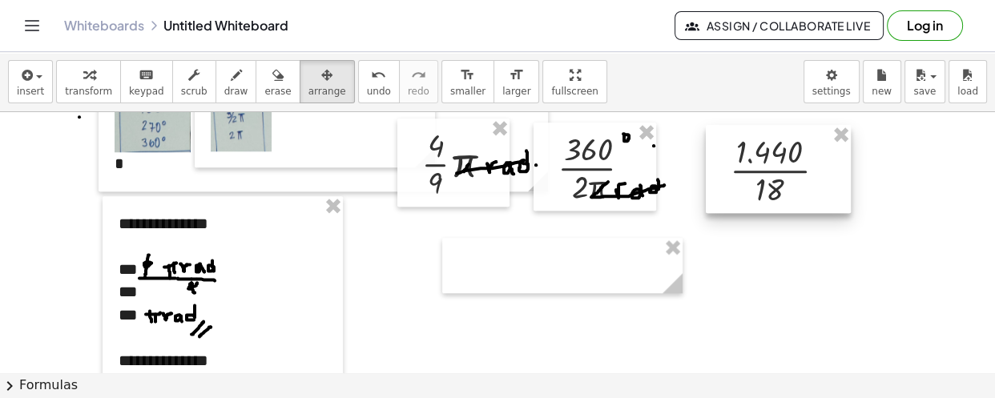
click at [784, 155] on div at bounding box center [778, 169] width 145 height 88
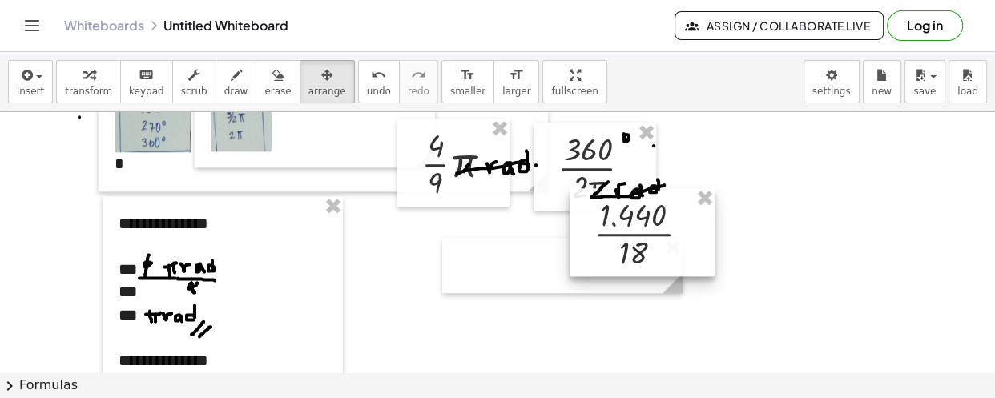
drag, startPoint x: 783, startPoint y: 158, endPoint x: 527, endPoint y: 240, distance: 268.6
click at [570, 240] on div at bounding box center [642, 232] width 145 height 88
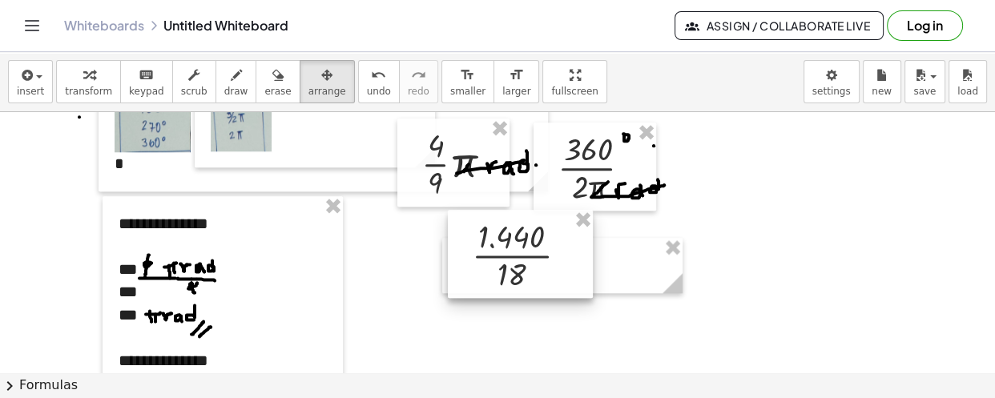
click at [489, 233] on div at bounding box center [520, 254] width 145 height 88
drag, startPoint x: 489, startPoint y: 233, endPoint x: 476, endPoint y: 240, distance: 14.3
click at [481, 237] on div at bounding box center [520, 254] width 145 height 88
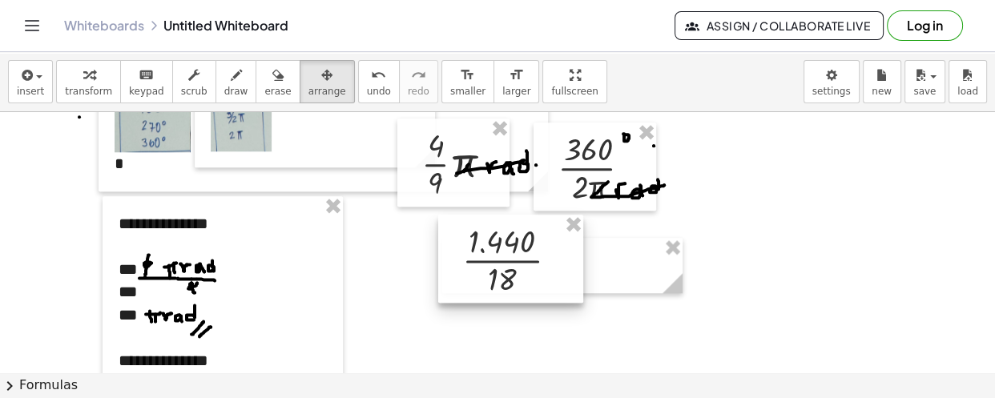
drag, startPoint x: 476, startPoint y: 240, endPoint x: 465, endPoint y: 240, distance: 11.2
click at [473, 240] on div at bounding box center [510, 259] width 145 height 88
click at [464, 240] on div at bounding box center [507, 259] width 145 height 88
click at [449, 235] on div at bounding box center [507, 259] width 145 height 88
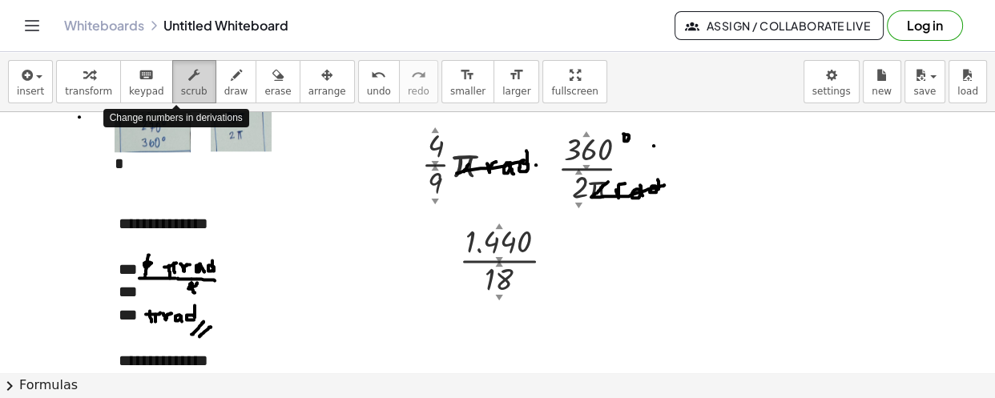
click at [181, 86] on span "scrub" at bounding box center [194, 91] width 26 height 11
drag, startPoint x: 171, startPoint y: 84, endPoint x: 195, endPoint y: 99, distance: 28.0
click at [181, 86] on span "scrub" at bounding box center [194, 91] width 26 height 11
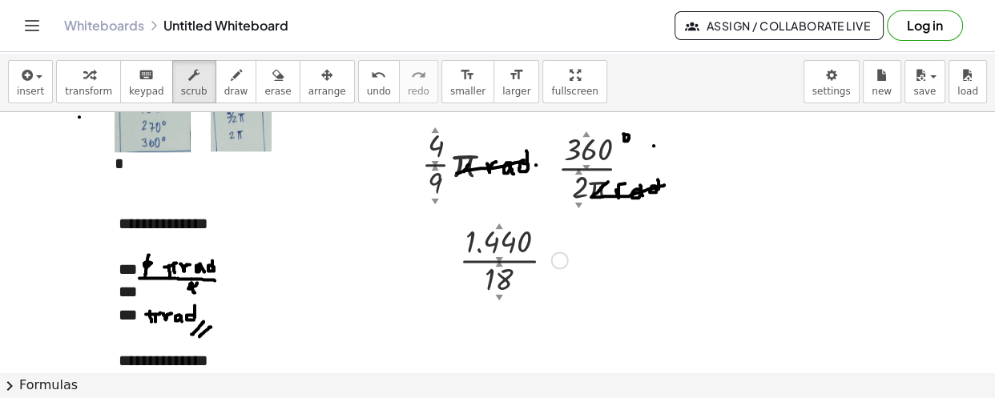
click at [546, 231] on div at bounding box center [513, 259] width 125 height 80
click at [545, 277] on div at bounding box center [513, 259] width 125 height 80
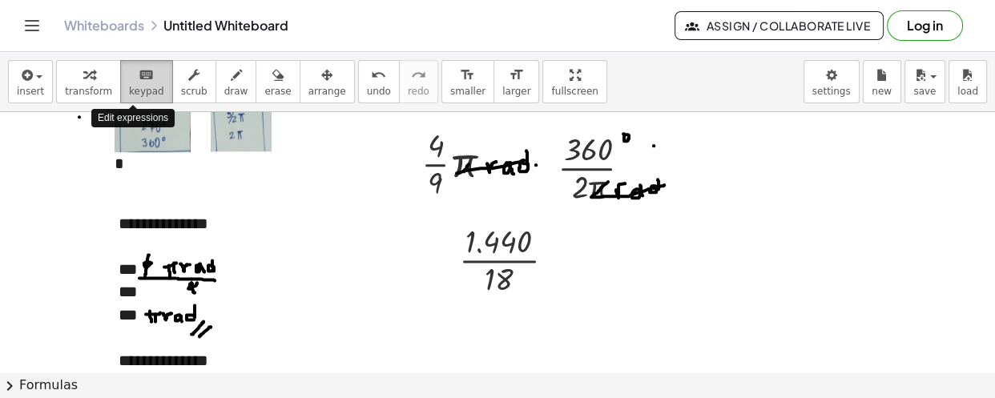
click at [129, 93] on span "keypad" at bounding box center [146, 91] width 35 height 11
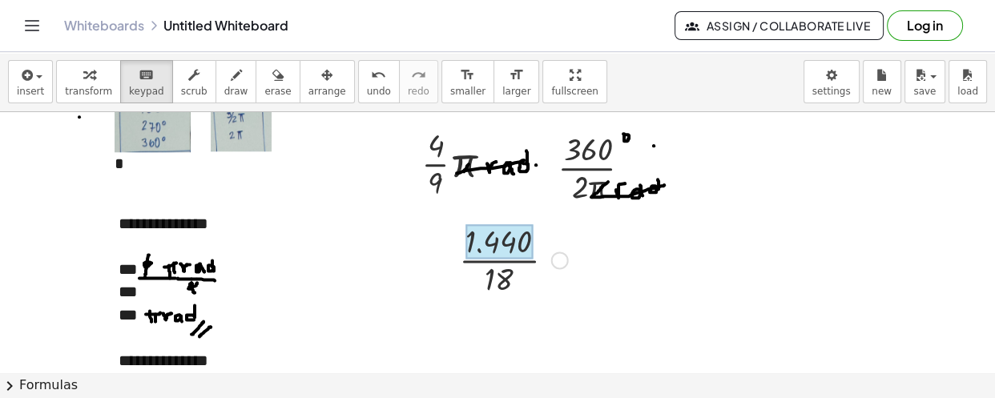
click at [479, 249] on div at bounding box center [499, 241] width 67 height 35
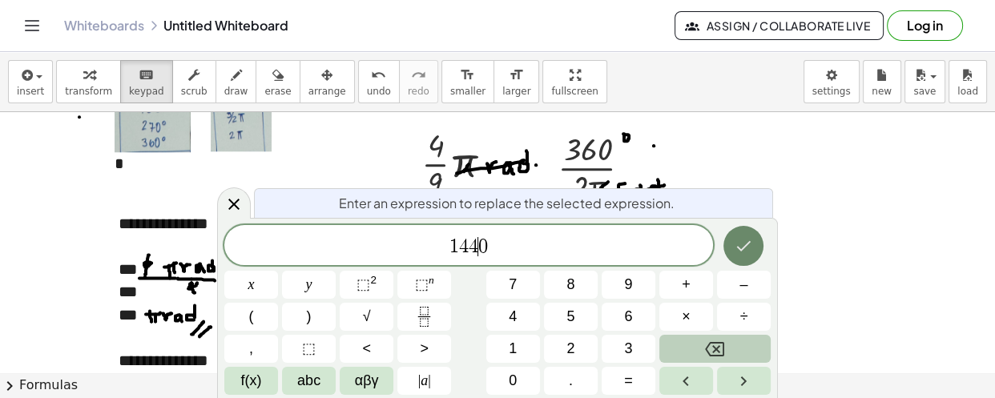
click at [736, 257] on button "Done" at bounding box center [744, 246] width 40 height 40
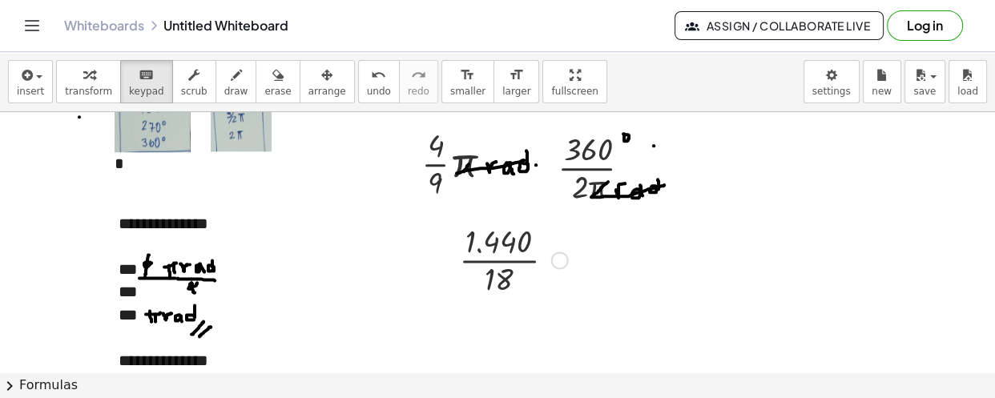
click at [556, 257] on div at bounding box center [560, 261] width 18 height 18
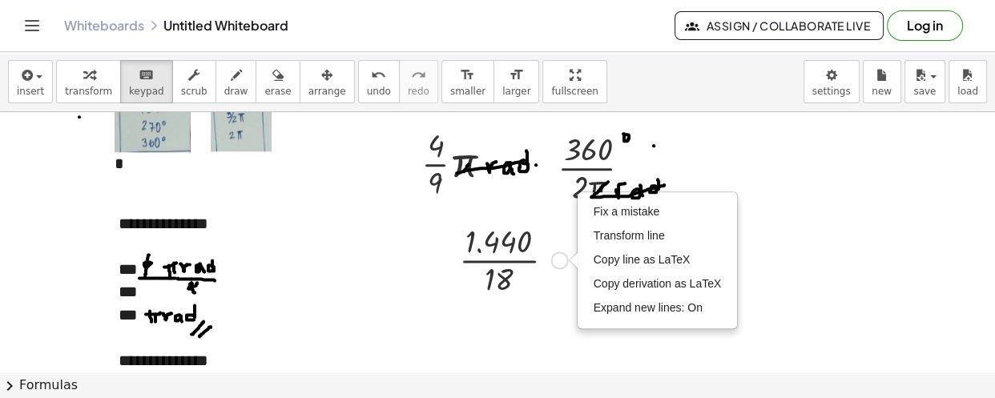
click at [556, 257] on div "Fix a mistake Transform line Copy line as LaTeX Copy derivation as LaTeX Expand…" at bounding box center [560, 261] width 18 height 18
click at [615, 215] on span "Fix a mistake" at bounding box center [627, 211] width 66 height 13
click at [0, 0] on div at bounding box center [0, 0] width 0 height 0
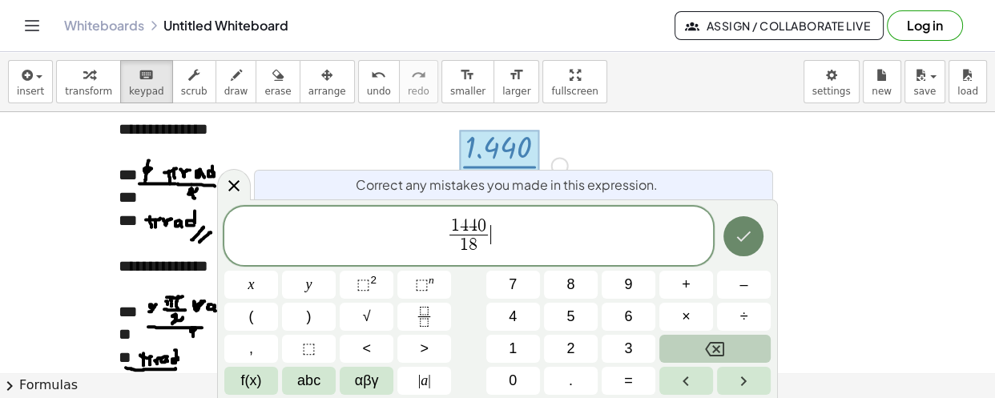
click at [737, 240] on icon "Done" at bounding box center [743, 236] width 19 height 19
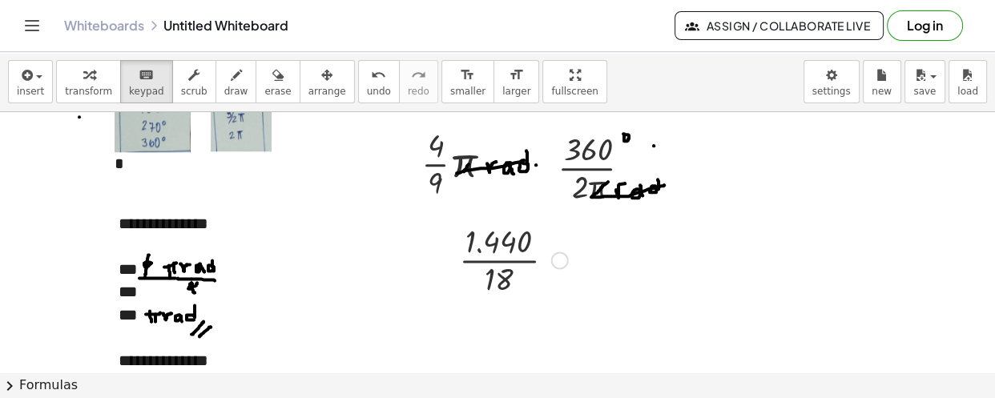
click at [561, 262] on div "Fix a mistake Transform line Copy line as LaTeX Copy derivation as LaTeX Expand…" at bounding box center [560, 261] width 18 height 18
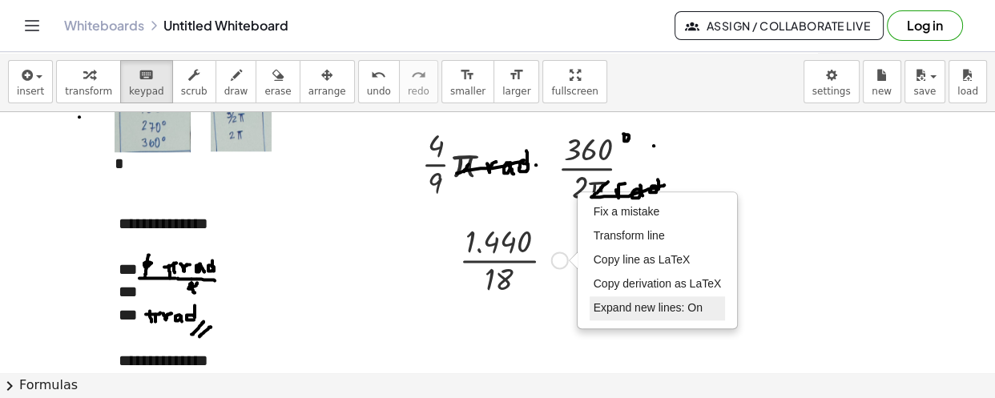
click at [619, 303] on span "Expand new lines: On" at bounding box center [648, 307] width 109 height 13
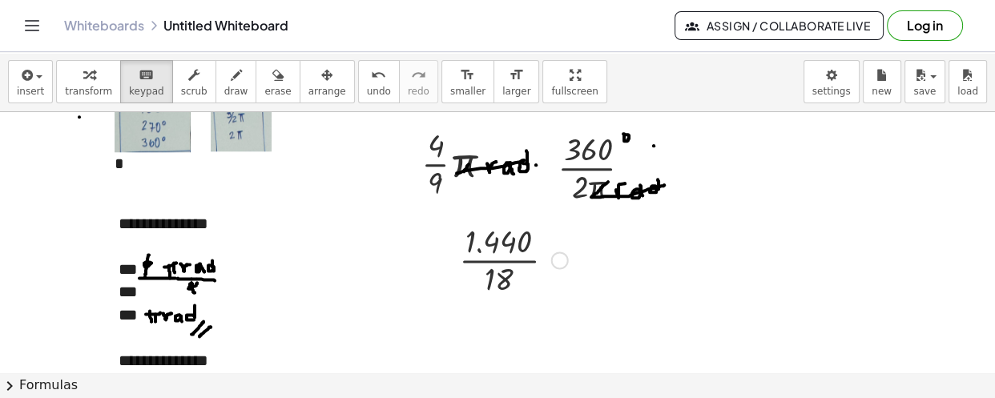
click at [556, 264] on div "Fix a mistake Transform line Copy line as LaTeX Copy derivation as LaTeX Expand…" at bounding box center [560, 261] width 18 height 18
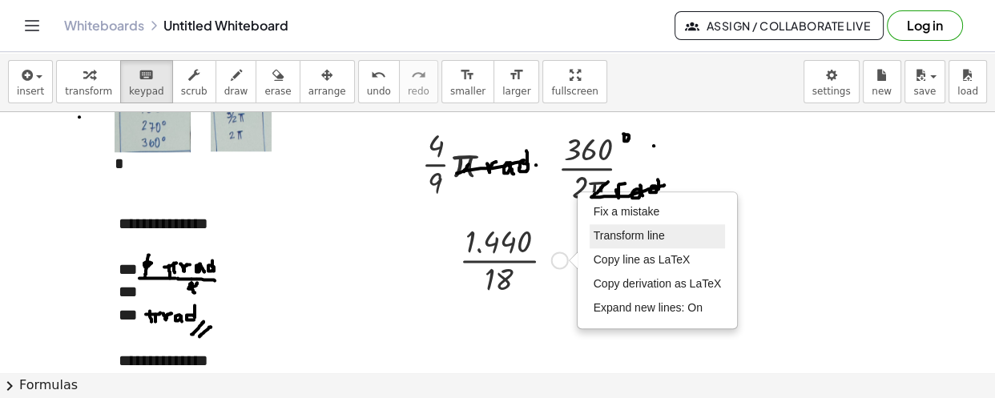
click at [615, 240] on span "Transform line" at bounding box center [629, 235] width 71 height 13
click at [0, 0] on span at bounding box center [0, 0] width 0 height 0
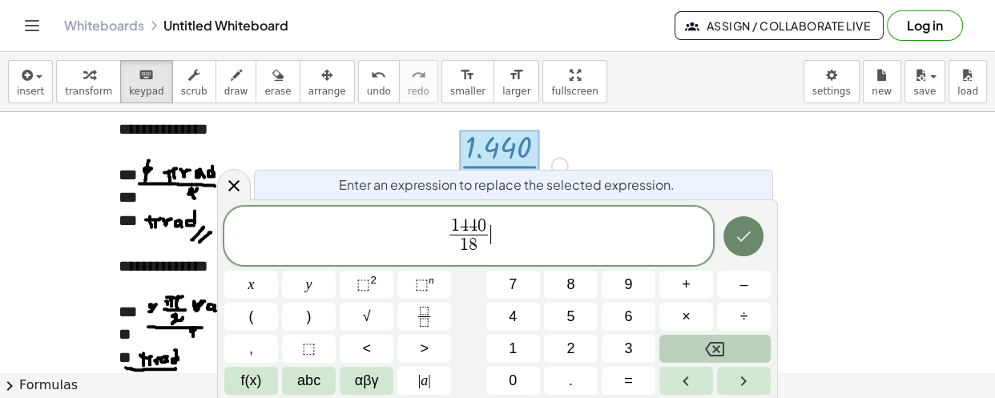
click at [737, 240] on icon "Done" at bounding box center [743, 236] width 19 height 19
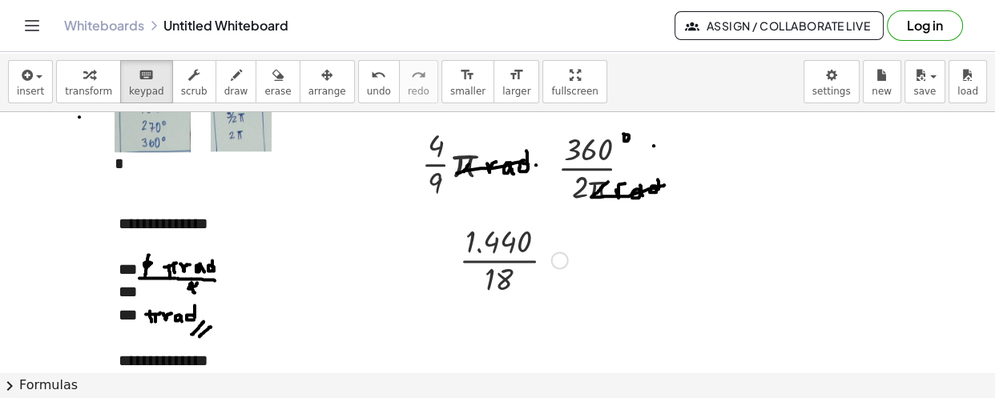
click at [560, 258] on div at bounding box center [560, 261] width 18 height 18
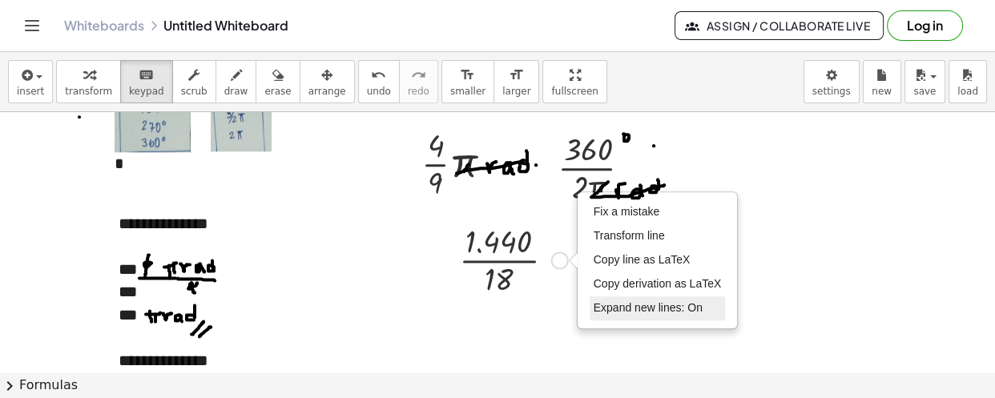
click at [689, 308] on span "Expand new lines: On" at bounding box center [648, 307] width 109 height 13
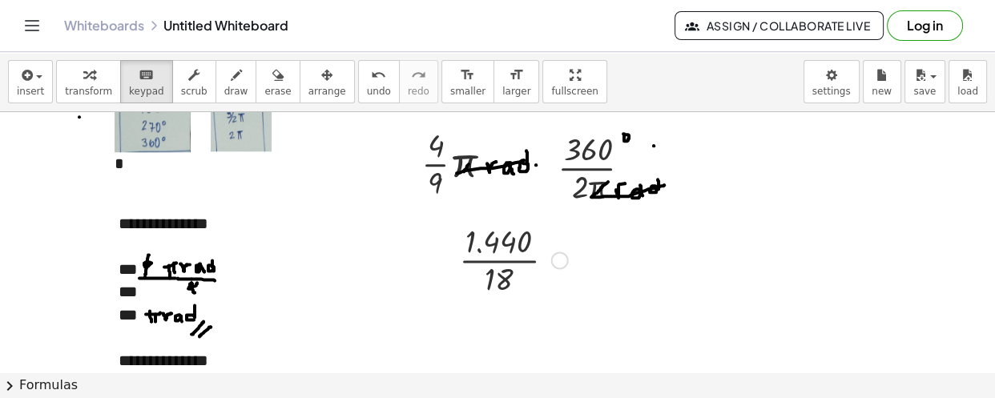
click at [534, 264] on div at bounding box center [513, 259] width 125 height 80
click at [555, 262] on div "Fix a mistake Transform line Copy line as LaTeX Copy derivation as LaTeX Expand…" at bounding box center [560, 261] width 18 height 18
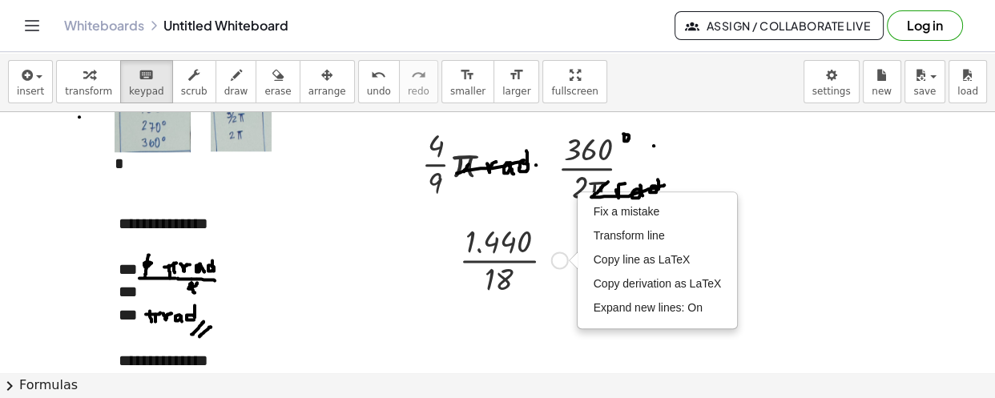
click at [555, 262] on div "Fix a mistake Transform line Copy line as LaTeX Copy derivation as LaTeX Expand…" at bounding box center [560, 261] width 18 height 18
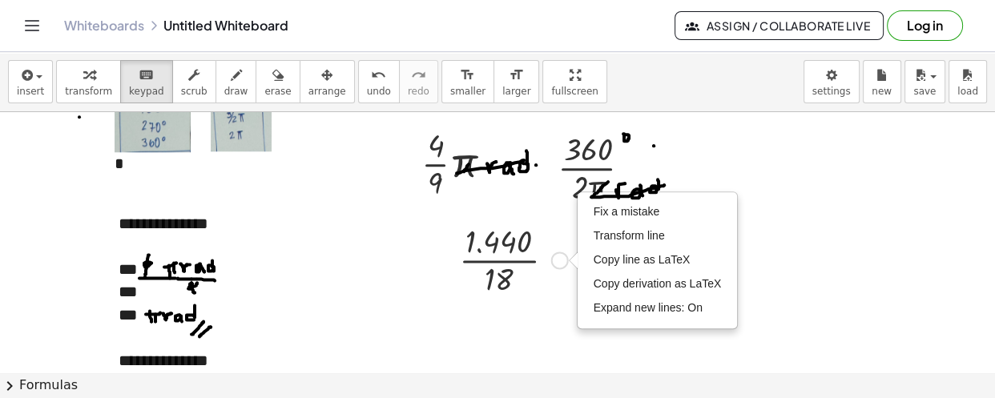
click at [555, 263] on div "Fix a mistake Transform line Copy line as LaTeX Copy derivation as LaTeX Expand…" at bounding box center [560, 261] width 18 height 18
click at [555, 264] on div "Fix a mistake Transform line Copy line as LaTeX Copy derivation as LaTeX Expand…" at bounding box center [560, 261] width 18 height 18
click at [509, 259] on div at bounding box center [513, 259] width 125 height 80
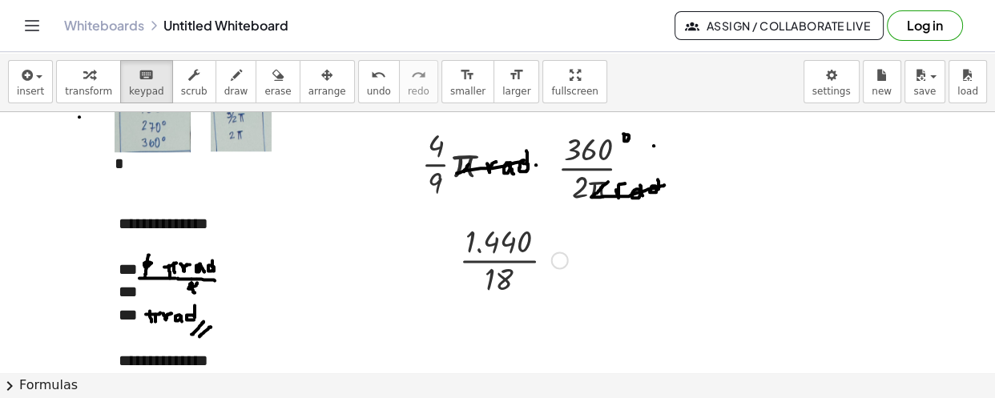
click at [509, 259] on div at bounding box center [513, 259] width 125 height 80
click at [509, 258] on div at bounding box center [513, 259] width 125 height 80
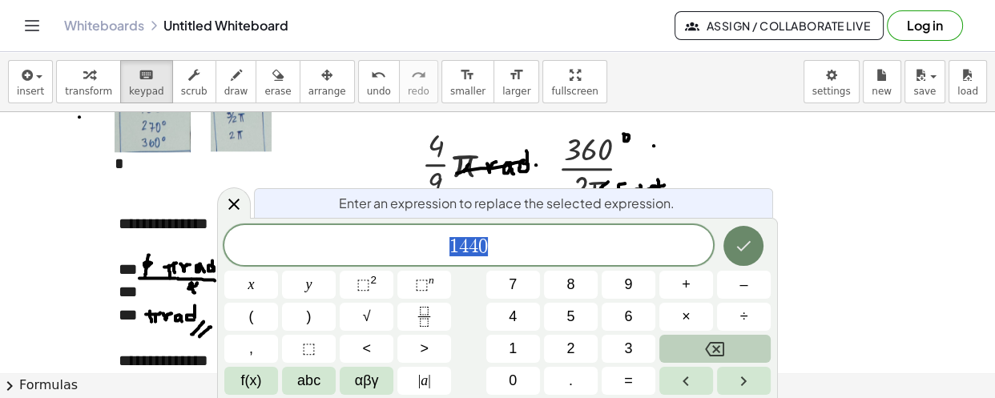
click at [752, 256] on icon "Done" at bounding box center [743, 245] width 19 height 19
drag, startPoint x: 752, startPoint y: 256, endPoint x: 640, endPoint y: 262, distance: 112.4
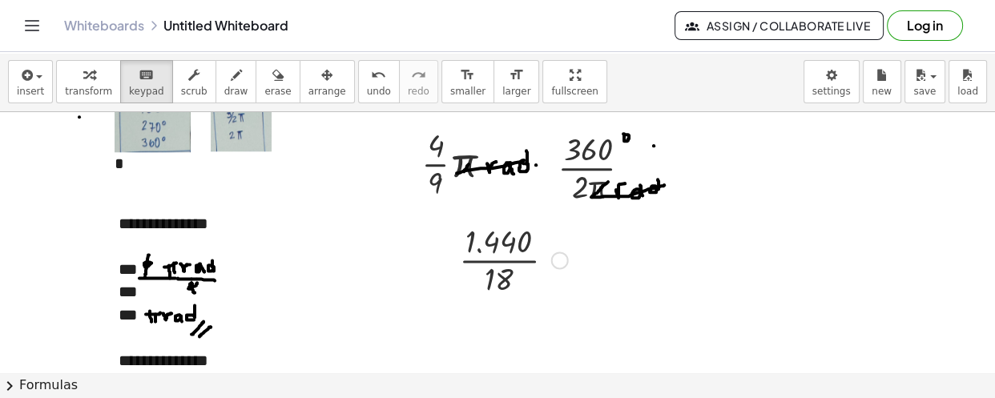
click at [536, 280] on div at bounding box center [513, 259] width 125 height 80
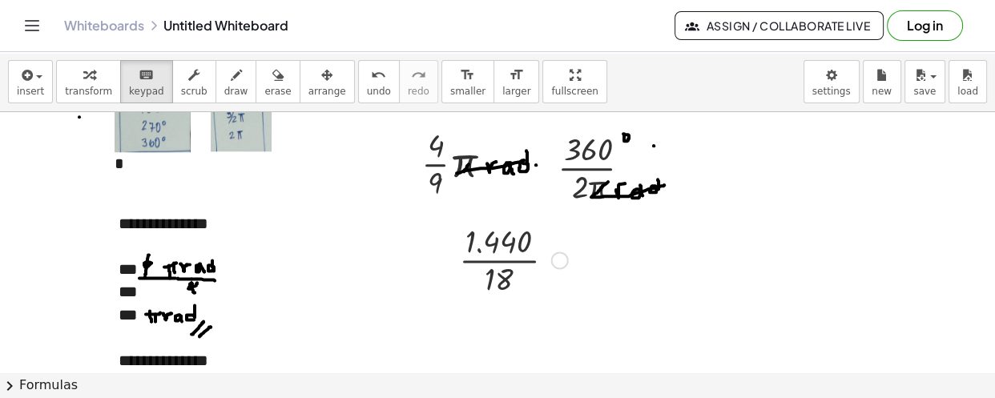
click at [536, 280] on div at bounding box center [513, 259] width 125 height 80
click at [524, 279] on div at bounding box center [513, 259] width 125 height 80
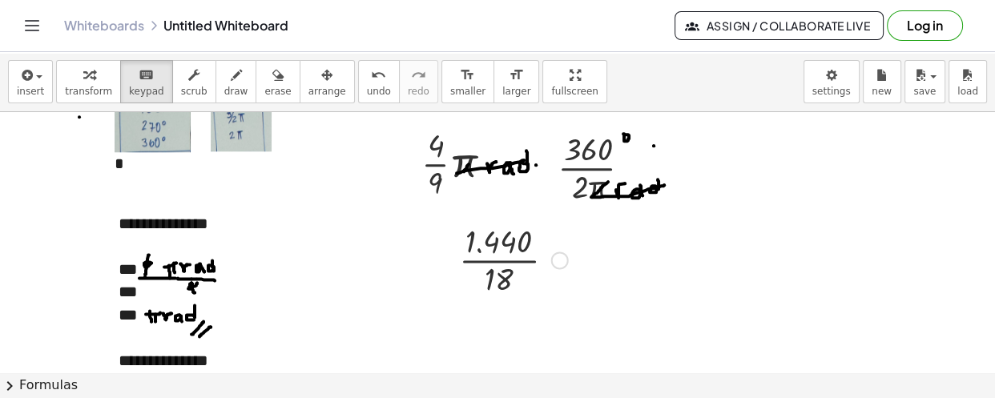
click at [524, 279] on div at bounding box center [513, 259] width 125 height 80
drag, startPoint x: 524, startPoint y: 279, endPoint x: 553, endPoint y: 266, distance: 31.6
click at [524, 279] on div at bounding box center [513, 259] width 125 height 80
click at [568, 261] on div at bounding box center [513, 259] width 125 height 80
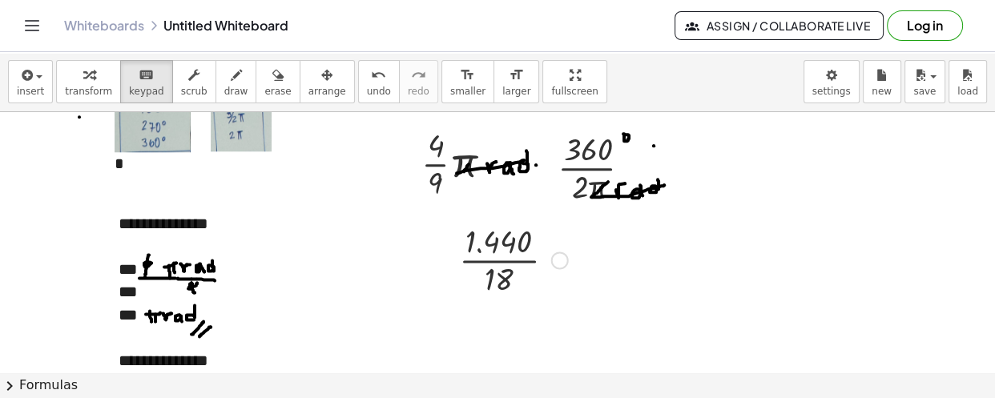
click at [564, 261] on div at bounding box center [560, 261] width 18 height 18
click at [564, 263] on div at bounding box center [560, 261] width 18 height 18
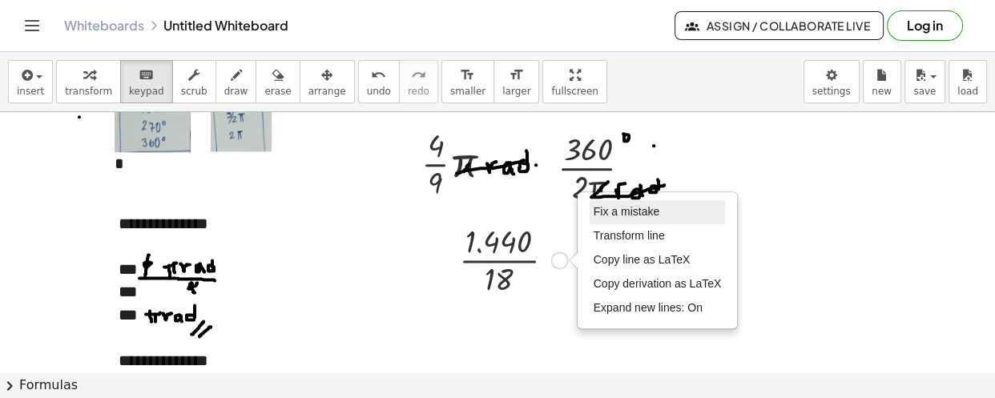
click at [620, 215] on span "Fix a mistake" at bounding box center [627, 211] width 66 height 13
click at [0, 0] on div at bounding box center [0, 0] width 0 height 0
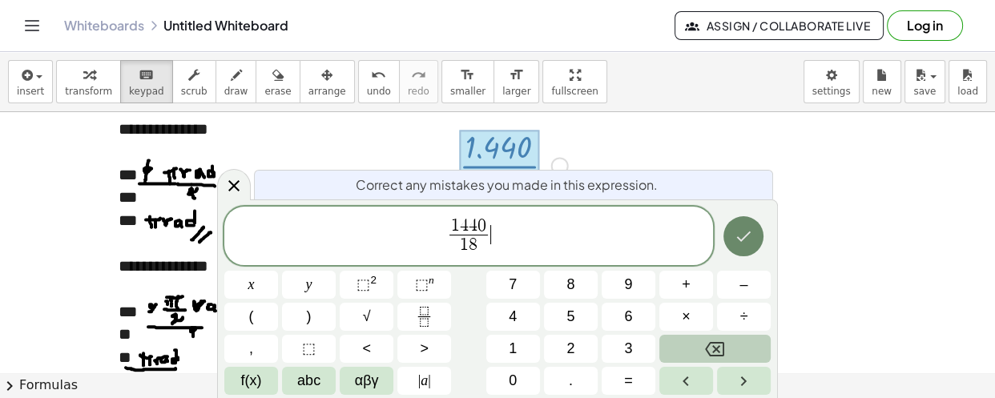
click at [743, 242] on icon "Done" at bounding box center [743, 236] width 19 height 19
drag, startPoint x: 743, startPoint y: 242, endPoint x: 704, endPoint y: 244, distance: 38.5
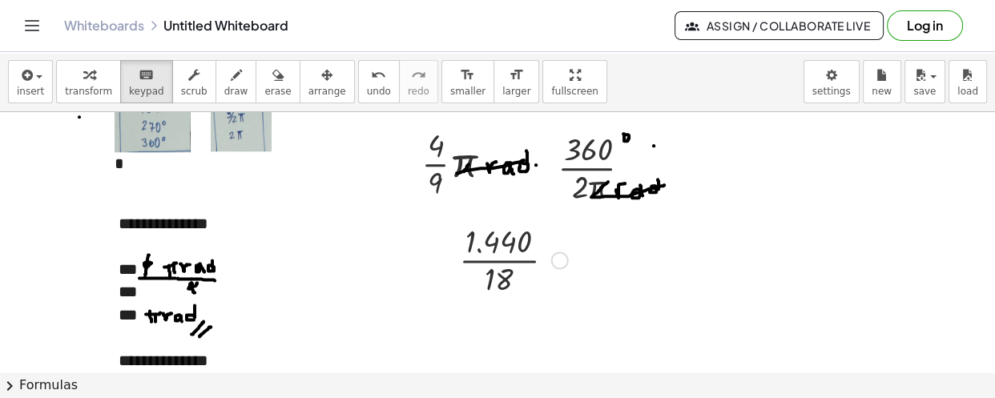
click at [563, 257] on div "Fix a mistake Transform line Copy line as LaTeX Copy derivation as LaTeX Expand…" at bounding box center [560, 261] width 18 height 18
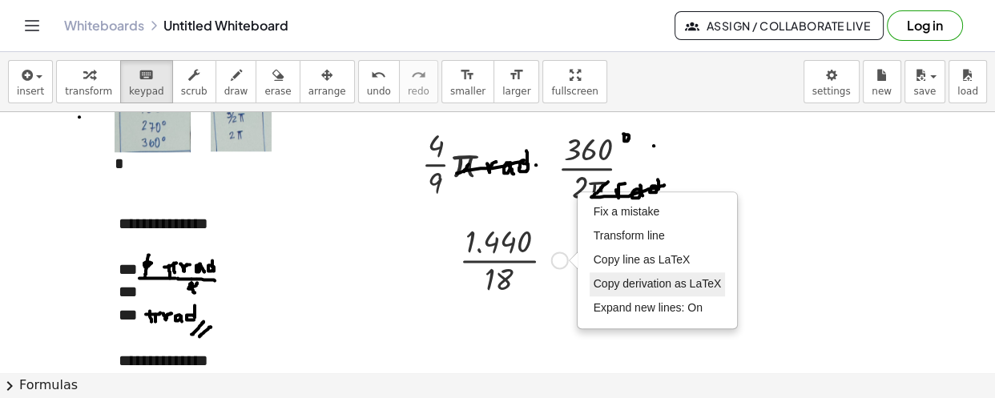
click at [632, 282] on span "Copy derivation as LaTeX" at bounding box center [658, 283] width 128 height 13
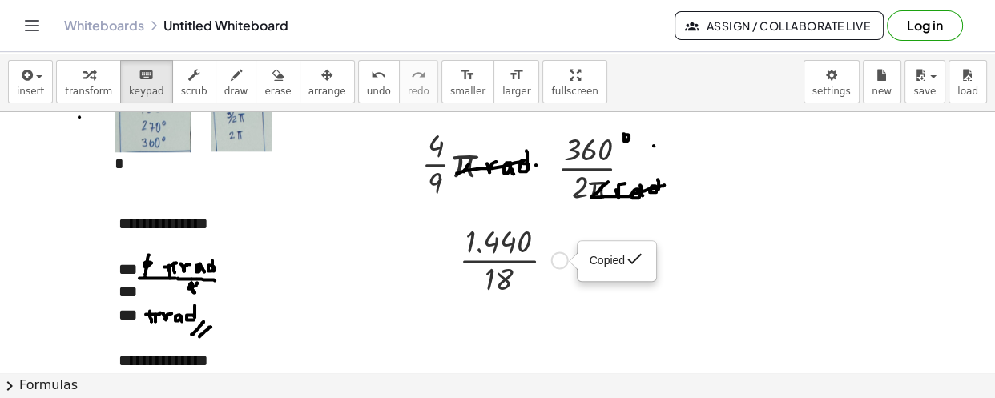
click at [562, 256] on div "Copied done" at bounding box center [560, 261] width 18 height 18
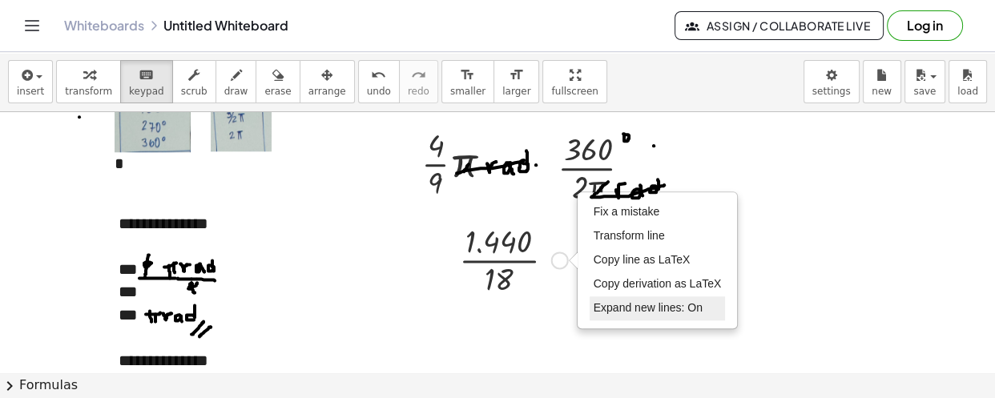
click at [615, 301] on span "Expand new lines: On" at bounding box center [648, 307] width 109 height 13
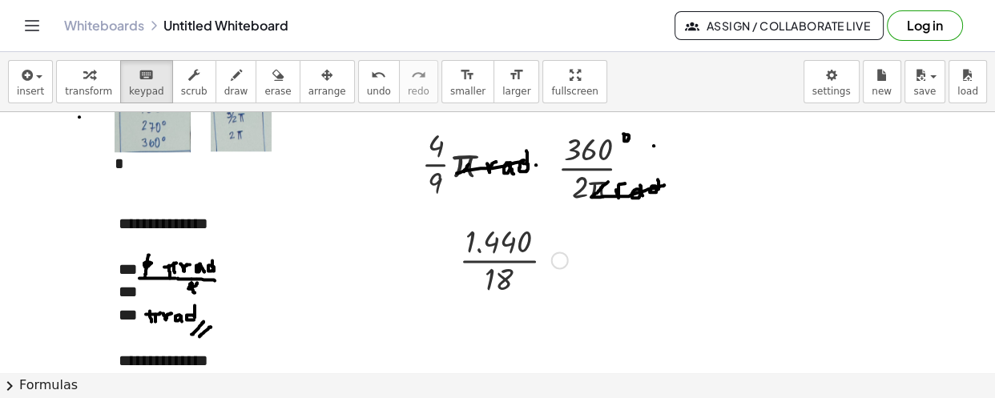
click at [562, 267] on div at bounding box center [513, 259] width 125 height 80
click at [561, 267] on div at bounding box center [513, 259] width 125 height 80
click at [561, 262] on div "Fix a mistake Transform line Copy line as LaTeX Copy derivation as LaTeX Expand…" at bounding box center [560, 261] width 18 height 18
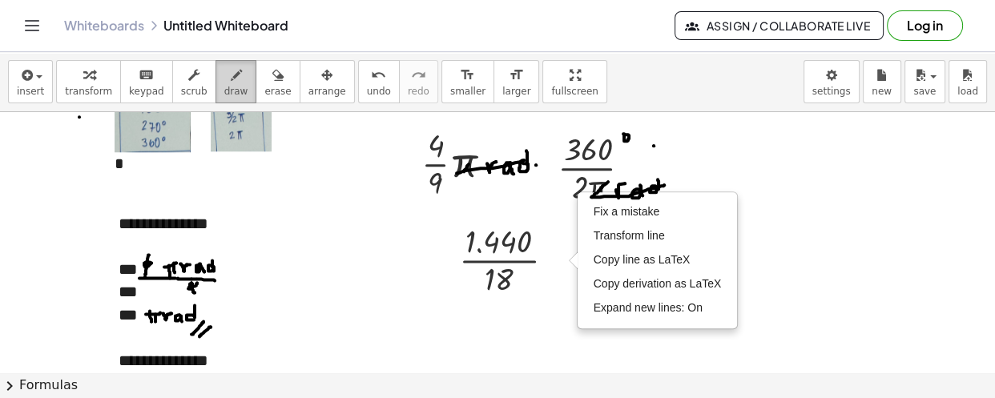
click at [224, 86] on span "draw" at bounding box center [236, 91] width 24 height 11
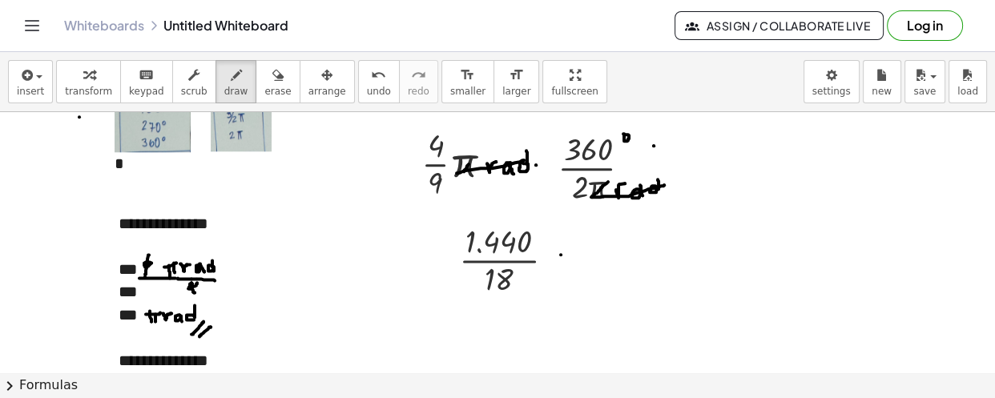
drag, startPoint x: 561, startPoint y: 253, endPoint x: 571, endPoint y: 250, distance: 10.9
drag, startPoint x: 555, startPoint y: 256, endPoint x: 566, endPoint y: 254, distance: 11.3
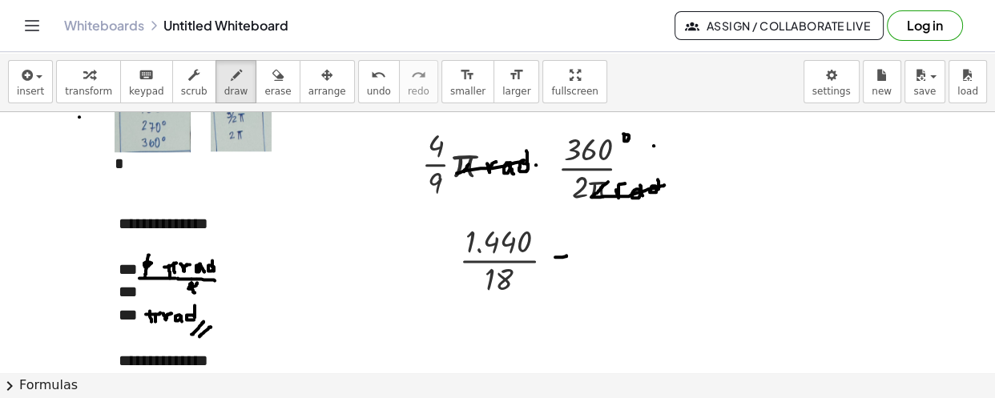
drag, startPoint x: 604, startPoint y: 253, endPoint x: 606, endPoint y: 243, distance: 10.5
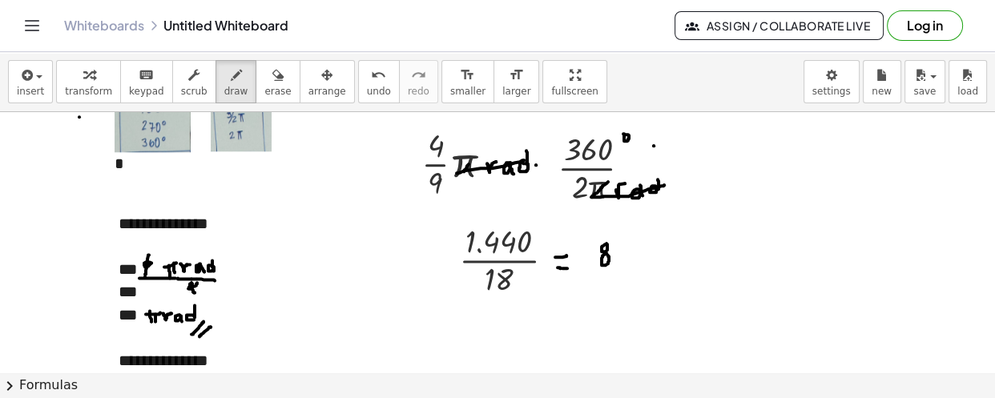
drag, startPoint x: 623, startPoint y: 248, endPoint x: 643, endPoint y: 244, distance: 21.4
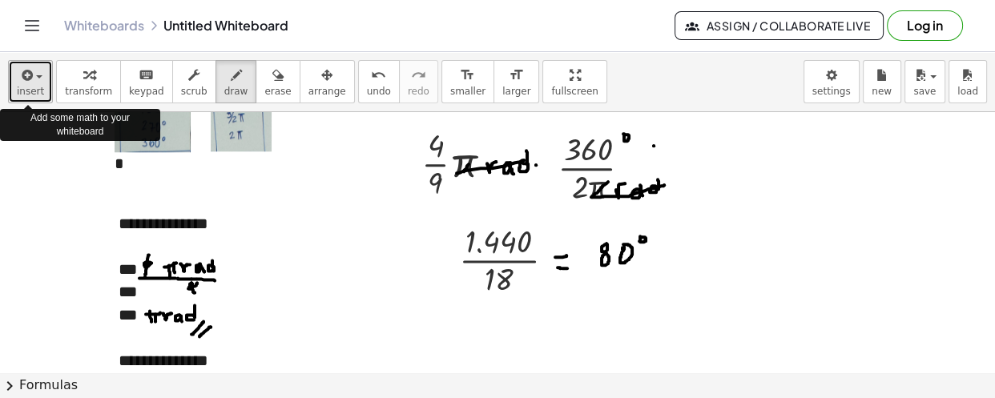
click at [33, 75] on div "button" at bounding box center [30, 74] width 27 height 19
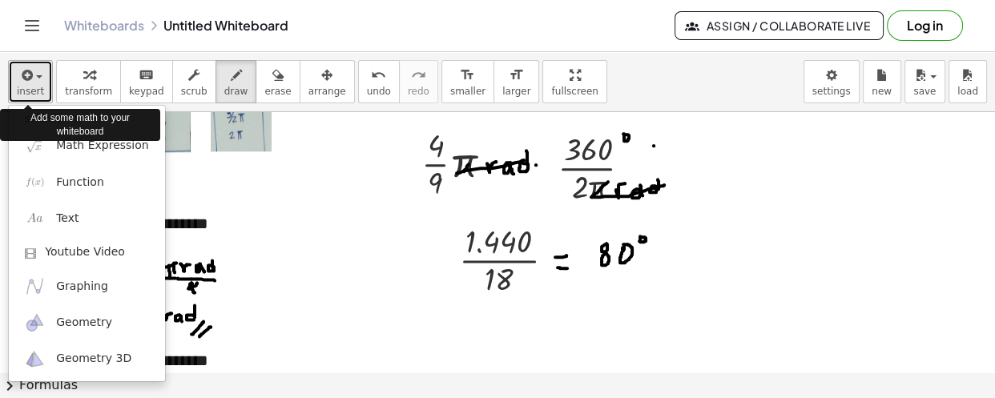
click at [36, 75] on span "button" at bounding box center [39, 76] width 6 height 3
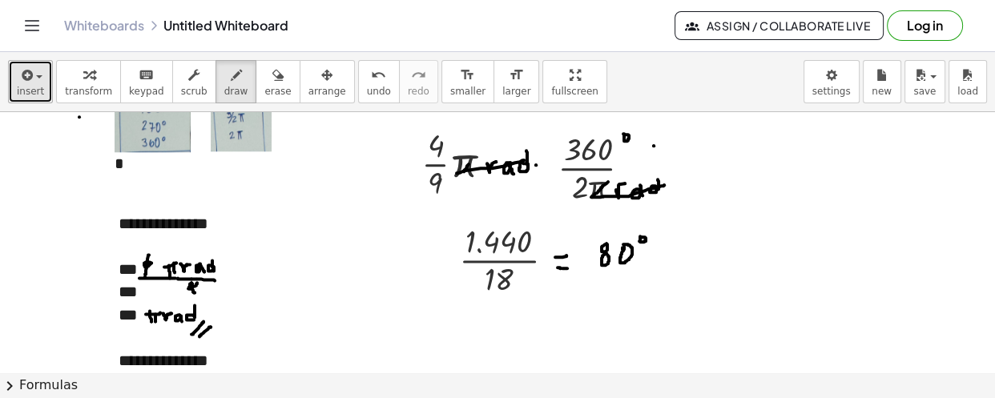
click at [42, 71] on button "insert" at bounding box center [30, 81] width 45 height 43
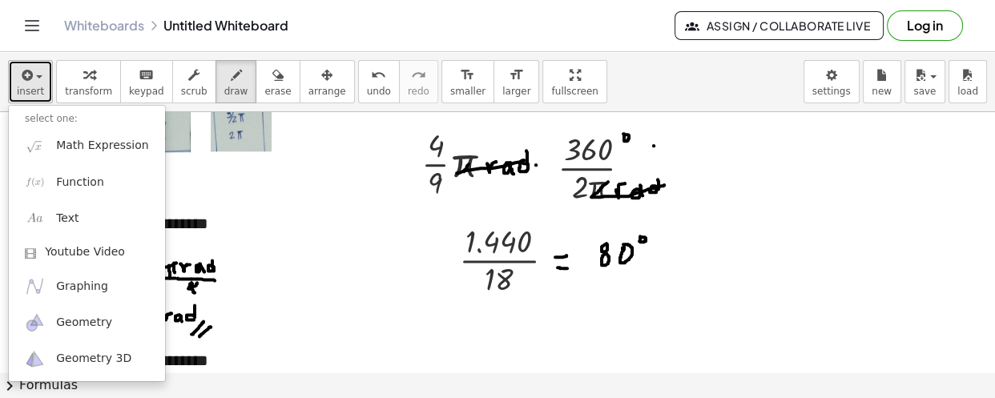
click at [42, 71] on button "insert" at bounding box center [30, 81] width 45 height 43
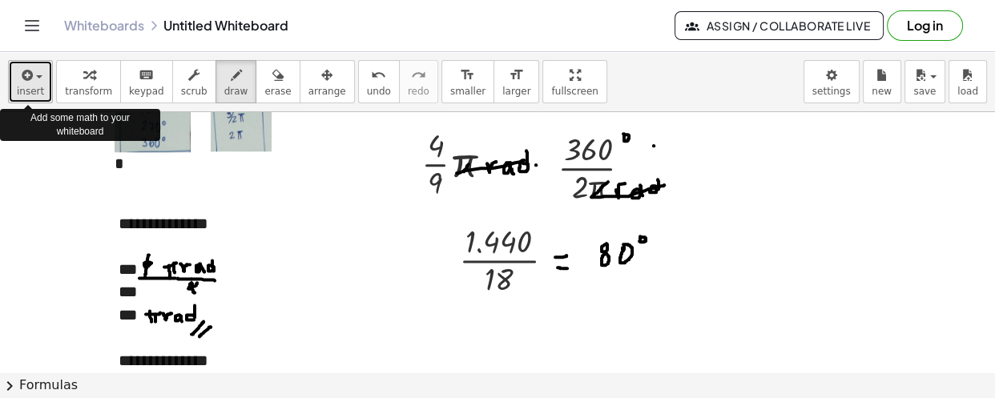
click at [39, 83] on button "insert" at bounding box center [30, 81] width 45 height 43
click at [39, 79] on div "button" at bounding box center [30, 74] width 27 height 19
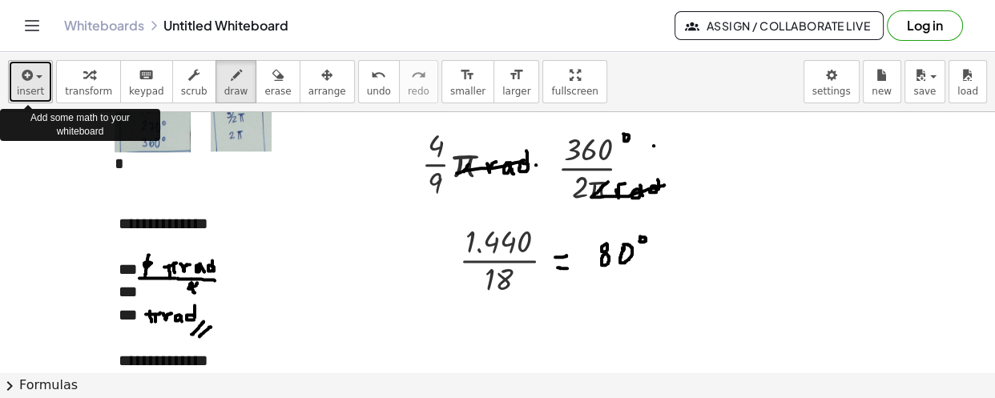
click at [39, 79] on div "button" at bounding box center [30, 74] width 27 height 19
click at [41, 81] on button "insert" at bounding box center [30, 81] width 45 height 43
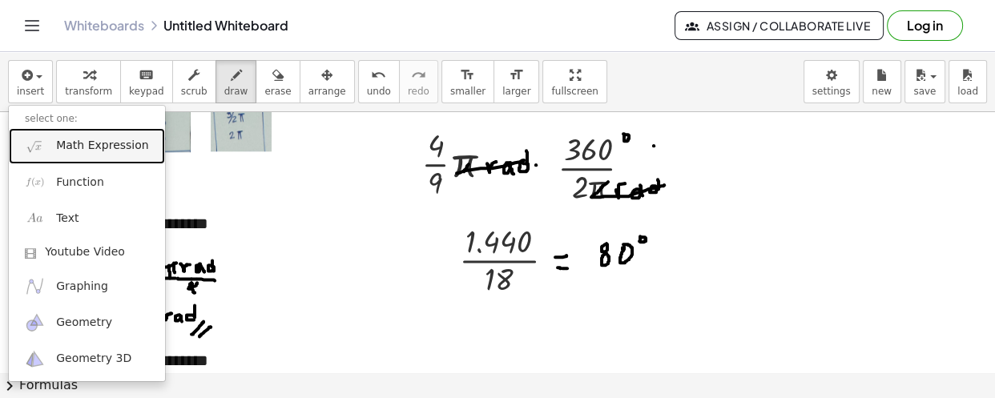
click at [79, 151] on span "Math Expression" at bounding box center [102, 146] width 92 height 16
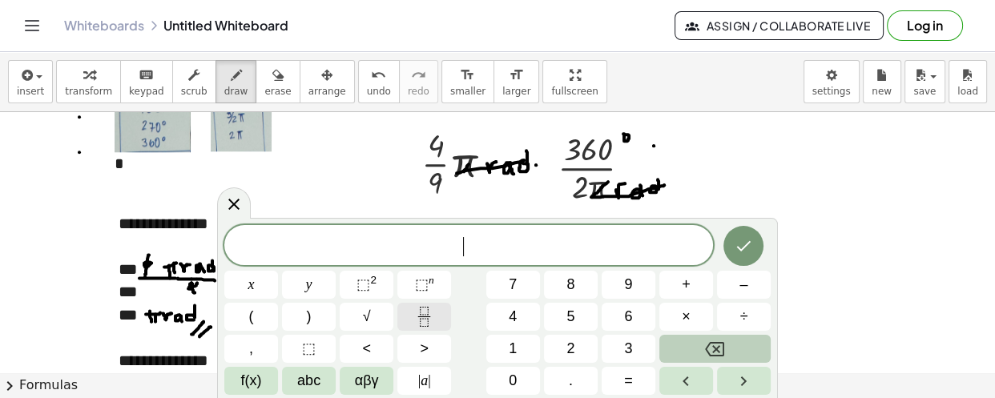
click at [429, 304] on button "Fraction" at bounding box center [424, 317] width 54 height 28
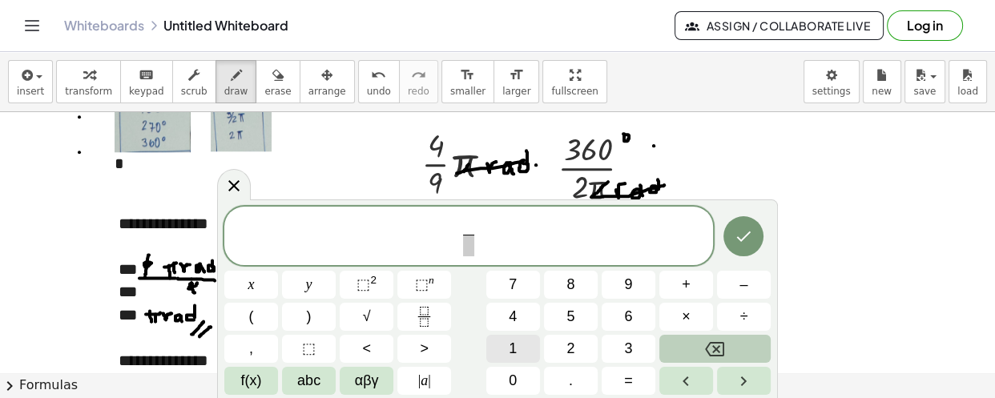
click at [512, 344] on span "1" at bounding box center [513, 349] width 8 height 22
click at [570, 314] on span "5" at bounding box center [570, 317] width 8 height 22
click at [473, 245] on span at bounding box center [468, 246] width 21 height 22
click at [498, 233] on span "1 5 7 ​ ​" at bounding box center [468, 237] width 489 height 42
click at [260, 384] on span "f(x)" at bounding box center [251, 381] width 21 height 22
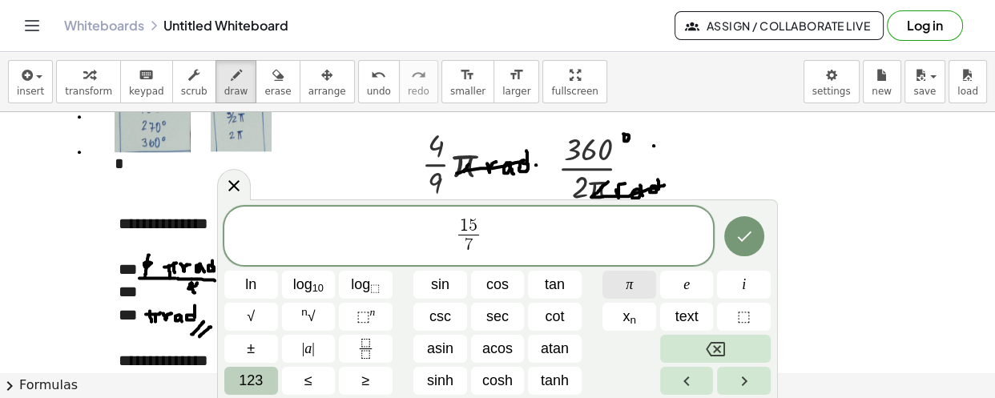
click at [623, 279] on button "π" at bounding box center [630, 285] width 54 height 28
click at [739, 235] on icon "Done" at bounding box center [744, 236] width 19 height 19
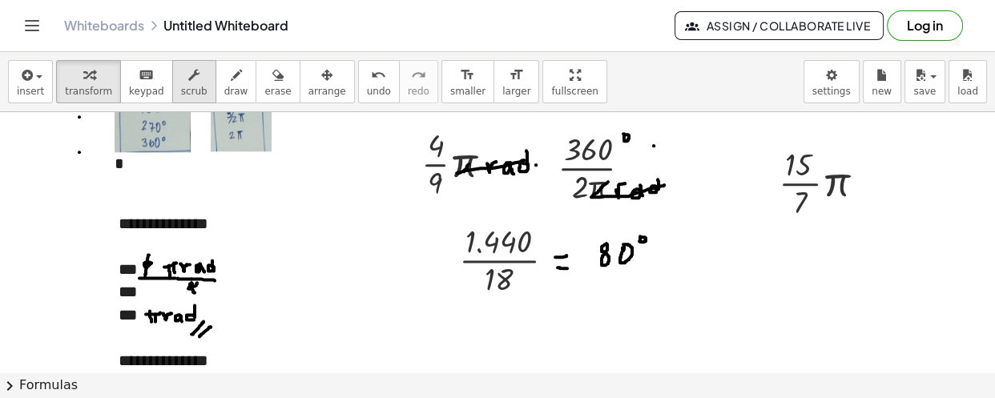
click at [188, 70] on icon "button" at bounding box center [193, 75] width 11 height 19
click at [808, 167] on div at bounding box center [824, 182] width 107 height 80
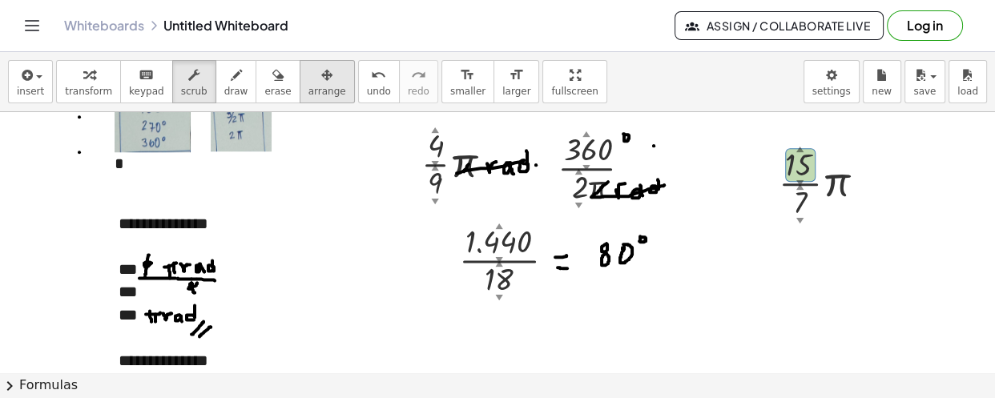
click at [308, 82] on div "button" at bounding box center [327, 74] width 38 height 19
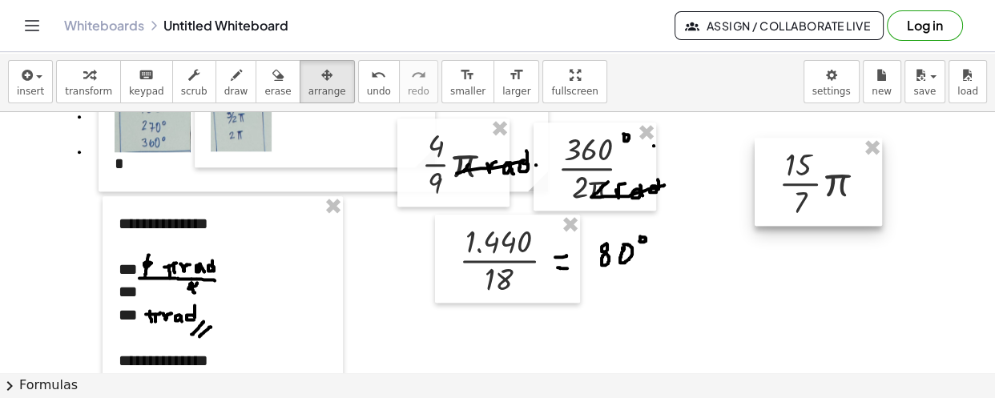
click at [810, 161] on div at bounding box center [818, 182] width 127 height 88
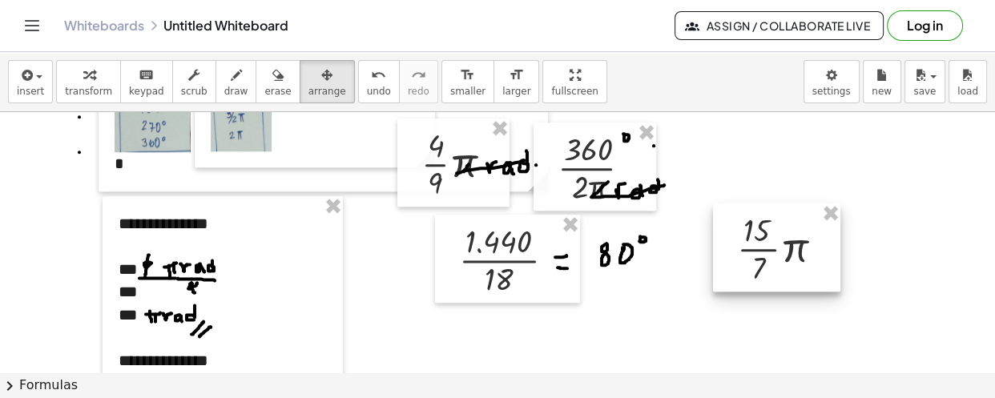
drag, startPoint x: 784, startPoint y: 183, endPoint x: 765, endPoint y: 230, distance: 51.0
click at [765, 230] on div at bounding box center [776, 248] width 127 height 88
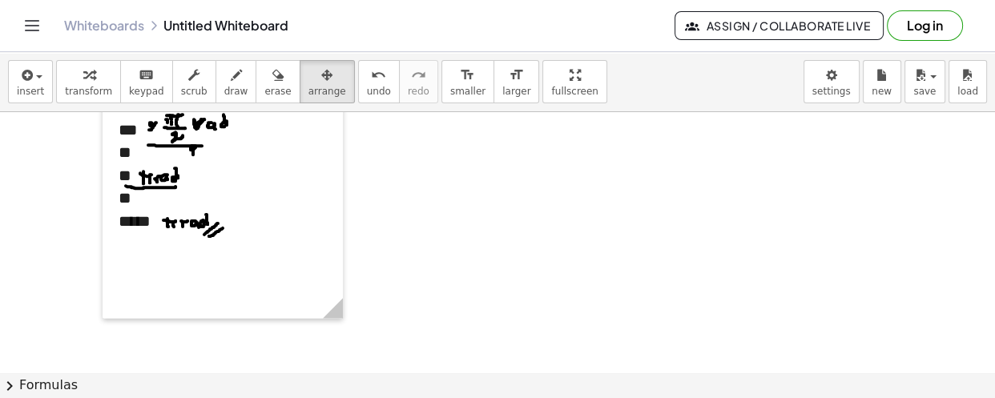
drag, startPoint x: 765, startPoint y: 230, endPoint x: 687, endPoint y: 224, distance: 78.0
drag, startPoint x: 687, startPoint y: 224, endPoint x: 688, endPoint y: 173, distance: 50.5
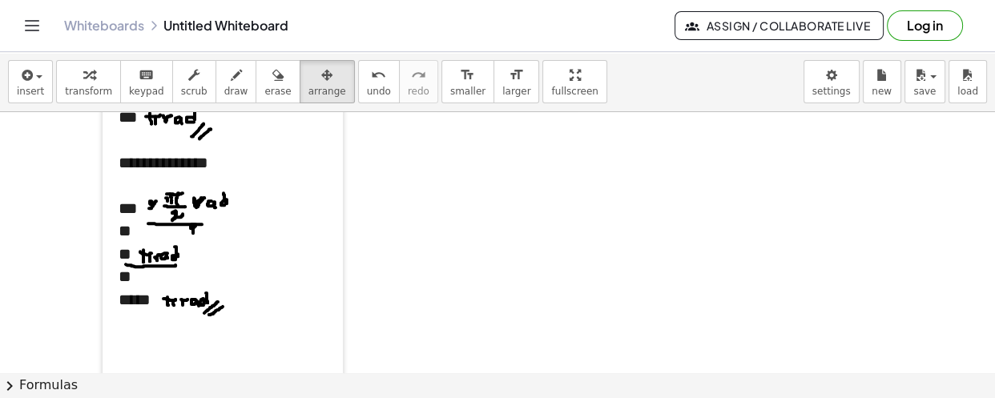
scroll to position [1700, 0]
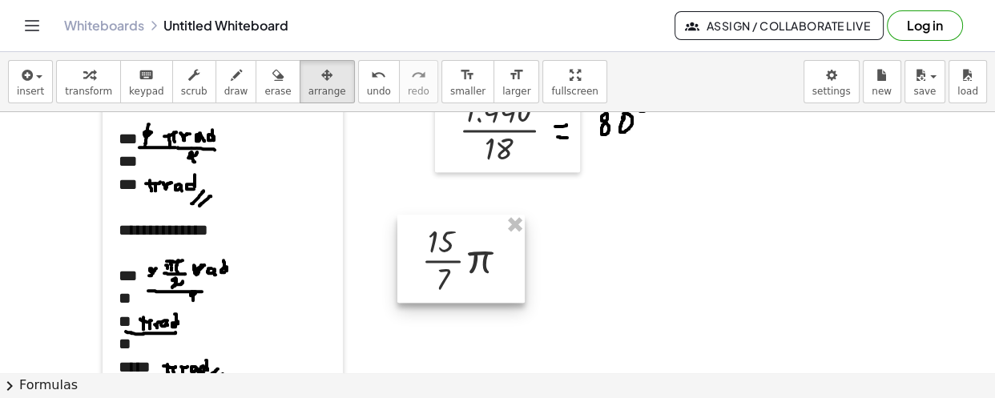
drag, startPoint x: 767, startPoint y: 138, endPoint x: 453, endPoint y: 272, distance: 341.7
click at [452, 280] on div at bounding box center [460, 259] width 127 height 88
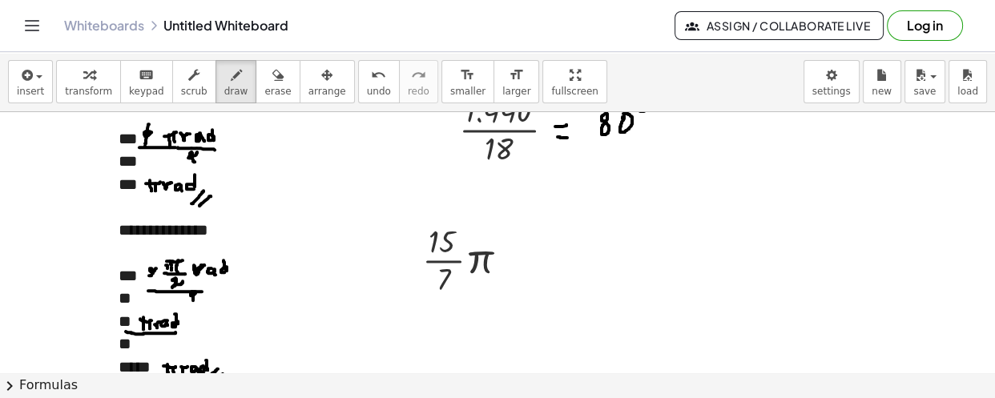
drag, startPoint x: 206, startPoint y: 82, endPoint x: 326, endPoint y: 151, distance: 138.9
click at [216, 84] on button "draw" at bounding box center [237, 81] width 42 height 43
click at [224, 86] on span "draw" at bounding box center [236, 91] width 24 height 11
click at [224, 87] on span "draw" at bounding box center [236, 91] width 24 height 11
drag, startPoint x: 502, startPoint y: 256, endPoint x: 511, endPoint y: 256, distance: 9.6
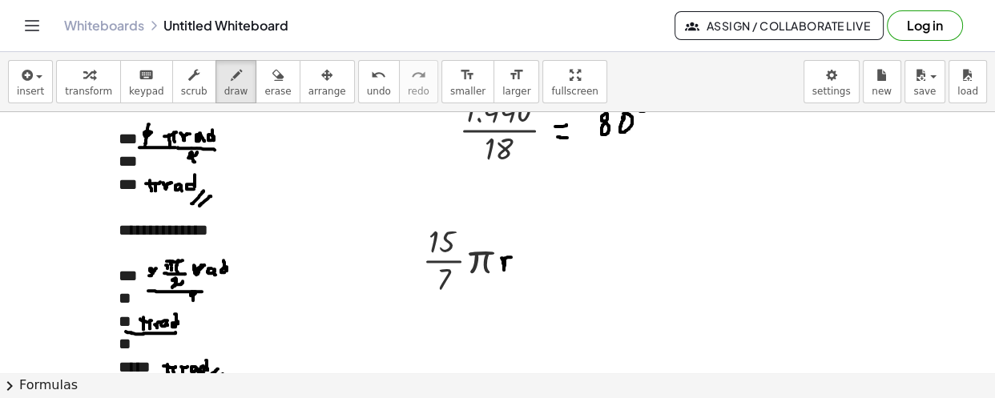
drag, startPoint x: 522, startPoint y: 257, endPoint x: 526, endPoint y: 269, distance: 12.4
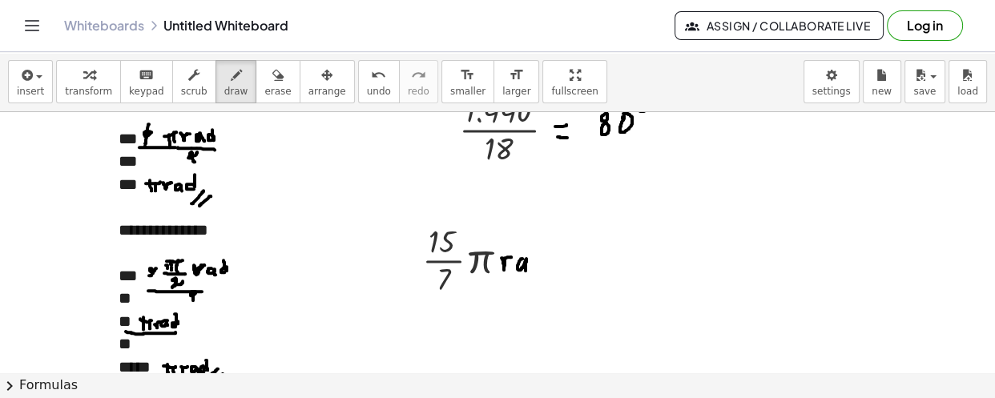
drag, startPoint x: 526, startPoint y: 269, endPoint x: 533, endPoint y: 265, distance: 8.2
drag, startPoint x: 542, startPoint y: 256, endPoint x: 547, endPoint y: 248, distance: 10.4
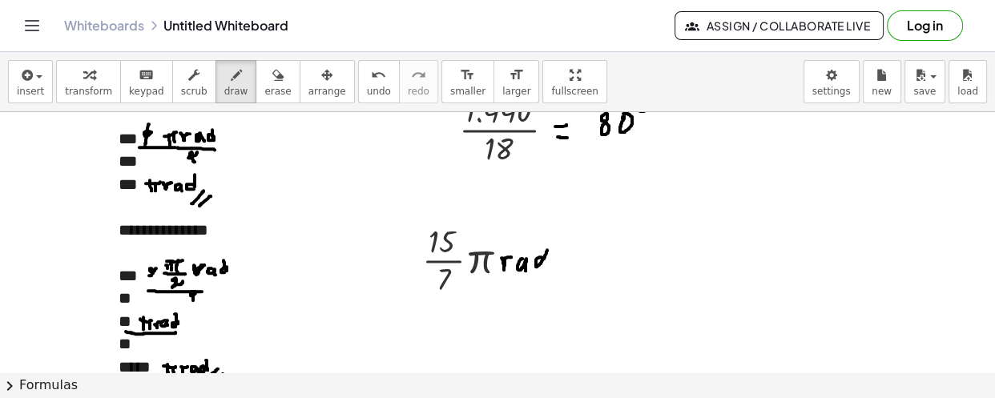
drag, startPoint x: 547, startPoint y: 244, endPoint x: 556, endPoint y: 263, distance: 21.2
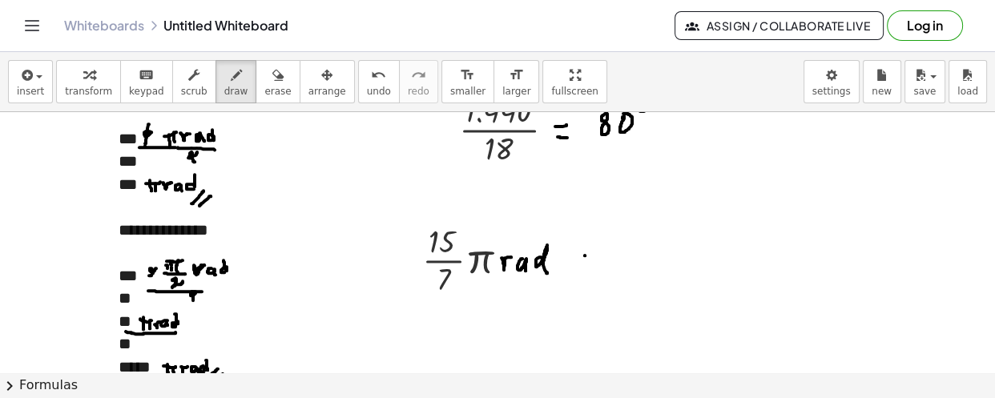
drag, startPoint x: 578, startPoint y: 252, endPoint x: 586, endPoint y: 266, distance: 15.8
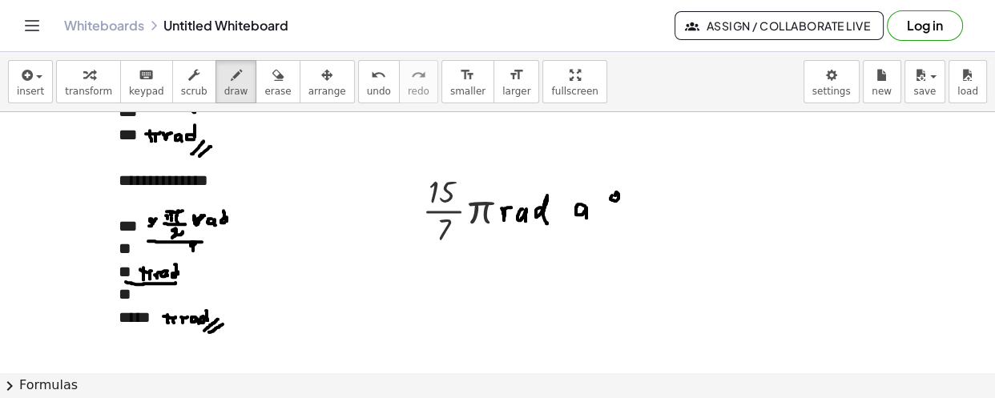
scroll to position [1773, 0]
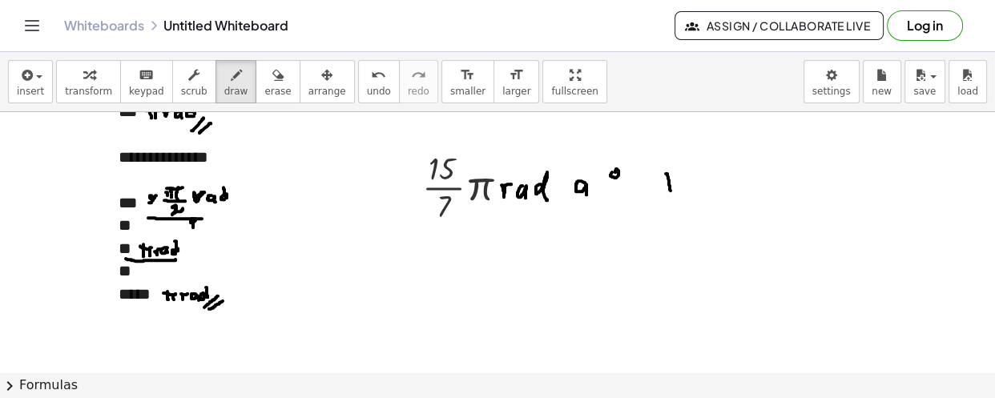
drag, startPoint x: 666, startPoint y: 172, endPoint x: 671, endPoint y: 189, distance: 17.5
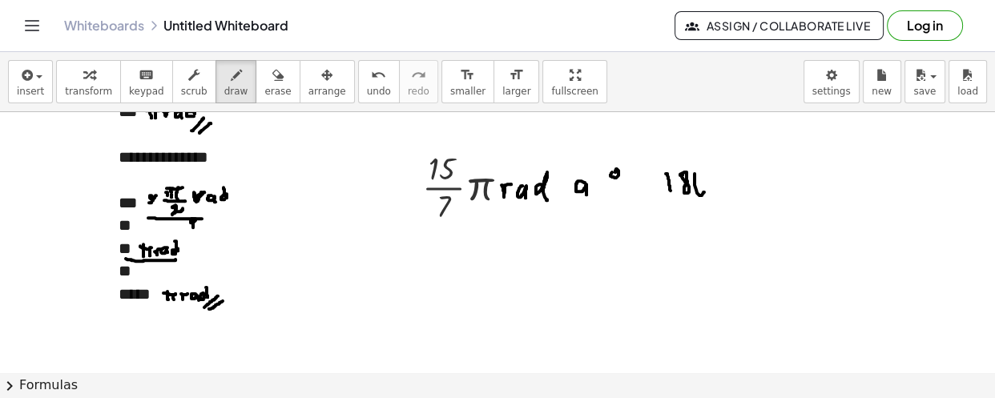
drag, startPoint x: 695, startPoint y: 179, endPoint x: 704, endPoint y: 187, distance: 12.0
drag, startPoint x: 705, startPoint y: 182, endPoint x: 703, endPoint y: 173, distance: 9.1
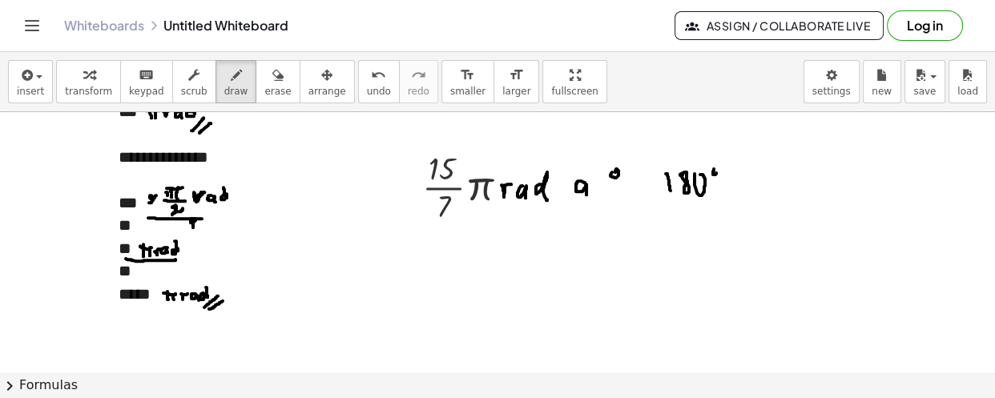
drag, startPoint x: 716, startPoint y: 169, endPoint x: 675, endPoint y: 212, distance: 60.1
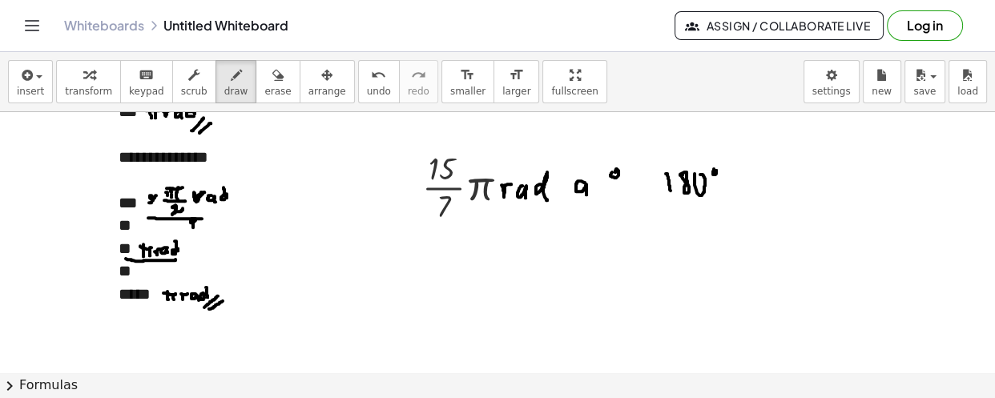
drag, startPoint x: 651, startPoint y: 202, endPoint x: 713, endPoint y: 200, distance: 61.7
drag, startPoint x: 683, startPoint y: 212, endPoint x: 680, endPoint y: 224, distance: 13.0
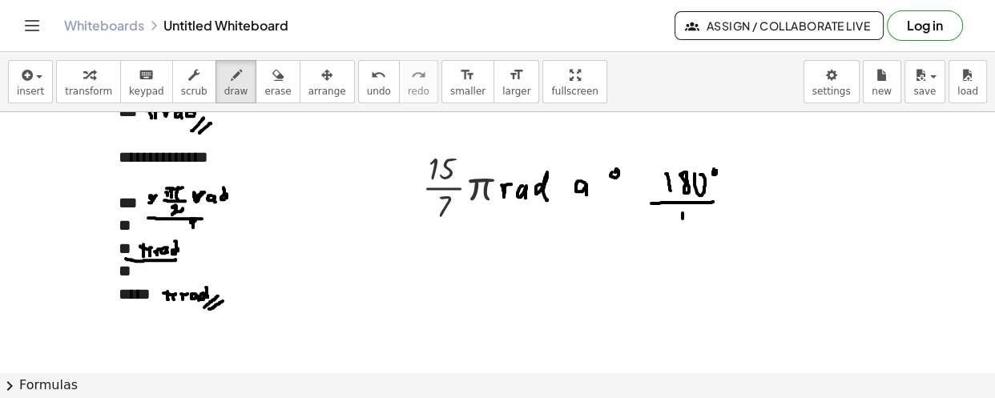
drag, startPoint x: 672, startPoint y: 212, endPoint x: 690, endPoint y: 206, distance: 18.8
drag, startPoint x: 687, startPoint y: 206, endPoint x: 688, endPoint y: 216, distance: 9.6
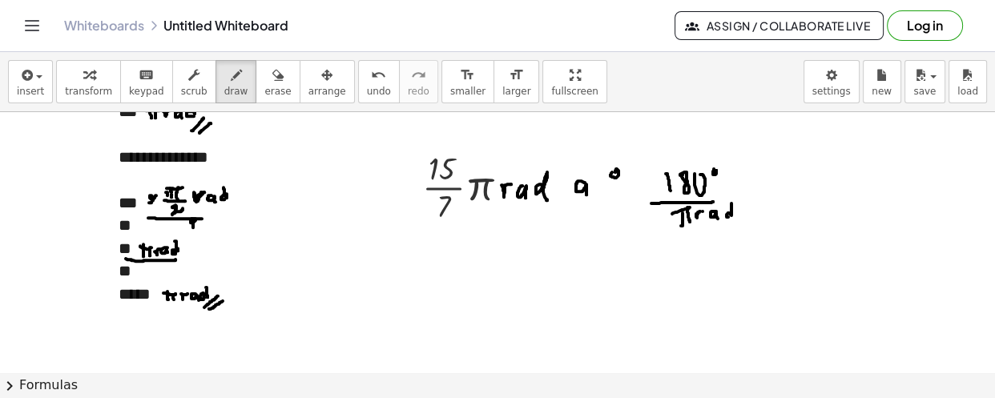
drag, startPoint x: 481, startPoint y: 195, endPoint x: 542, endPoint y: 191, distance: 61.8
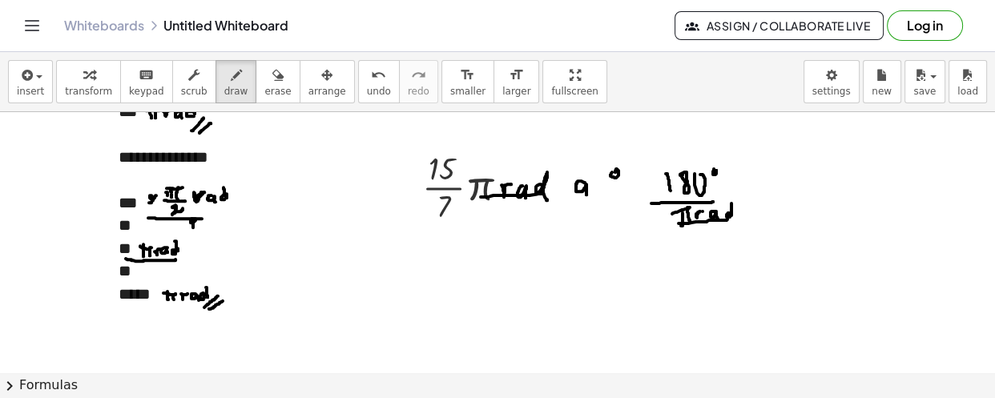
drag, startPoint x: 688, startPoint y: 222, endPoint x: 728, endPoint y: 217, distance: 40.3
drag, startPoint x: 686, startPoint y: 213, endPoint x: 712, endPoint y: 207, distance: 27.2
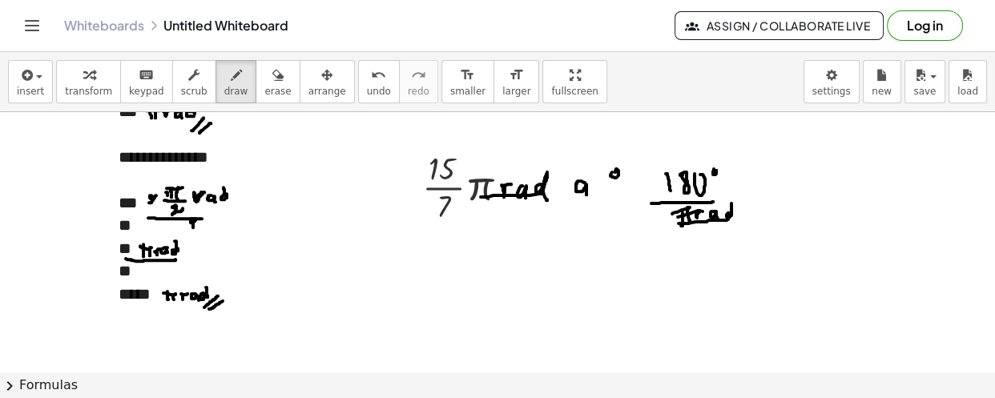
drag, startPoint x: 482, startPoint y: 183, endPoint x: 533, endPoint y: 190, distance: 51.7
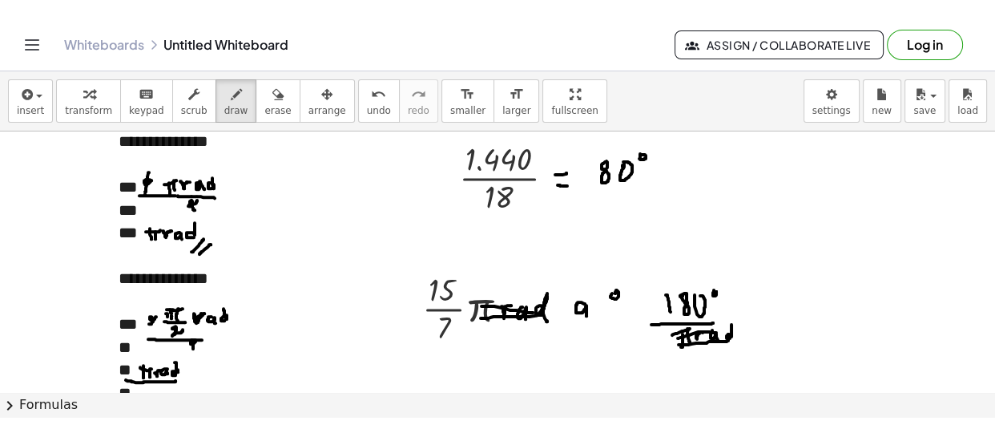
scroll to position [1671, 0]
